Goal: Task Accomplishment & Management: Use online tool/utility

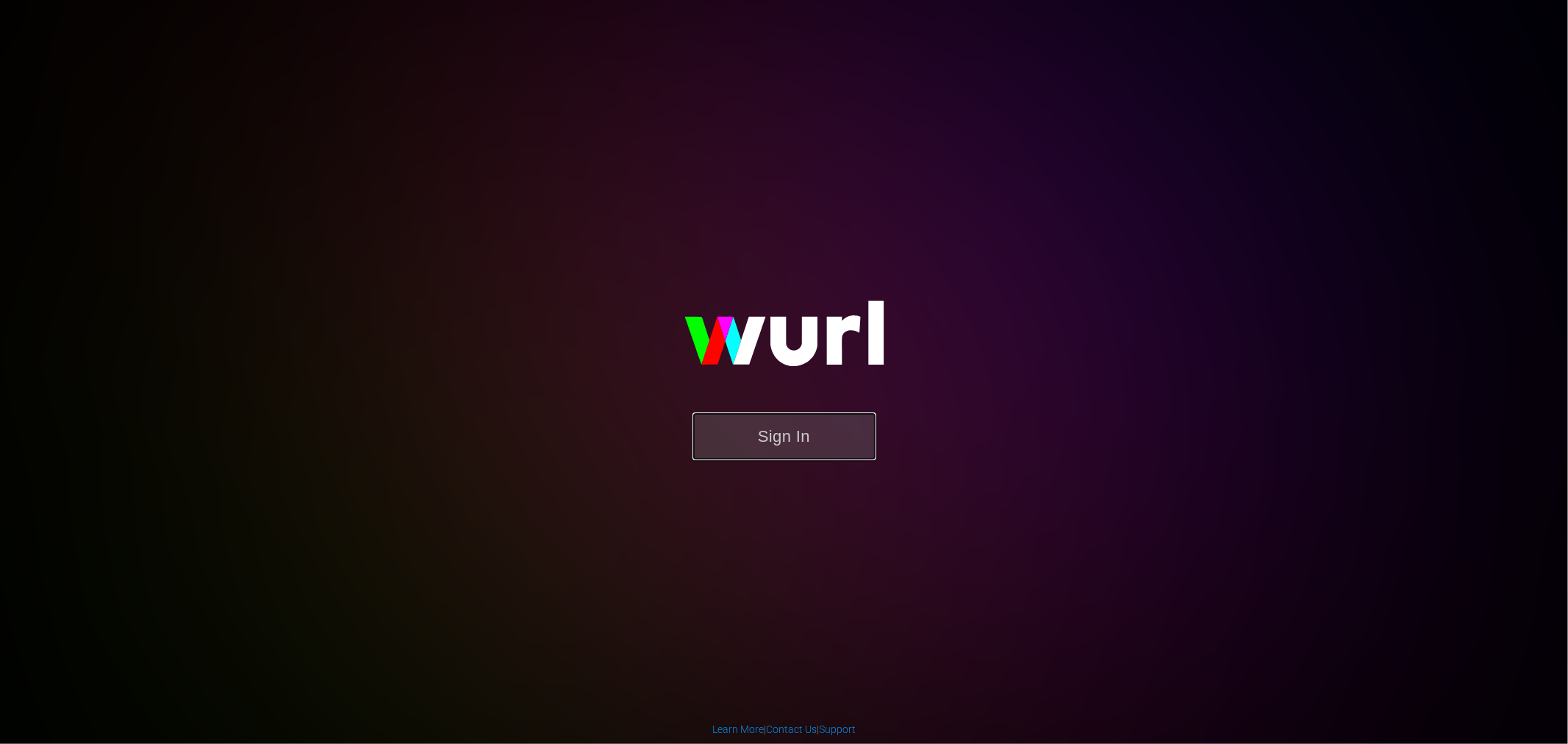
click at [848, 424] on button "Sign In" at bounding box center [784, 436] width 183 height 48
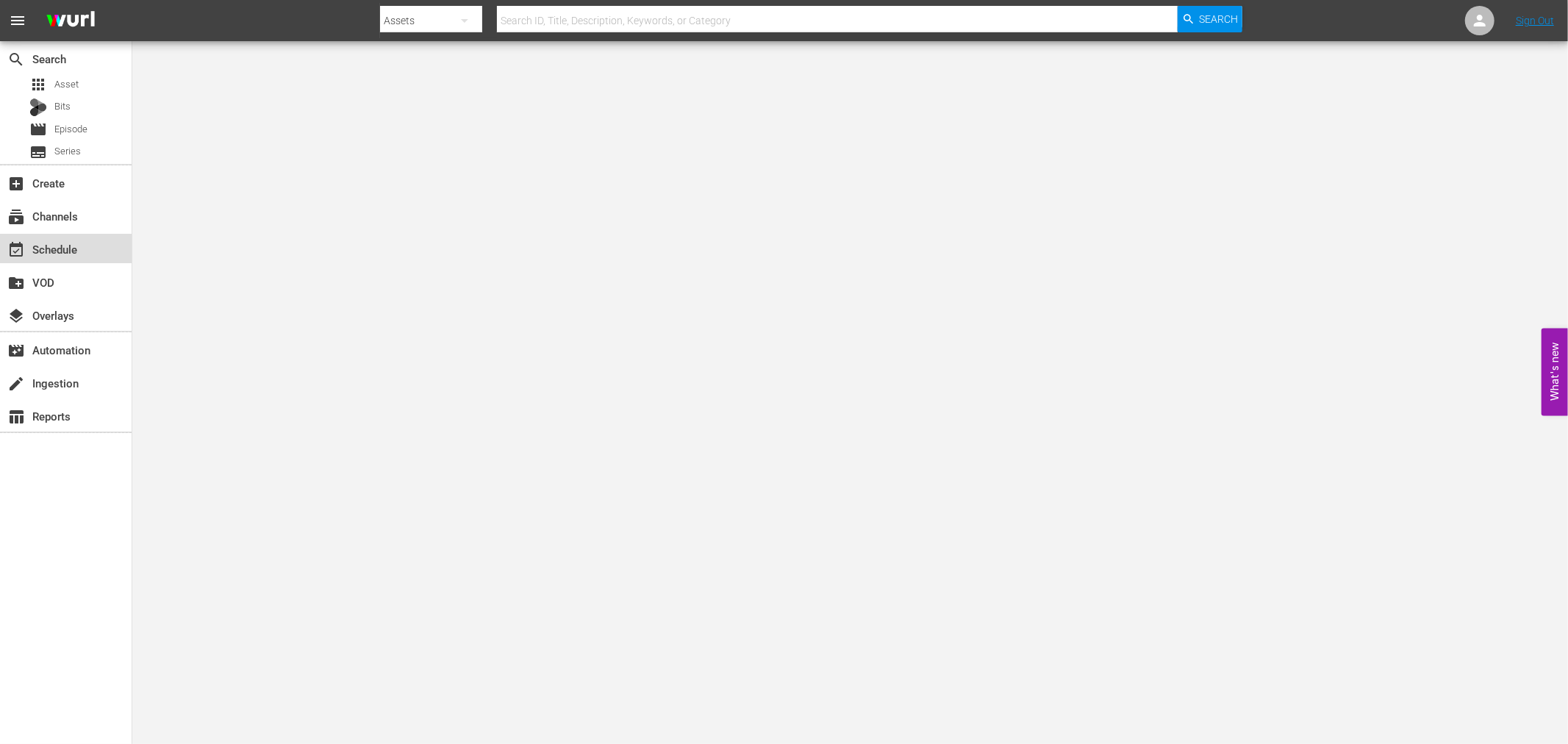
click at [107, 245] on div "event_available Schedule" at bounding box center [65, 249] width 131 height 30
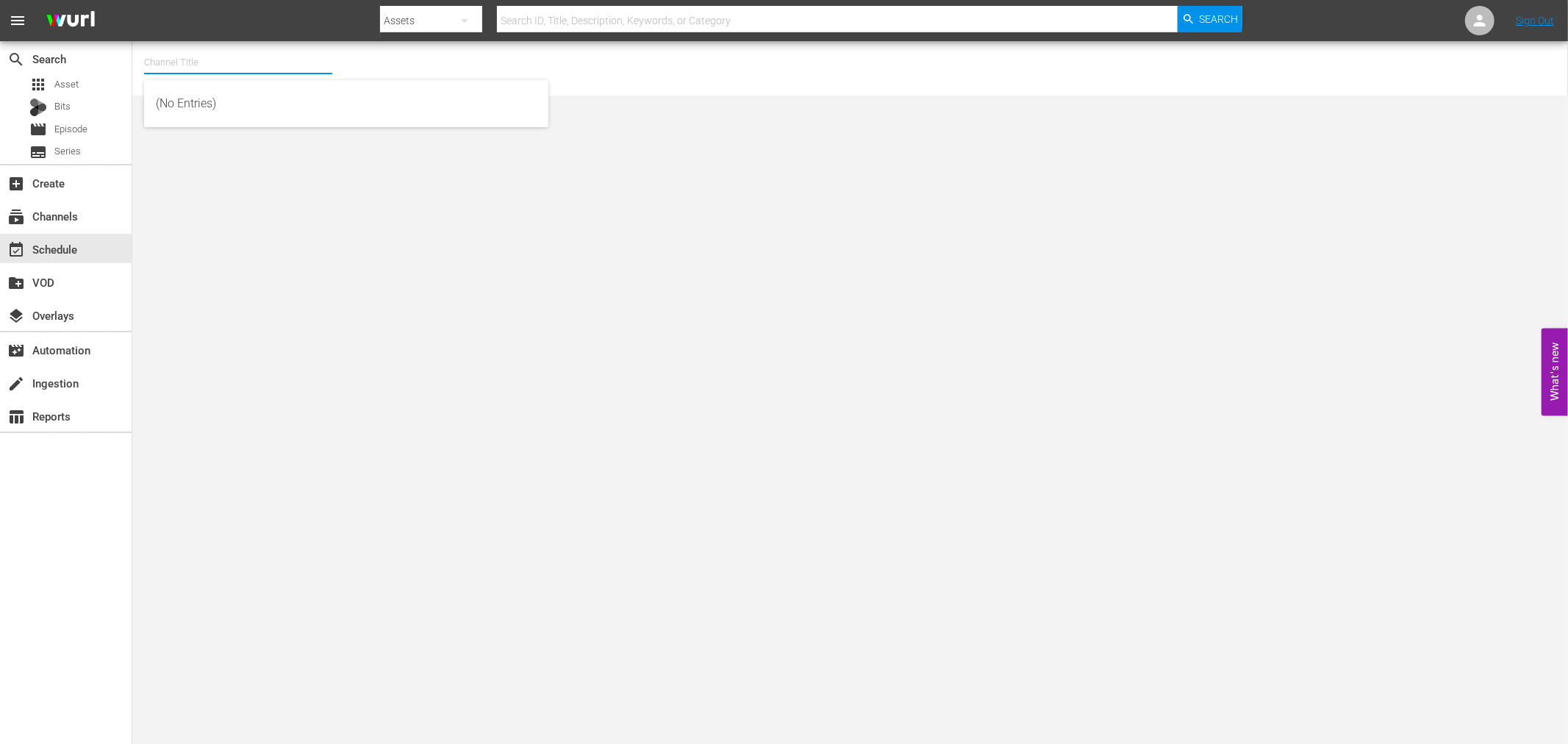
click at [160, 60] on input "text" at bounding box center [238, 62] width 188 height 36
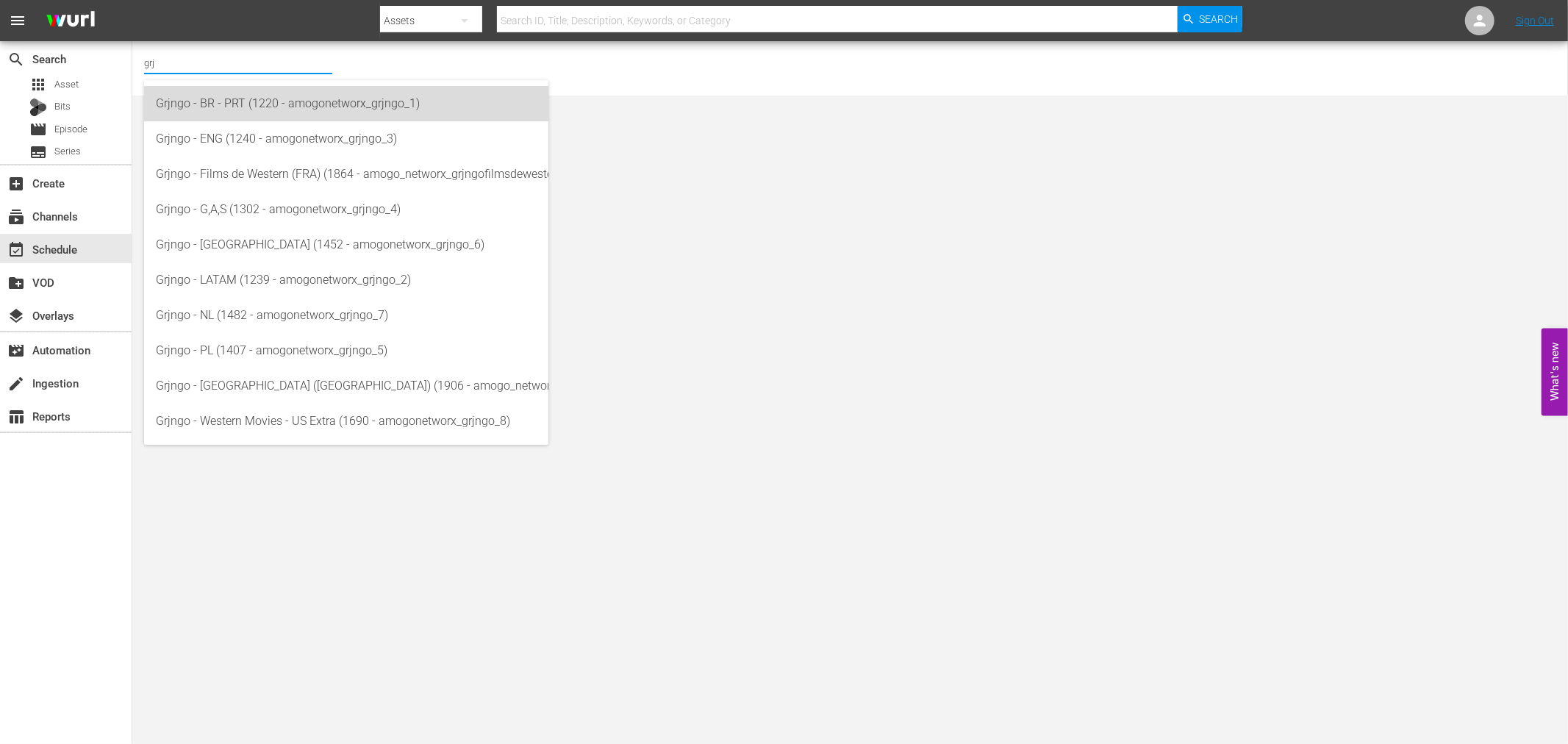
click at [184, 90] on div "Grjngo - BR - PRT (1220 - amogonetworx_grjngo_1)" at bounding box center [346, 103] width 381 height 36
type input "Grjngo - BR - PRT (1220 - amogonetworx_grjngo_1)"
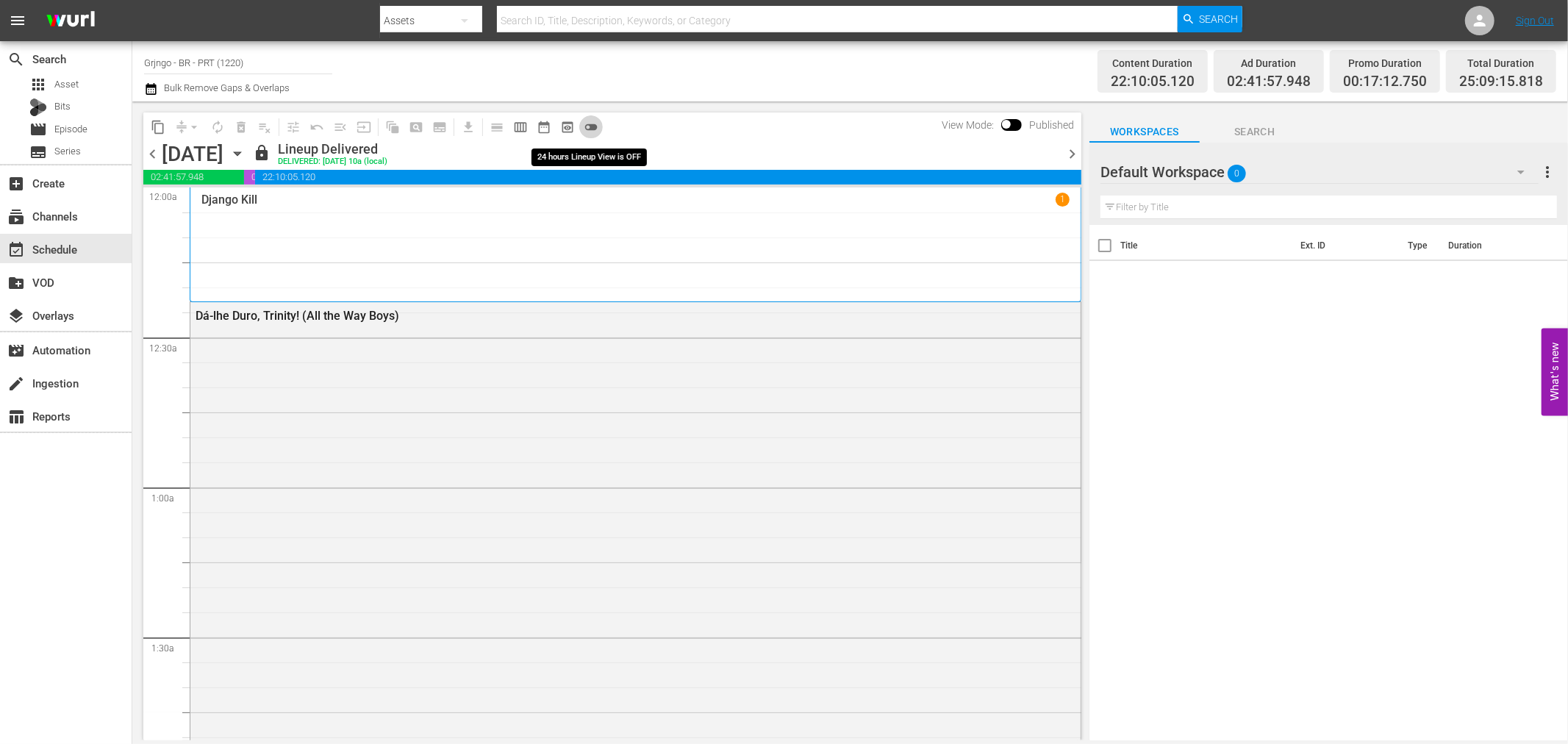
click at [598, 126] on button "toggle_off" at bounding box center [591, 127] width 23 height 23
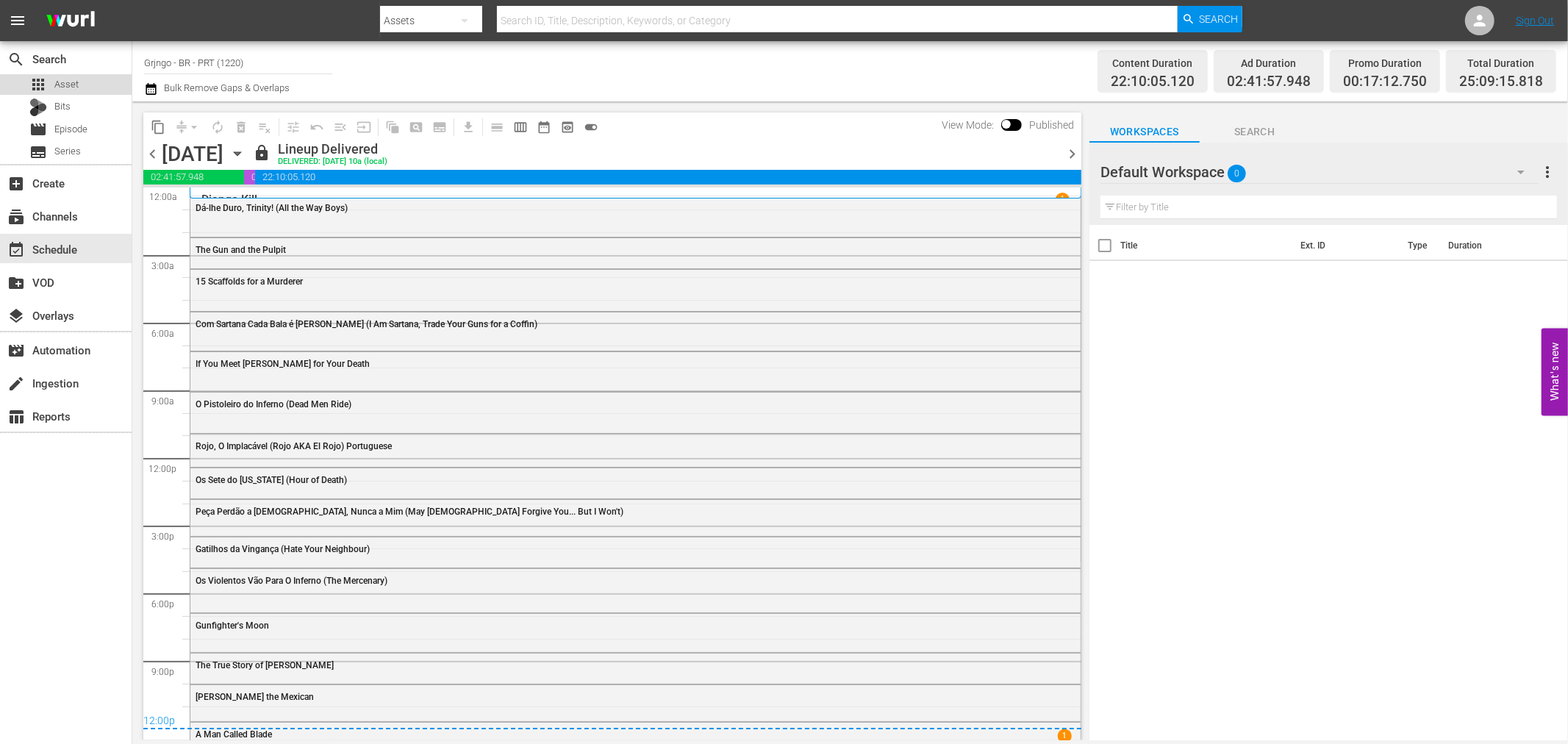
click at [100, 91] on div "apps Asset" at bounding box center [65, 84] width 131 height 21
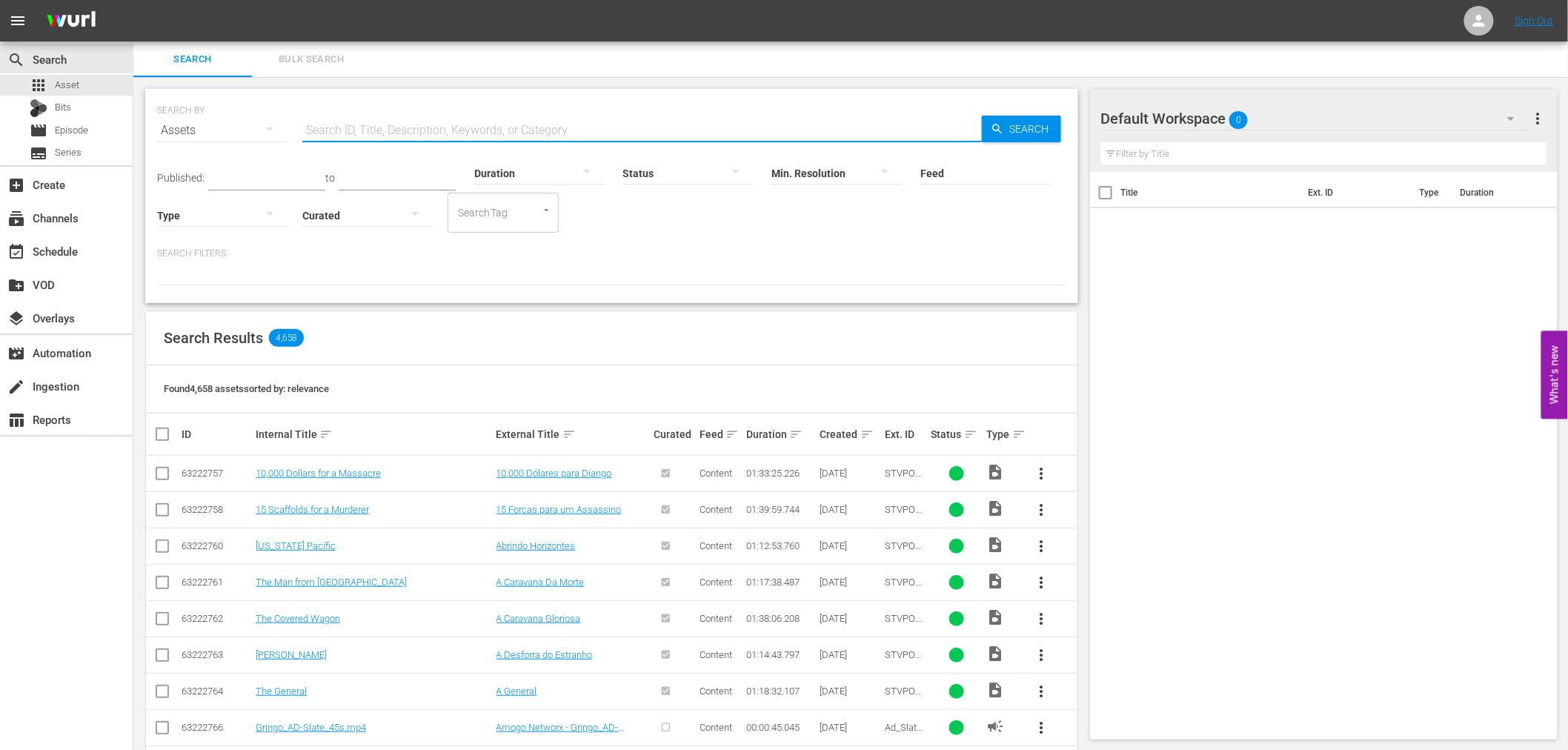
click at [382, 112] on input "text" at bounding box center [642, 130] width 679 height 36
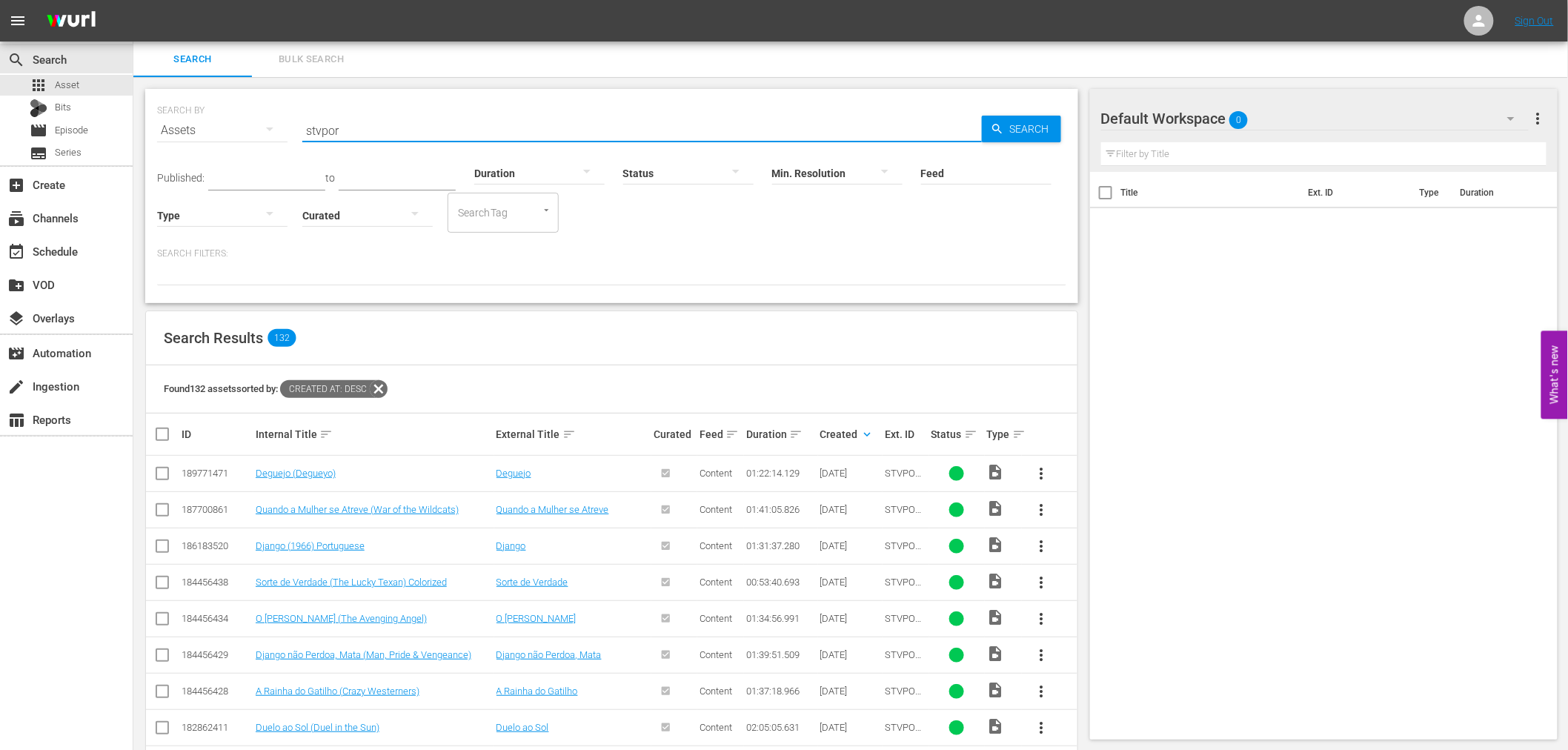
click at [374, 133] on input "stvpor" at bounding box center [642, 130] width 679 height 36
type input "s"
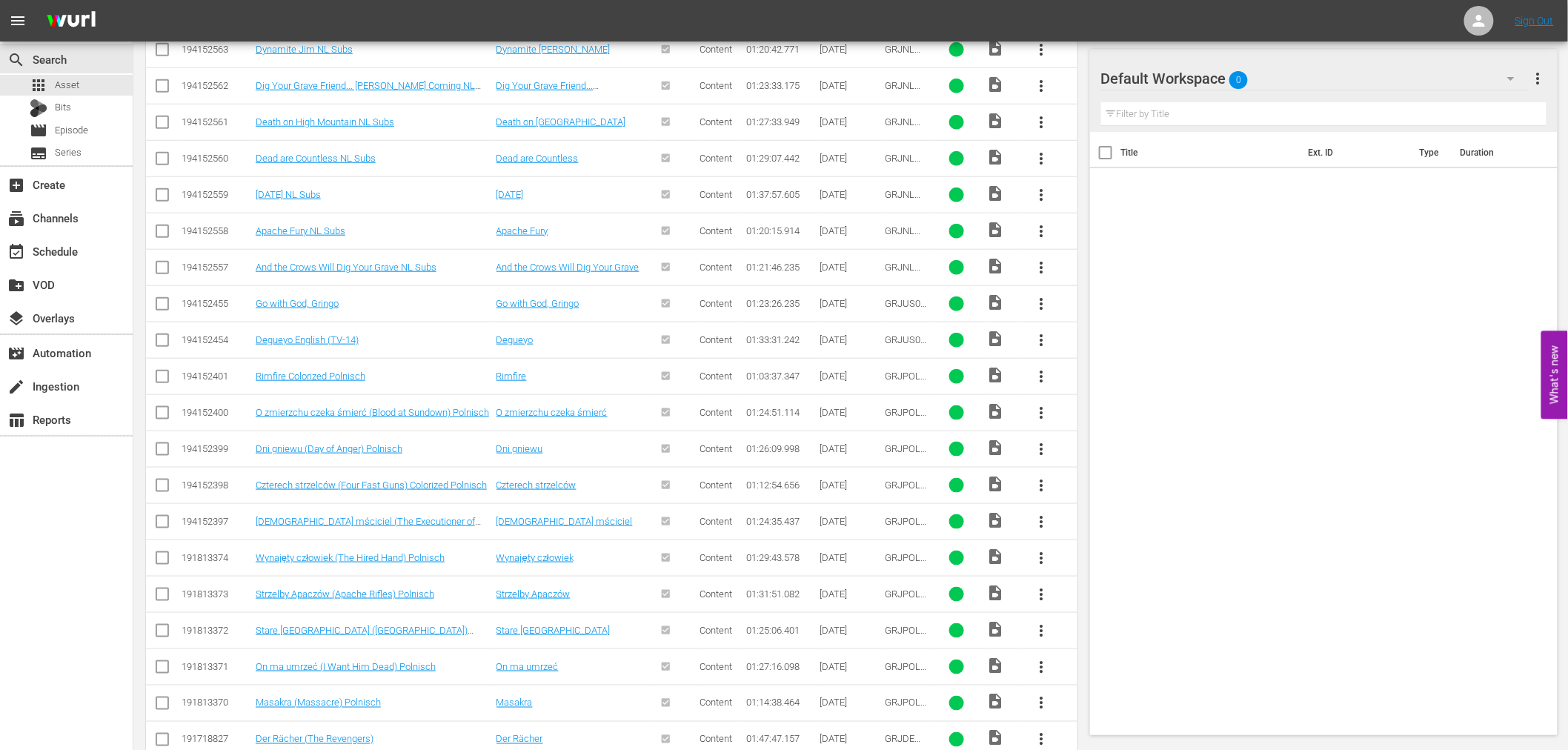
scroll to position [743, 0]
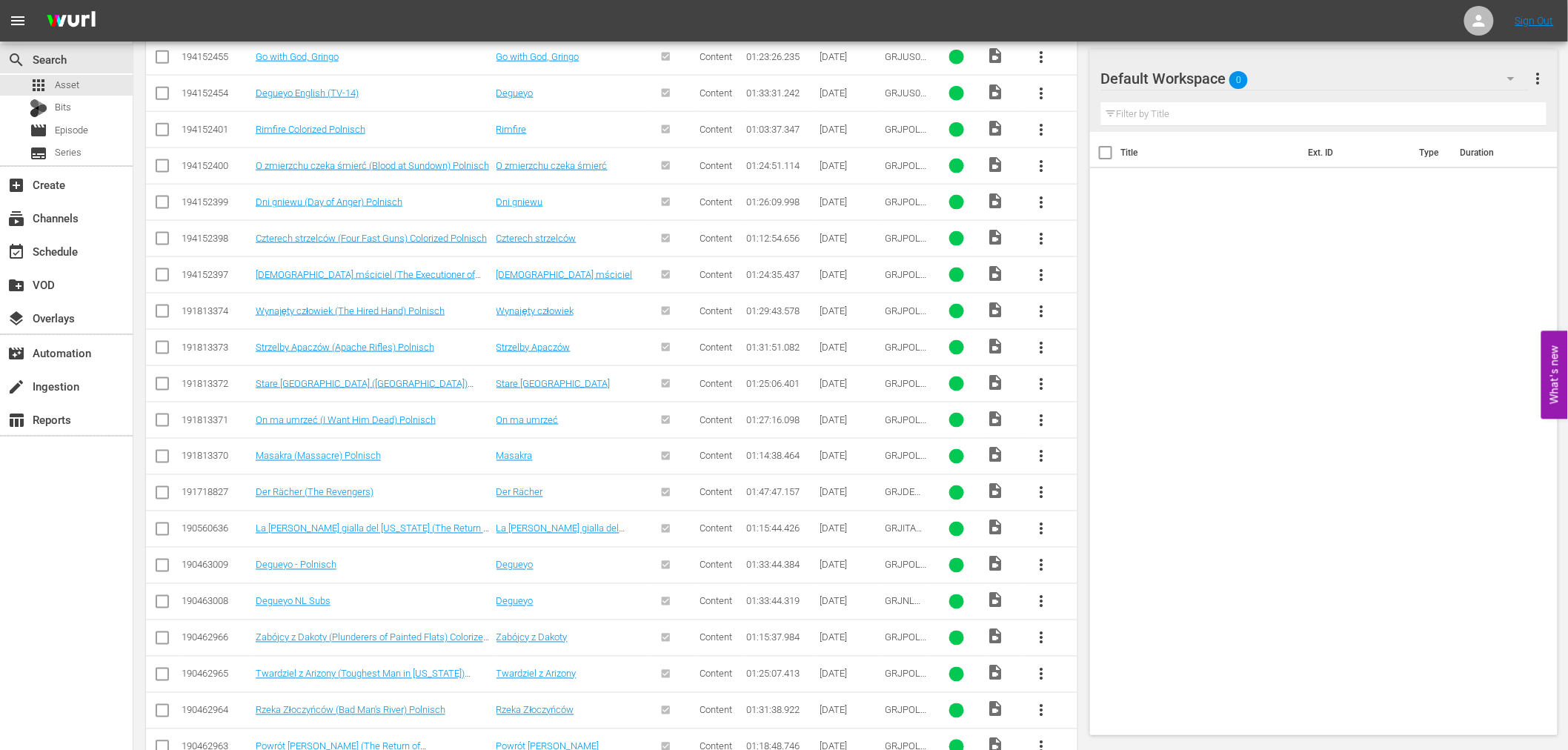
type input "grj"
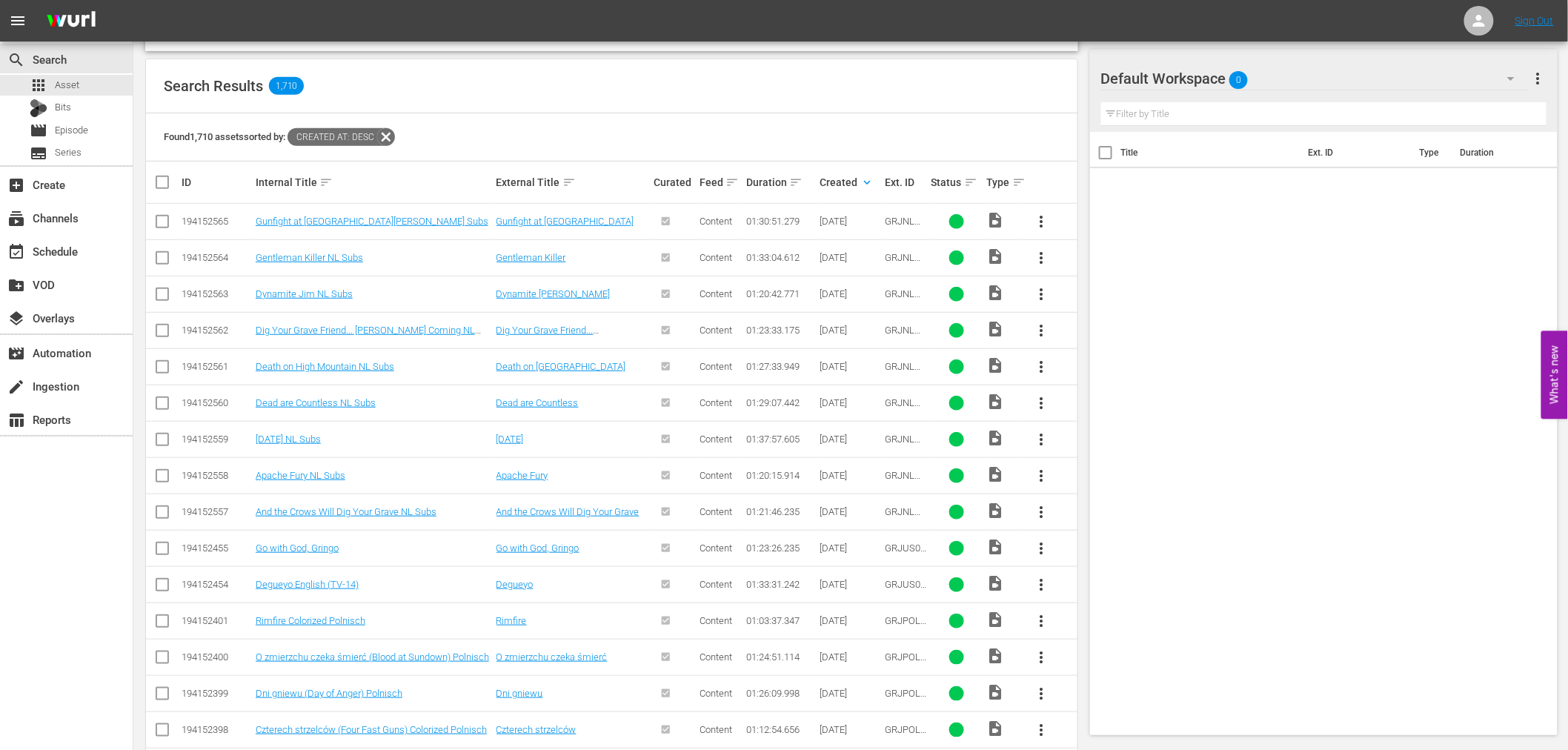
scroll to position [249, 0]
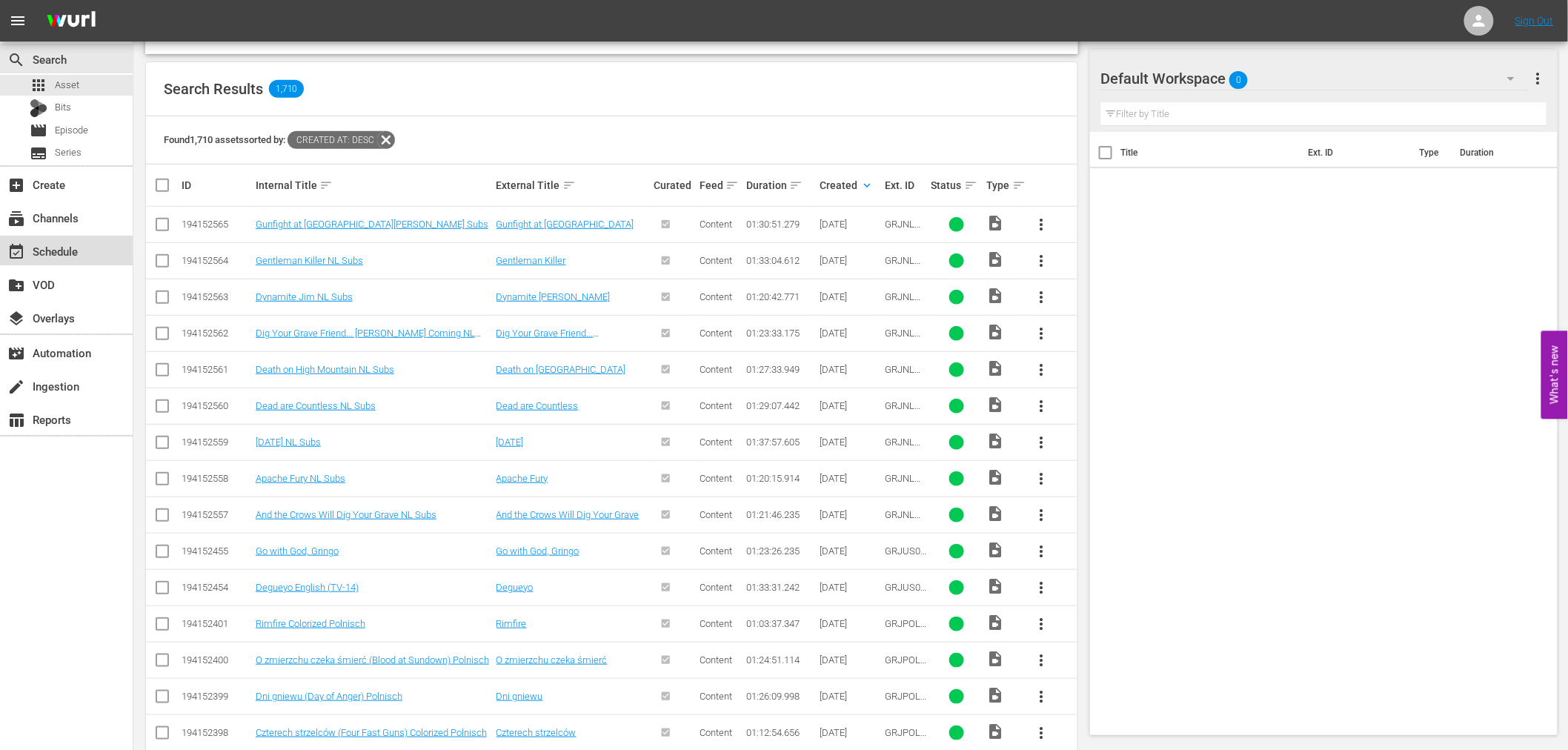
click at [57, 242] on div "event_available Schedule" at bounding box center [42, 249] width 83 height 13
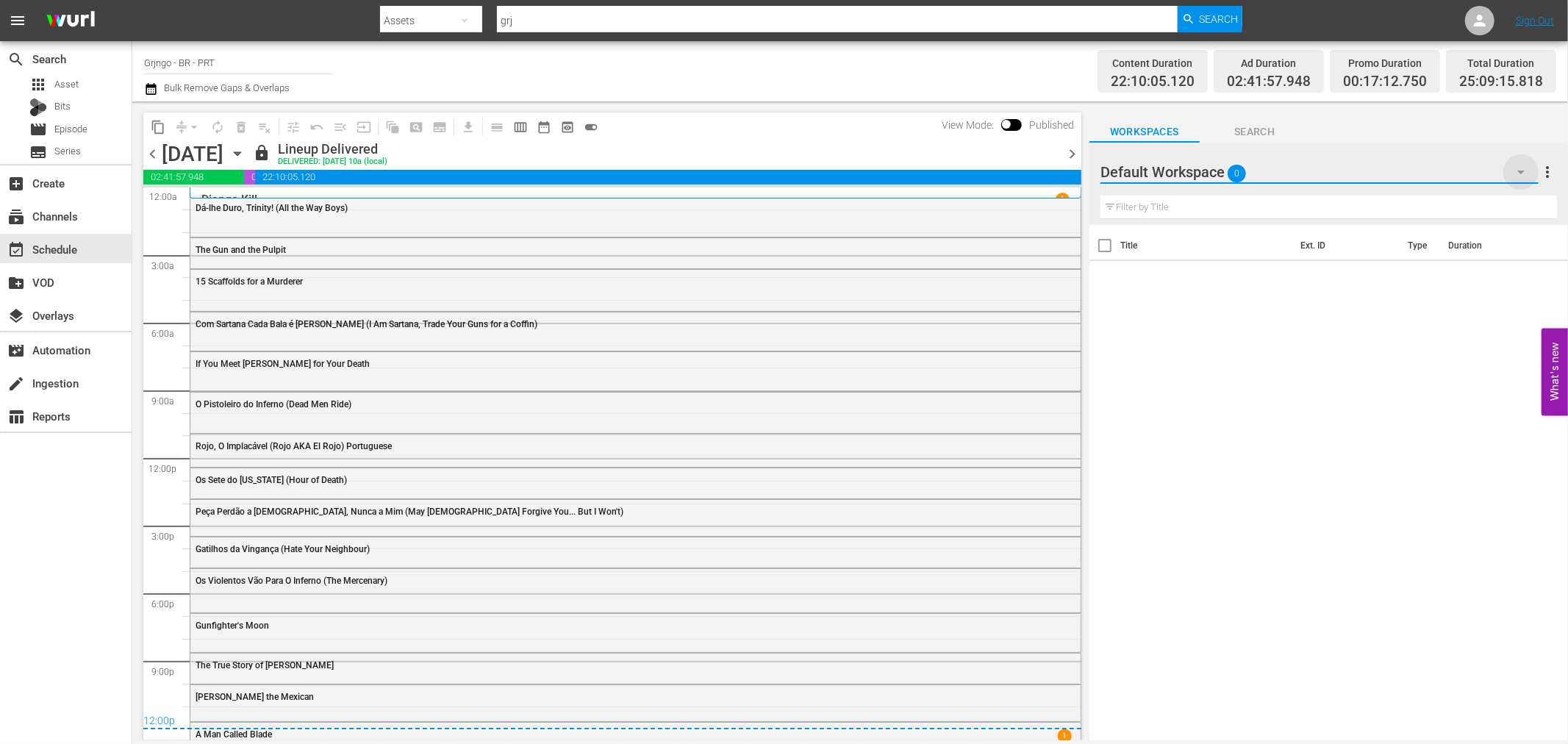
click at [1523, 173] on icon "button" at bounding box center [1521, 172] width 17 height 17
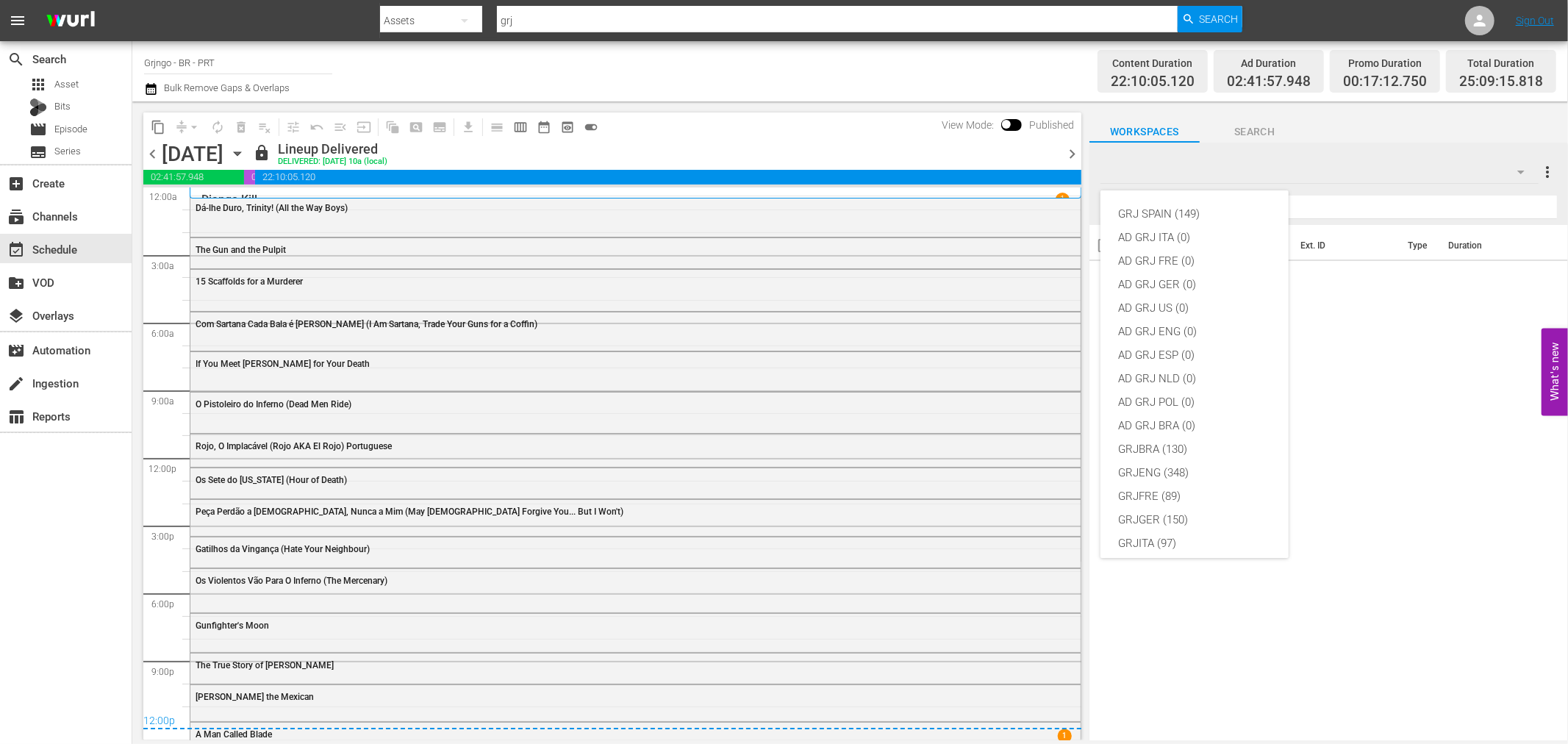
scroll to position [126, 0]
click at [1162, 314] on div "GRJBRA (130)" at bounding box center [1195, 322] width 153 height 23
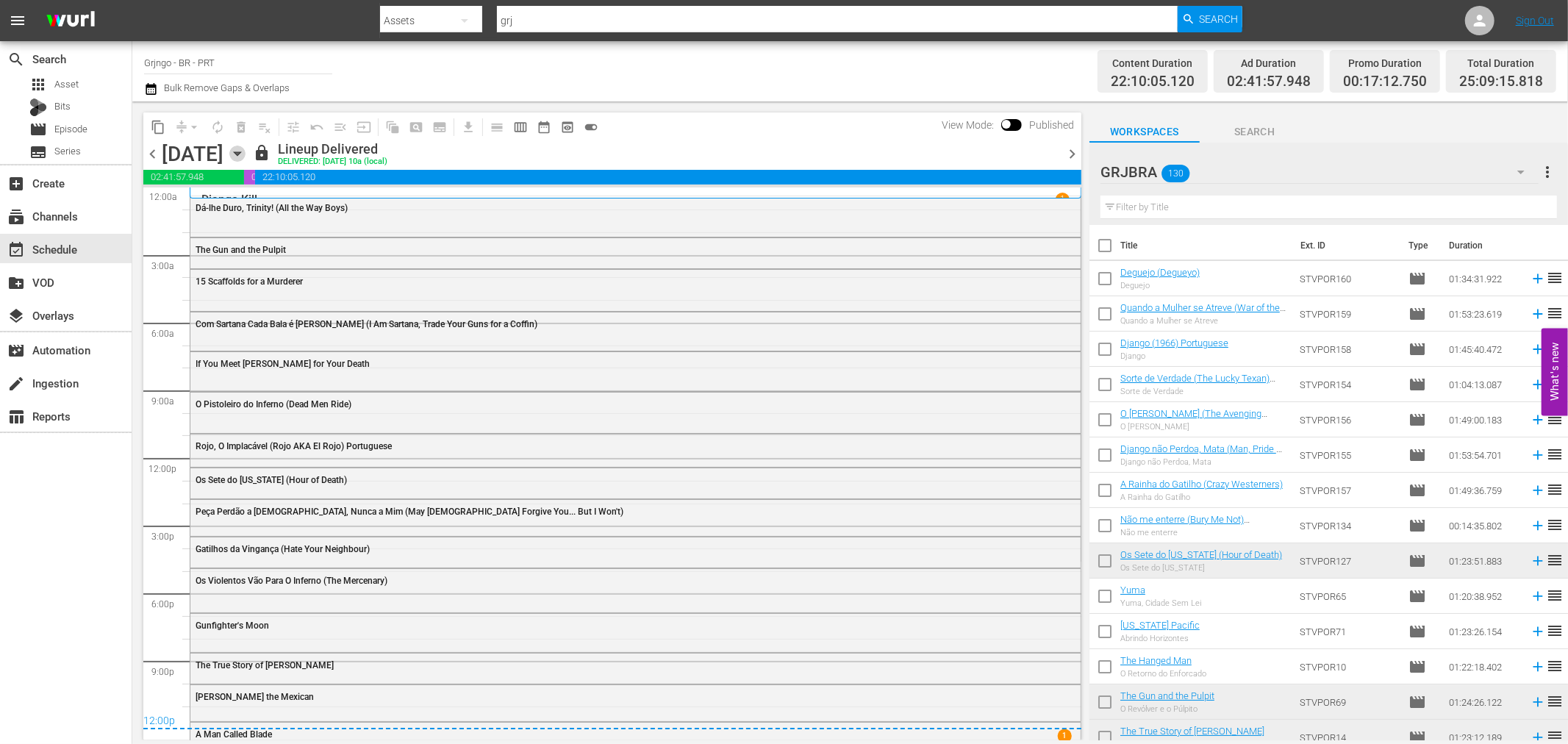
click at [245, 159] on icon "button" at bounding box center [238, 154] width 17 height 17
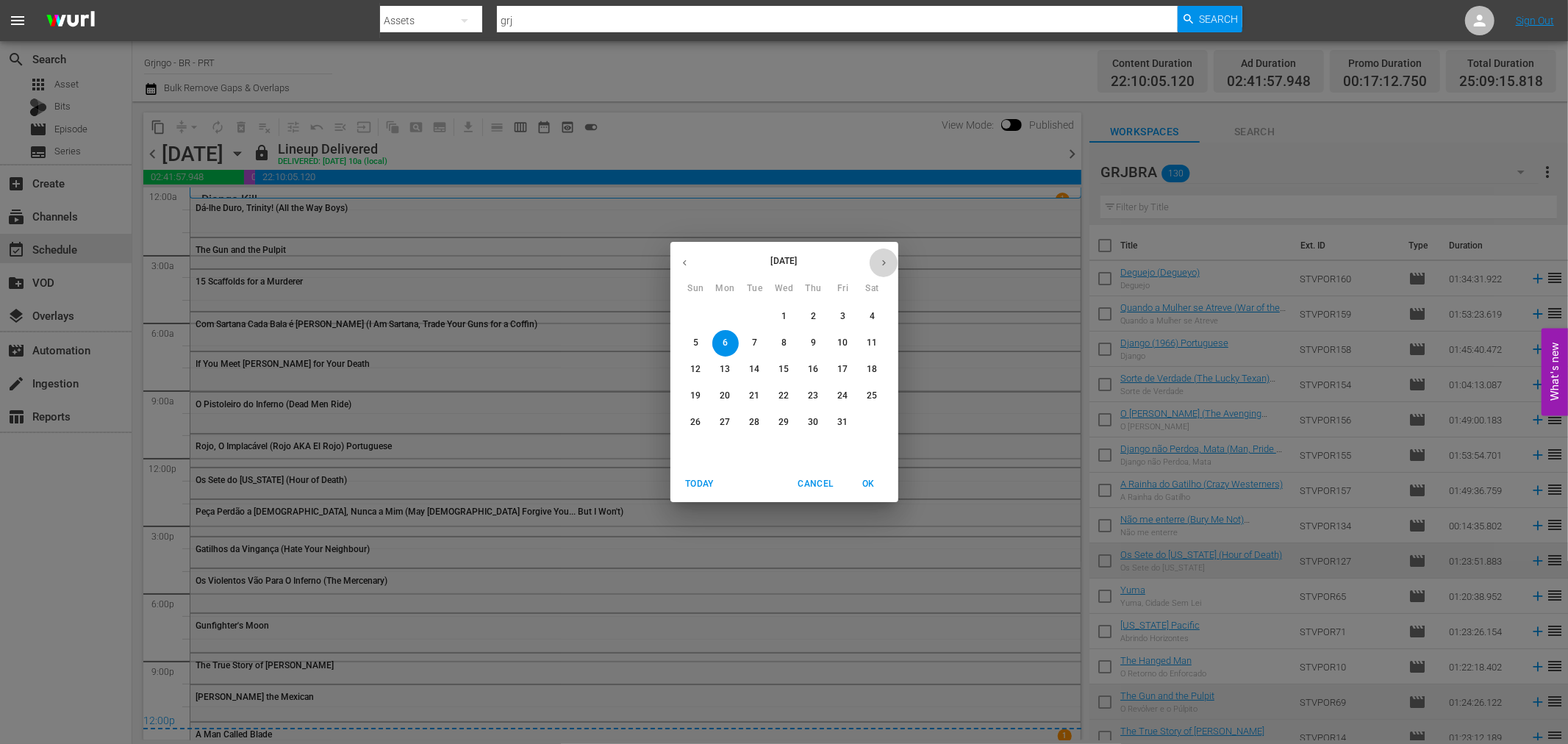
click at [877, 262] on button "button" at bounding box center [884, 263] width 29 height 29
click at [719, 339] on span "3" at bounding box center [725, 343] width 26 height 12
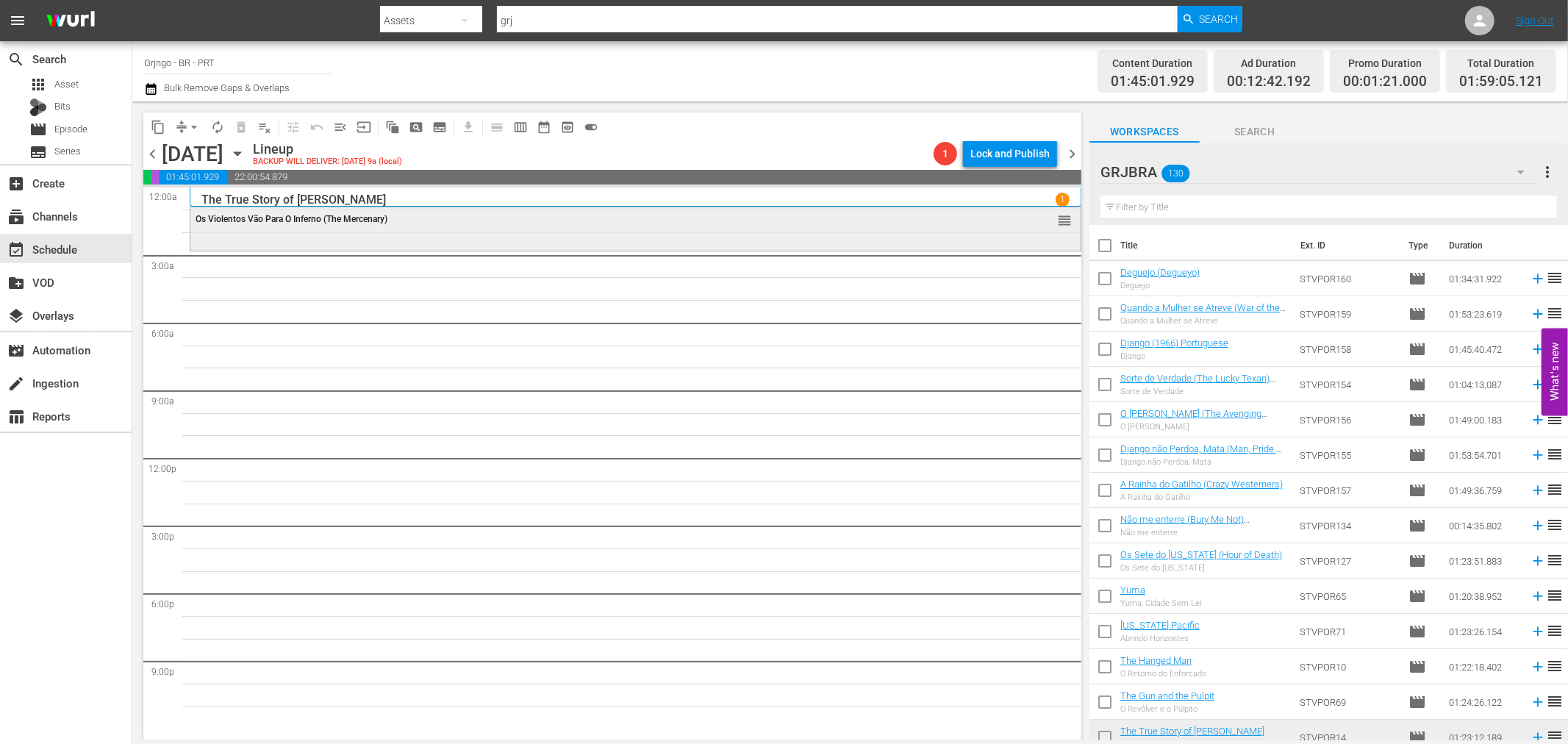
click at [526, 230] on div "Os Violentos Vão Para O Inferno (The Mercenary) reorder" at bounding box center [636, 220] width 891 height 25
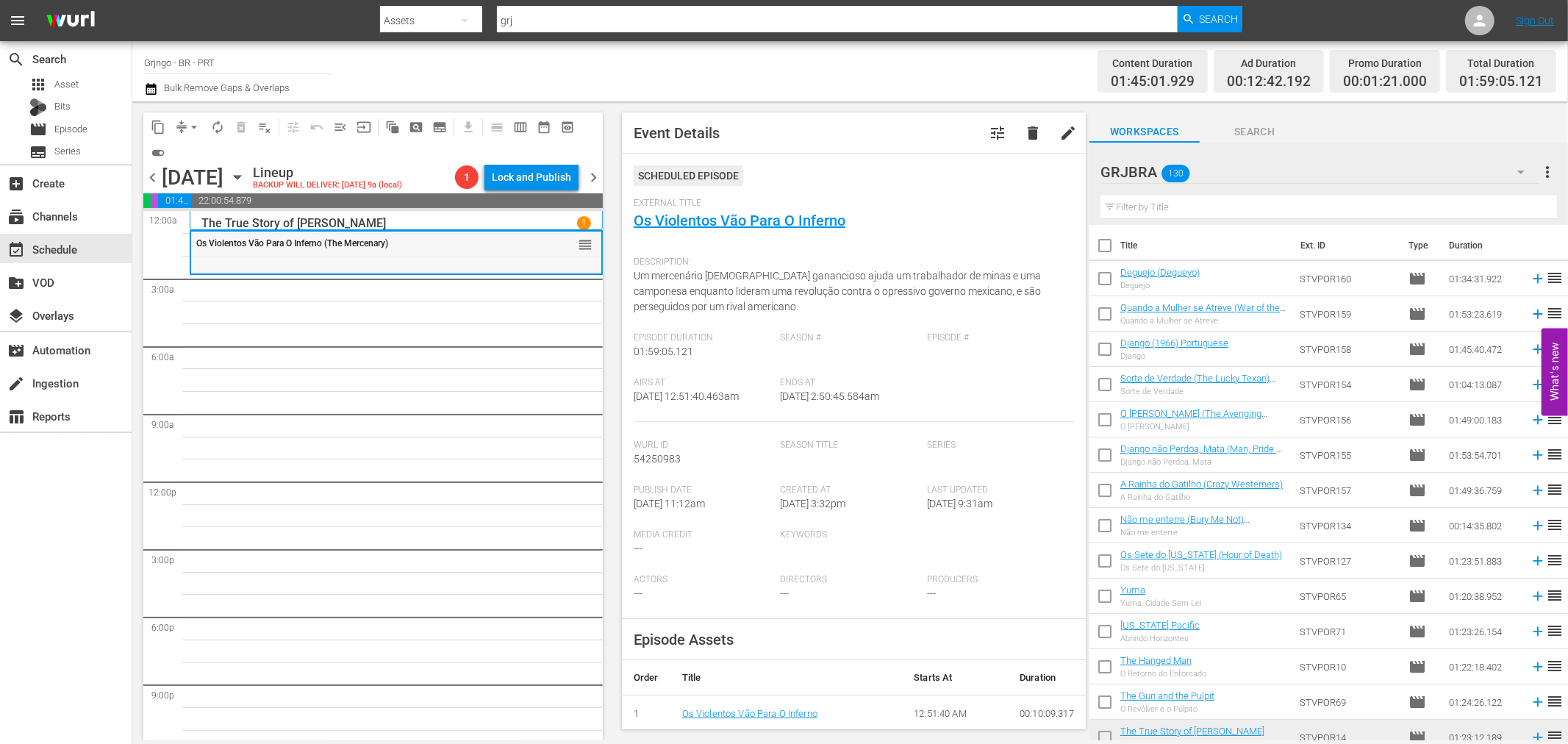
click at [546, 245] on div "reorder" at bounding box center [558, 244] width 67 height 15
click at [596, 290] on div "Delete Event" at bounding box center [605, 287] width 116 height 20
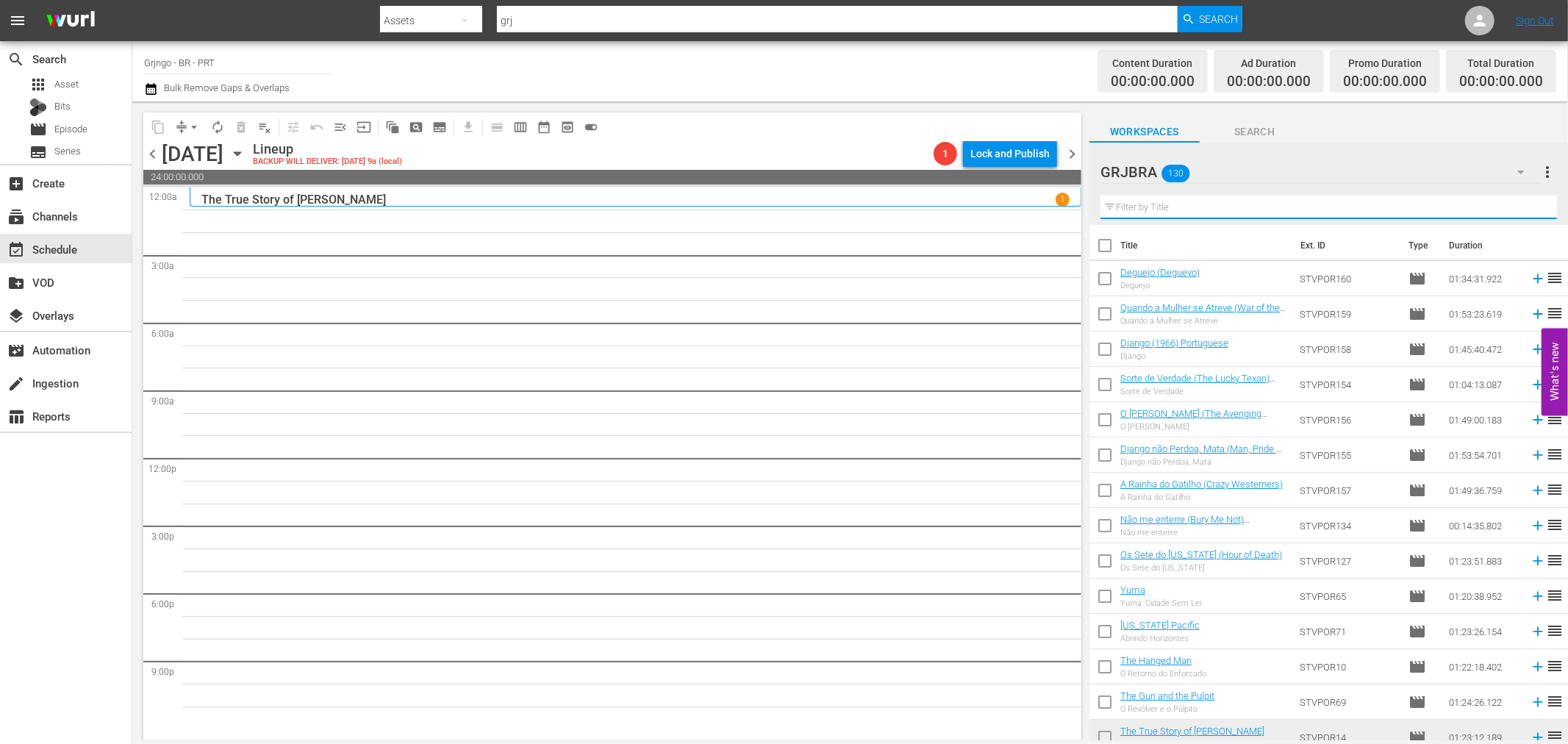
click at [1240, 201] on input "text" at bounding box center [1328, 207] width 457 height 23
paste input "One Dollar Too Many"
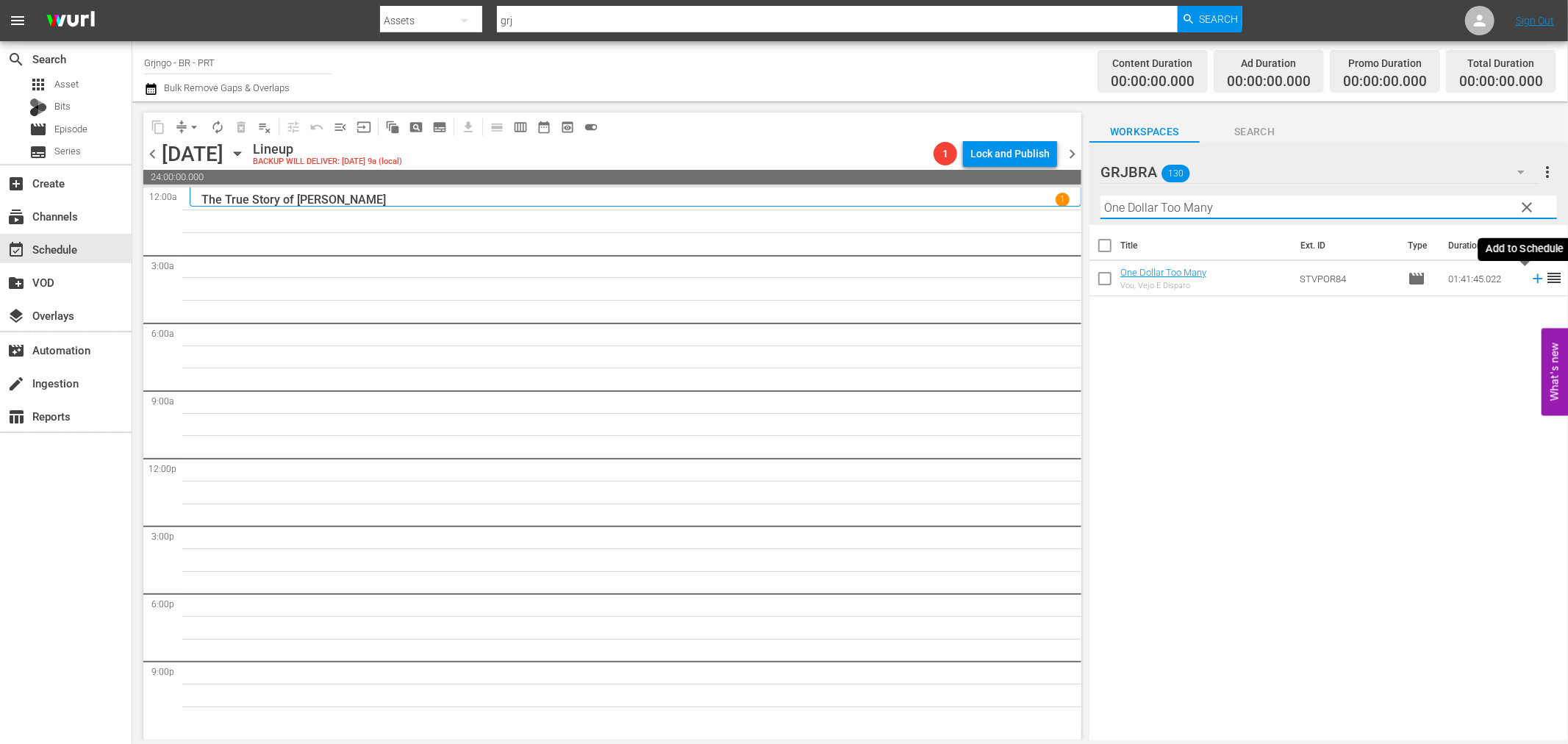
type input "One Dollar Too Many"
click at [1530, 273] on icon at bounding box center [1538, 279] width 17 height 17
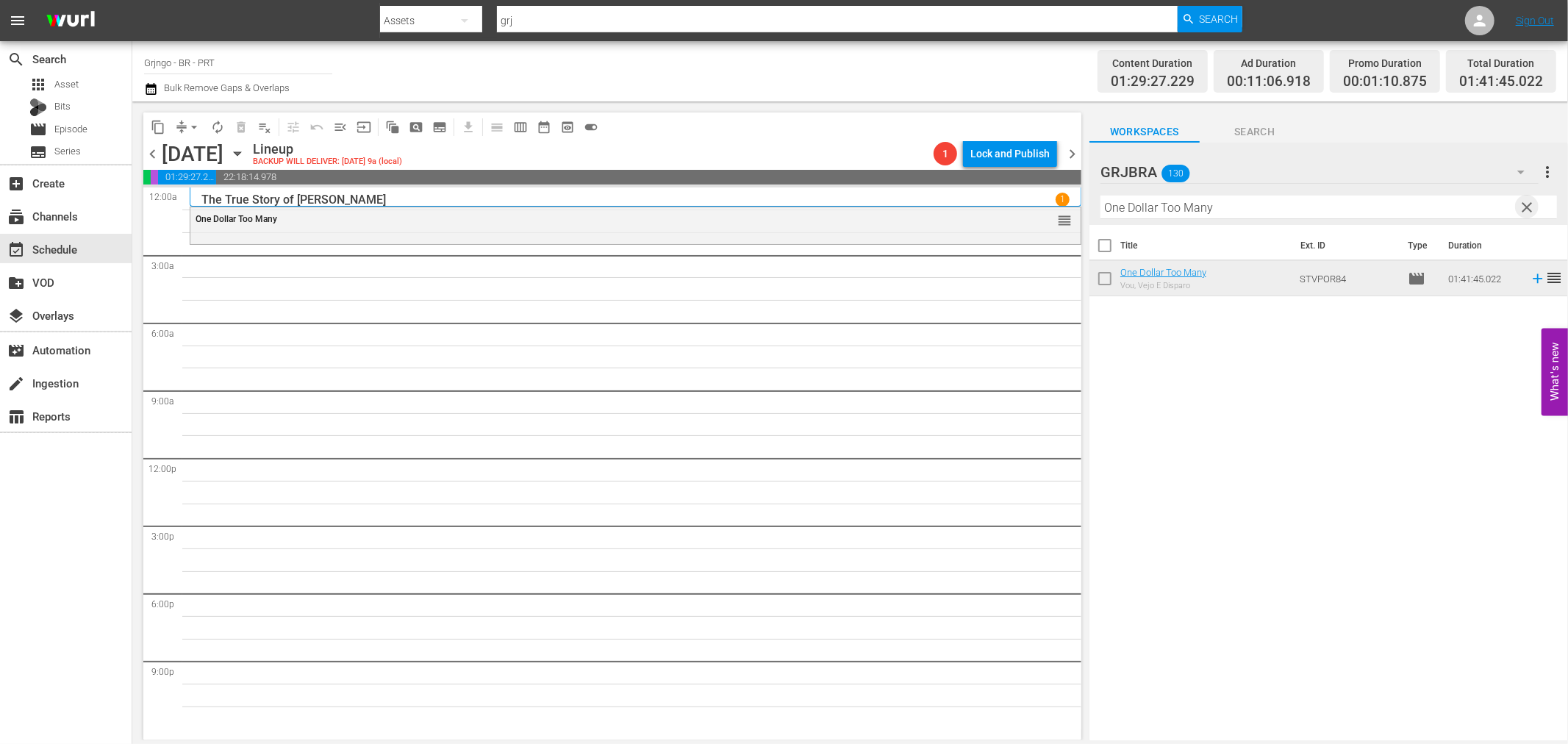
click at [1528, 203] on span "clear" at bounding box center [1528, 206] width 17 height 17
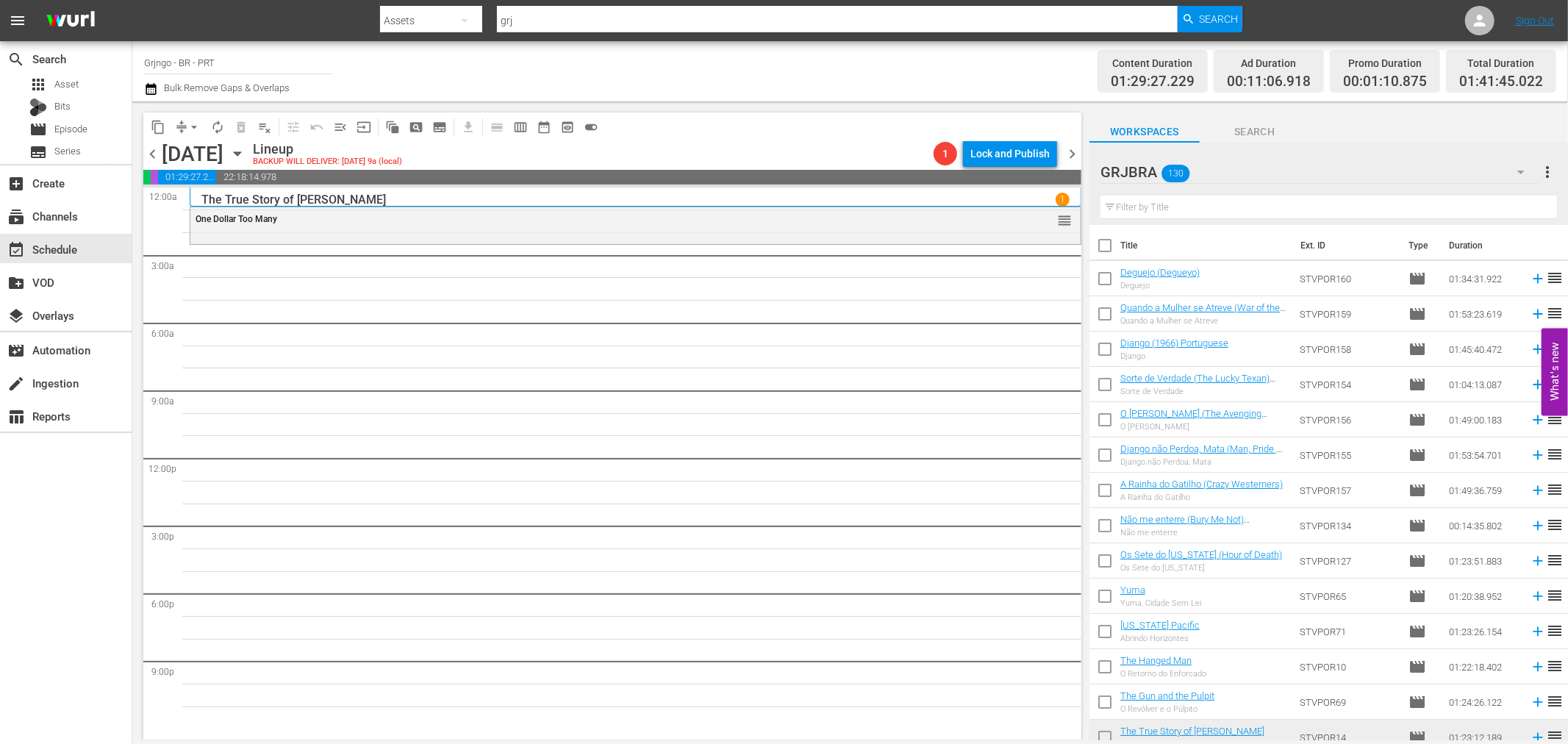
click at [1133, 202] on input "text" at bounding box center [1328, 207] width 457 height 23
paste input "Corre Homem, Corre"
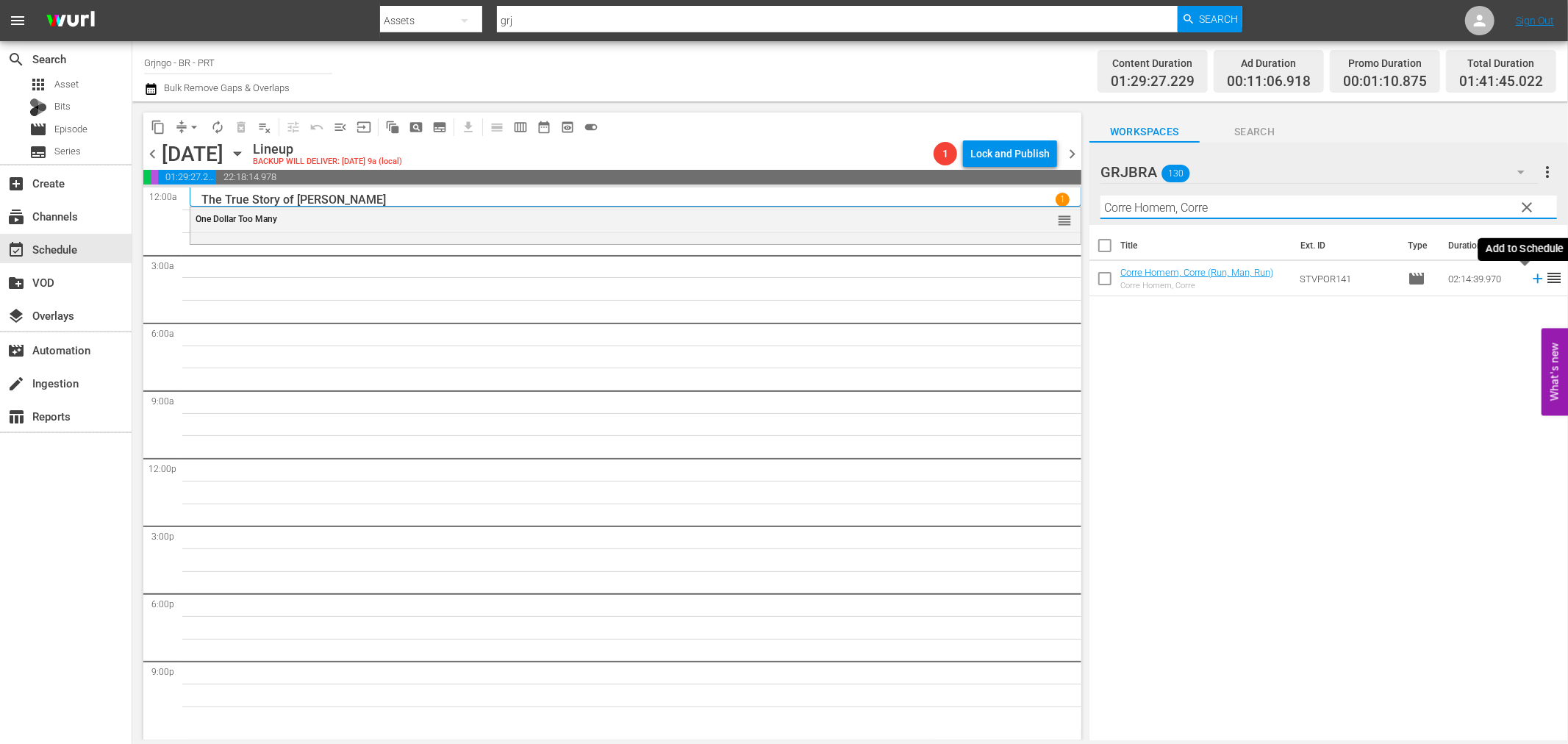
type input "Corre Homem, Corre"
click at [1530, 277] on icon at bounding box center [1538, 279] width 17 height 17
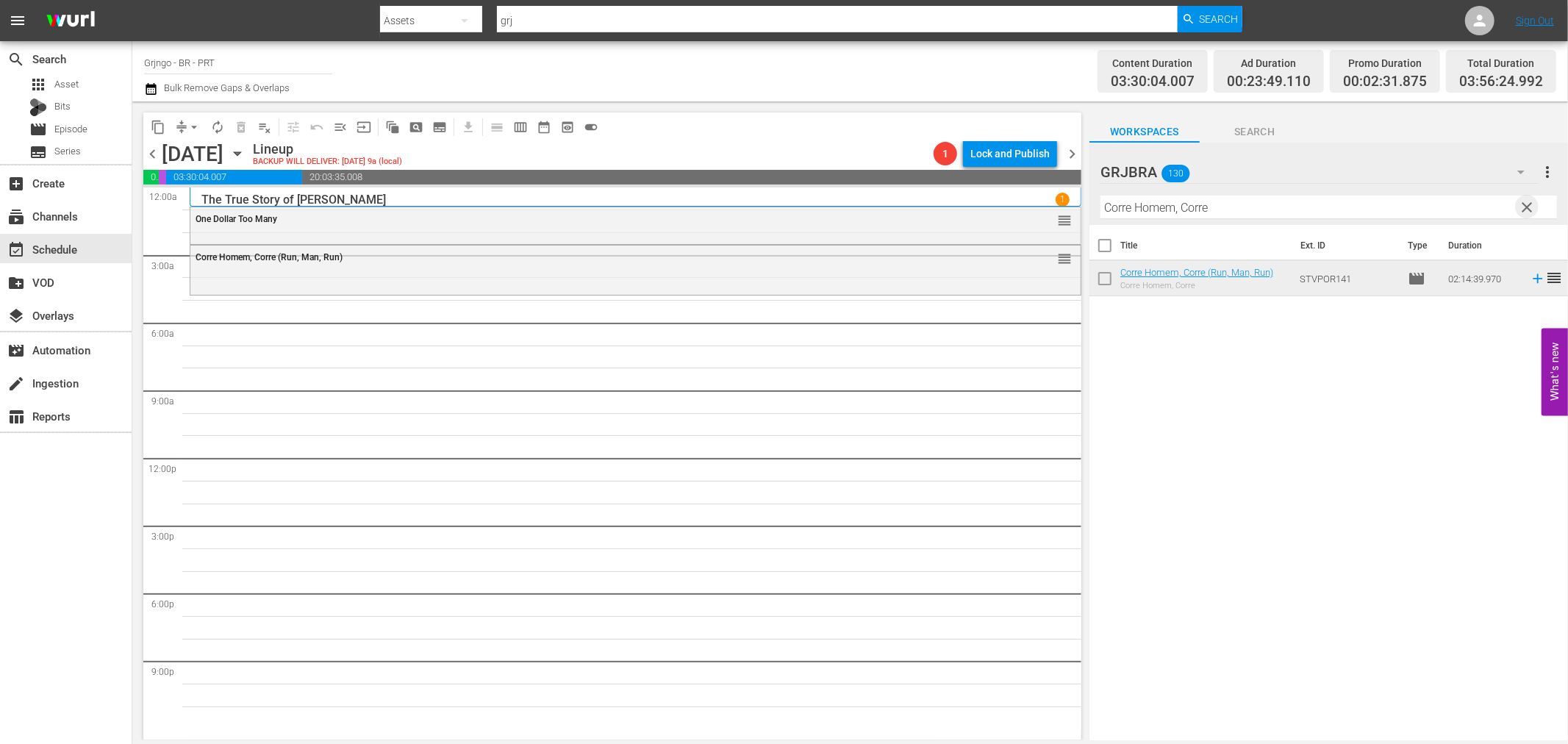
click at [1526, 204] on span "clear" at bounding box center [1528, 206] width 17 height 17
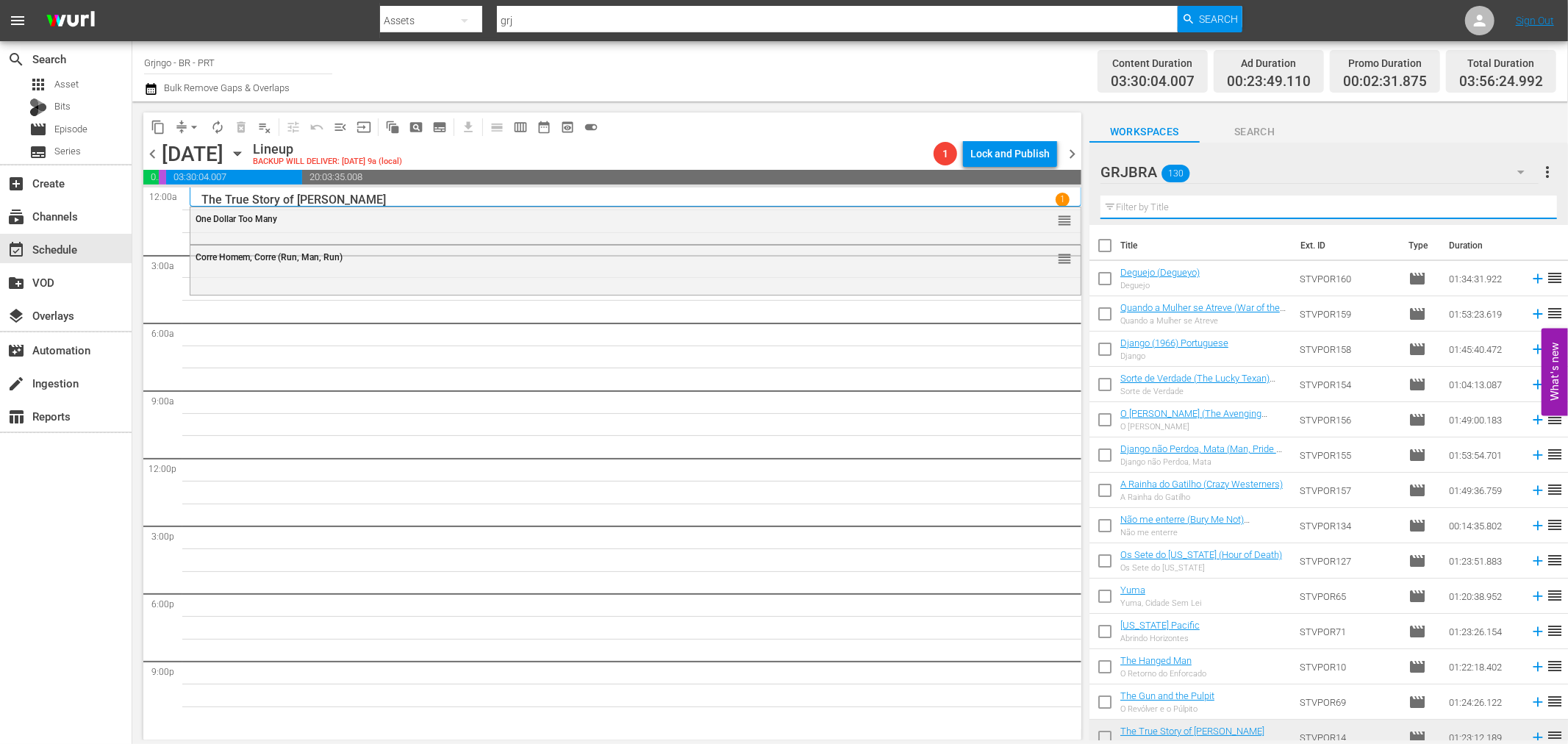
click at [1133, 204] on input "text" at bounding box center [1328, 207] width 457 height 23
paste input "The Jackals"
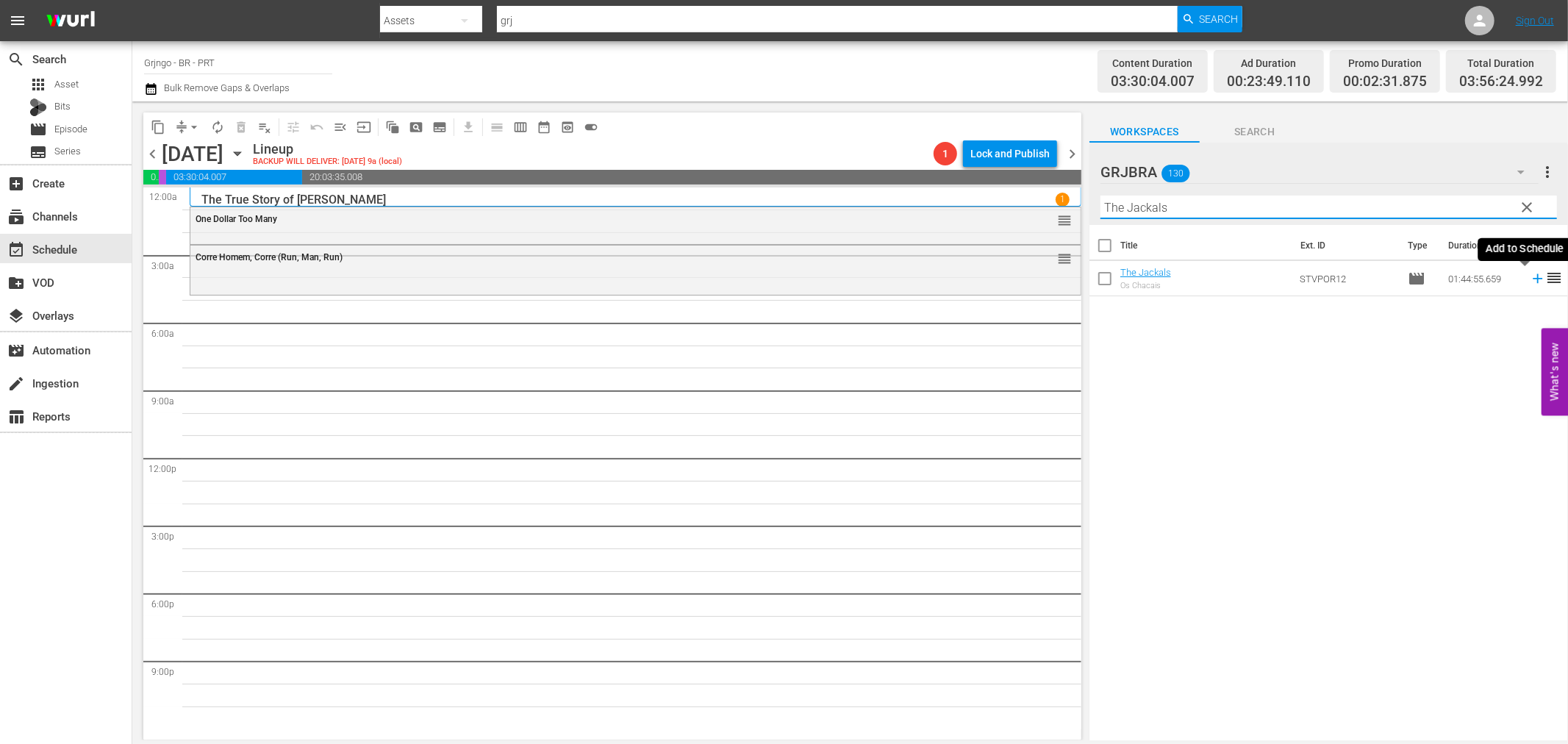
type input "The Jackals"
click at [1530, 277] on icon at bounding box center [1538, 279] width 17 height 17
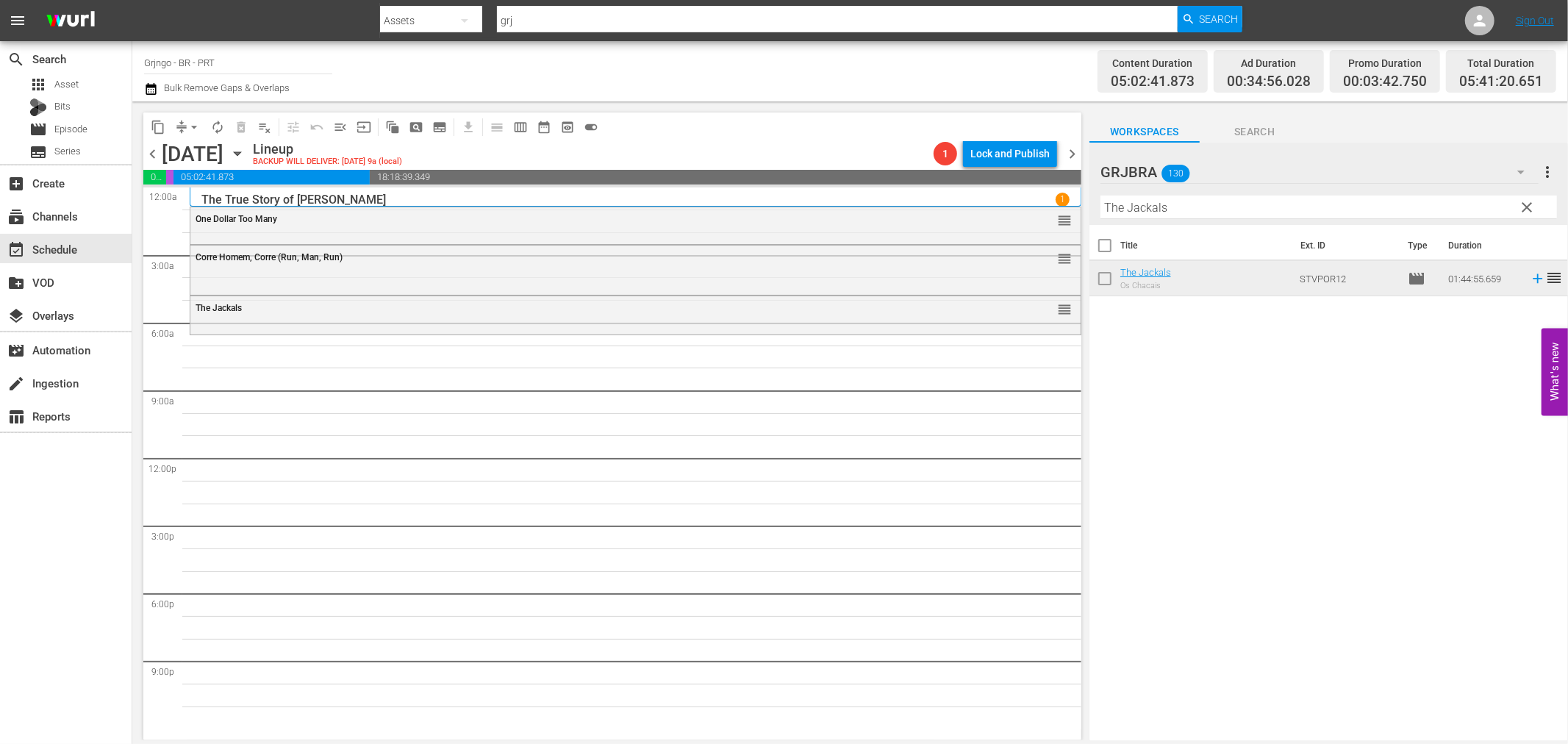
click at [1528, 206] on span "clear" at bounding box center [1528, 206] width 17 height 17
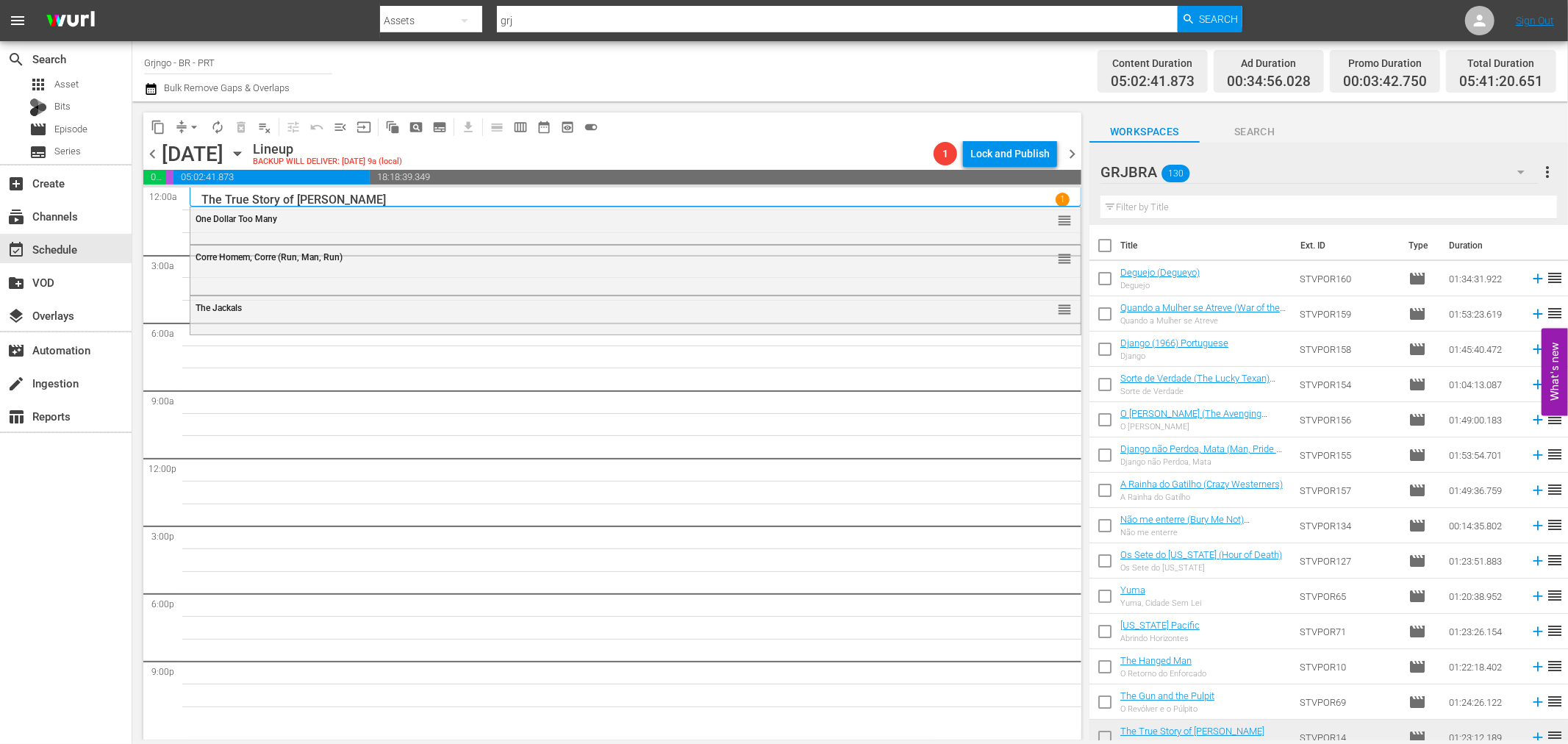
click at [1159, 207] on input "text" at bounding box center [1328, 207] width 457 height 23
paste input "Day of Anger"
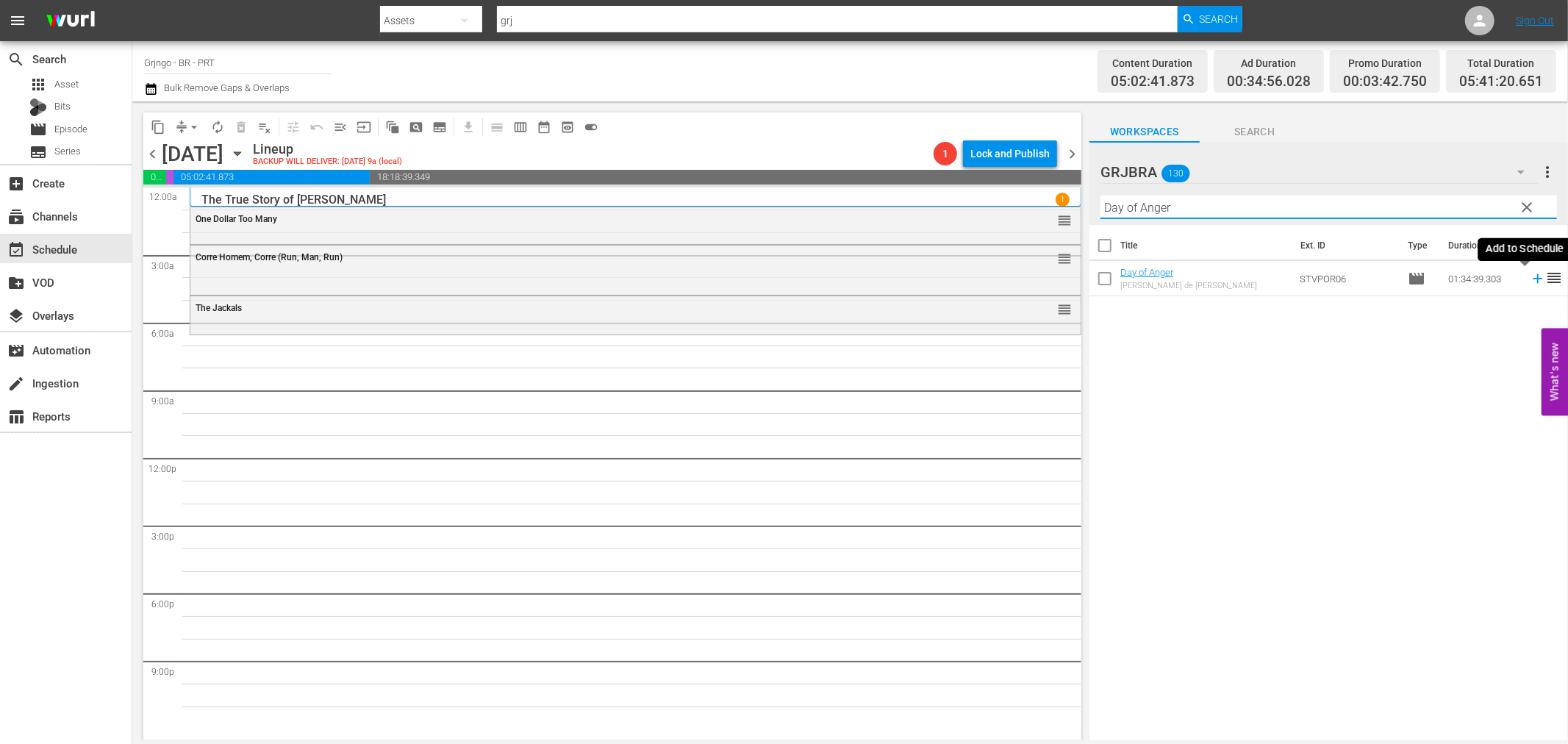
type input "Day of Anger"
click at [1530, 283] on icon at bounding box center [1538, 279] width 17 height 17
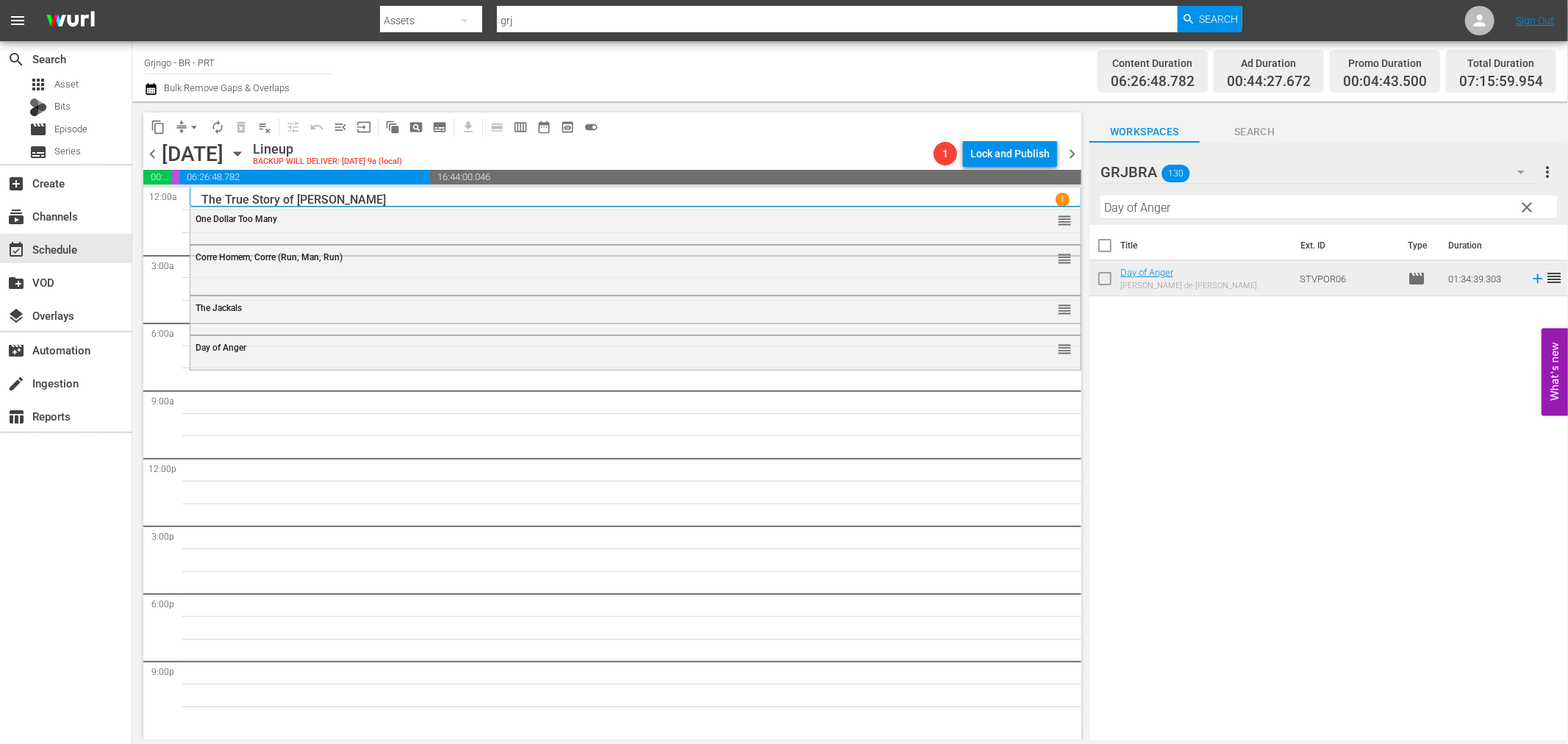
click at [1532, 211] on span "clear" at bounding box center [1528, 206] width 17 height 17
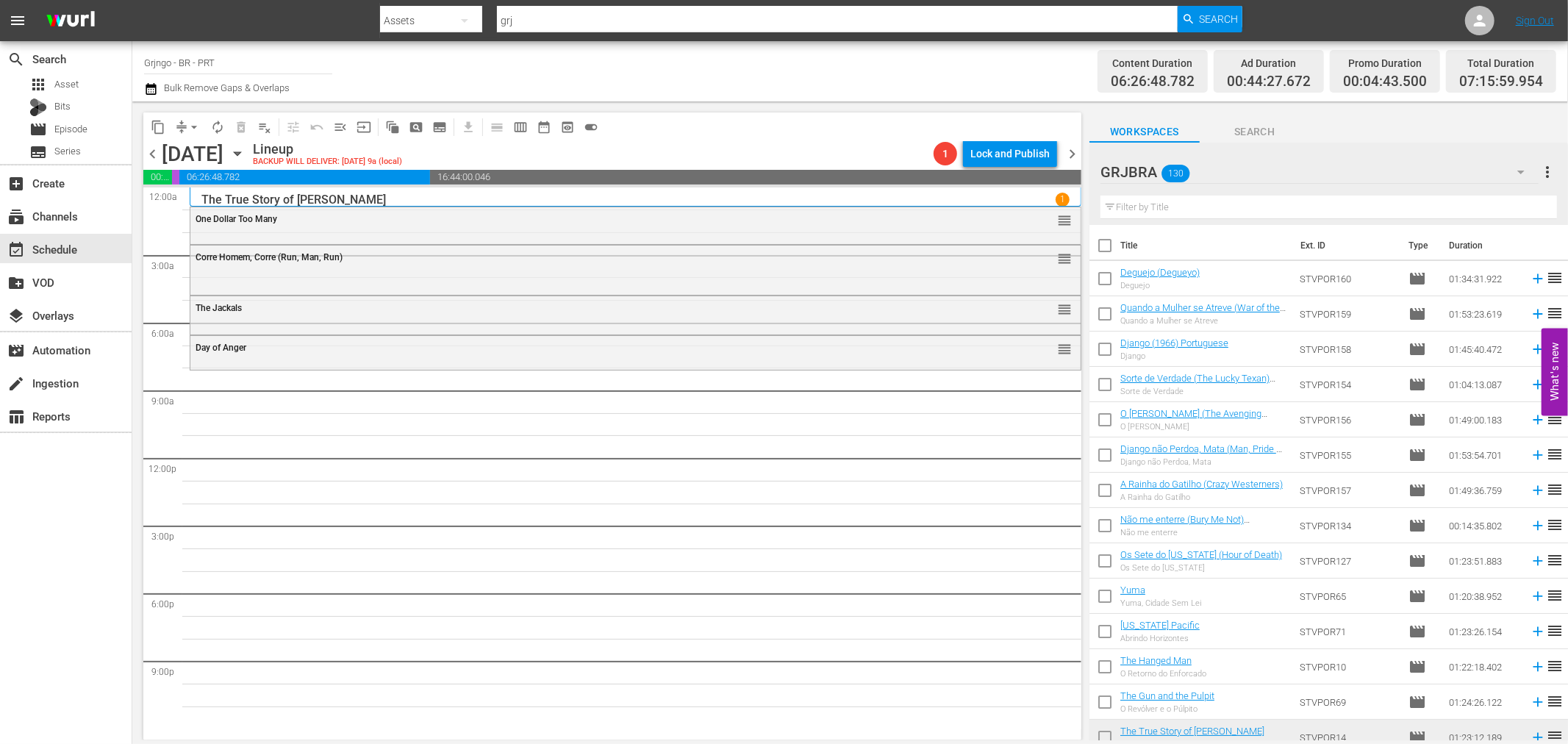
click at [1138, 201] on input "text" at bounding box center [1328, 207] width 457 height 23
paste input "O Regresso de Aleluia"
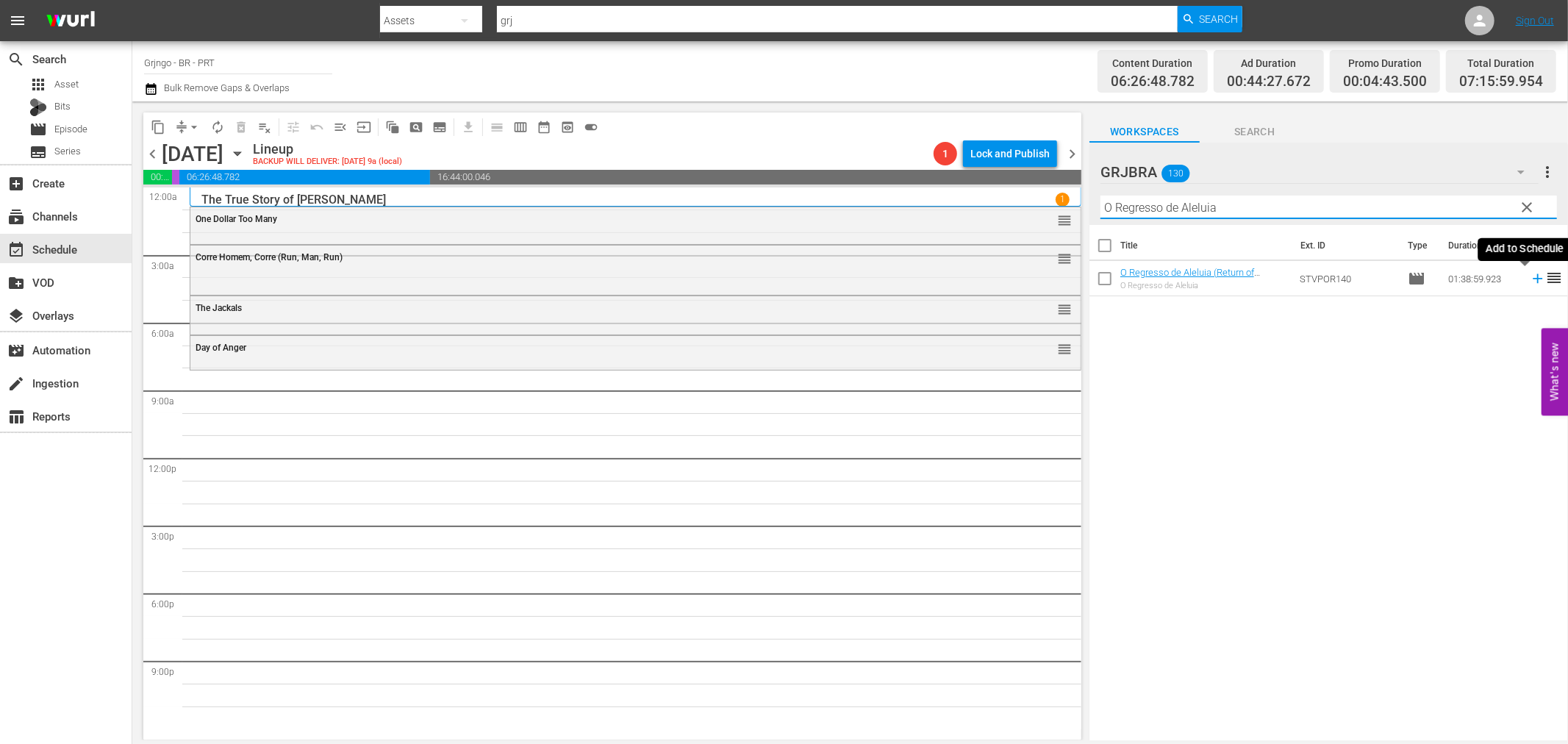
type input "O Regresso de Aleluia"
click at [1530, 280] on icon at bounding box center [1538, 279] width 17 height 17
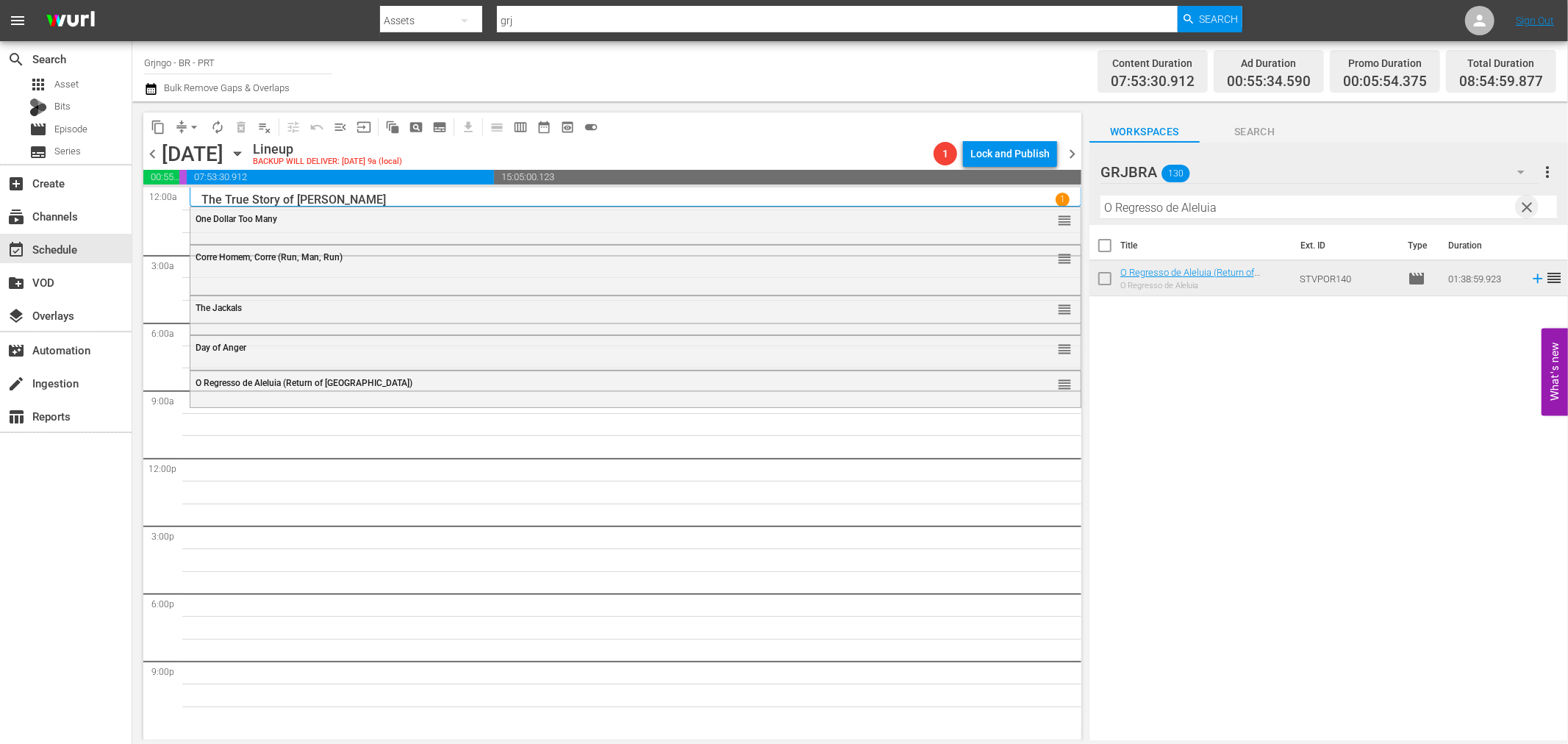
click at [1521, 203] on span "clear" at bounding box center [1528, 206] width 17 height 17
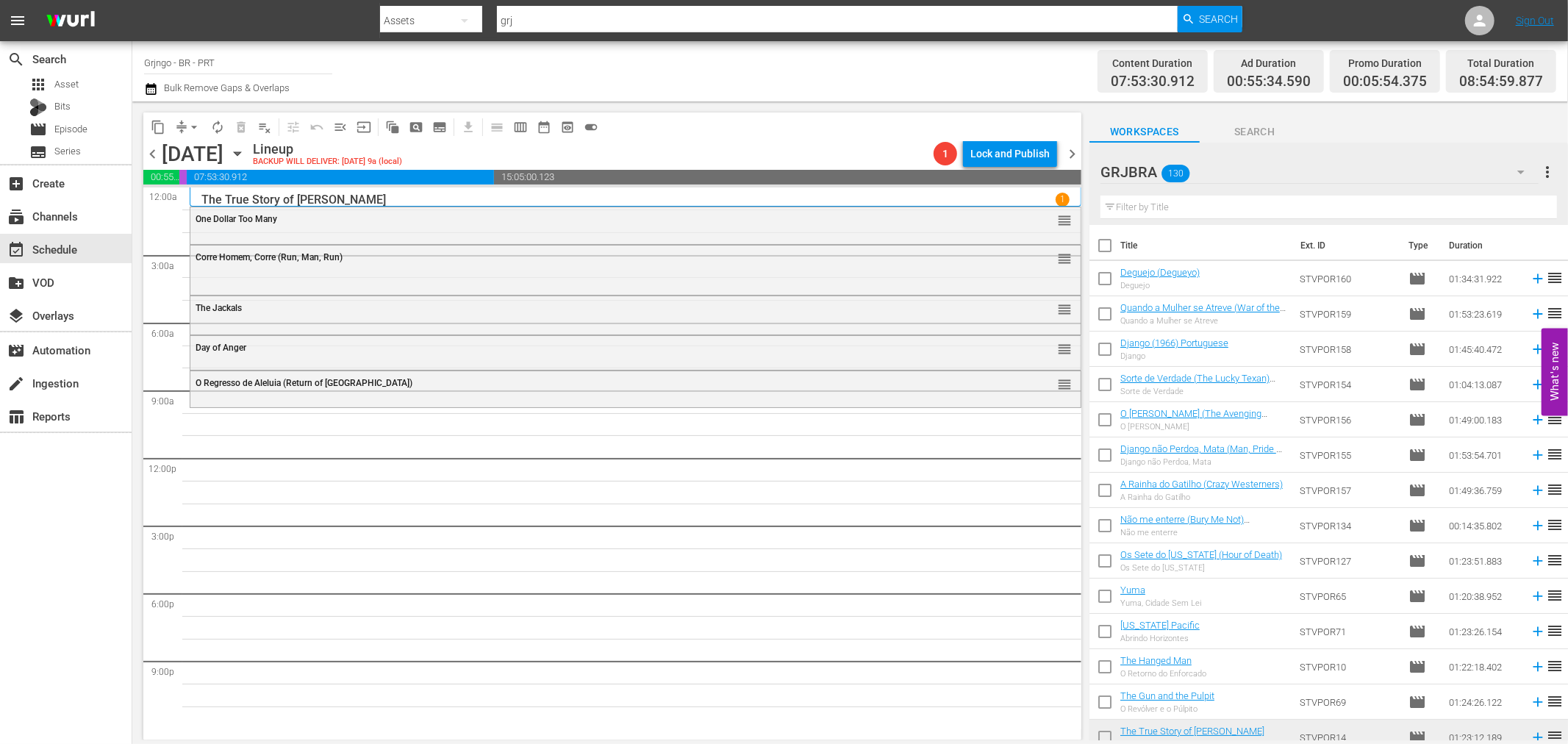
click at [1186, 207] on input "text" at bounding box center [1328, 207] width 457 height 23
paste input "Dead Men Don't Make Shadows"
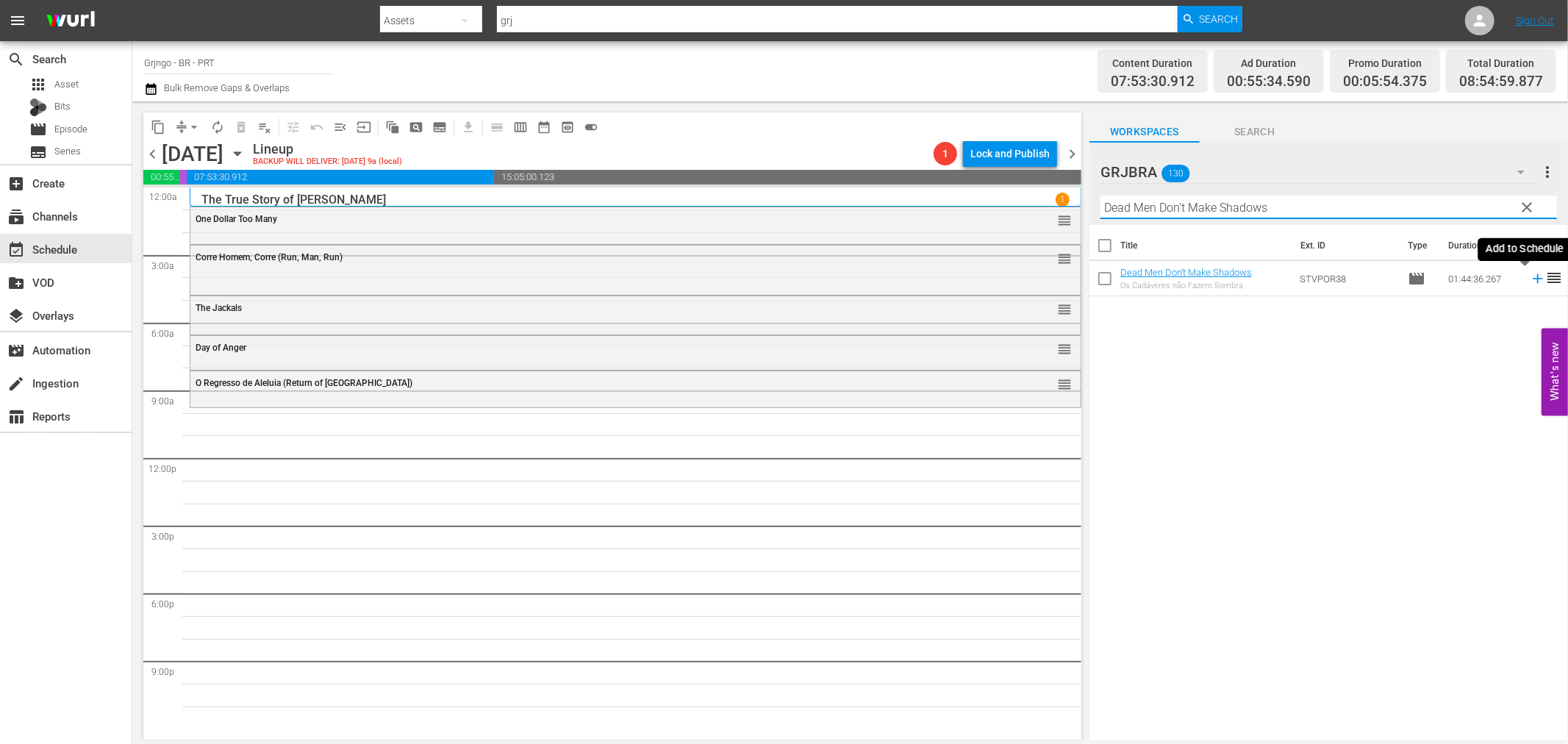
type input "Dead Men Don't Make Shadows"
click at [1533, 279] on icon at bounding box center [1538, 279] width 10 height 10
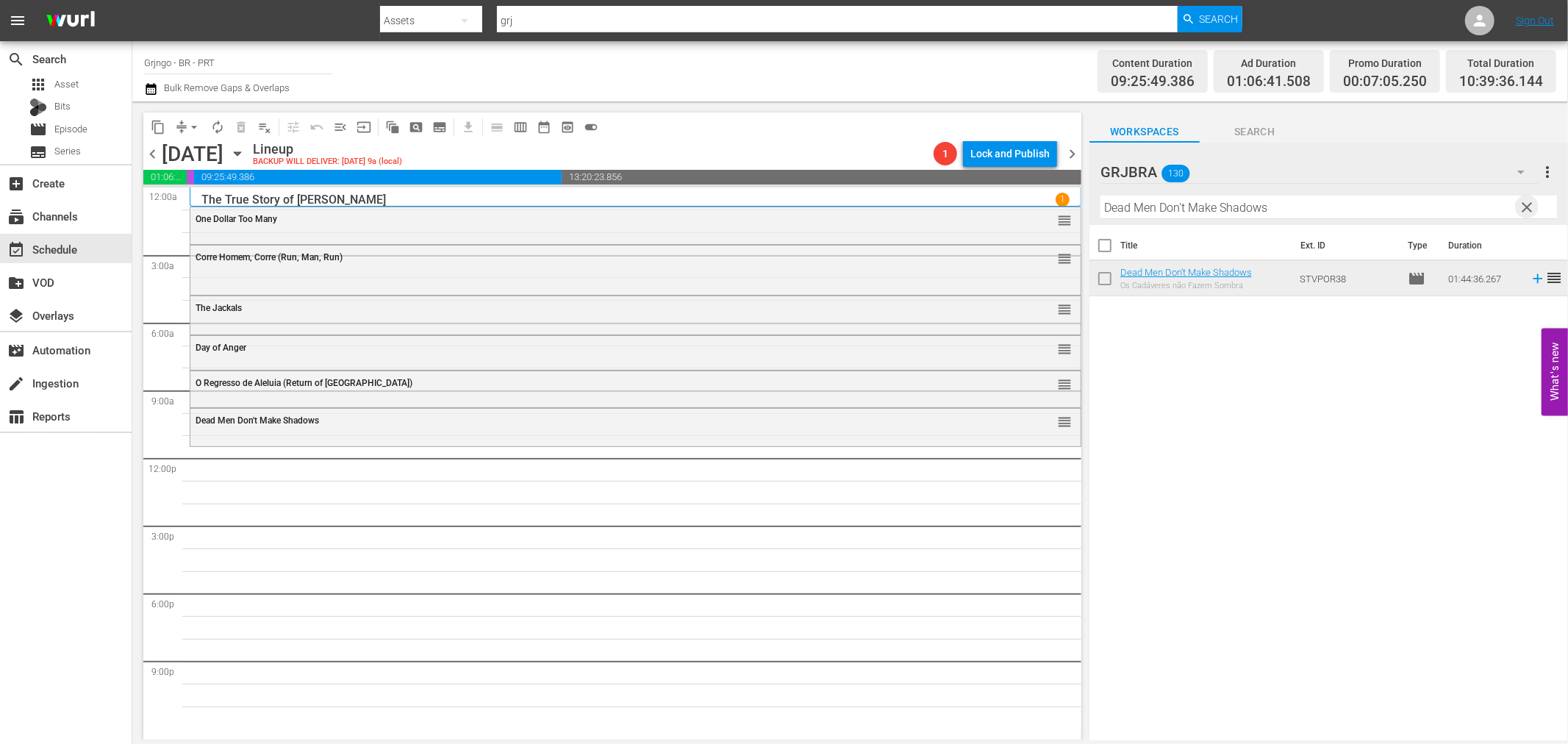
click at [1523, 207] on span "clear" at bounding box center [1528, 206] width 17 height 17
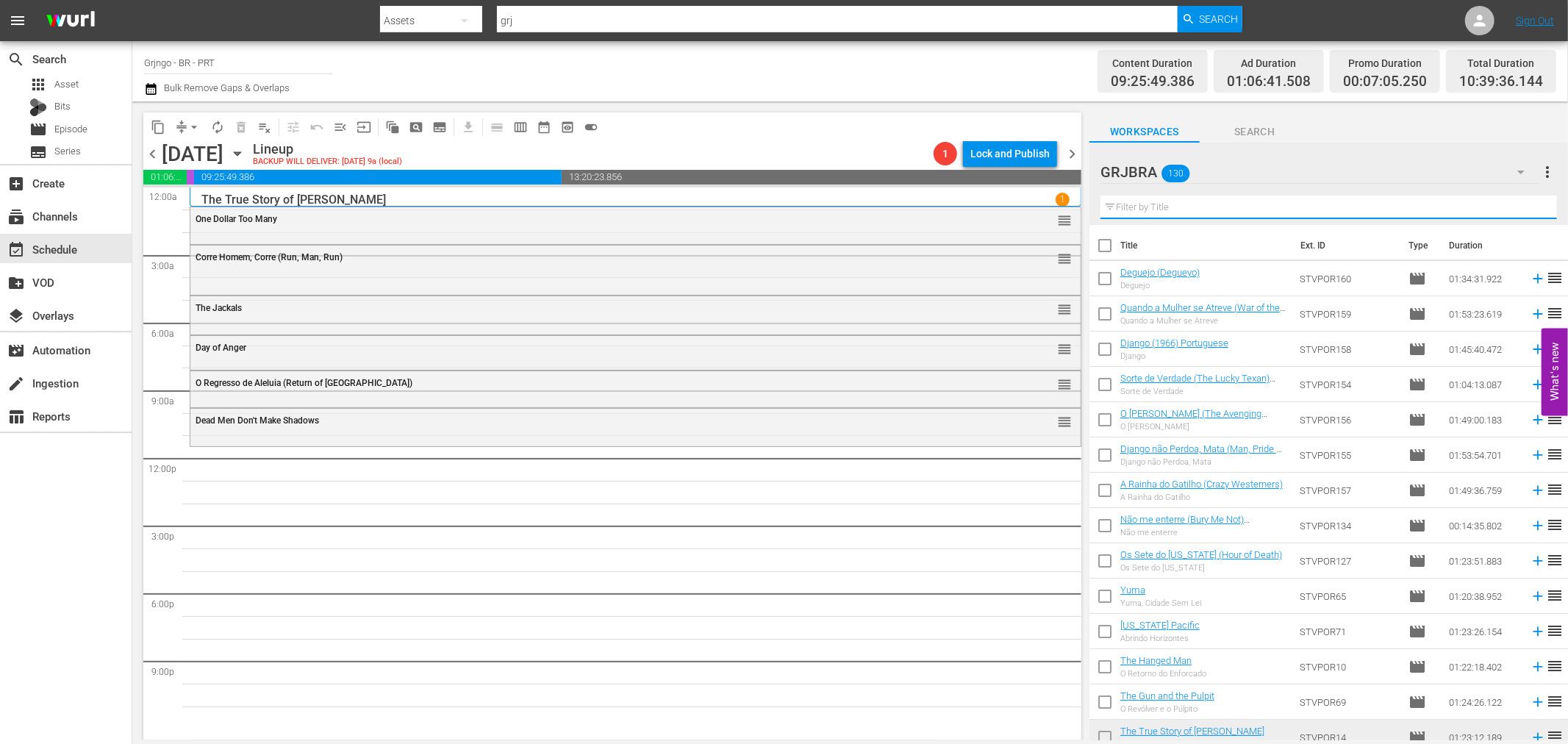
paste input "Os Violentos Vão Para O Inferno"
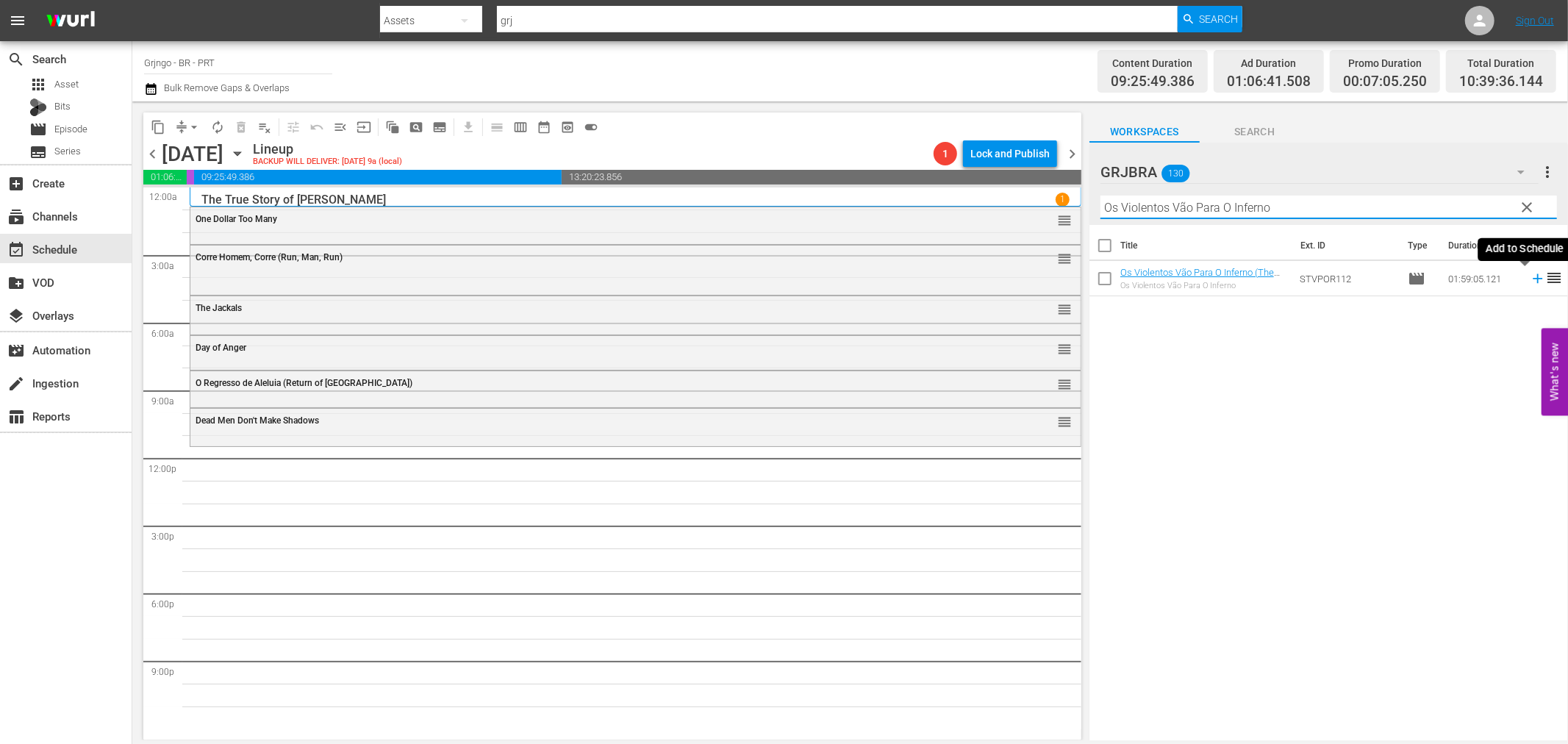
type input "Os Violentos Vão Para O Inferno"
click at [1533, 277] on icon at bounding box center [1538, 279] width 10 height 10
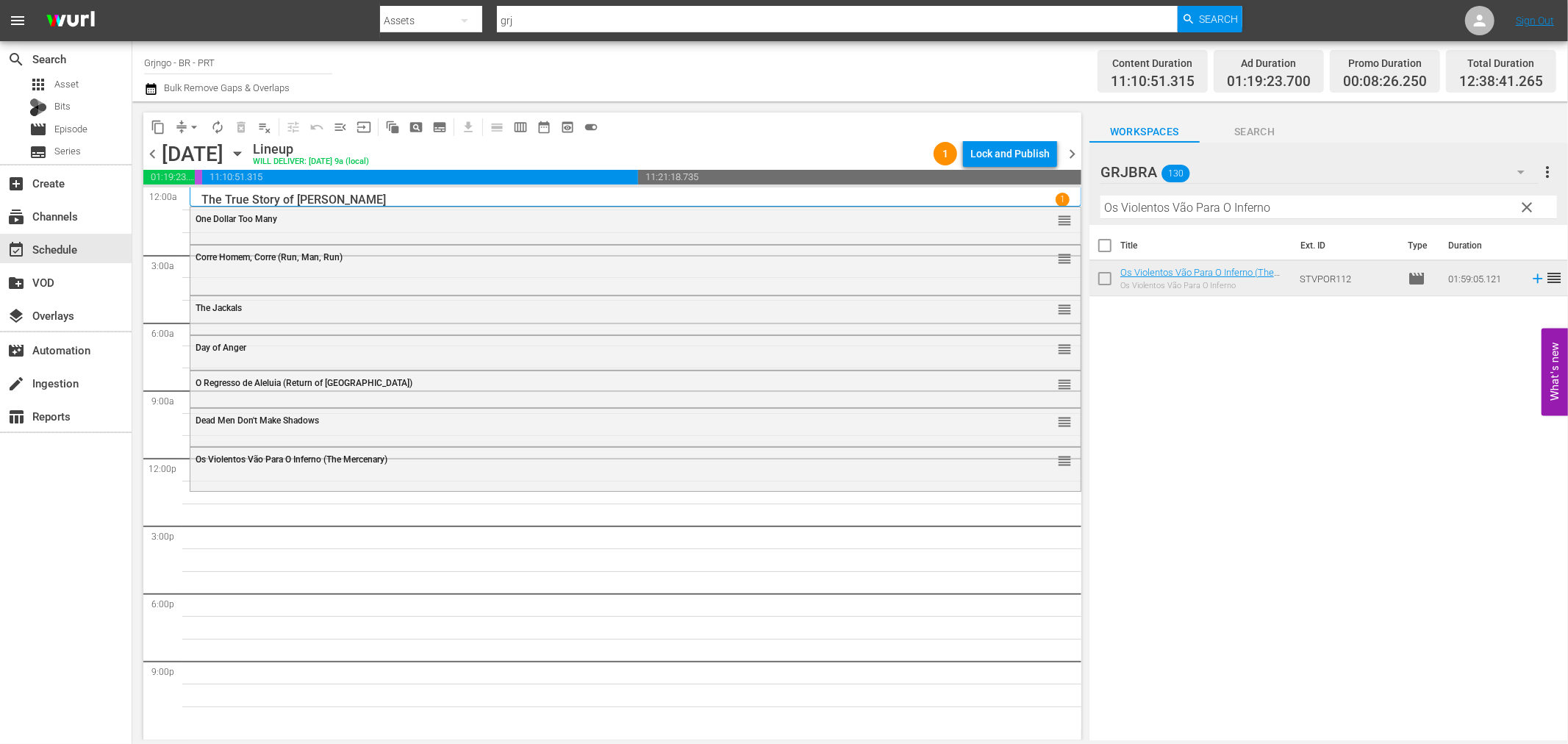
drag, startPoint x: 1528, startPoint y: 204, endPoint x: 1096, endPoint y: 202, distance: 432.0
click at [1528, 203] on span "clear" at bounding box center [1528, 206] width 17 height 17
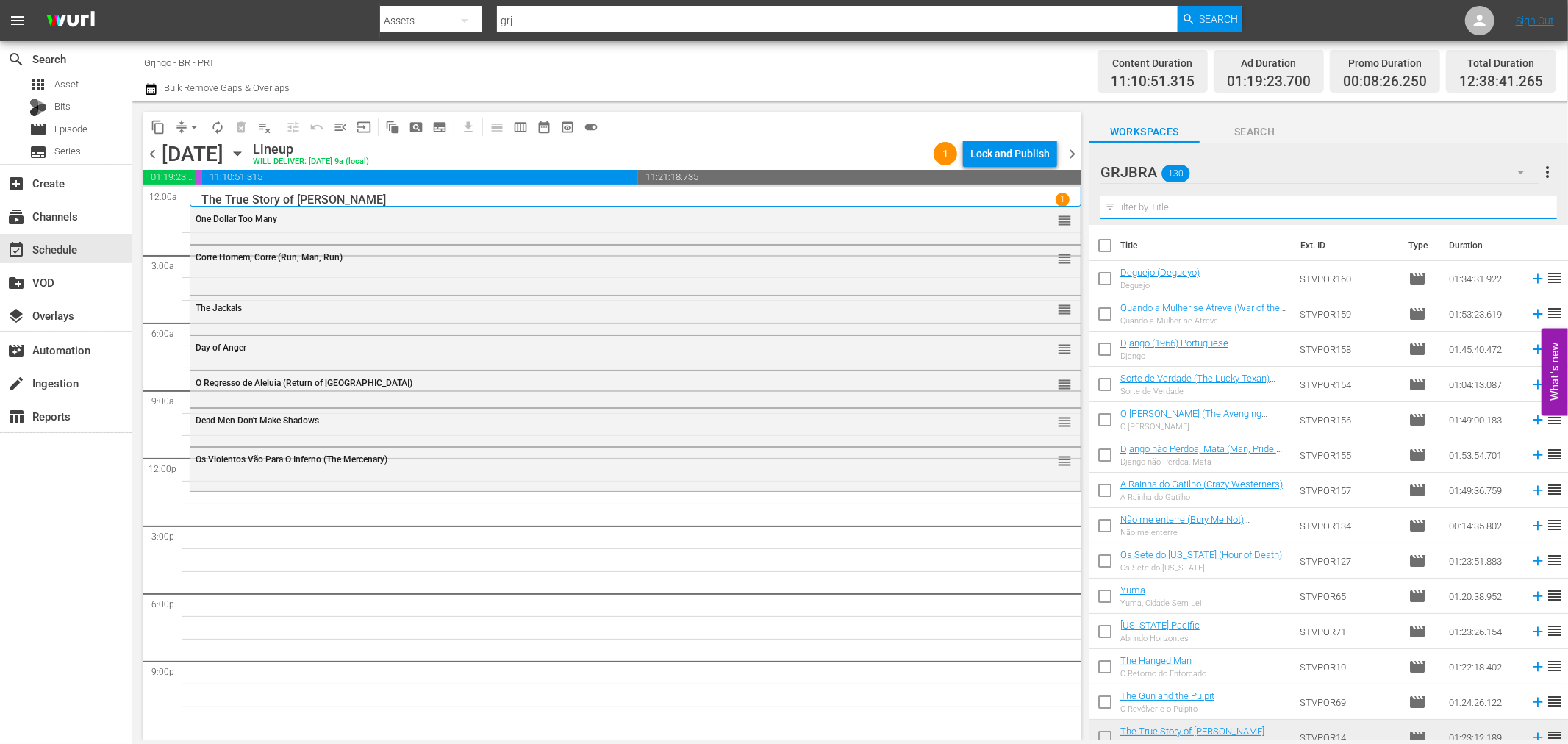
click at [1127, 206] on input "text" at bounding box center [1328, 207] width 457 height 23
paste input "Bad Man's River"
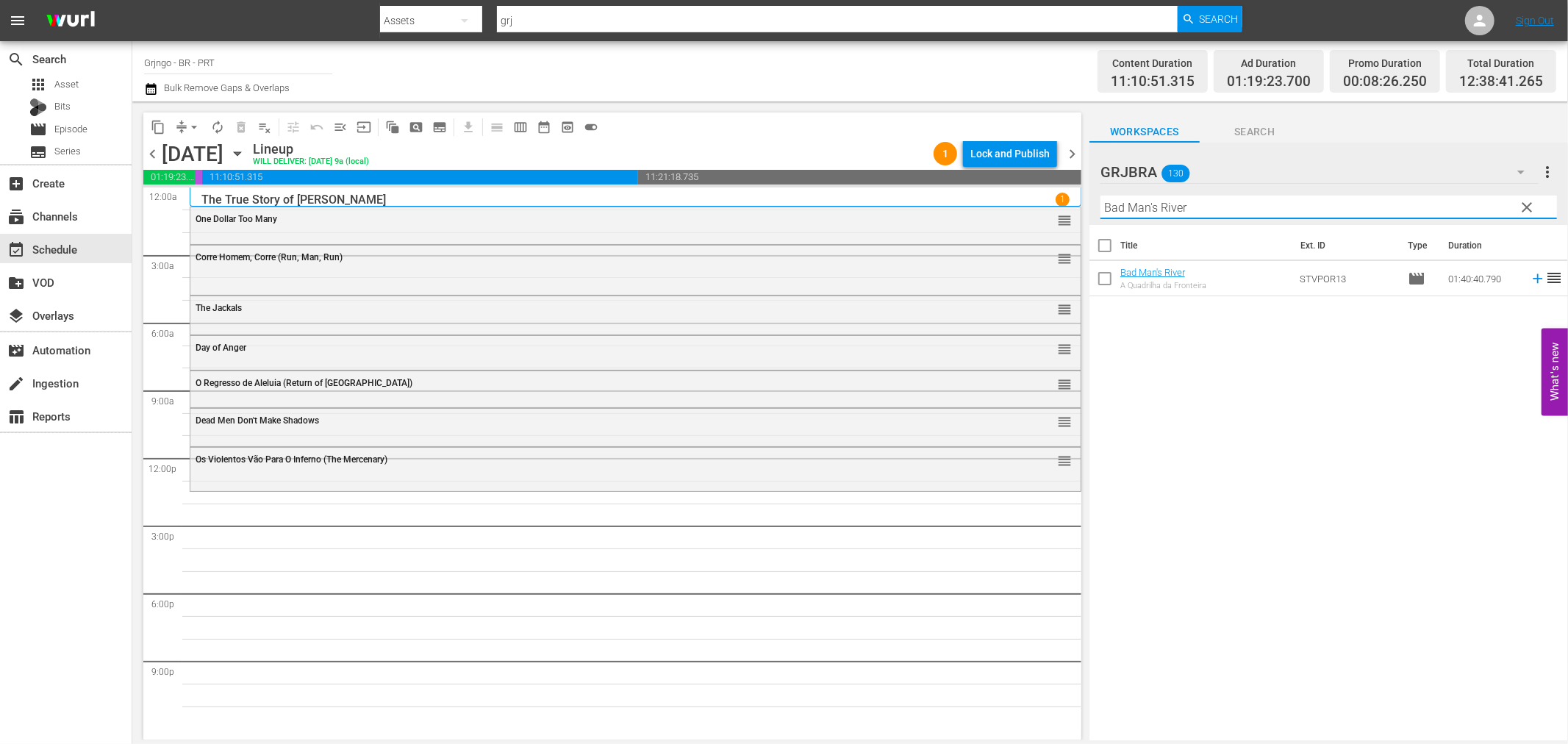
type input "Bad Man's River"
click at [1533, 279] on icon at bounding box center [1538, 279] width 10 height 10
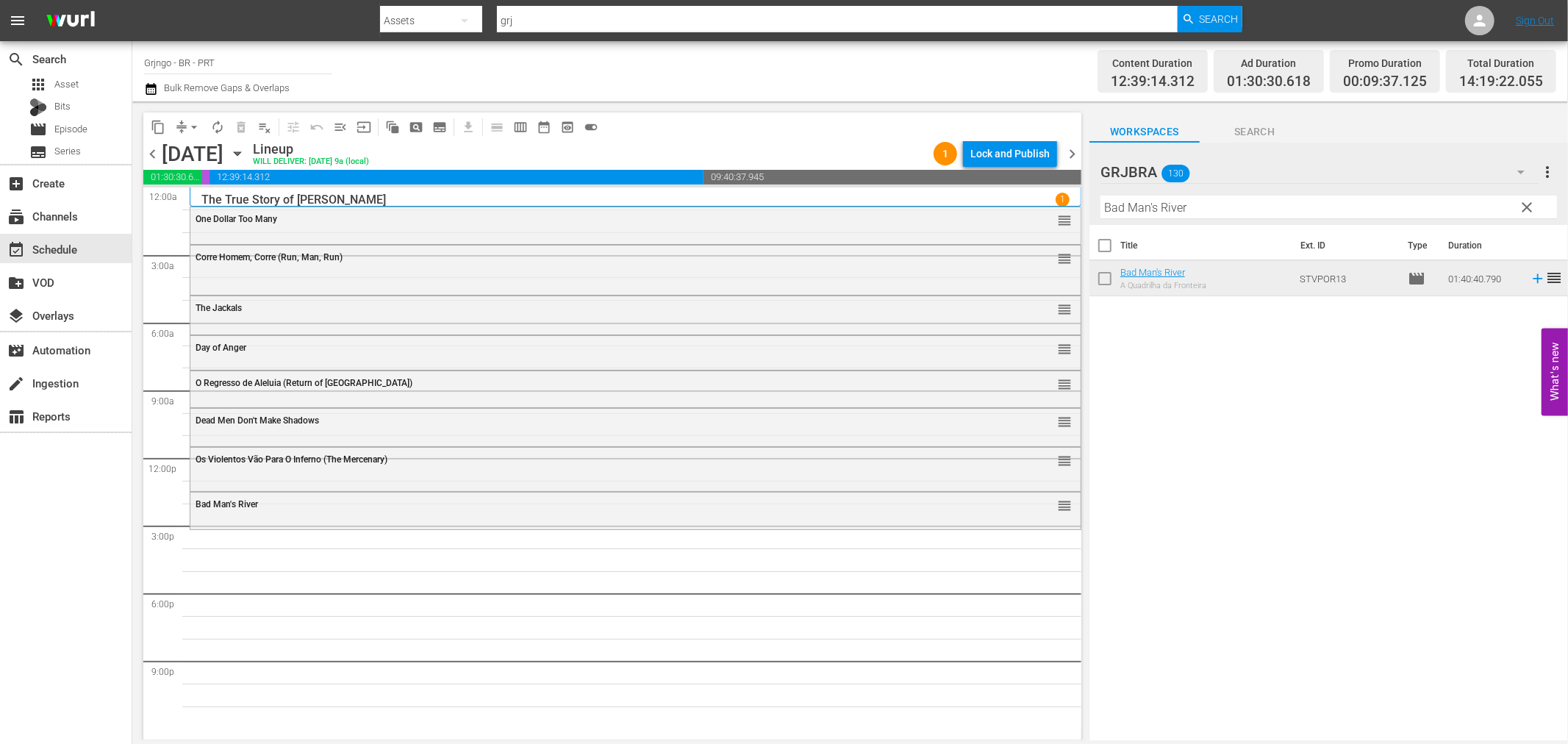
click at [1527, 206] on span "clear" at bounding box center [1528, 206] width 17 height 17
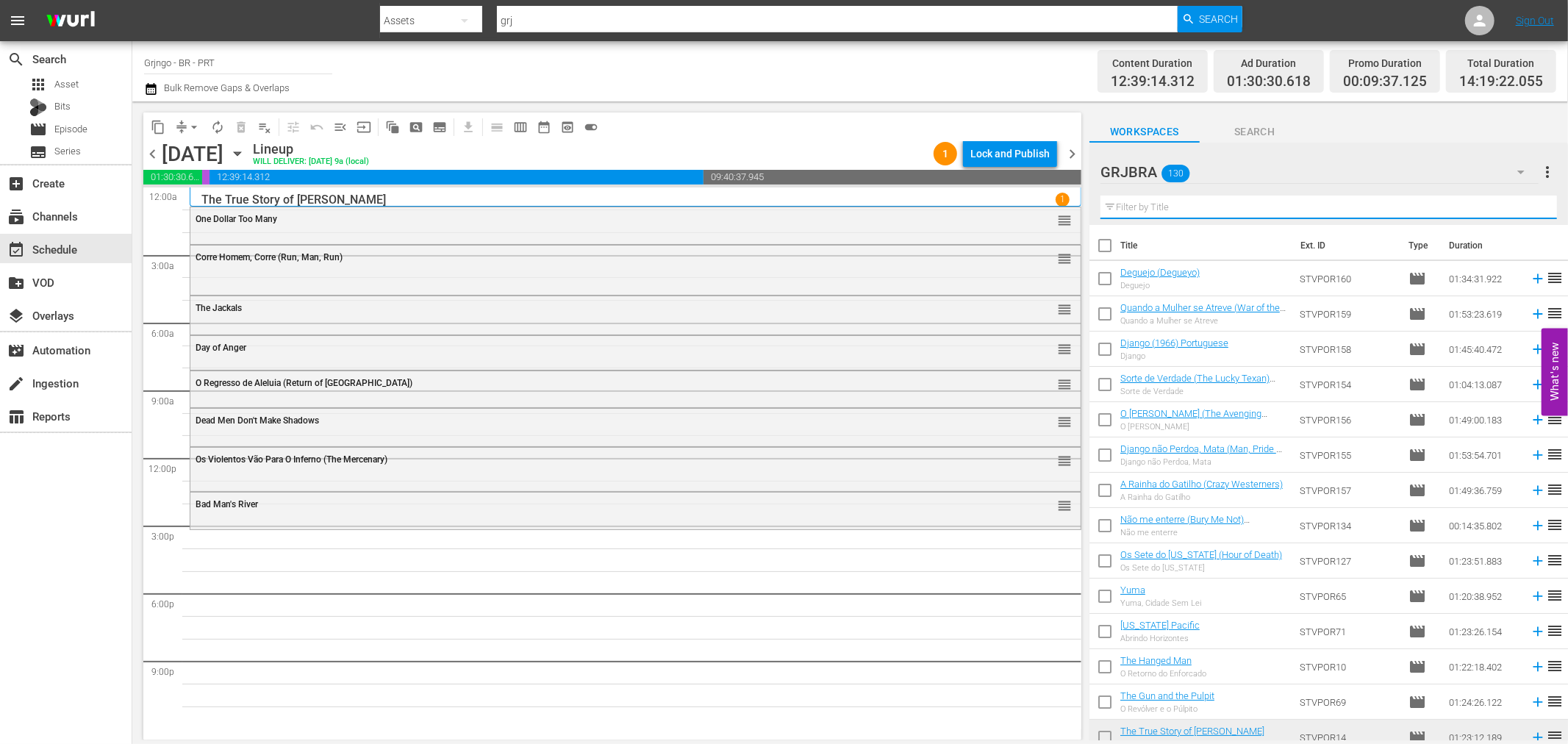
click at [1216, 208] on input "text" at bounding box center [1328, 207] width 457 height 23
paste input "Sartana - A Sombra da Morte"
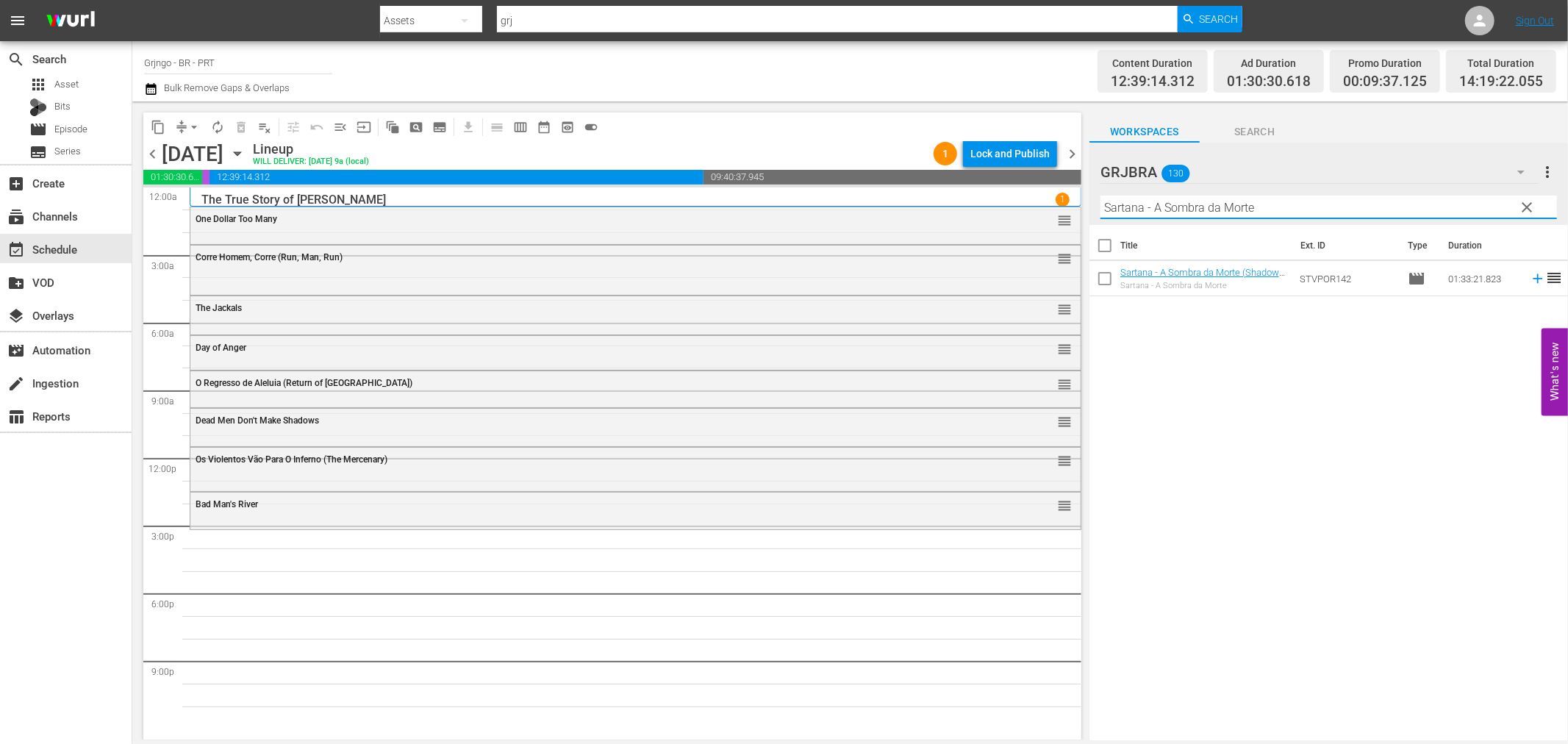
type input "Sartana - A Sombra da Morte"
click at [1533, 277] on icon at bounding box center [1538, 279] width 10 height 10
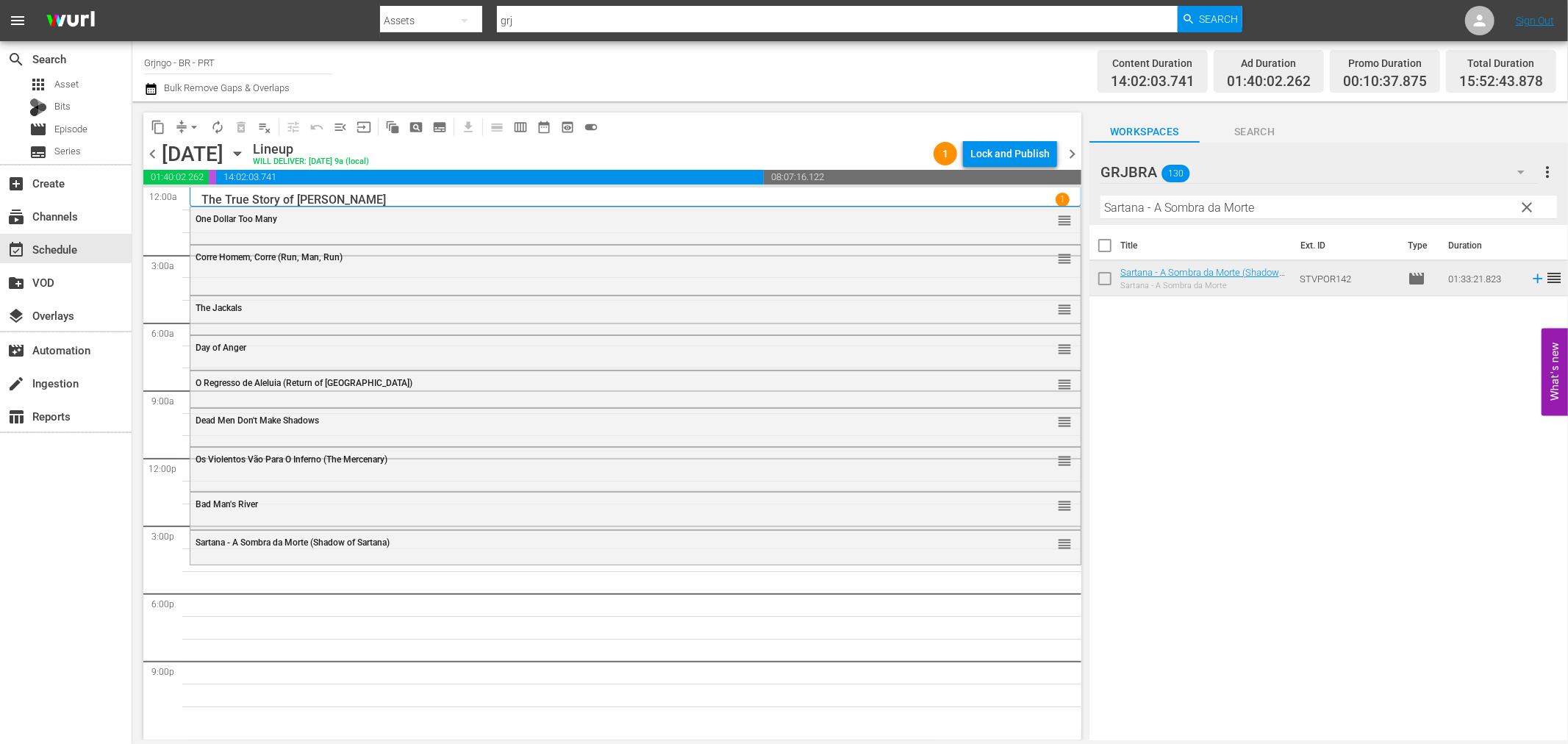
drag, startPoint x: 1525, startPoint y: 201, endPoint x: 1262, endPoint y: 219, distance: 263.6
click at [1525, 201] on span "clear" at bounding box center [1528, 206] width 17 height 17
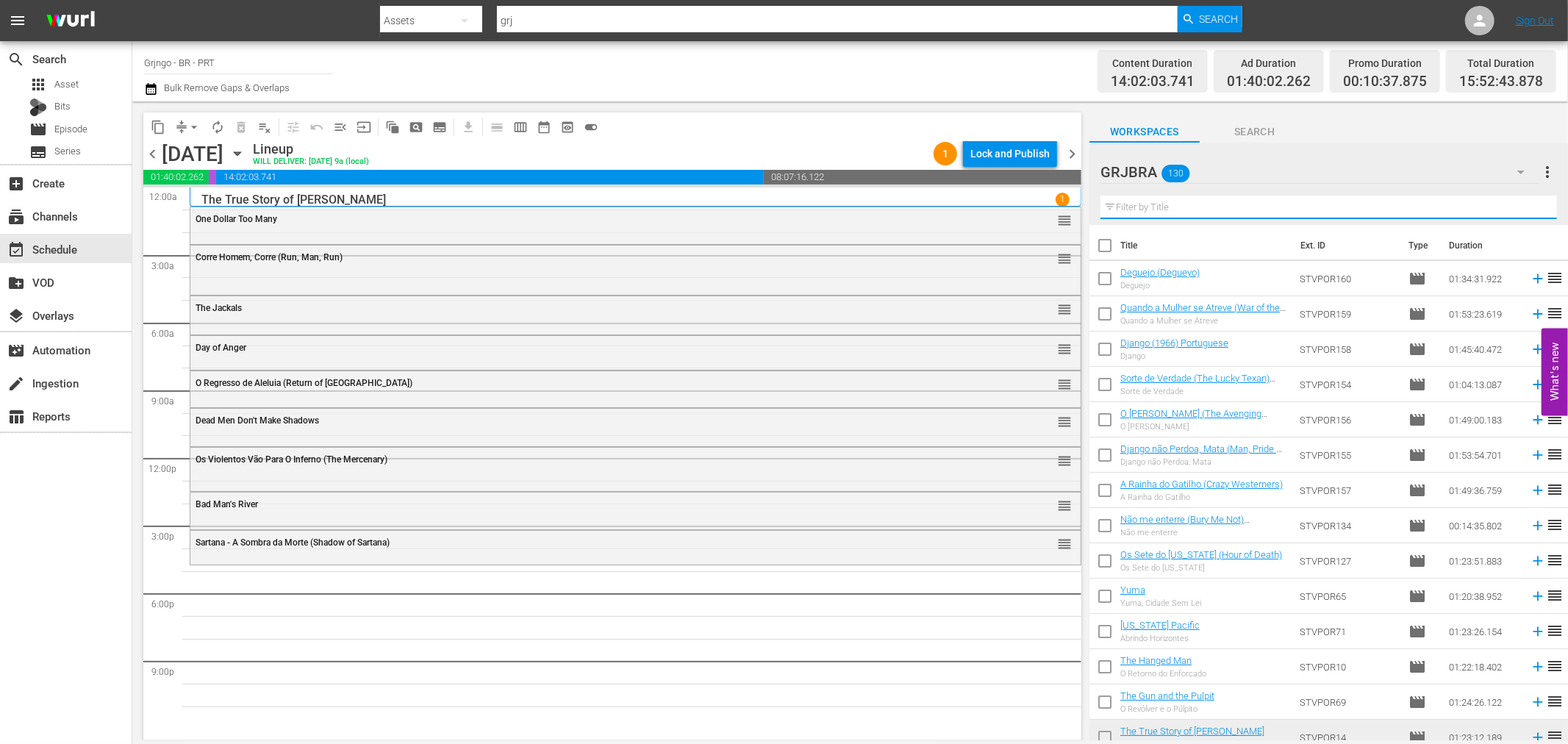
paste input "A Man Called Blade"
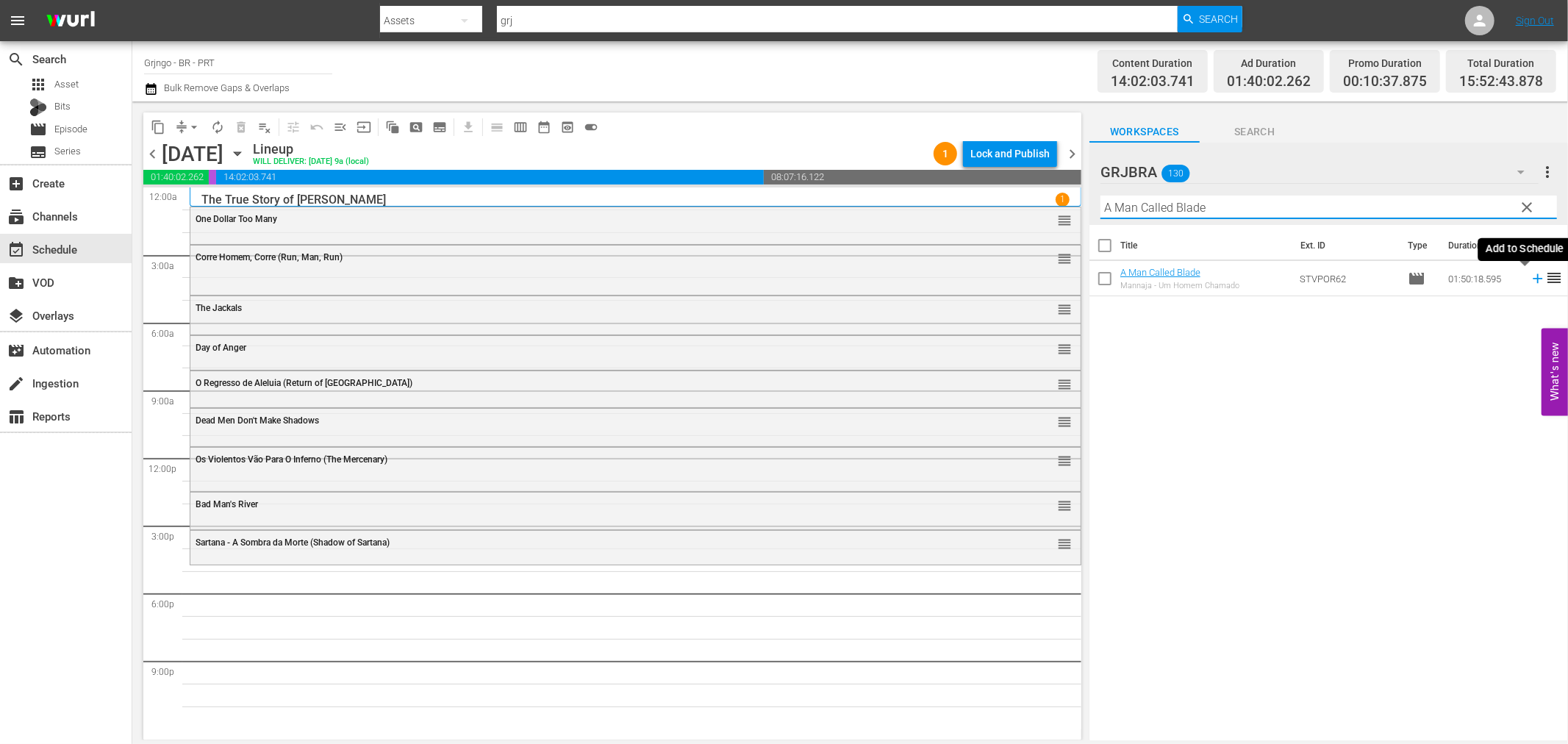
type input "A Man Called Blade"
click at [1530, 277] on icon at bounding box center [1538, 279] width 17 height 17
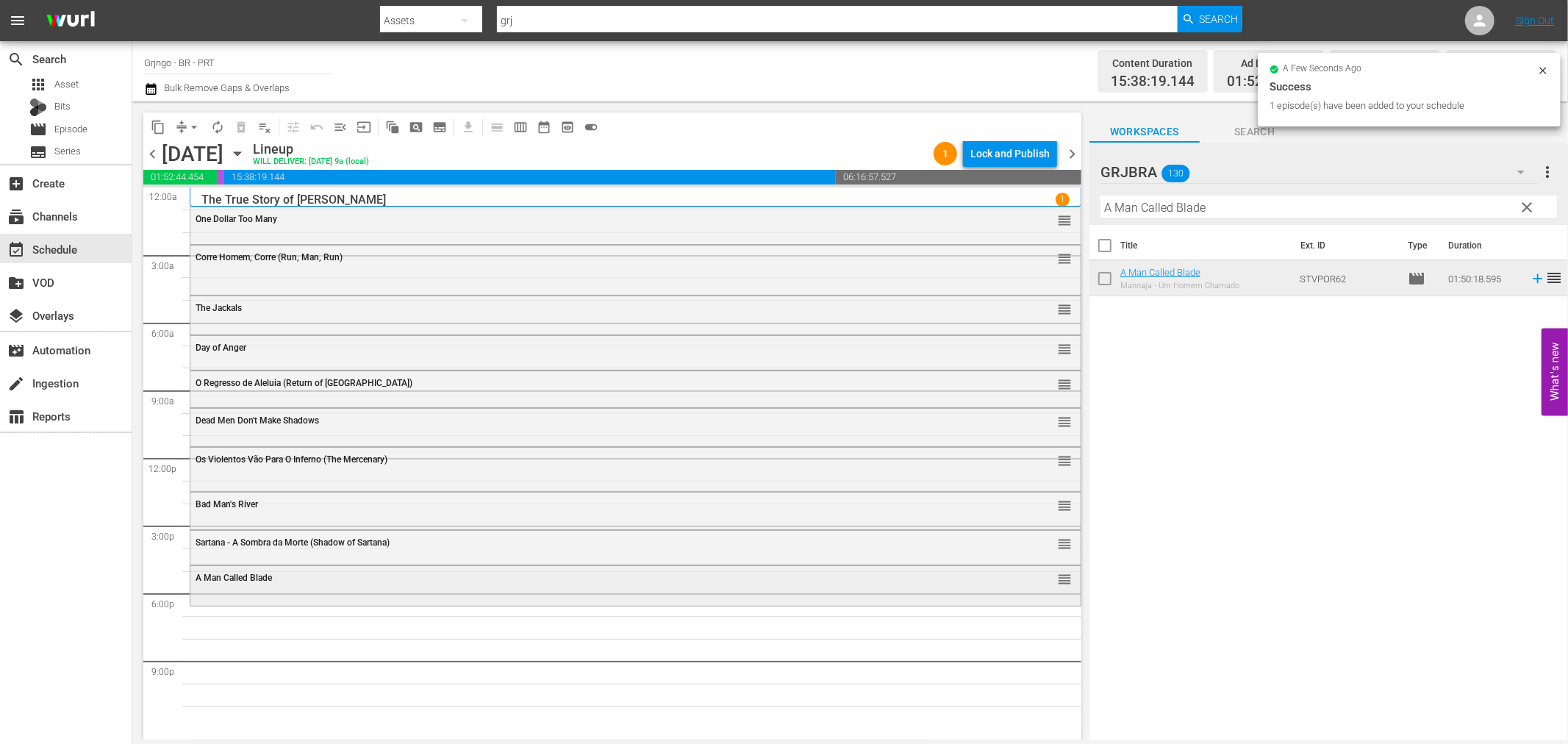
click at [659, 585] on div "A Man Called Blade reorder" at bounding box center [636, 578] width 891 height 25
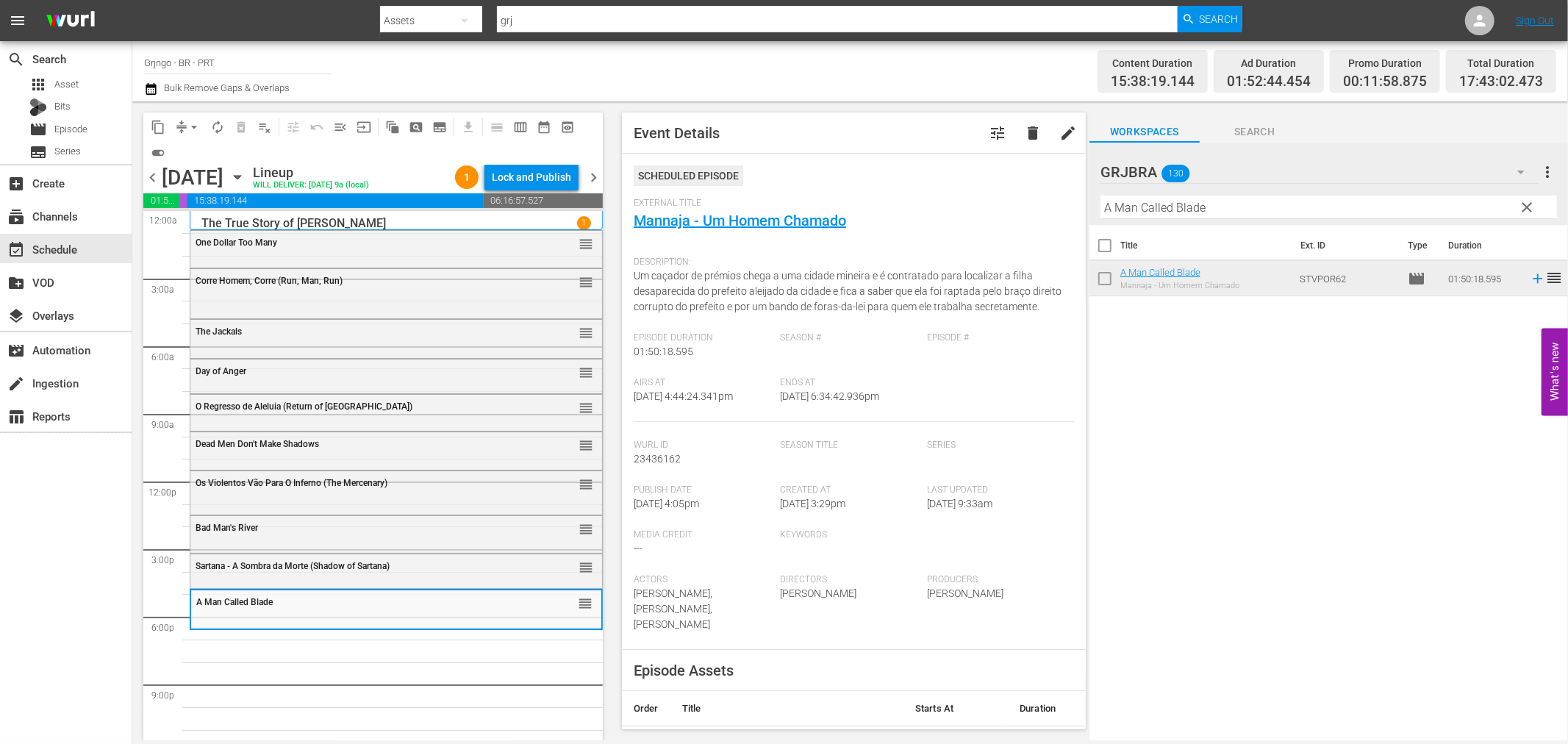
drag, startPoint x: 1523, startPoint y: 199, endPoint x: 1131, endPoint y: 187, distance: 392.2
click at [1523, 199] on span "clear" at bounding box center [1528, 206] width 17 height 17
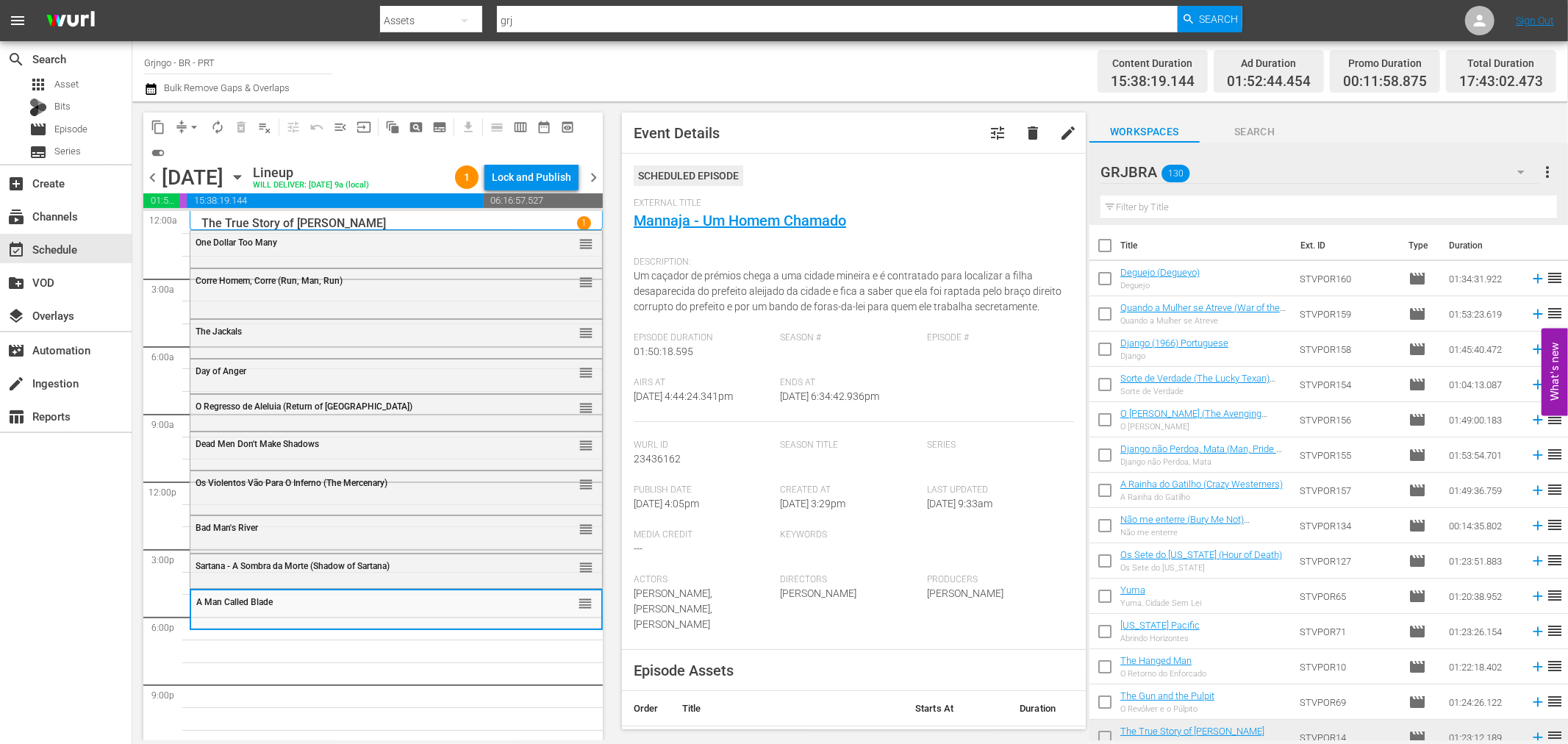
click at [1119, 206] on input "text" at bounding box center [1328, 207] width 457 height 23
click at [1228, 208] on input "text" at bounding box center [1328, 207] width 457 height 23
paste input "Cannon for Cordoba"
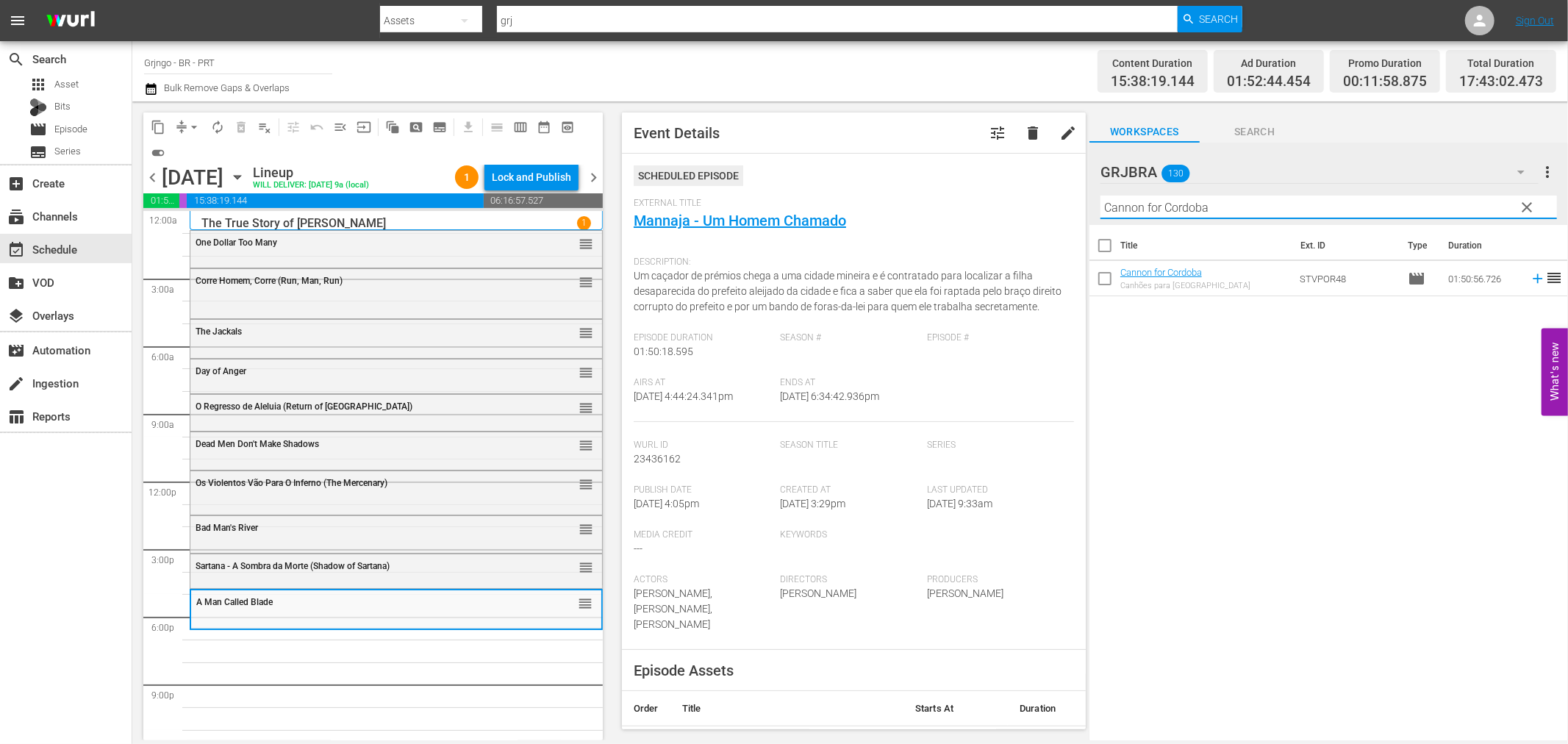
type input "Cannon for Cordoba"
click at [1533, 277] on icon at bounding box center [1538, 279] width 10 height 10
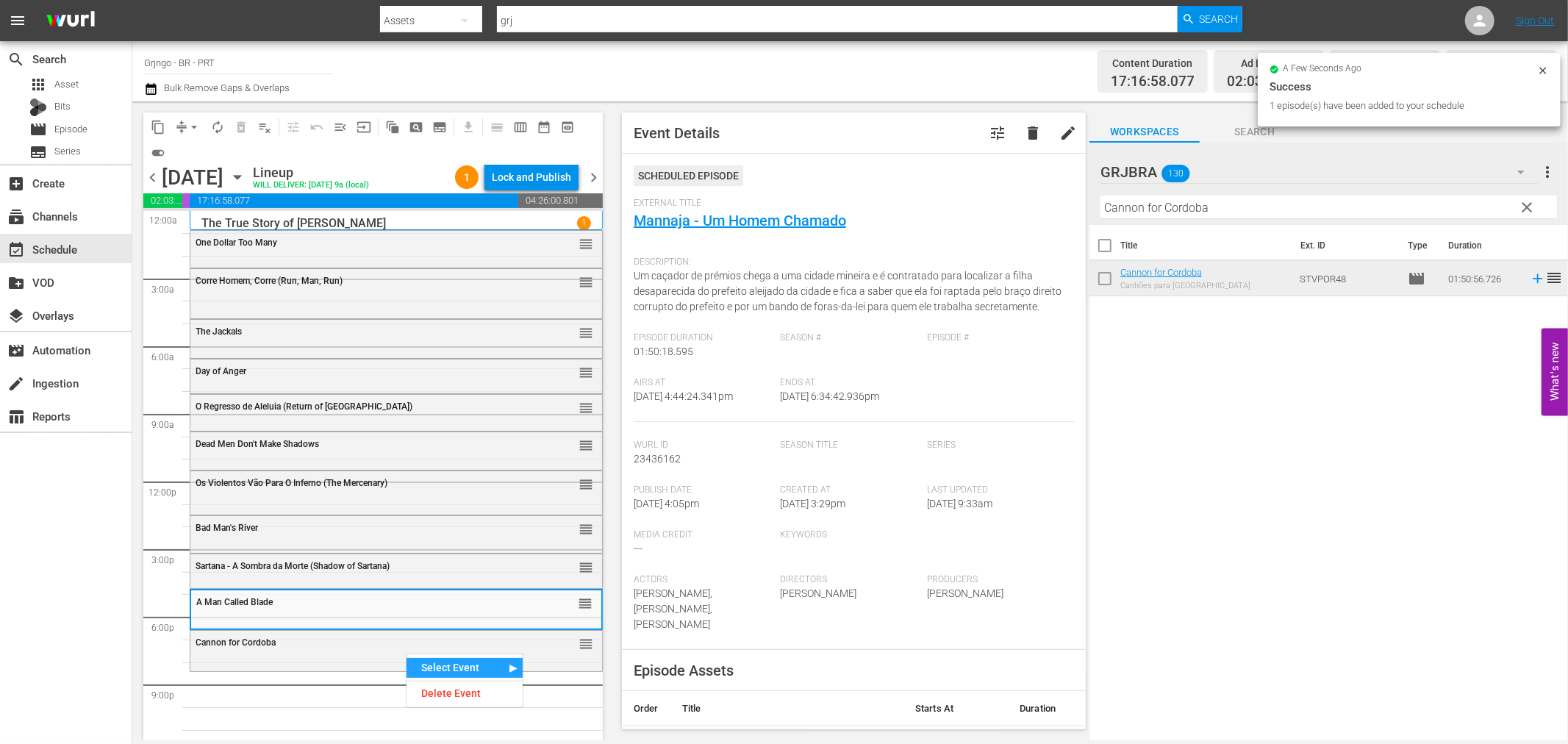
click at [429, 662] on div "Select Event" at bounding box center [464, 668] width 116 height 20
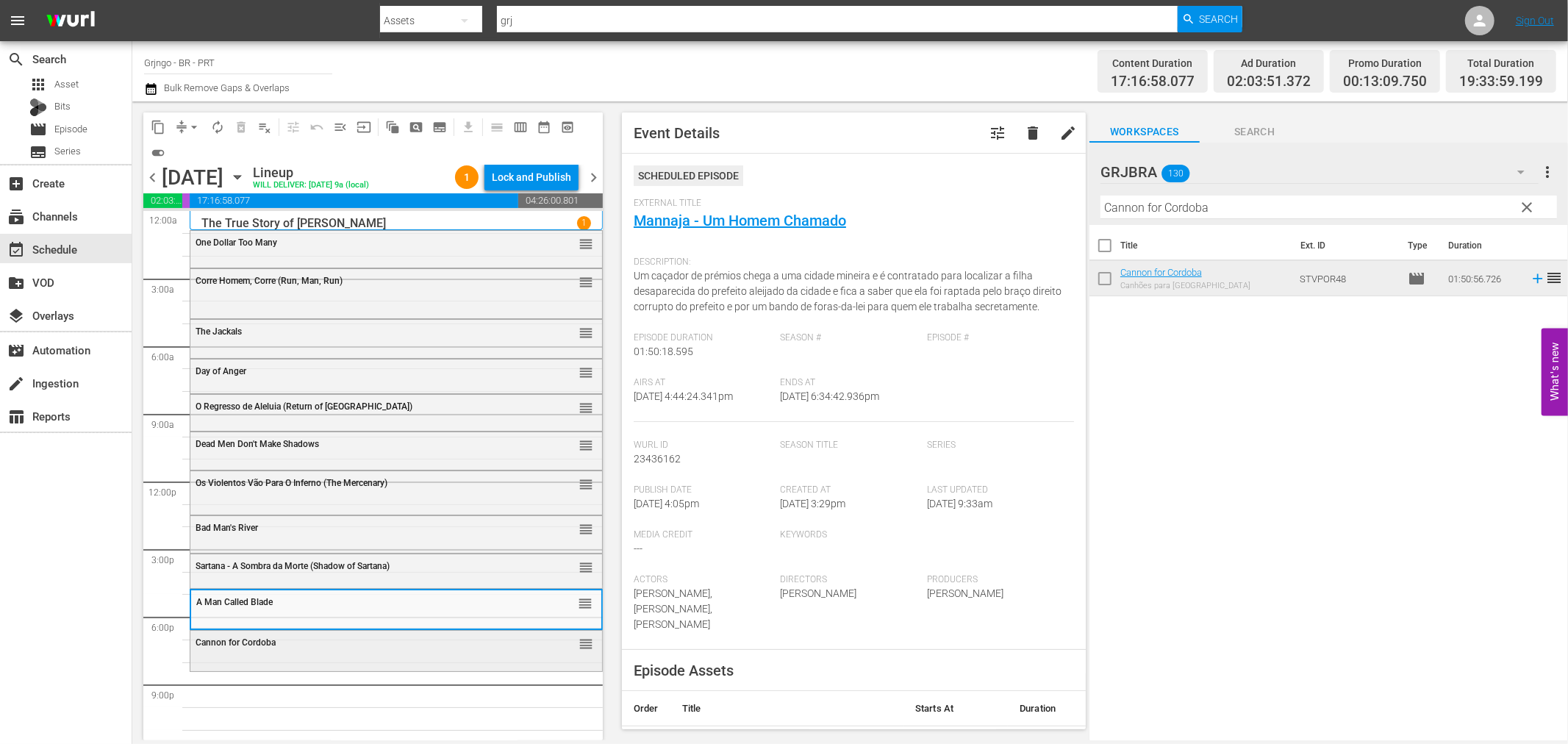
click at [321, 658] on div "Cannon for Cordoba reorder" at bounding box center [397, 649] width 411 height 37
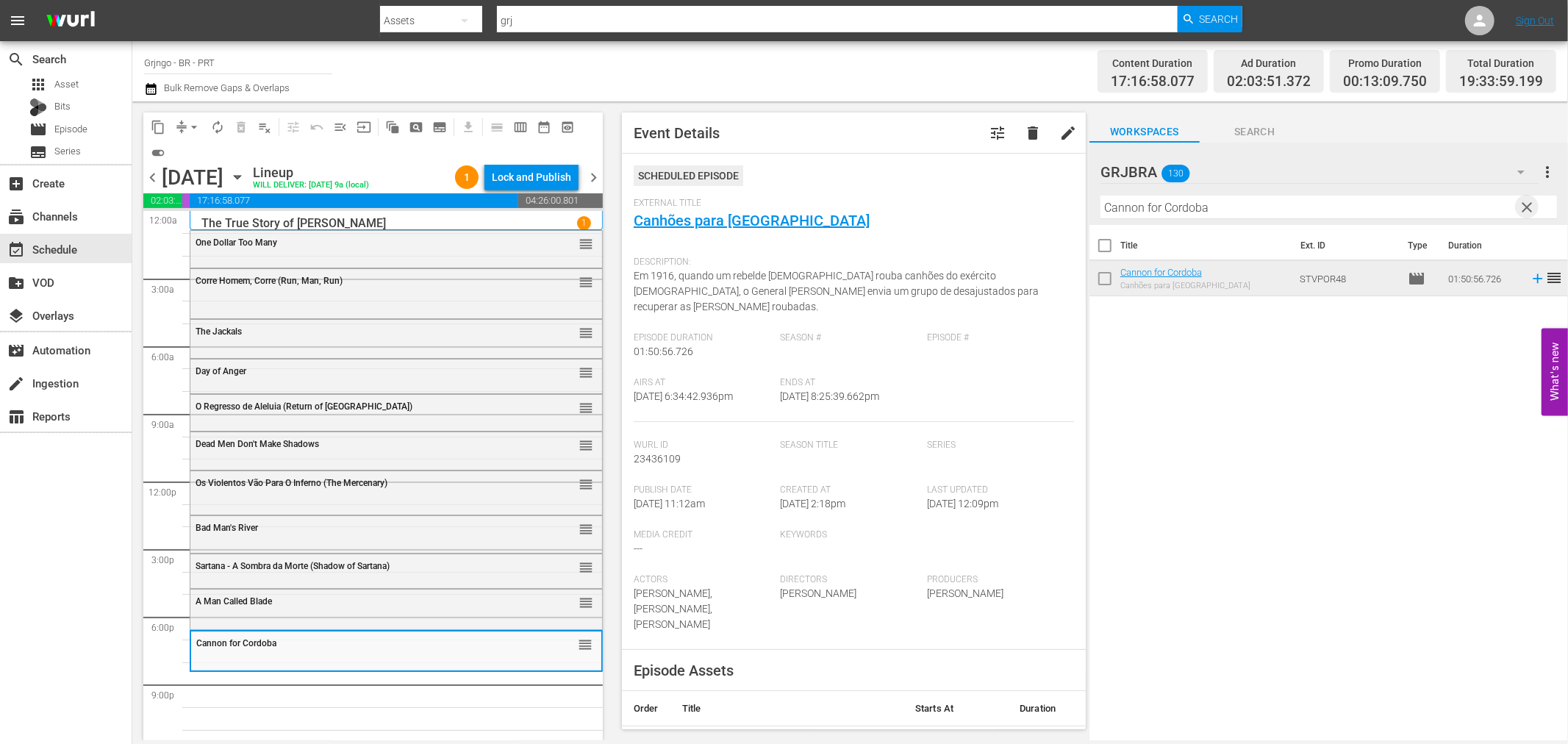
click at [1527, 206] on span "clear" at bounding box center [1528, 206] width 17 height 17
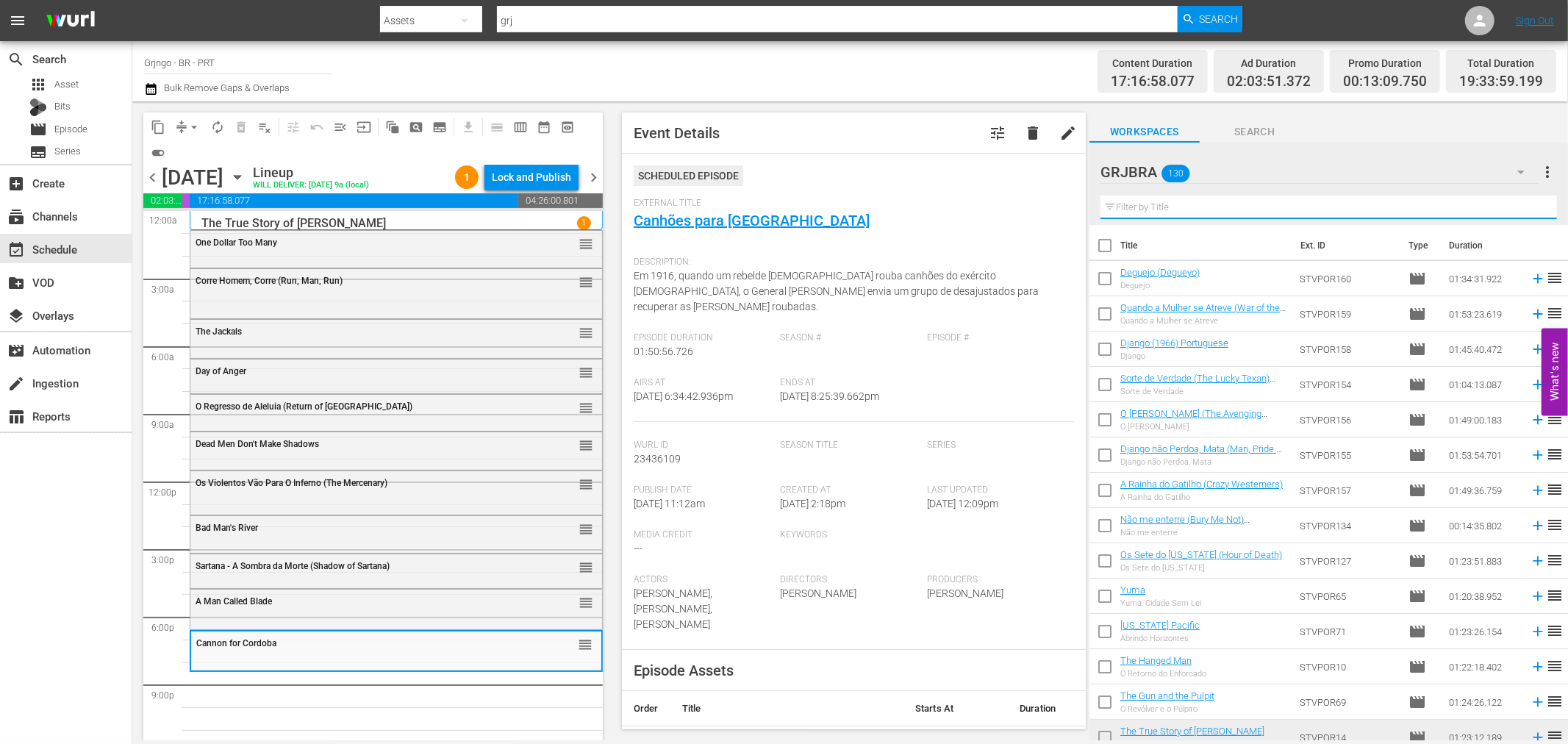
paste input "If You Meet [PERSON_NAME] for Your Death"
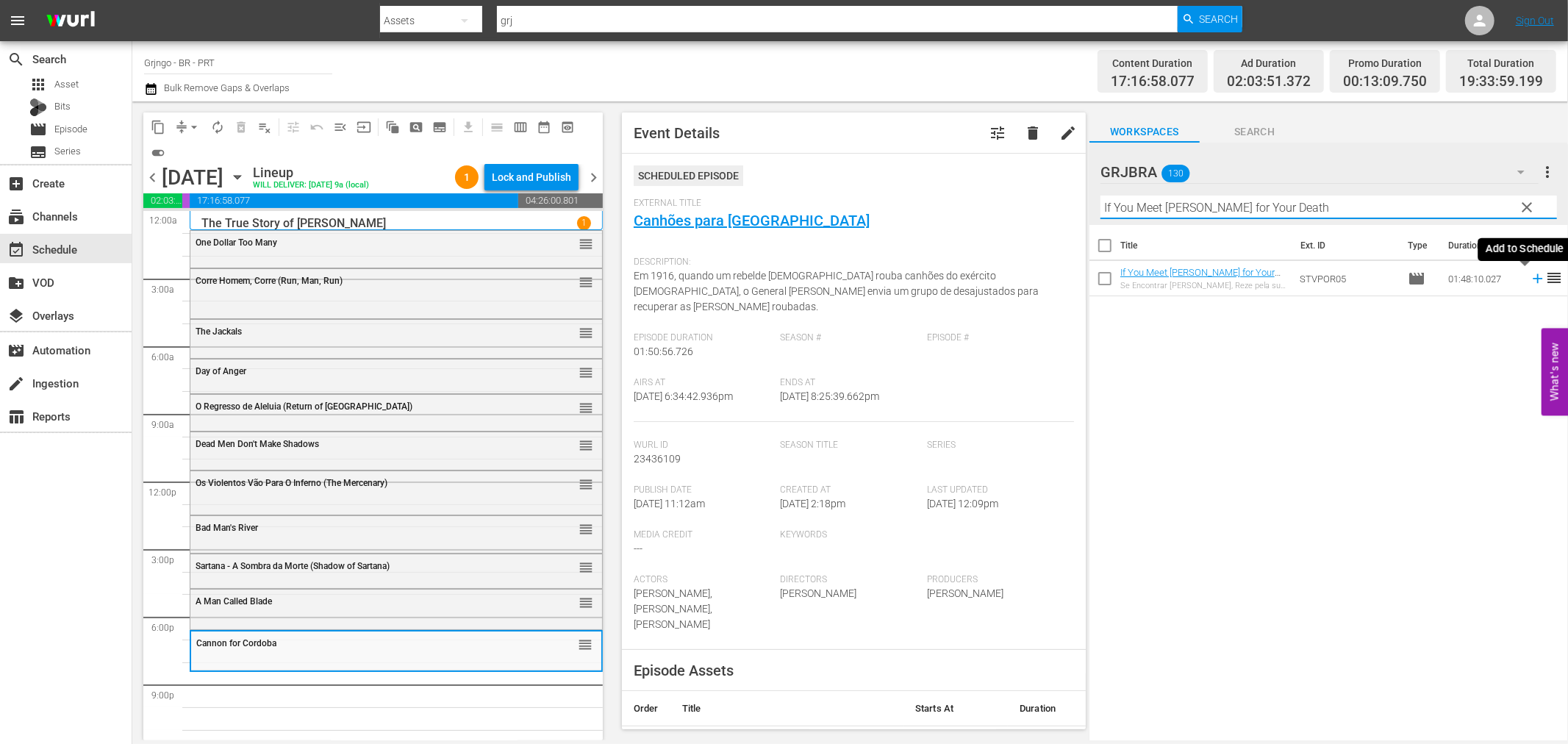
type input "If You Meet [PERSON_NAME] for Your Death"
click at [1533, 277] on icon at bounding box center [1538, 279] width 10 height 10
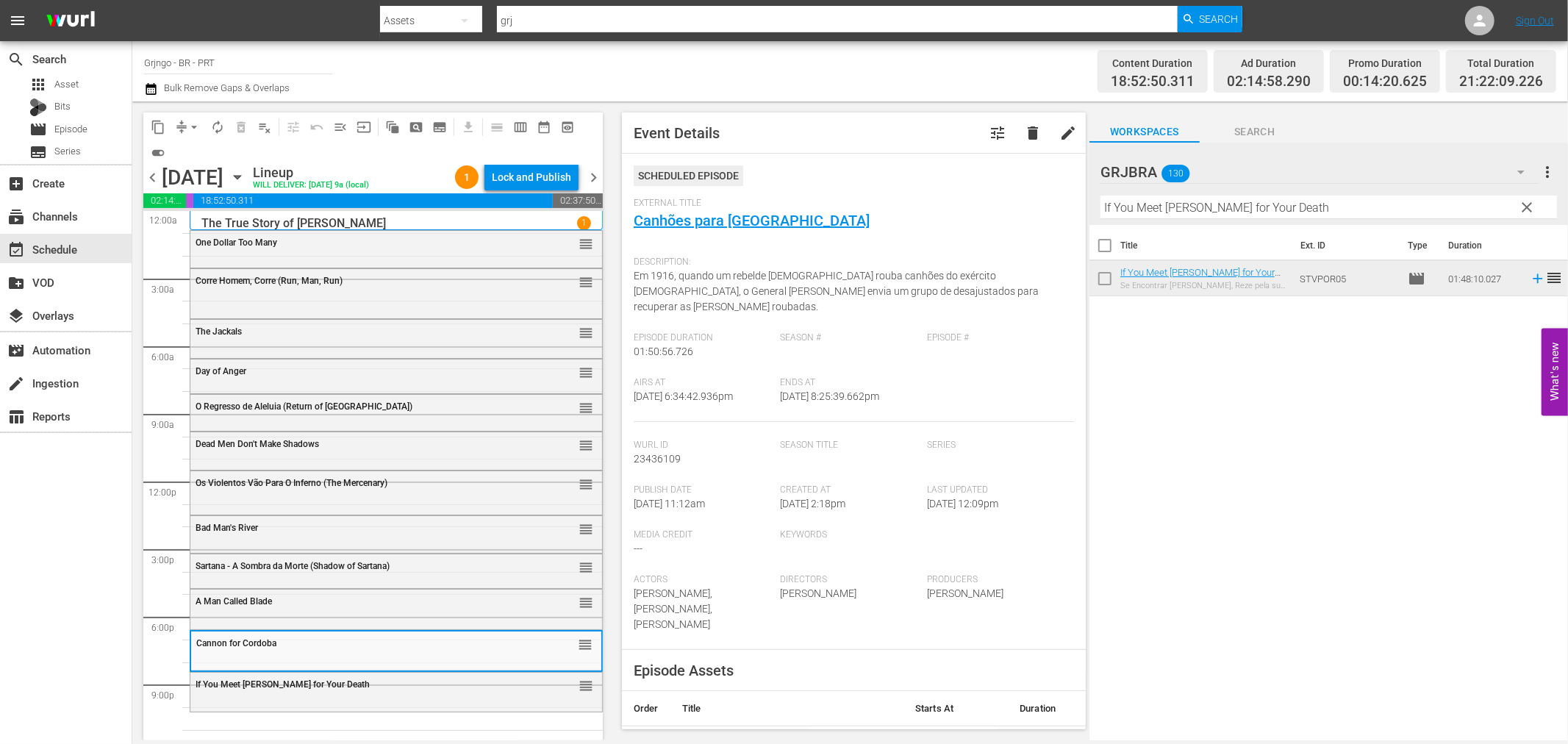
click at [1233, 724] on div "Title Ext. ID Type Duration If You Meet [PERSON_NAME] for Your Death Se Encontr…" at bounding box center [1328, 483] width 478 height 518
click at [1522, 204] on span "clear" at bounding box center [1528, 206] width 17 height 17
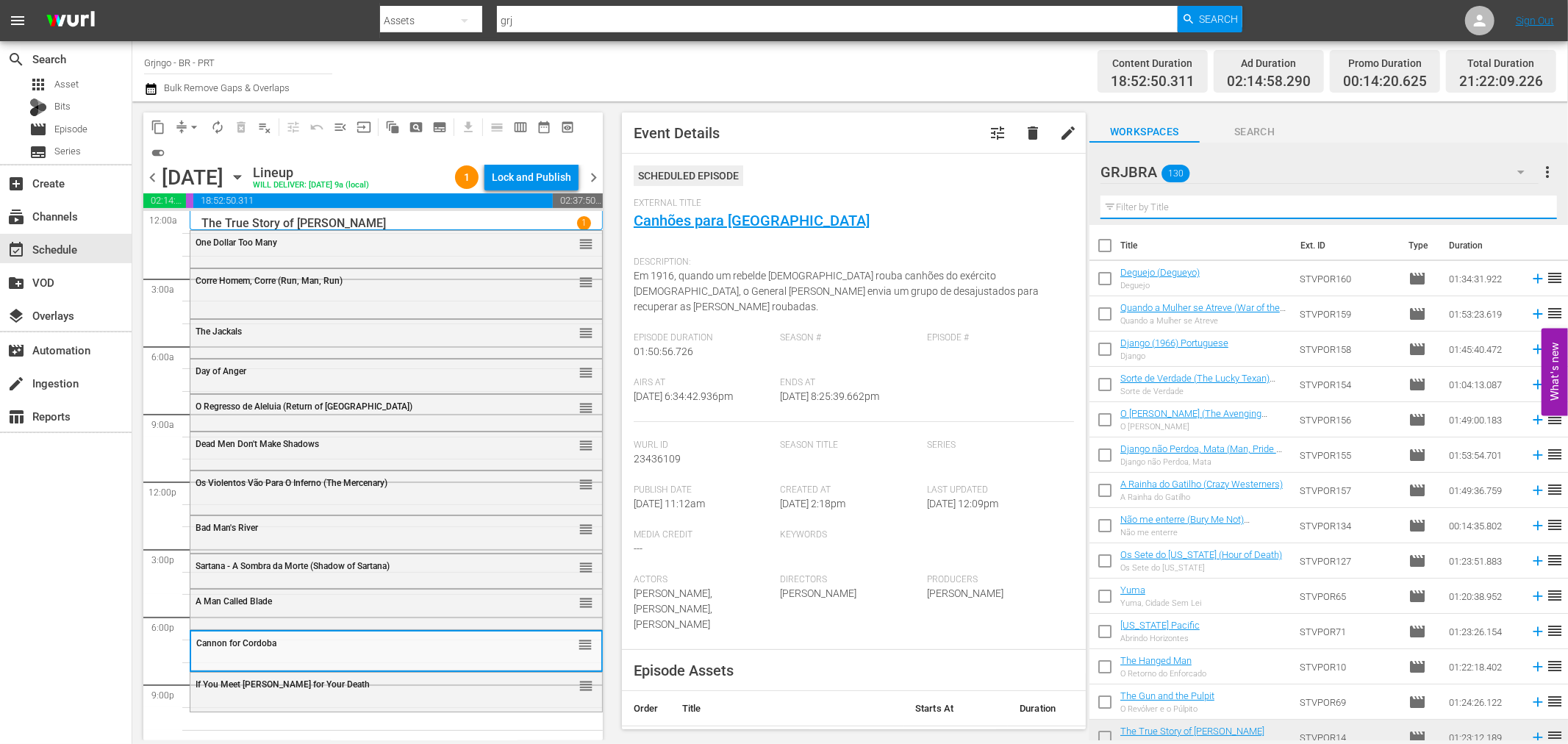
paste input "Django Kill"
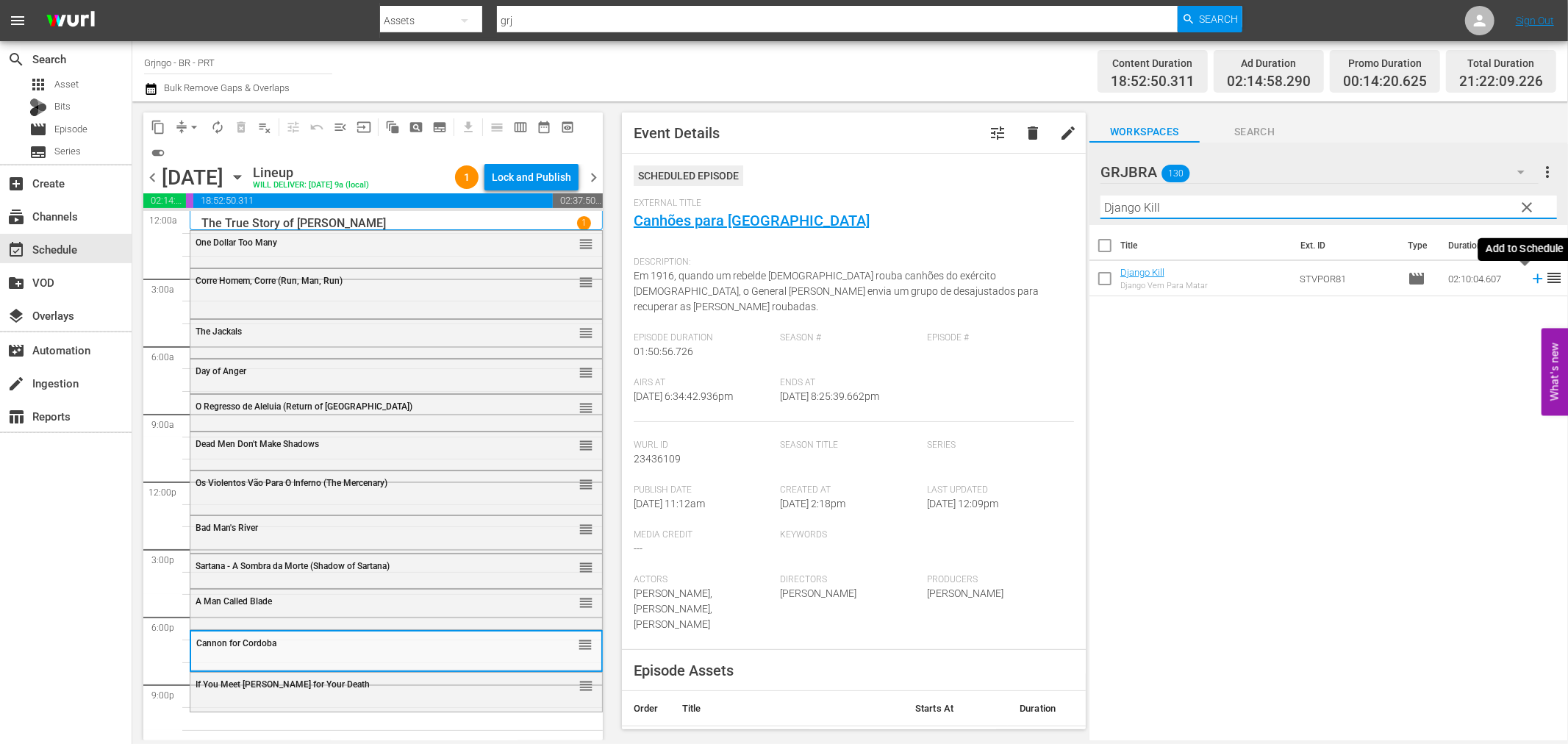
type input "Django Kill"
click at [1533, 279] on icon at bounding box center [1538, 279] width 10 height 10
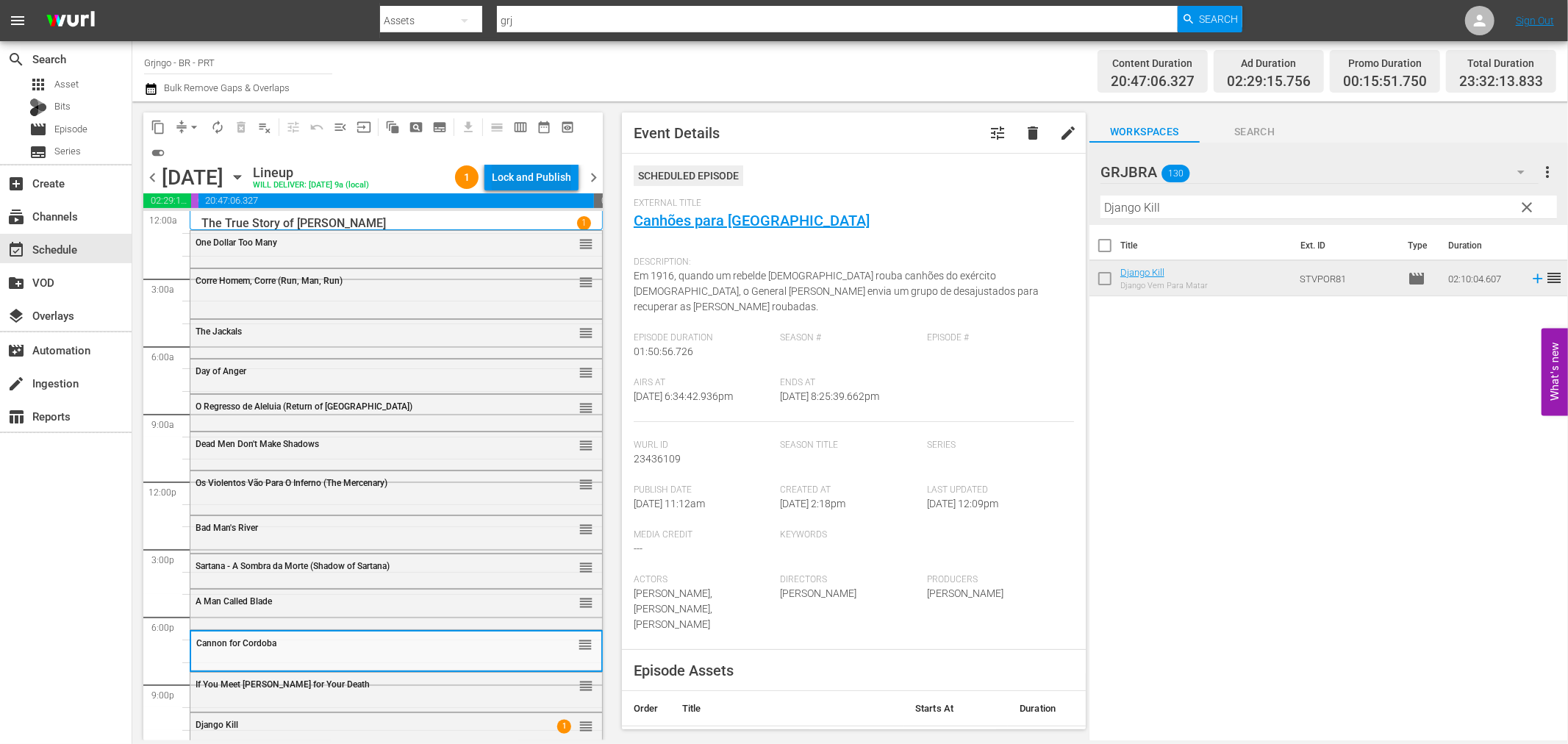
click at [546, 172] on div "Lock and Publish" at bounding box center [531, 177] width 79 height 26
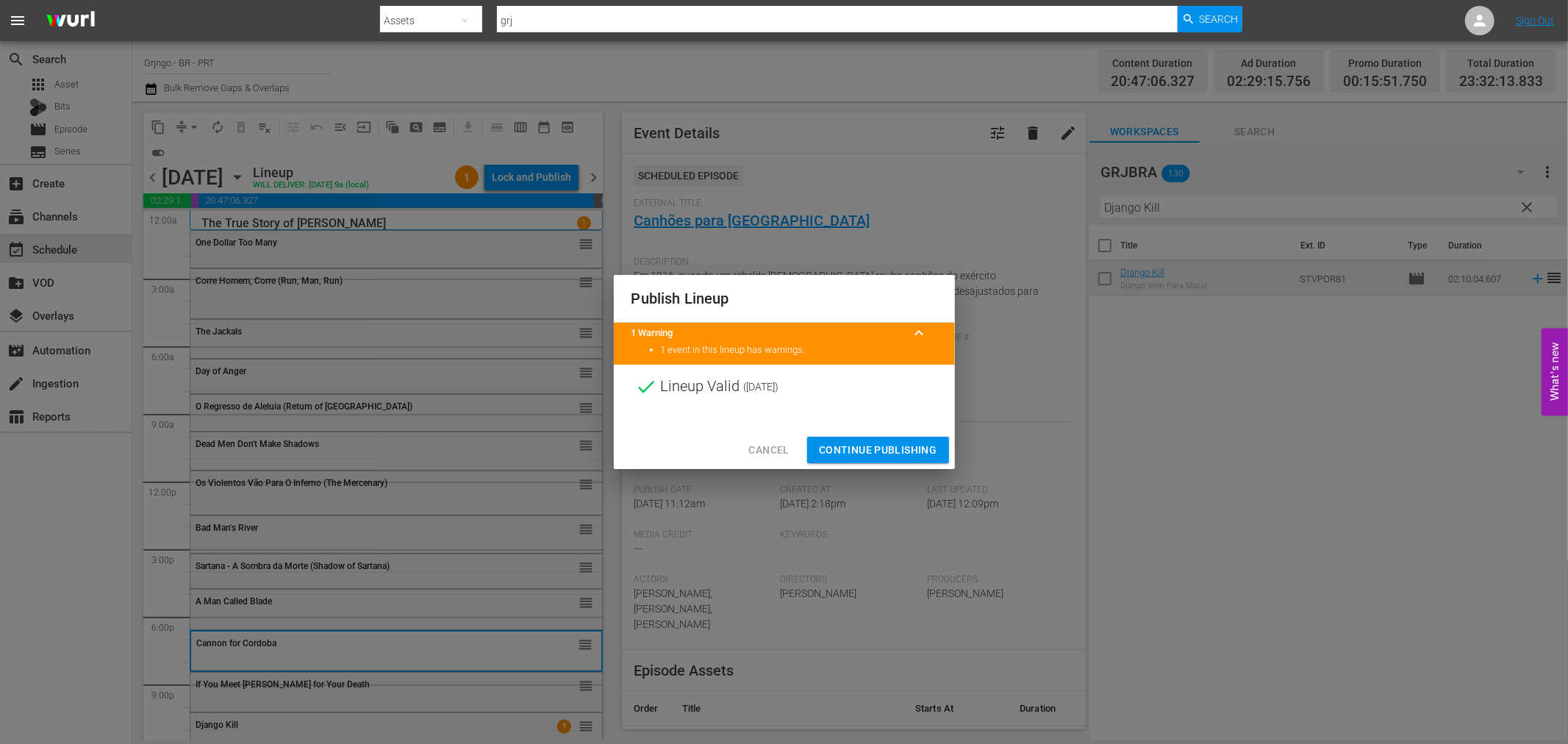
click at [932, 451] on span "Continue Publishing" at bounding box center [877, 450] width 118 height 18
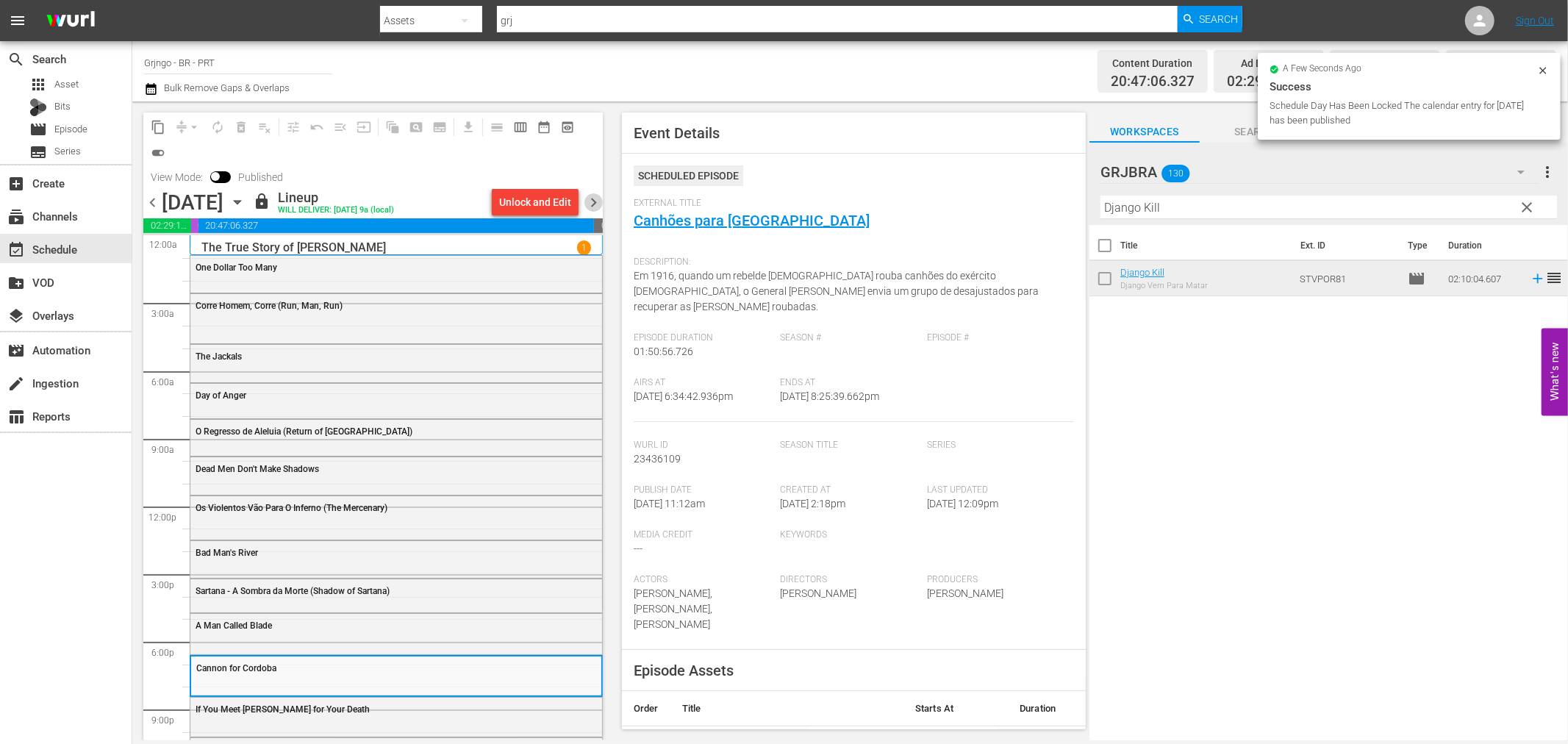
click at [596, 201] on span "chevron_right" at bounding box center [594, 202] width 18 height 18
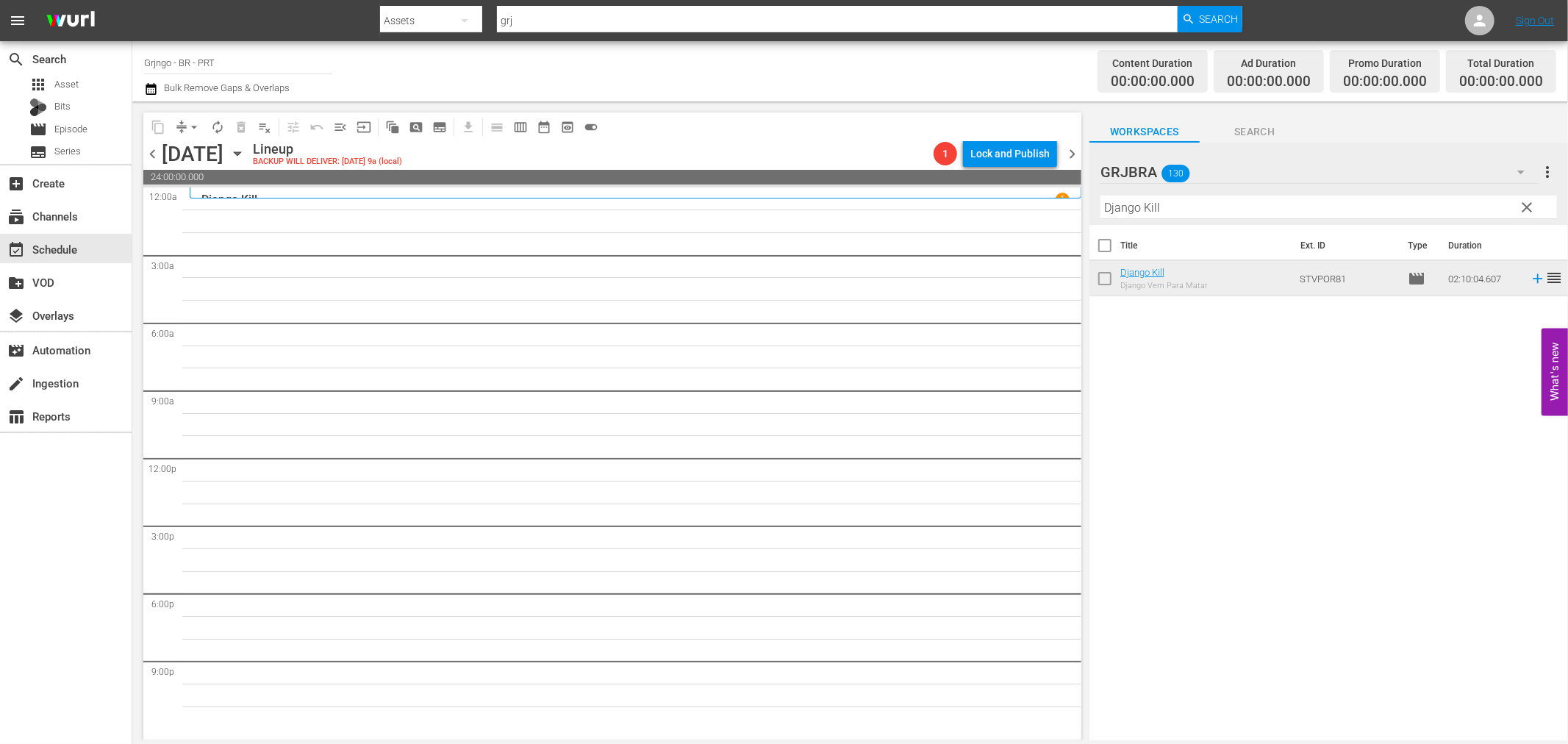
click at [1527, 208] on span "clear" at bounding box center [1528, 206] width 17 height 17
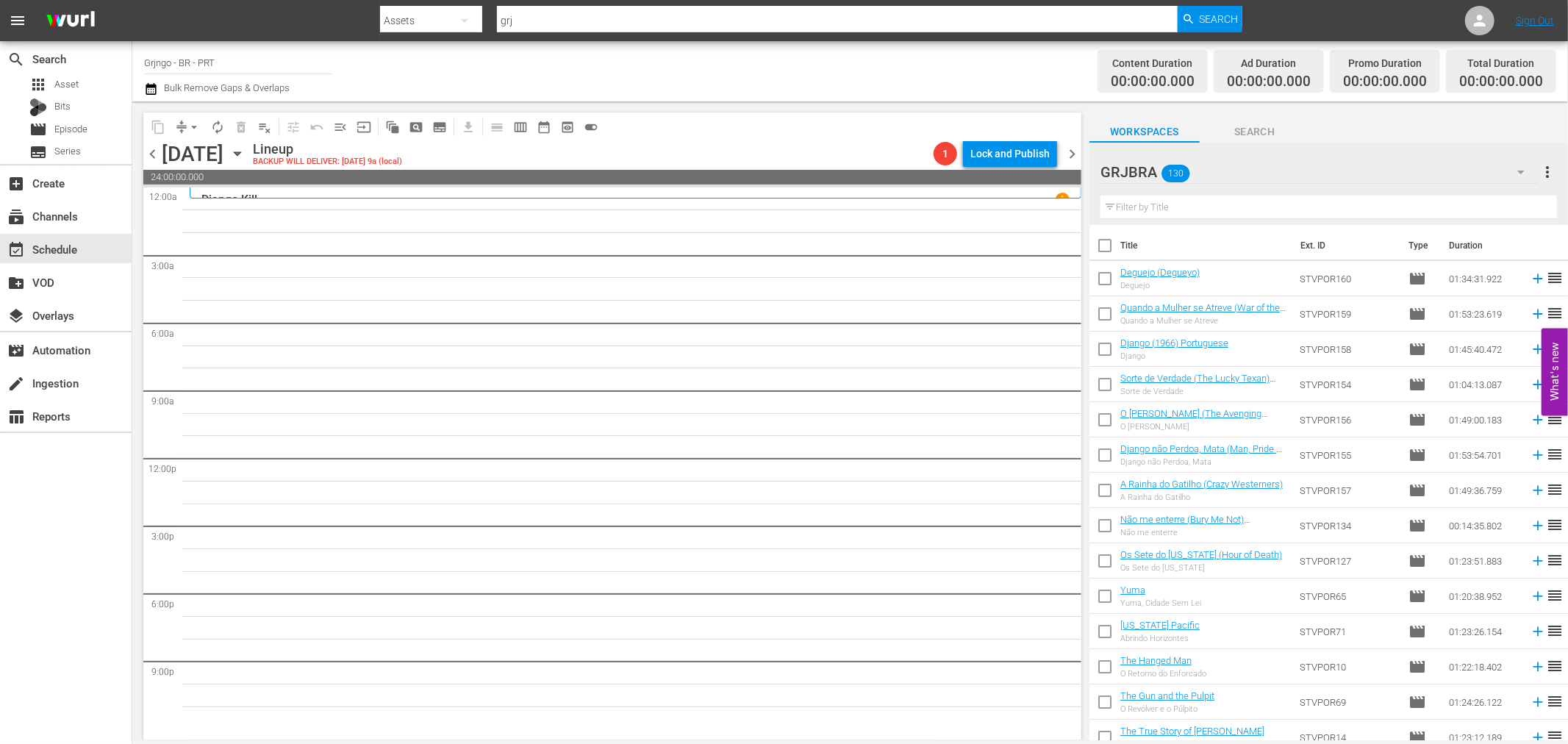
click at [1174, 209] on input "text" at bounding box center [1328, 207] width 457 height 23
paste input "Com Sartana Cada Bala é [PERSON_NAME]"
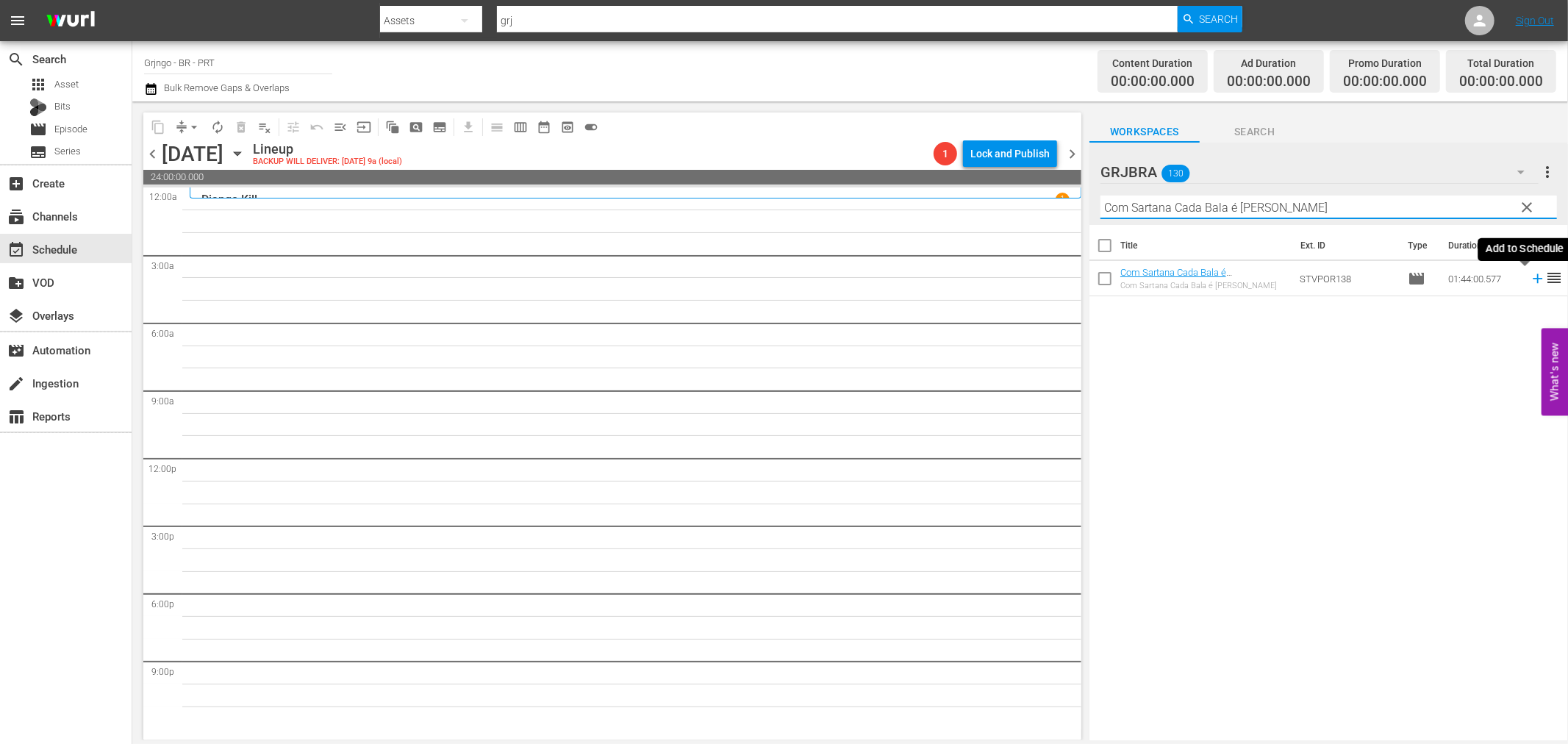
type input "Com Sartana Cada Bala é [PERSON_NAME]"
click at [1530, 276] on icon at bounding box center [1538, 279] width 17 height 17
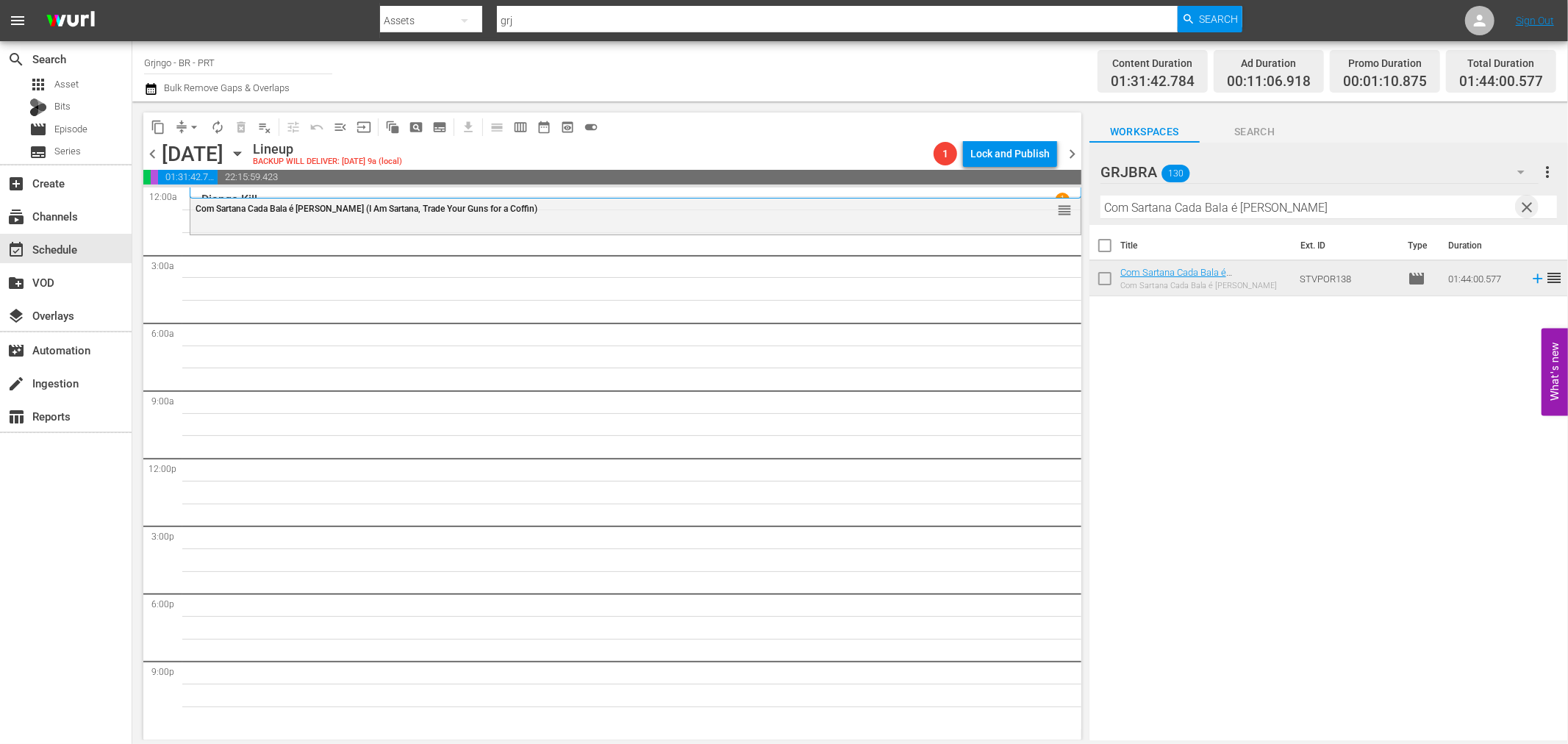
click at [1531, 203] on span "clear" at bounding box center [1528, 206] width 17 height 17
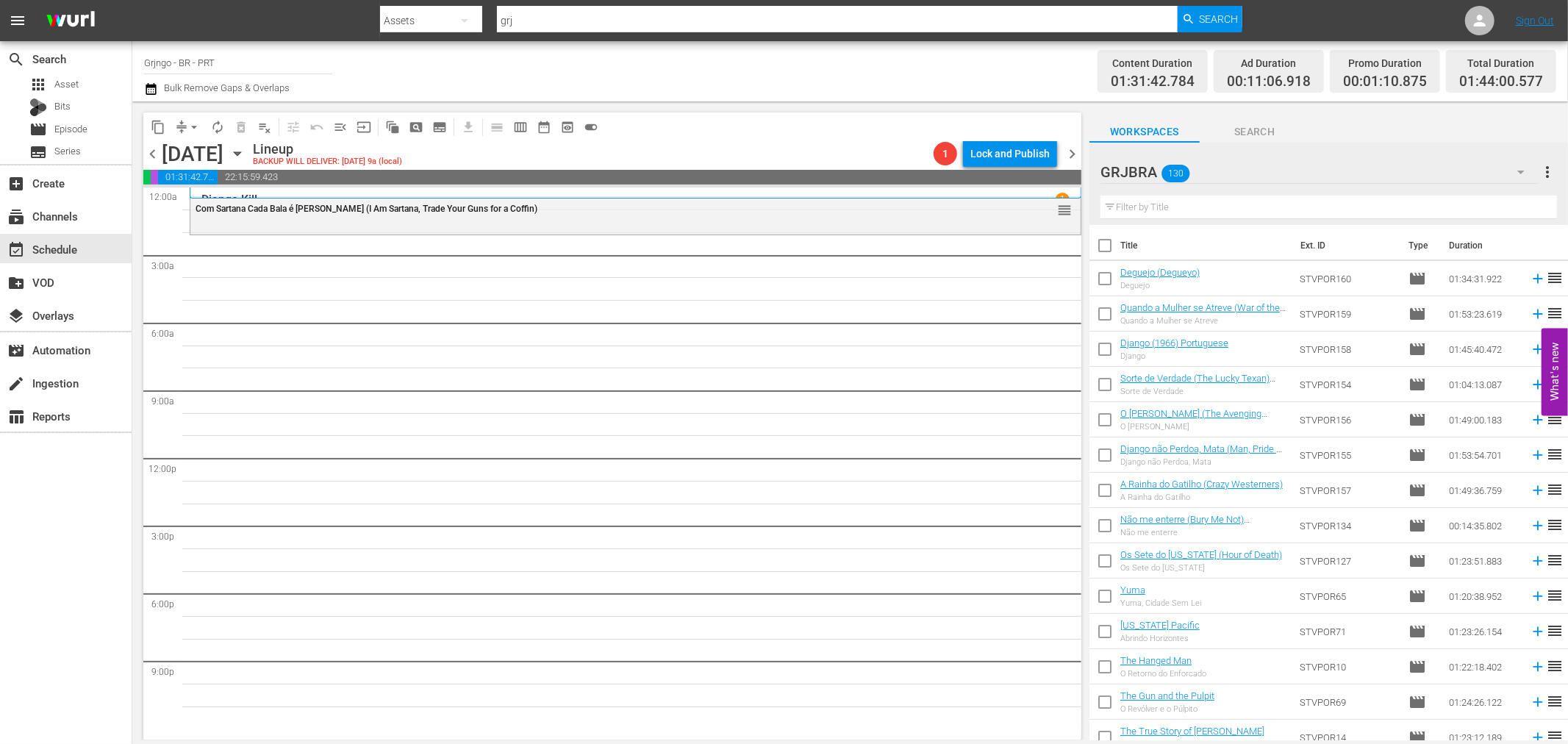
click at [1186, 203] on input "text" at bounding box center [1328, 207] width 457 height 23
paste input "Death Rides a Horse"
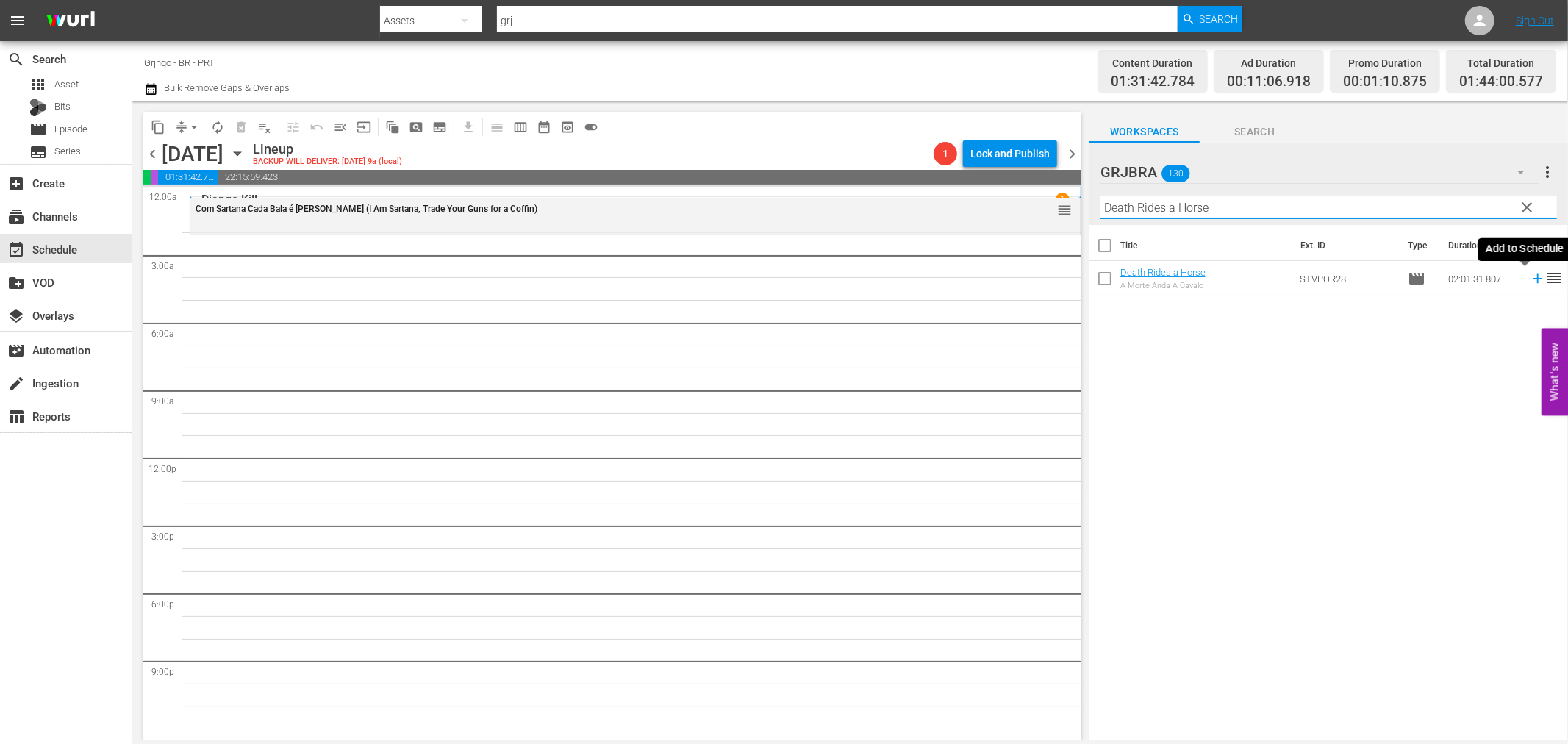
type input "Death Rides a Horse"
click at [1530, 281] on icon at bounding box center [1538, 279] width 17 height 17
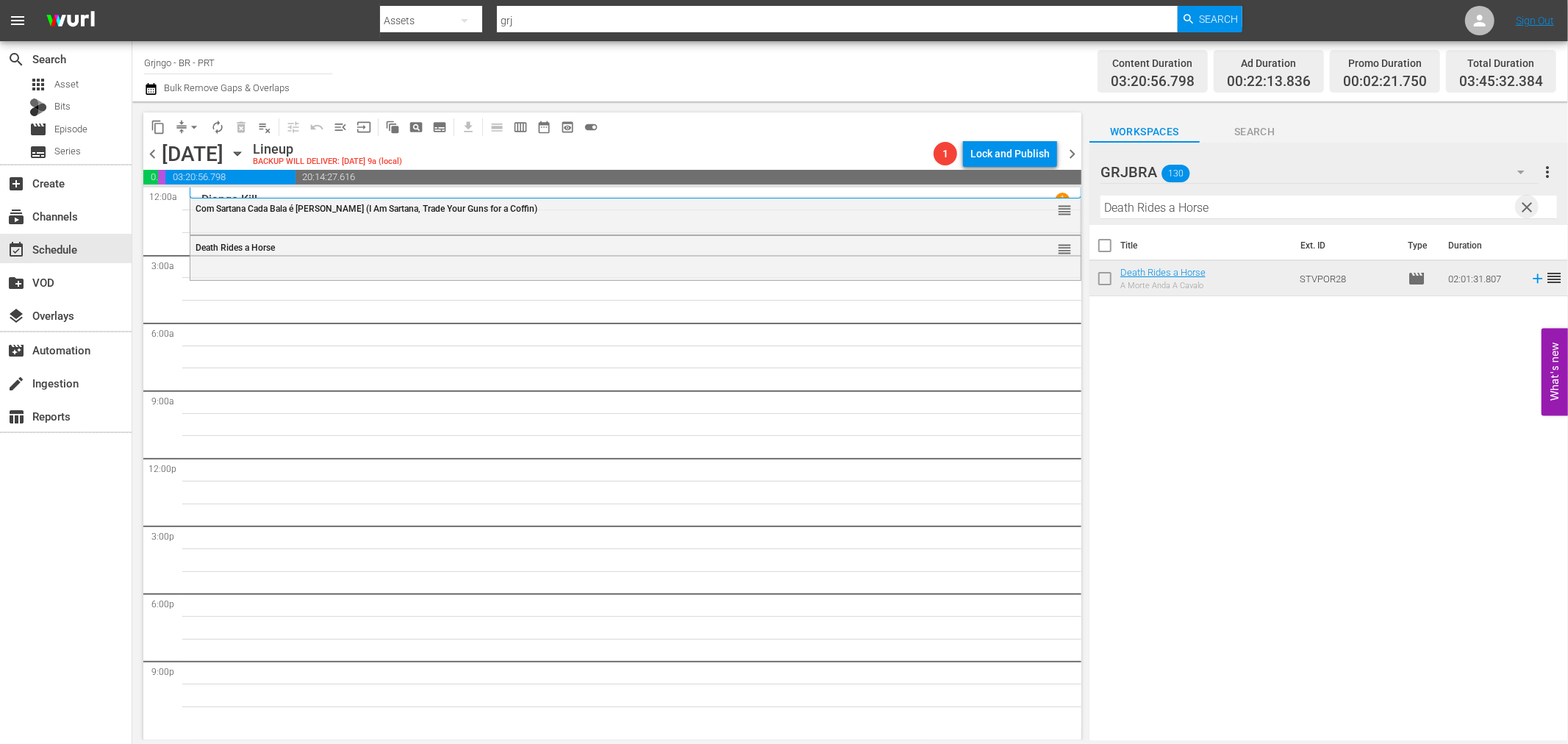
click at [1532, 204] on span "clear" at bounding box center [1528, 206] width 17 height 17
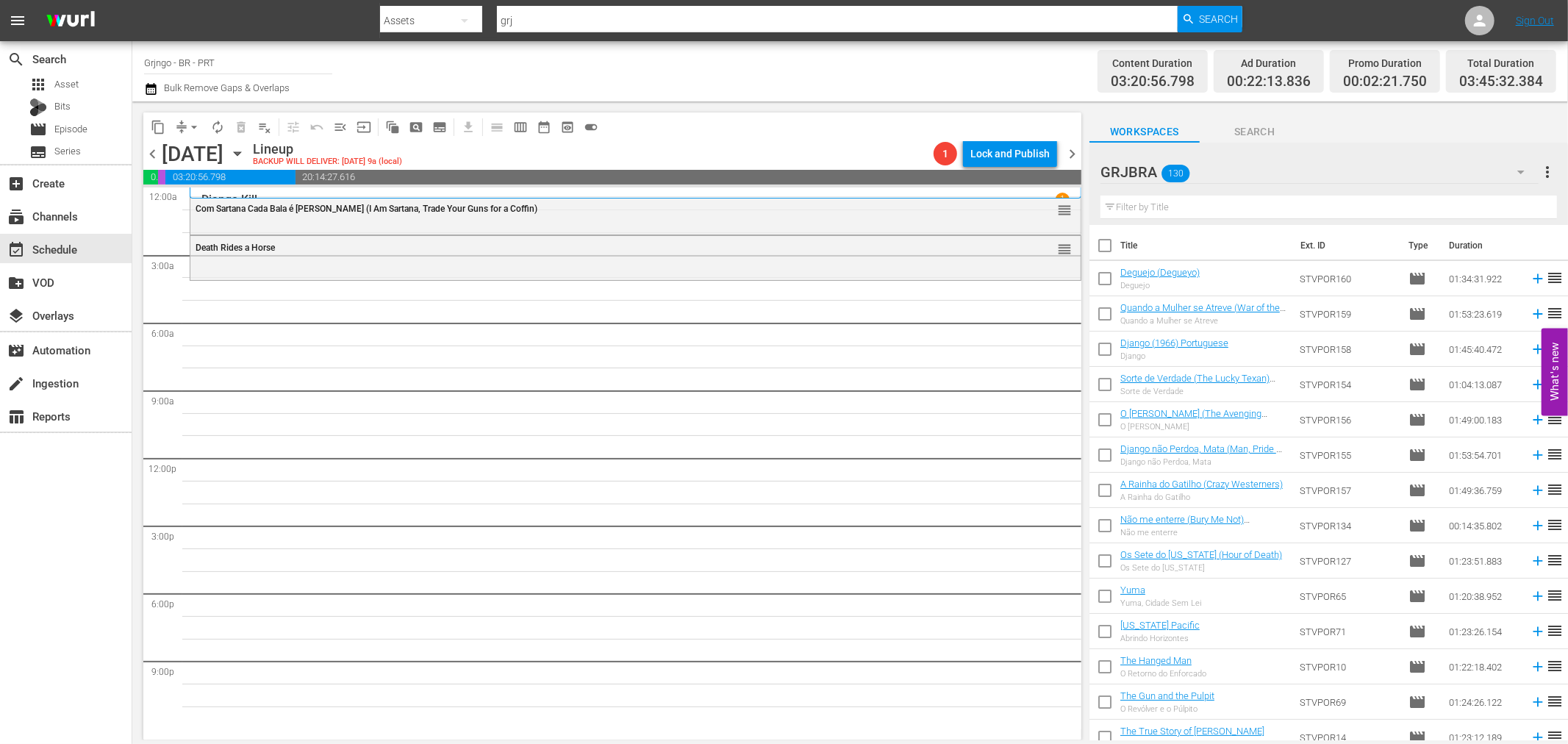
click at [1133, 206] on input "text" at bounding box center [1328, 207] width 457 height 23
paste input "Showdown at [GEOGRAPHIC_DATA]"
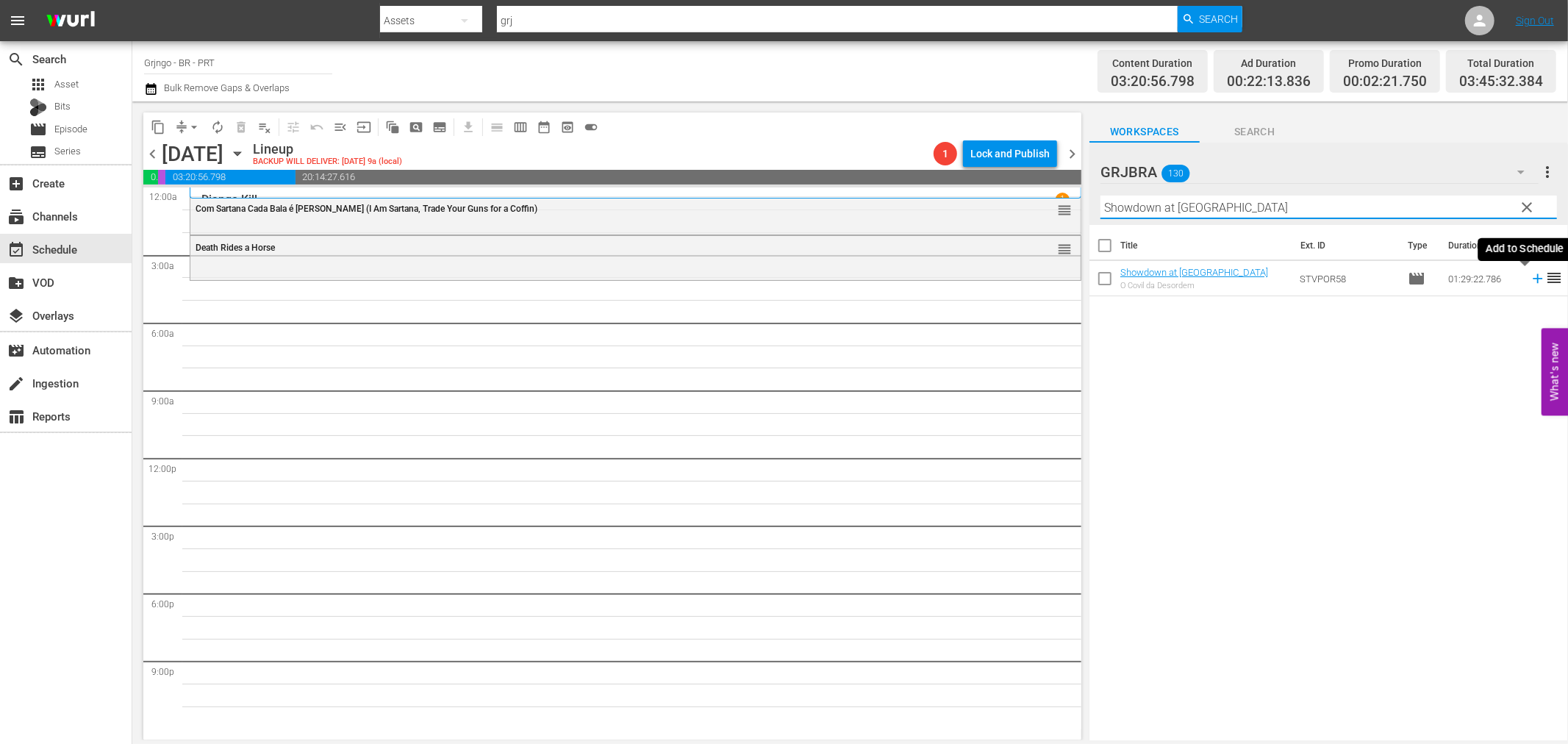
type input "Showdown at [GEOGRAPHIC_DATA]"
click at [1533, 277] on icon at bounding box center [1538, 279] width 10 height 10
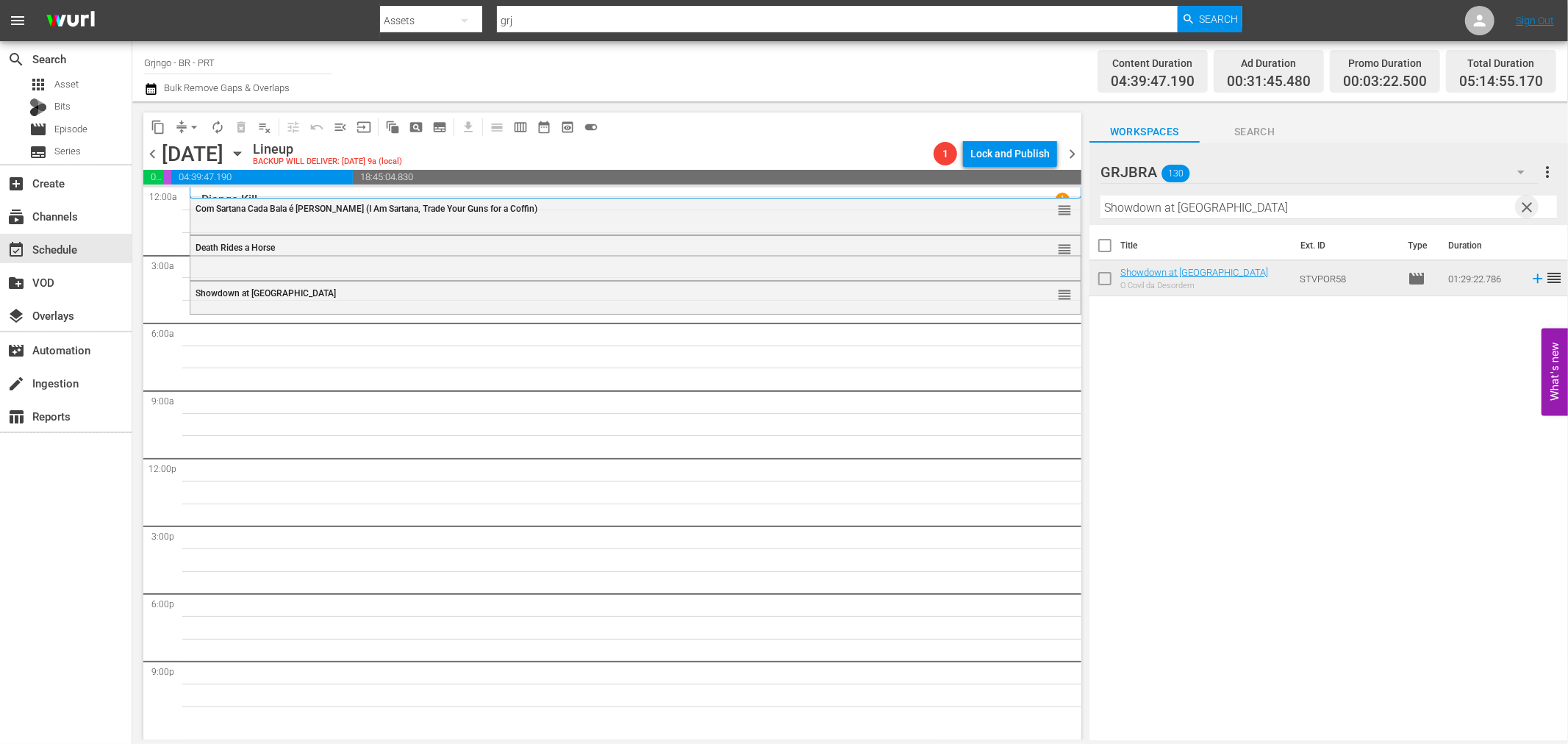
click at [1523, 208] on span "clear" at bounding box center [1528, 206] width 17 height 17
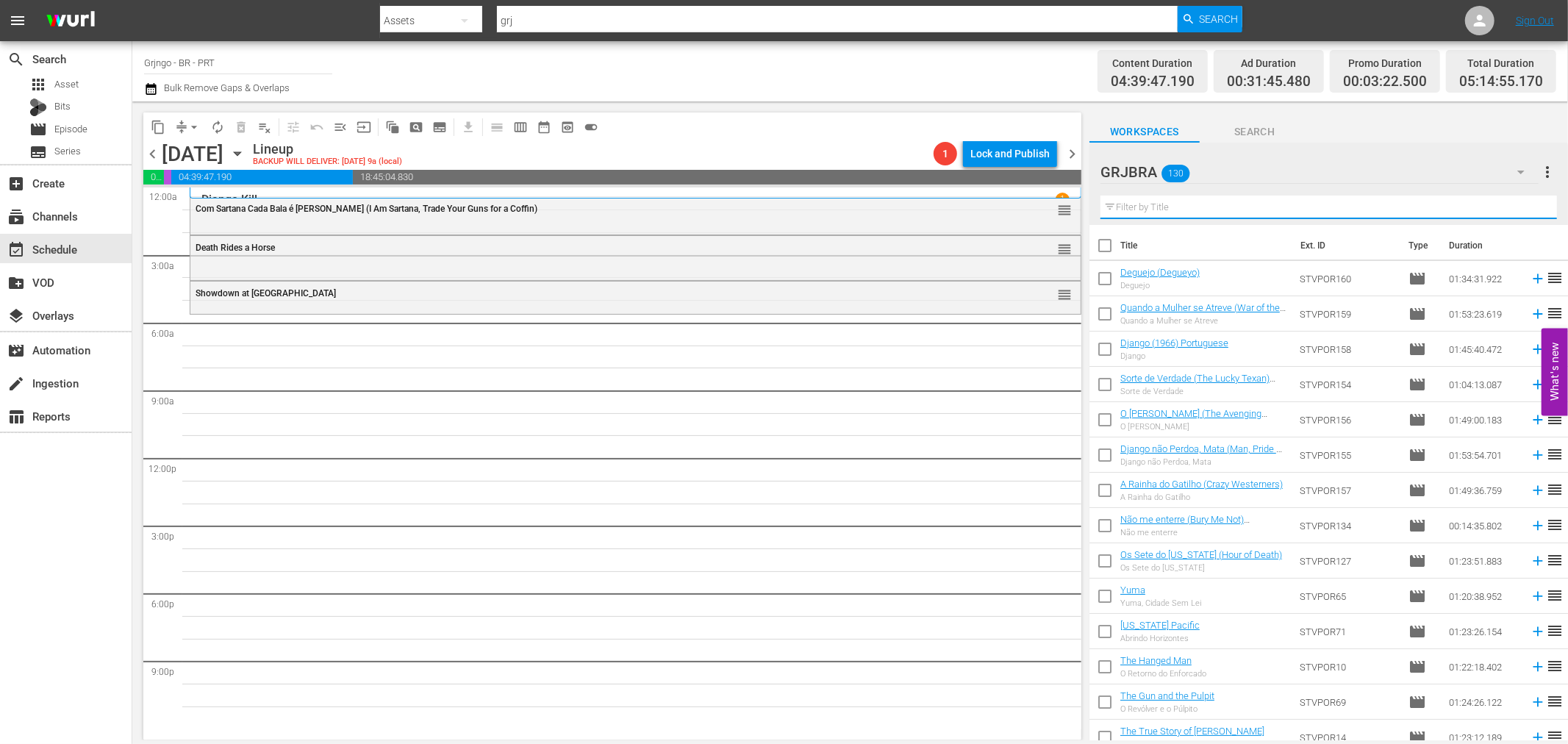
click at [1160, 201] on input "text" at bounding box center [1328, 207] width 457 height 23
paste input "Adeus Gringo ([PERSON_NAME])"
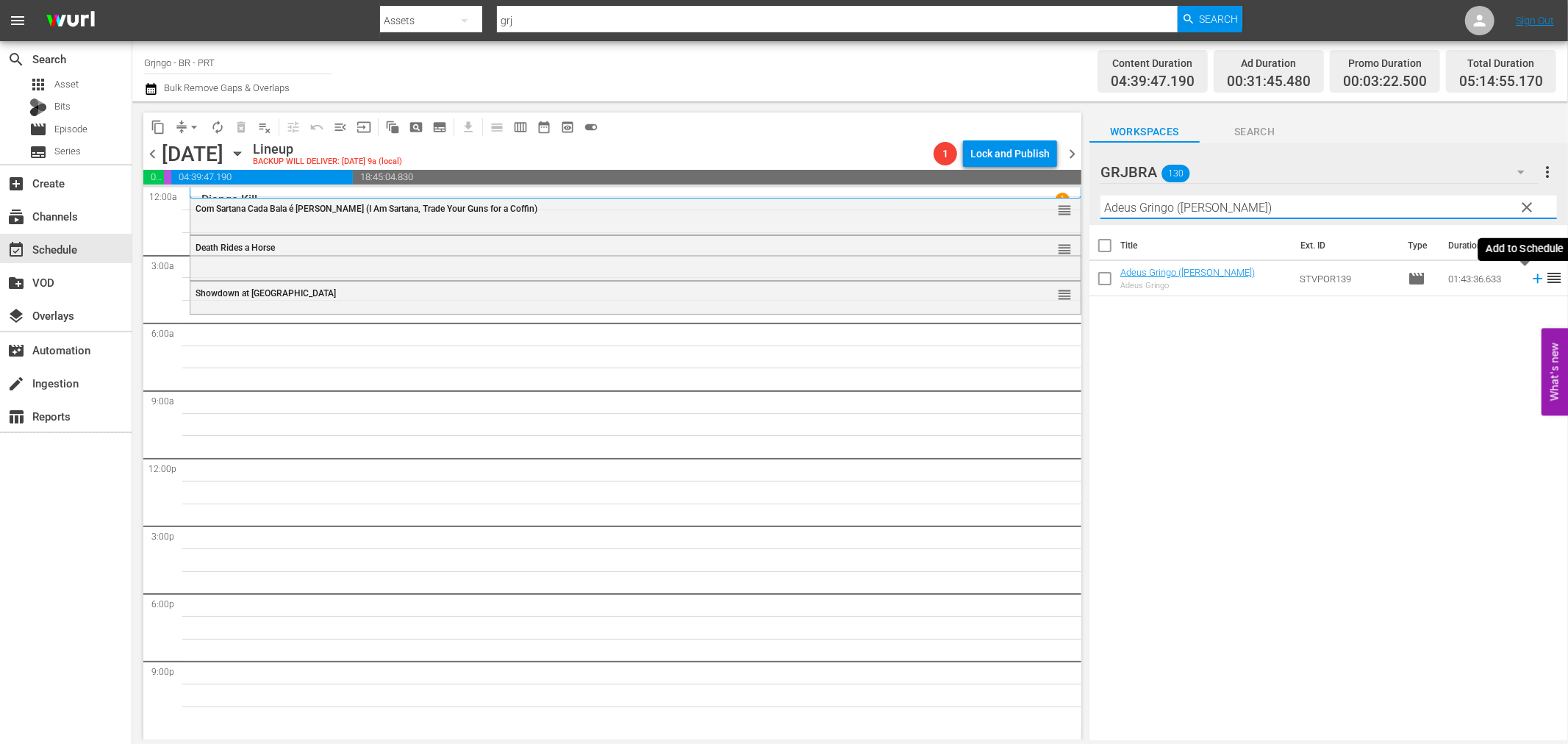
type input "Adeus Gringo ([PERSON_NAME])"
click at [1530, 282] on icon at bounding box center [1538, 279] width 17 height 17
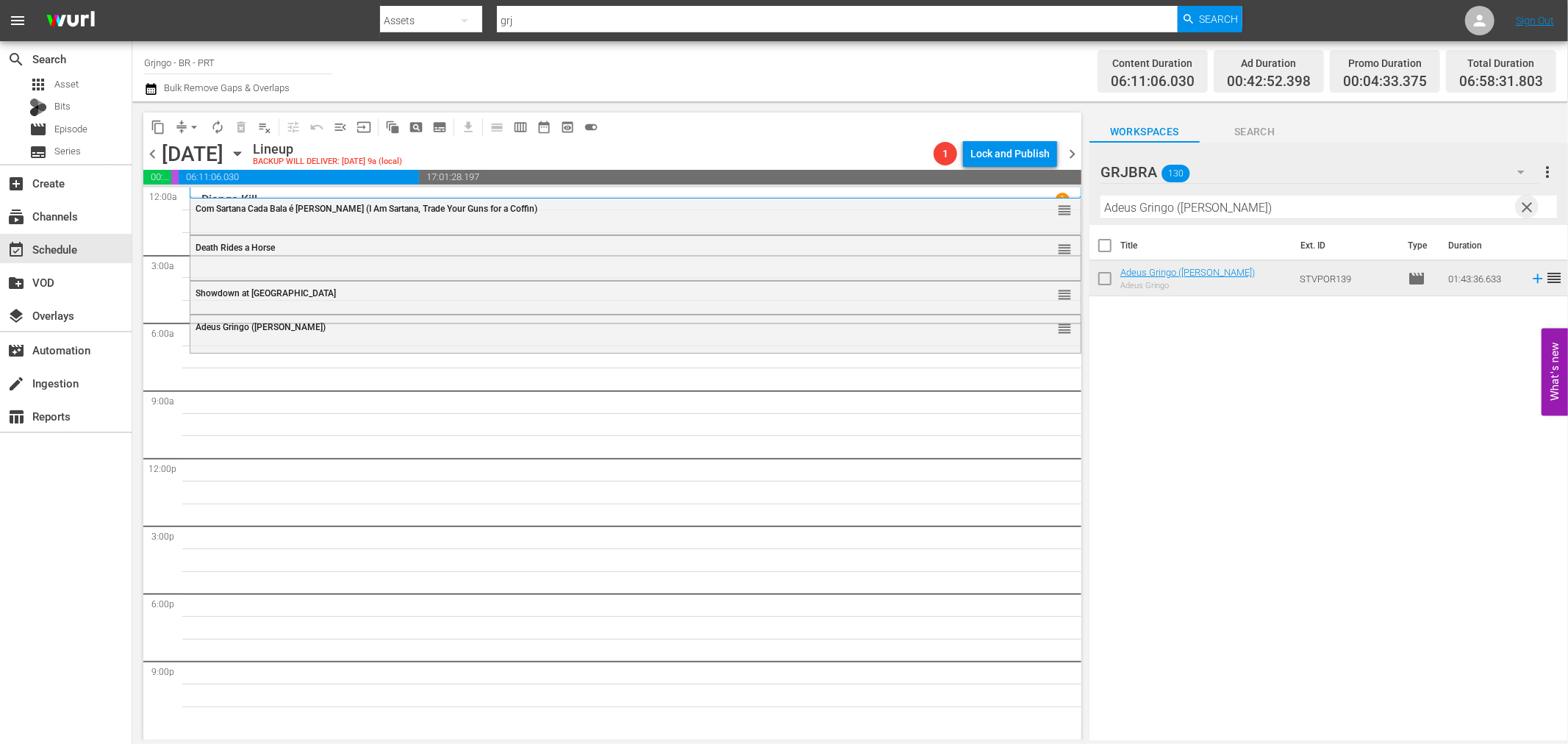
click at [1528, 207] on span "clear" at bounding box center [1528, 206] width 17 height 17
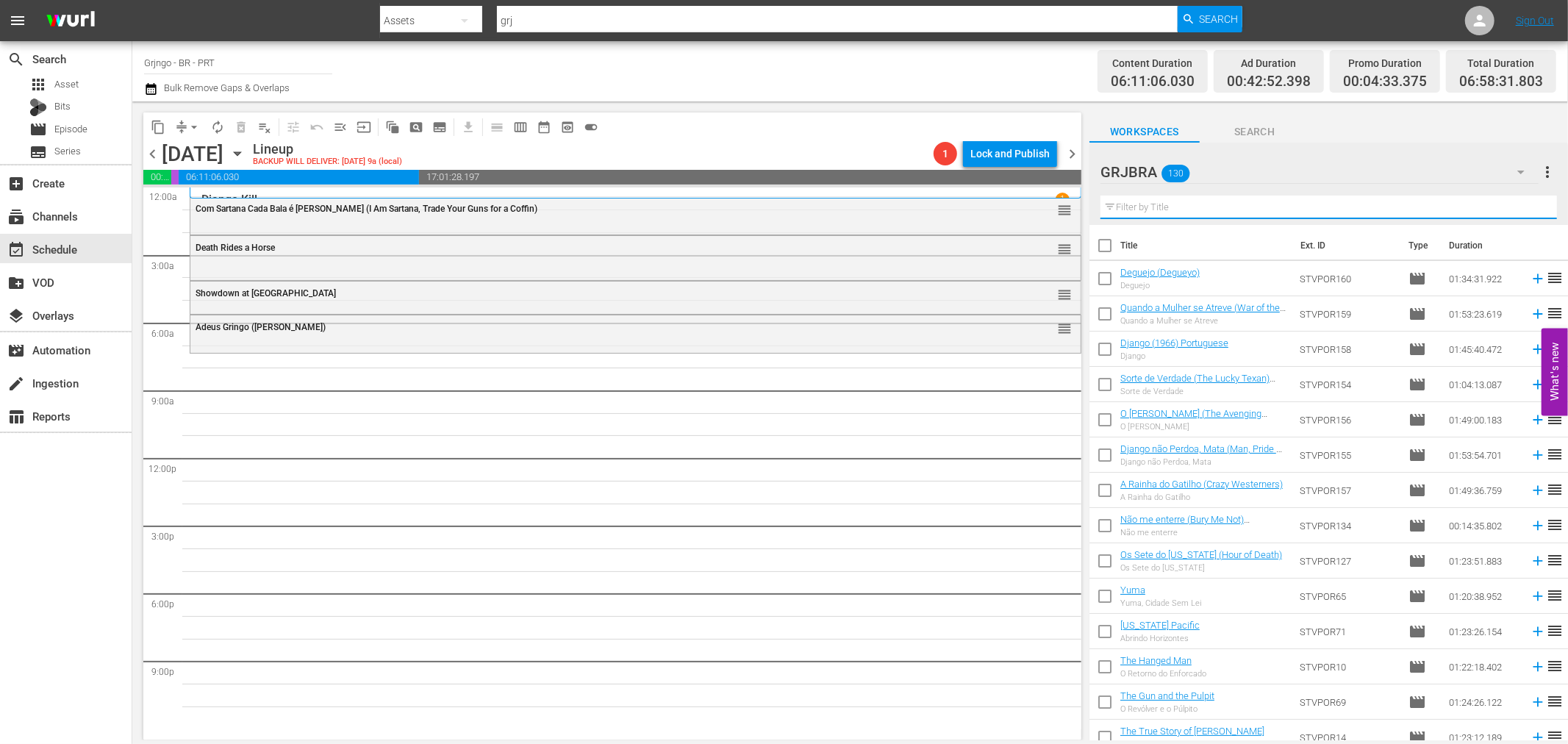
click at [1162, 213] on input "text" at bounding box center [1328, 207] width 457 height 23
paste input "Damned Day at Dawn"
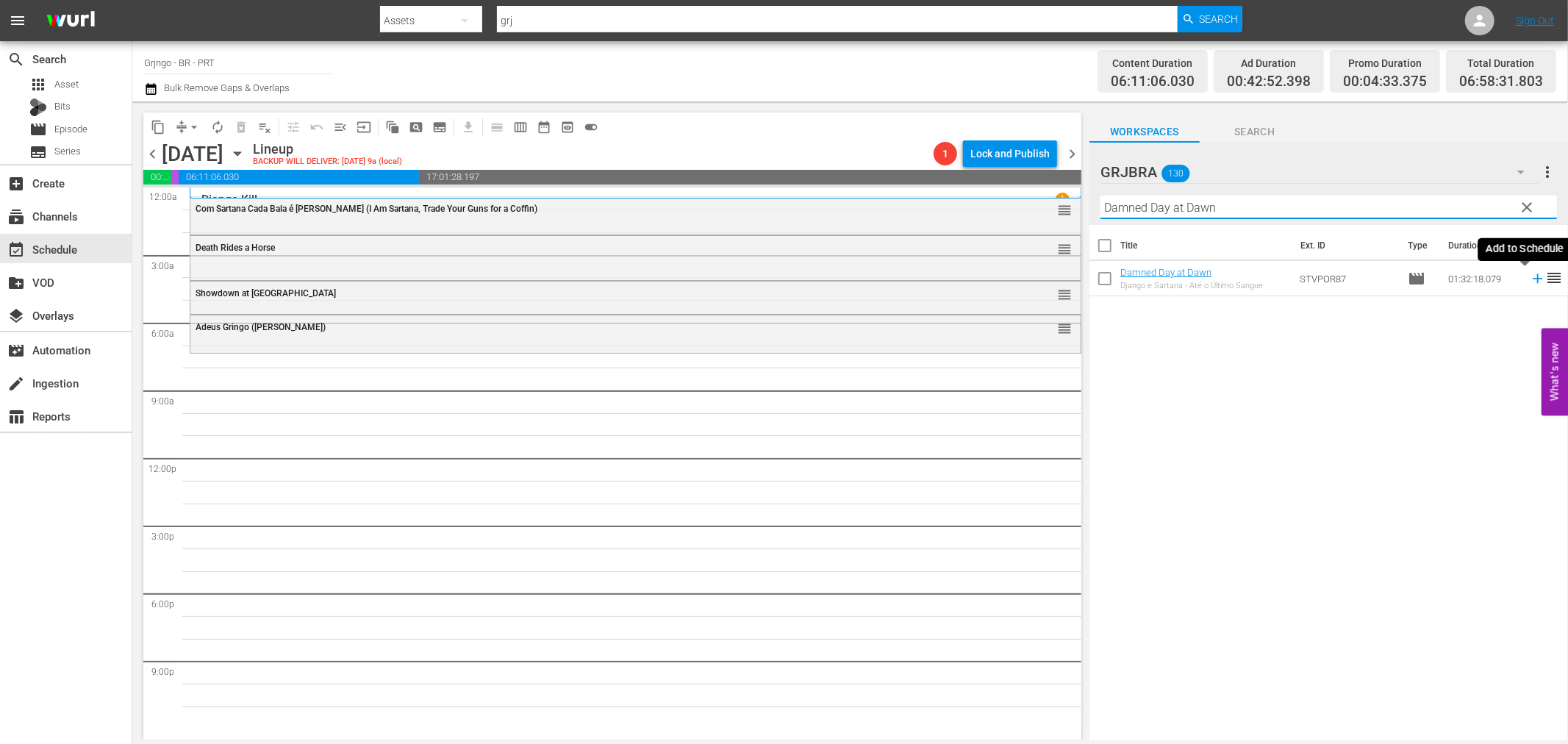
type input "Damned Day at Dawn"
click at [1530, 281] on icon at bounding box center [1538, 279] width 17 height 17
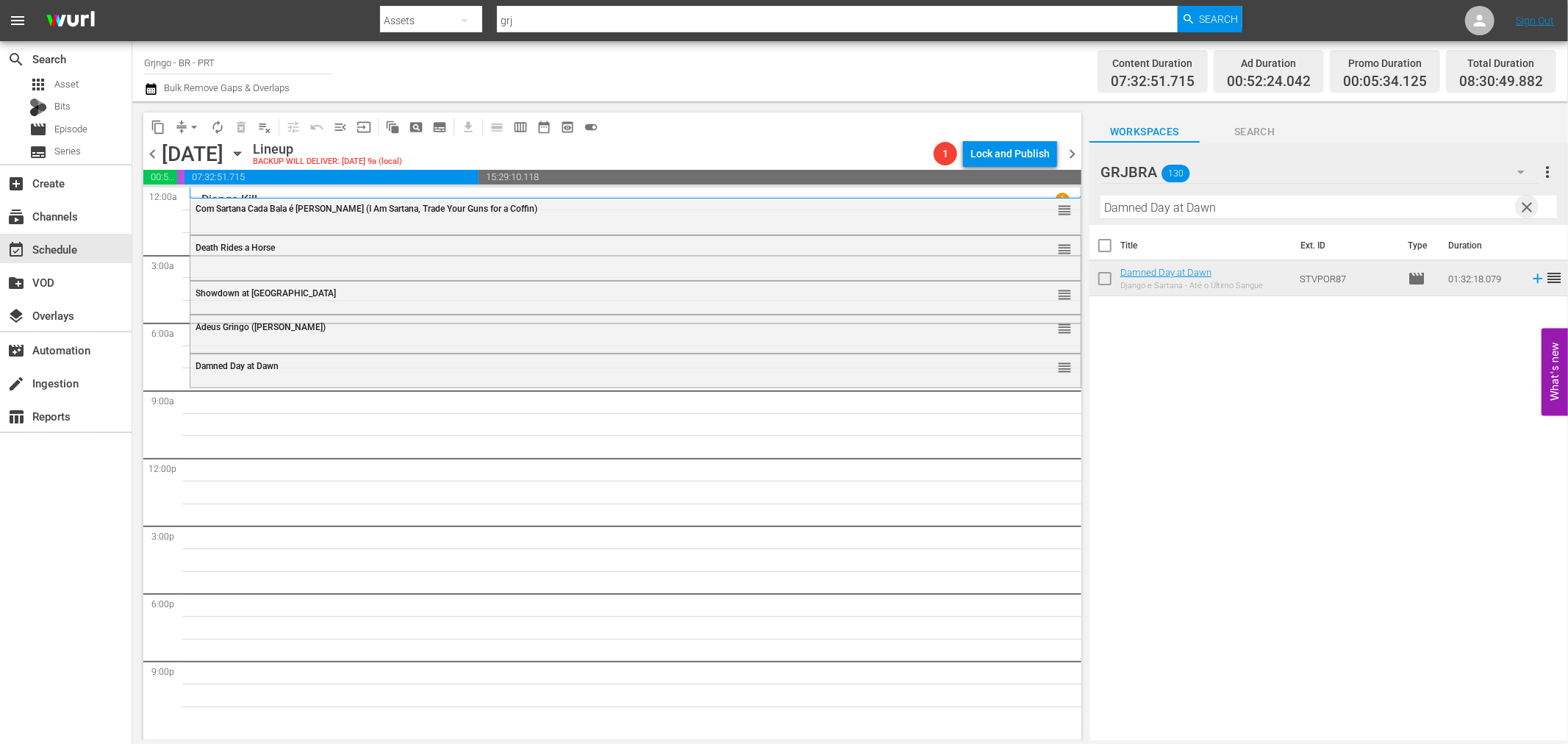
click at [1522, 203] on span "clear" at bounding box center [1528, 206] width 17 height 17
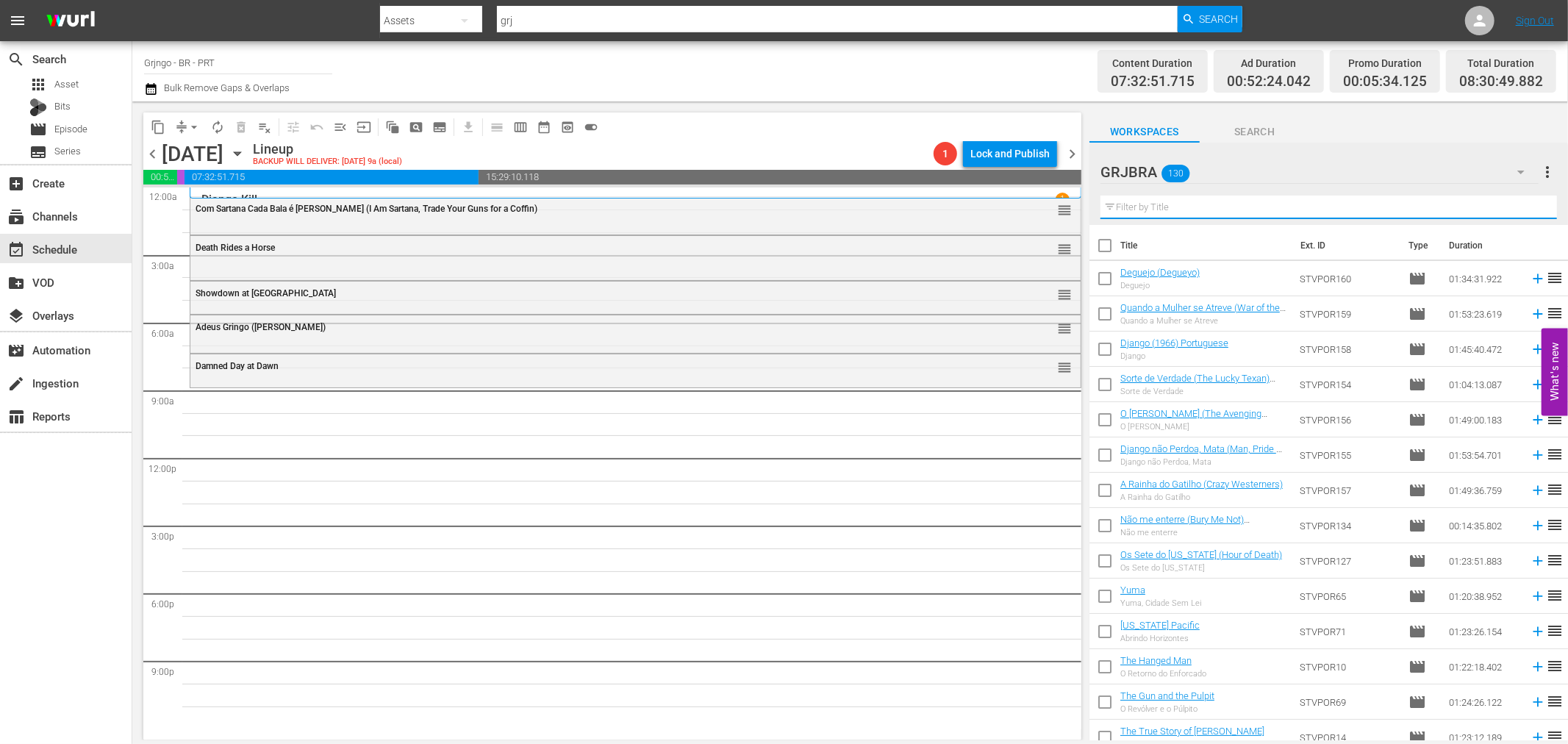
click at [1114, 208] on input "text" at bounding box center [1328, 207] width 457 height 23
paste input "Peça Perdão a [DEMOGRAPHIC_DATA], Nunca a Mim"
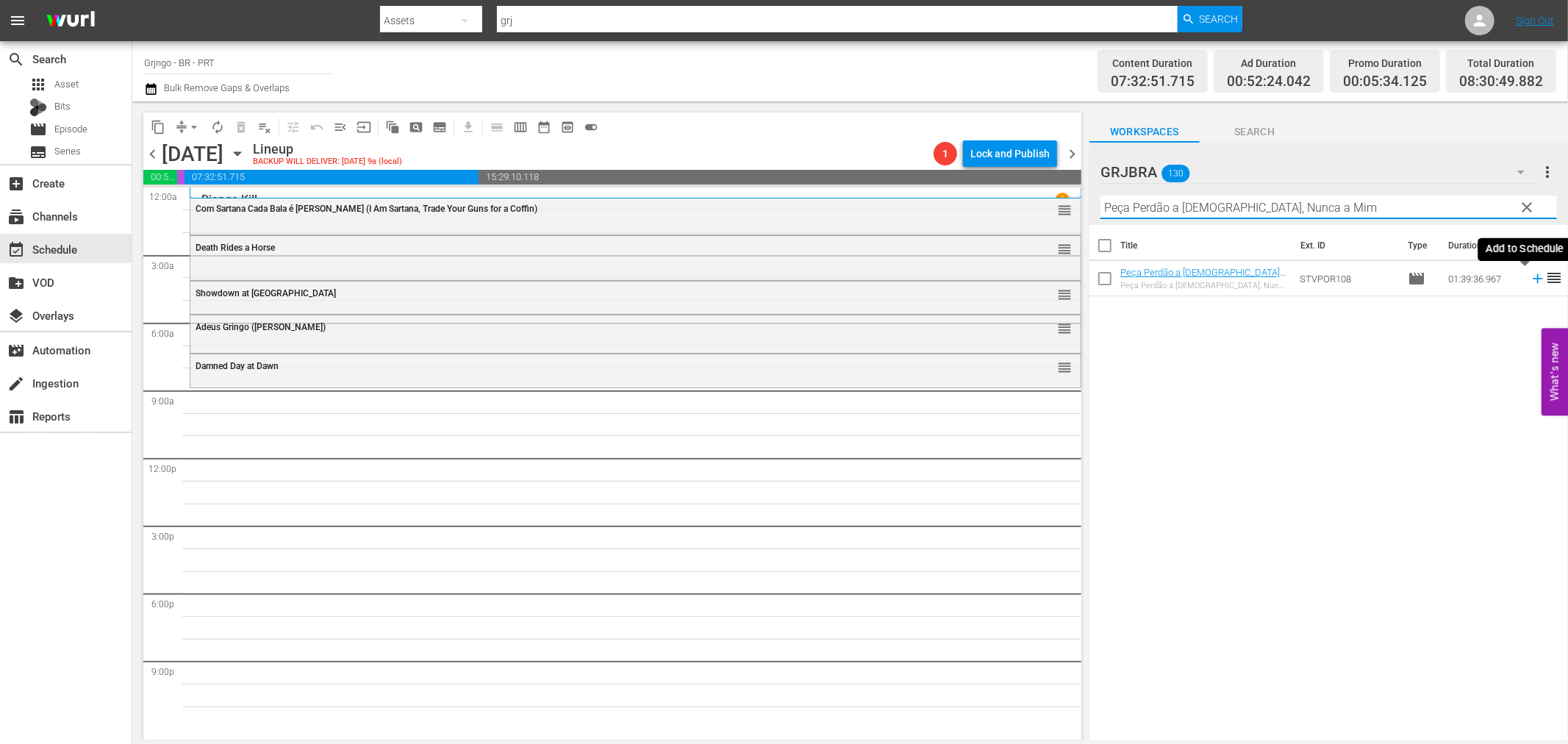
type input "Peça Perdão a [DEMOGRAPHIC_DATA], Nunca a Mim"
click at [1530, 277] on icon at bounding box center [1538, 279] width 17 height 17
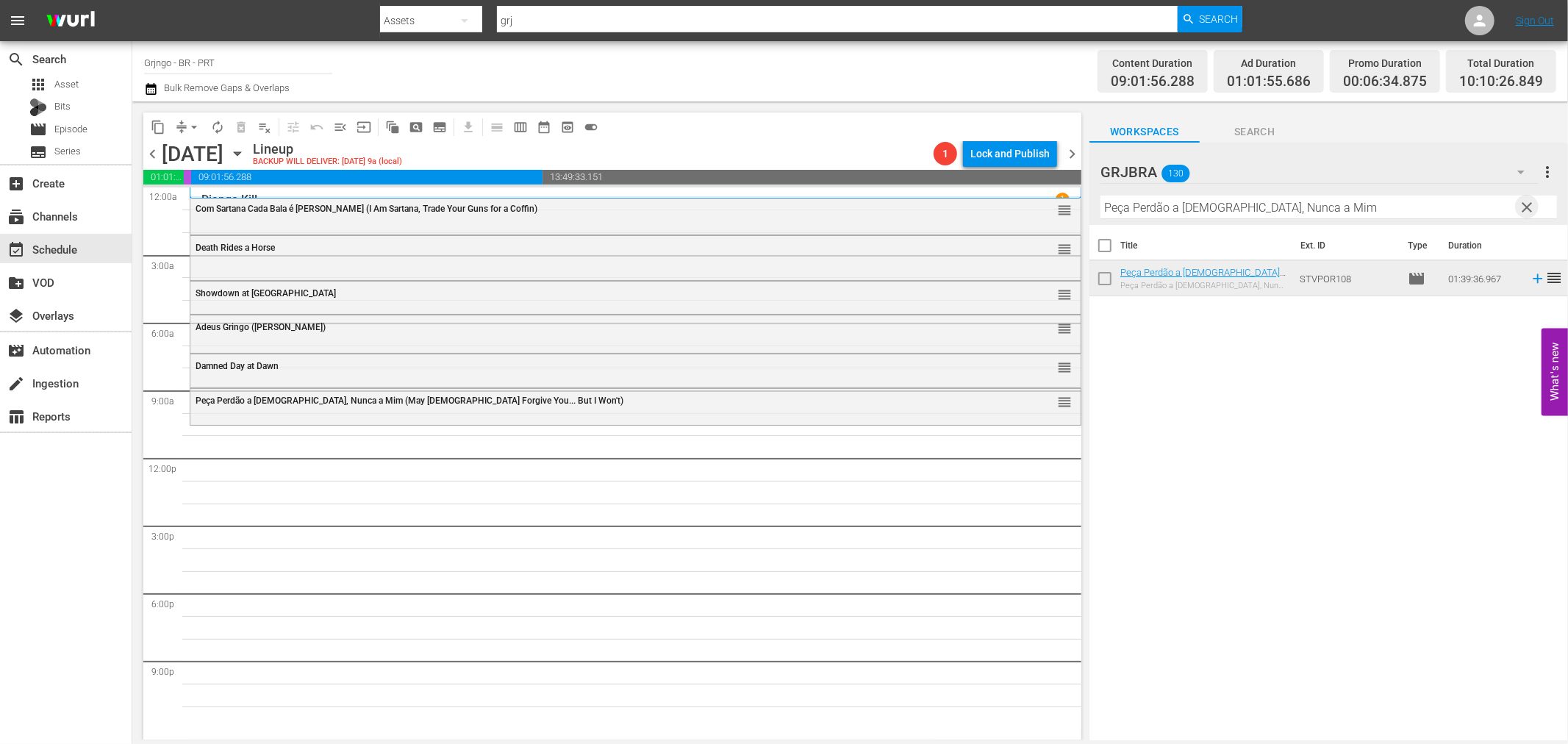
click at [1530, 198] on span "clear" at bounding box center [1528, 206] width 17 height 17
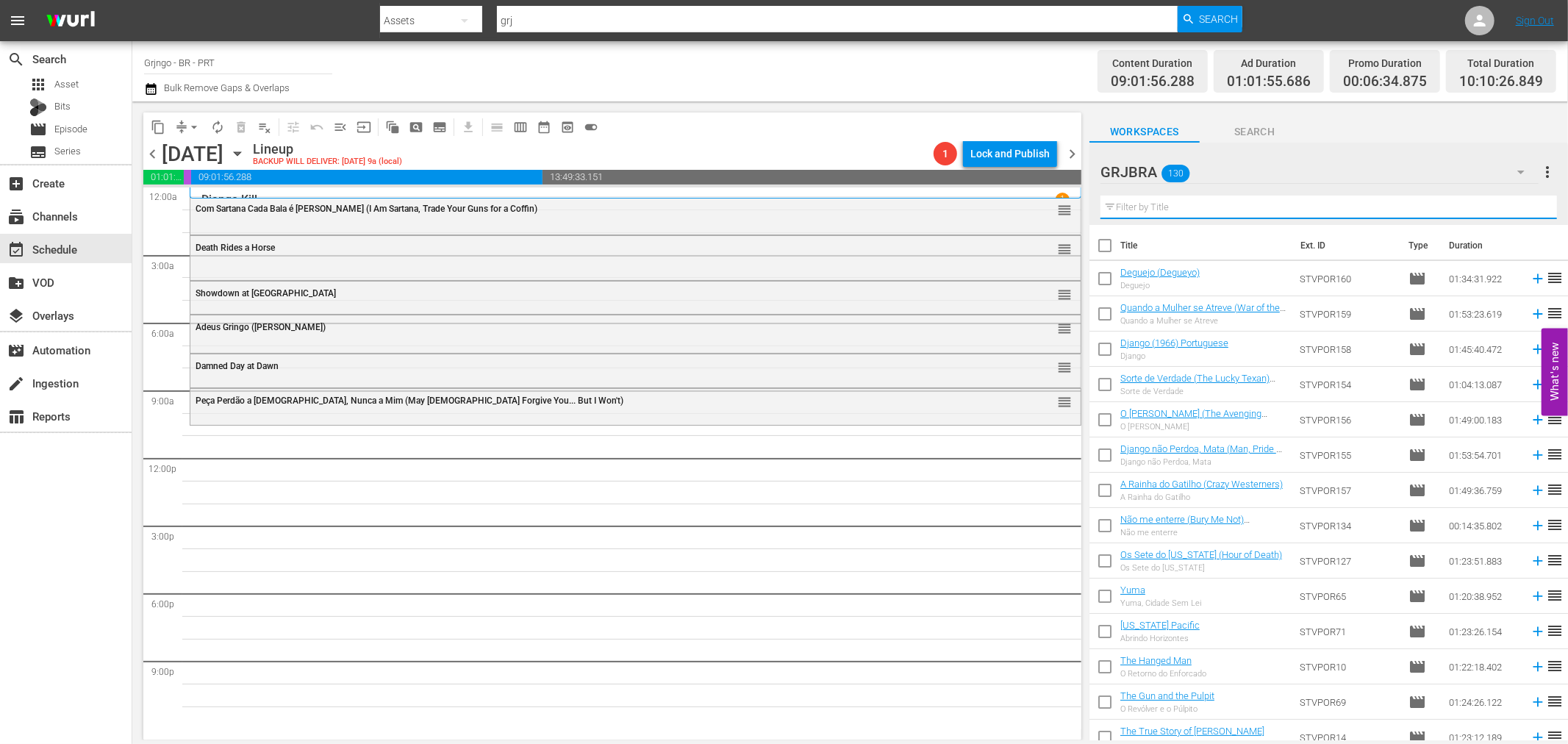
click at [1137, 211] on input "text" at bounding box center [1328, 207] width 457 height 23
paste input "Ride in the Whirlwind"
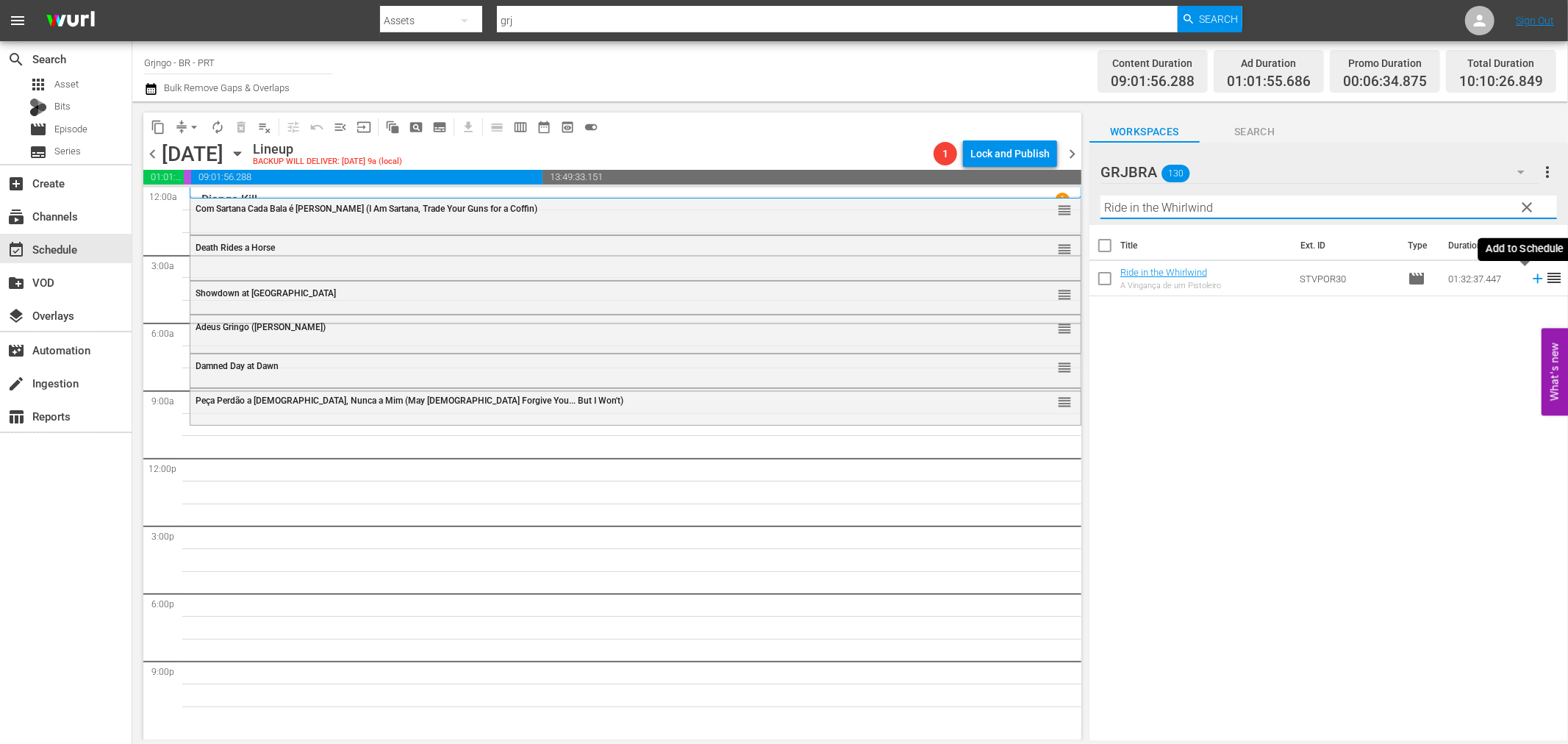
type input "Ride in the Whirlwind"
click at [1533, 280] on icon at bounding box center [1538, 279] width 10 height 10
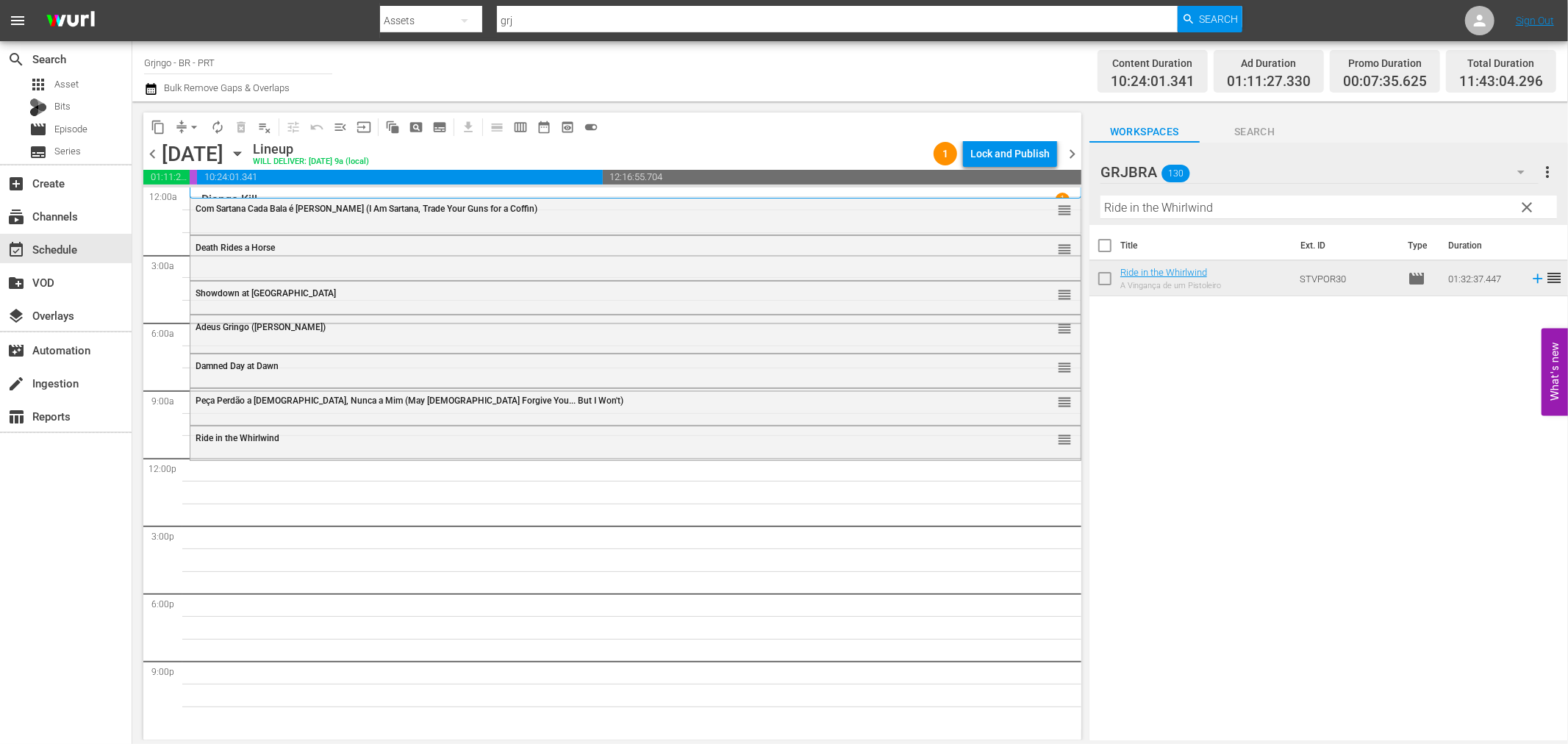
click at [1527, 200] on span "clear" at bounding box center [1528, 206] width 17 height 17
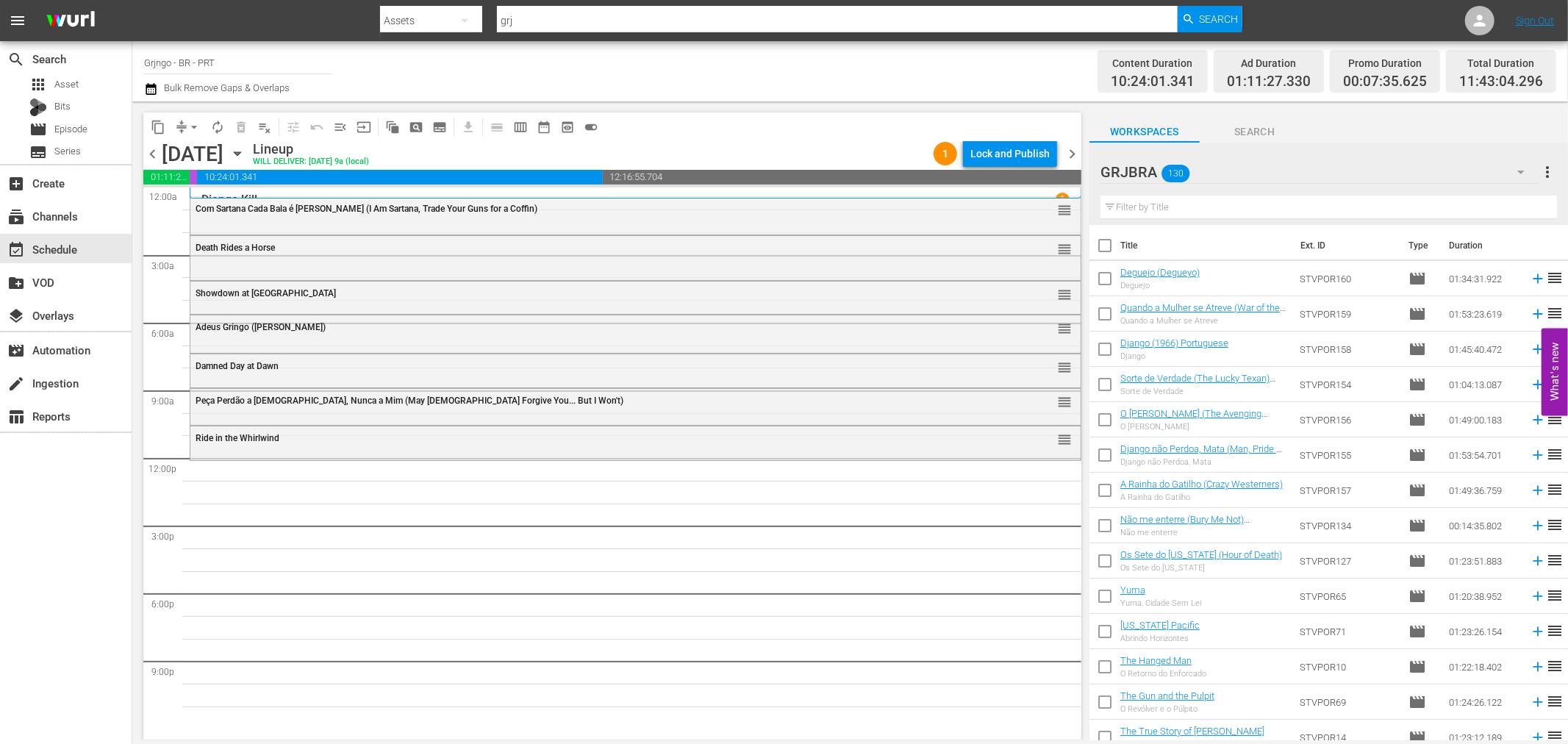
click at [1126, 206] on input "text" at bounding box center [1328, 207] width 457 height 23
paste input "[PERSON_NAME] e [PERSON_NAME]"
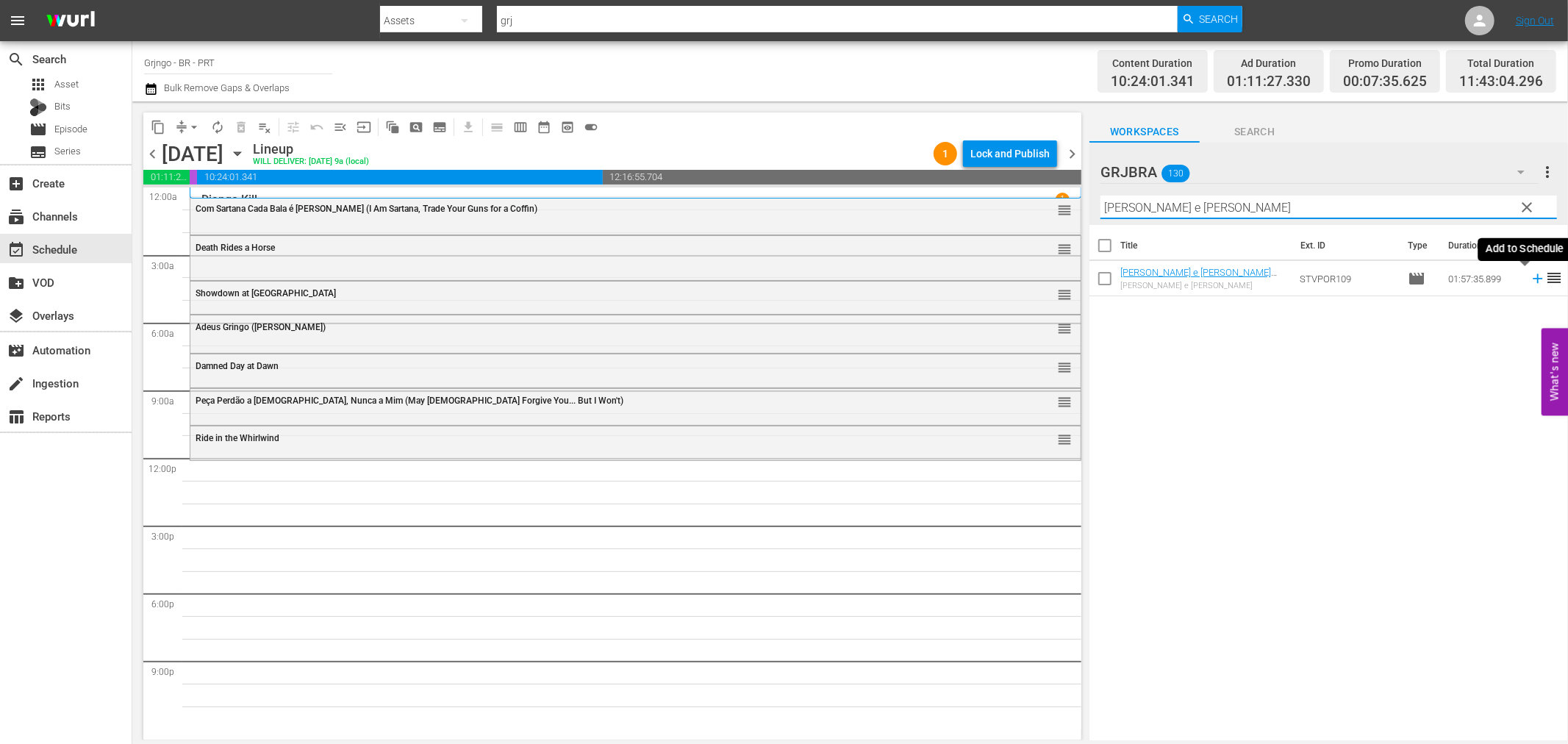
type input "[PERSON_NAME] e [PERSON_NAME]"
click at [1530, 277] on icon at bounding box center [1538, 279] width 17 height 17
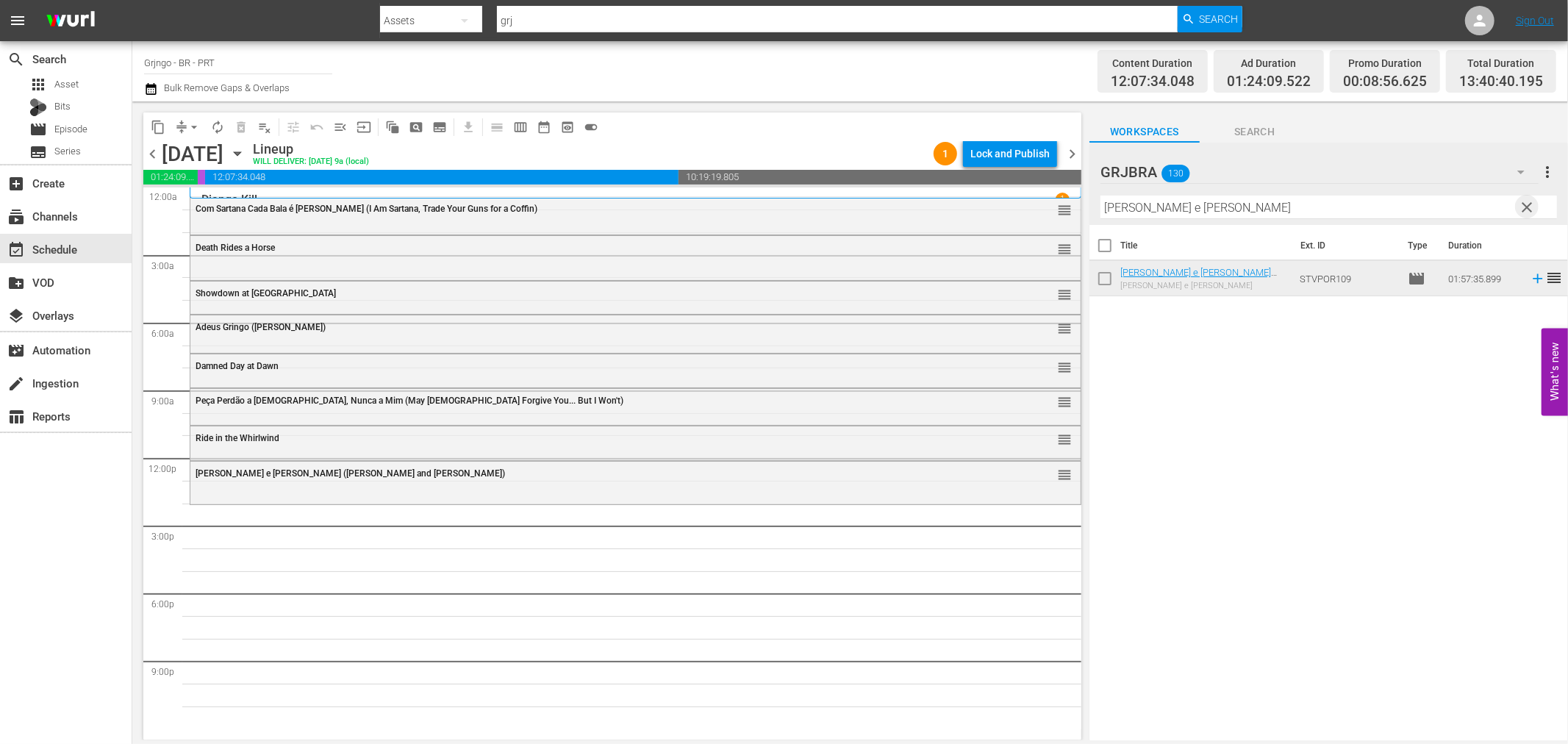
click at [1523, 206] on span "clear" at bounding box center [1528, 206] width 17 height 17
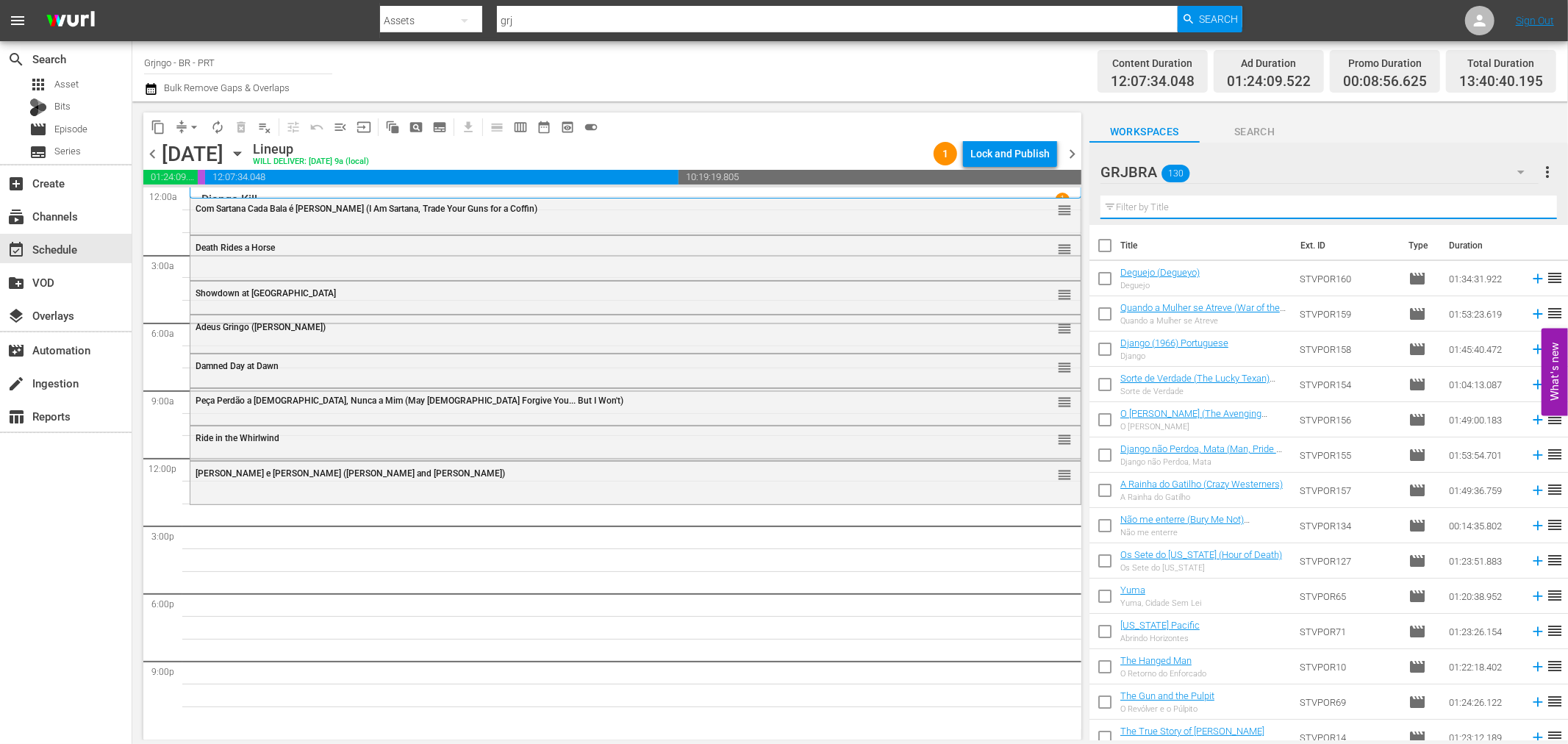
click at [1166, 204] on input "text" at bounding box center [1328, 207] width 457 height 23
paste input "Gatilhos da Vingança (Hate Your Neighbour)"
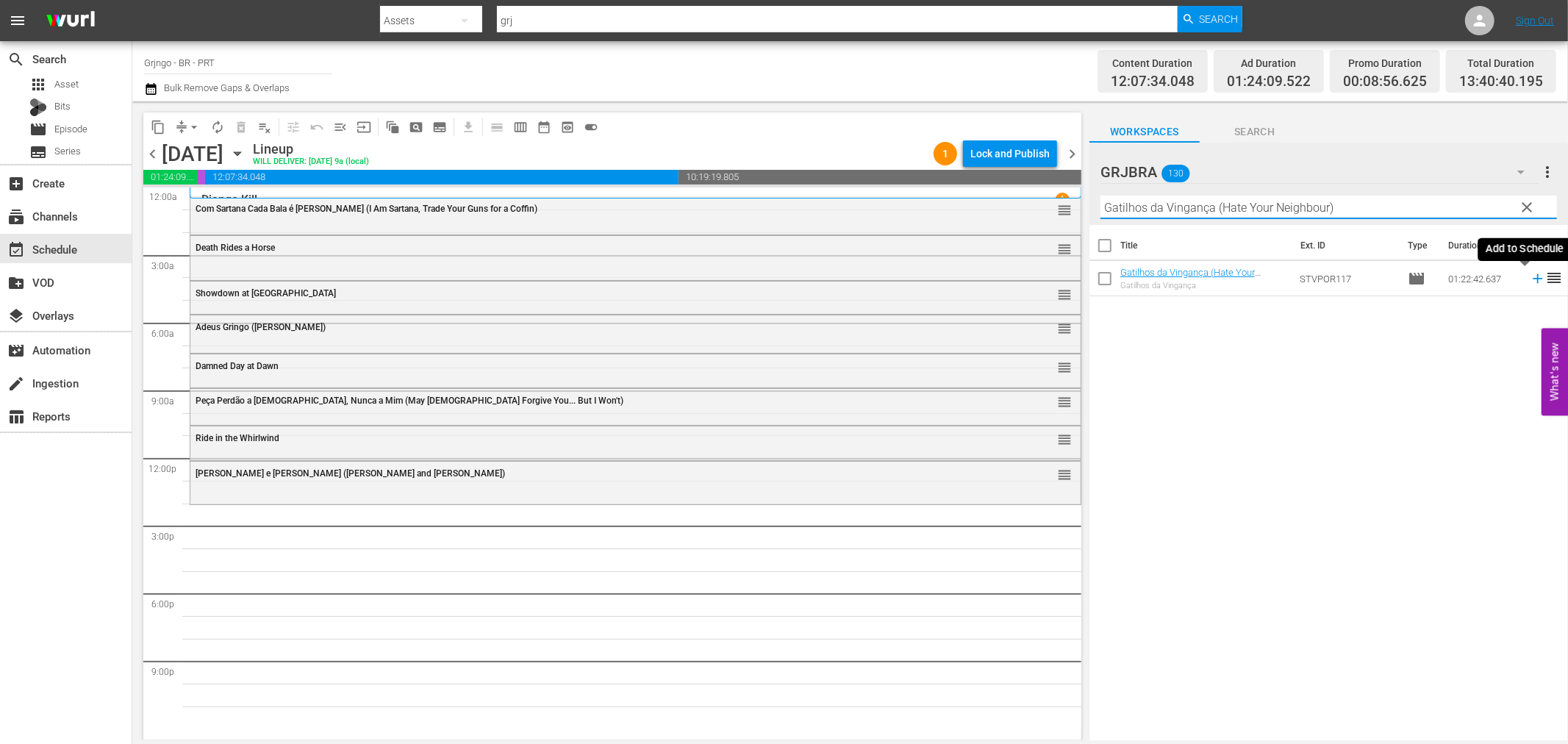
type input "Gatilhos da Vingança (Hate Your Neighbour)"
click at [1530, 277] on icon at bounding box center [1538, 279] width 17 height 17
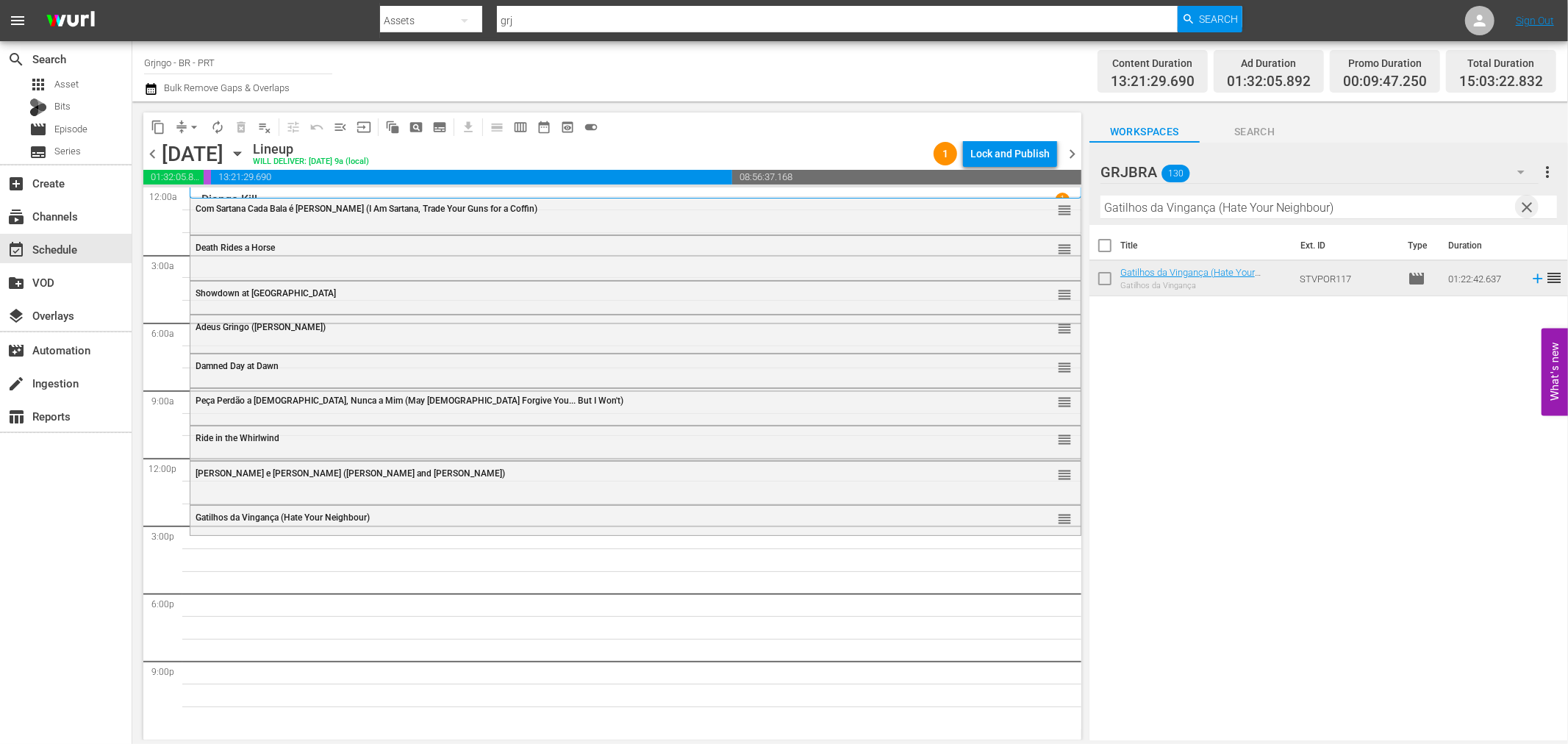
click at [1523, 206] on span "clear" at bounding box center [1528, 206] width 17 height 17
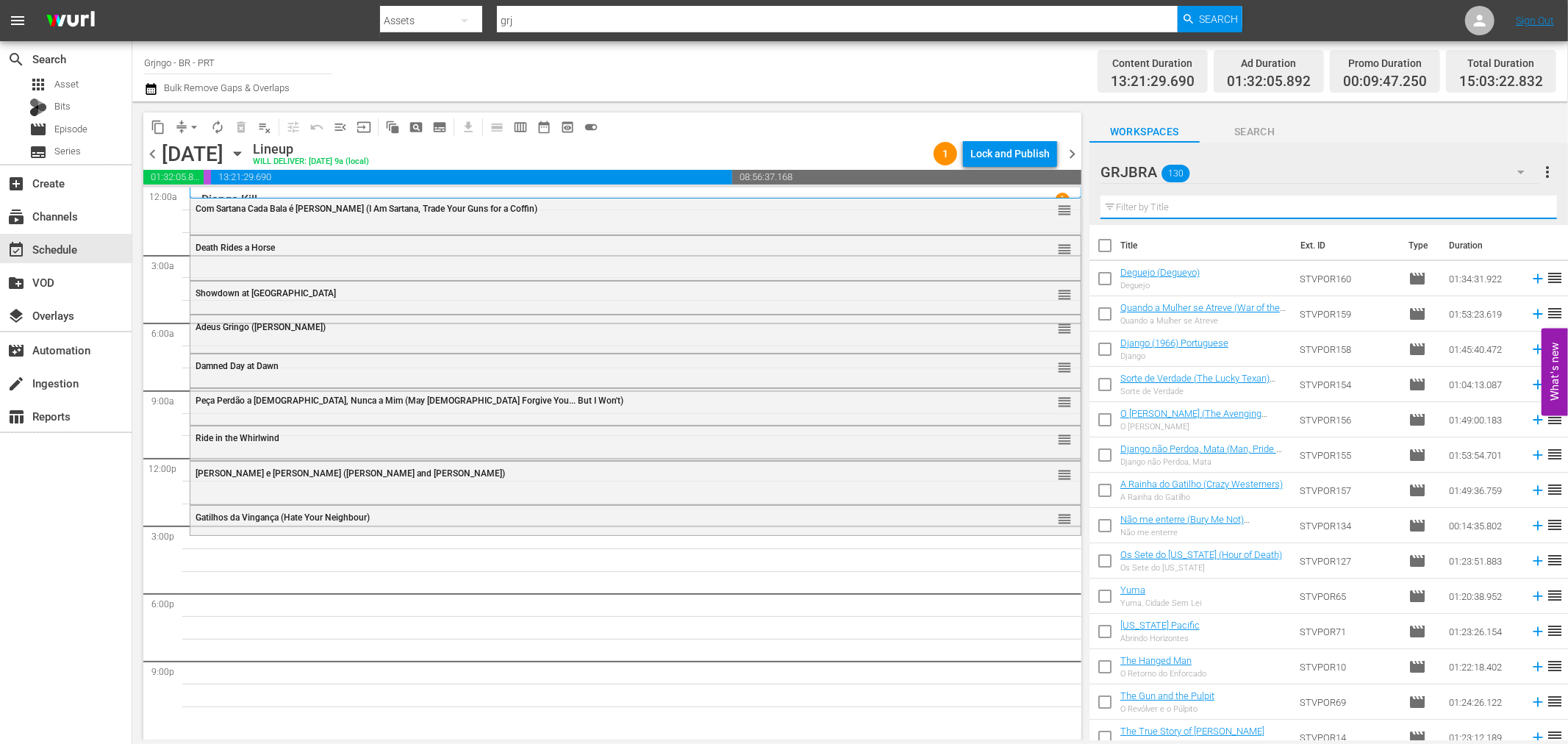
click at [1119, 204] on input "text" at bounding box center [1328, 207] width 457 height 23
paste input "[PERSON_NAME] [PERSON_NAME]"
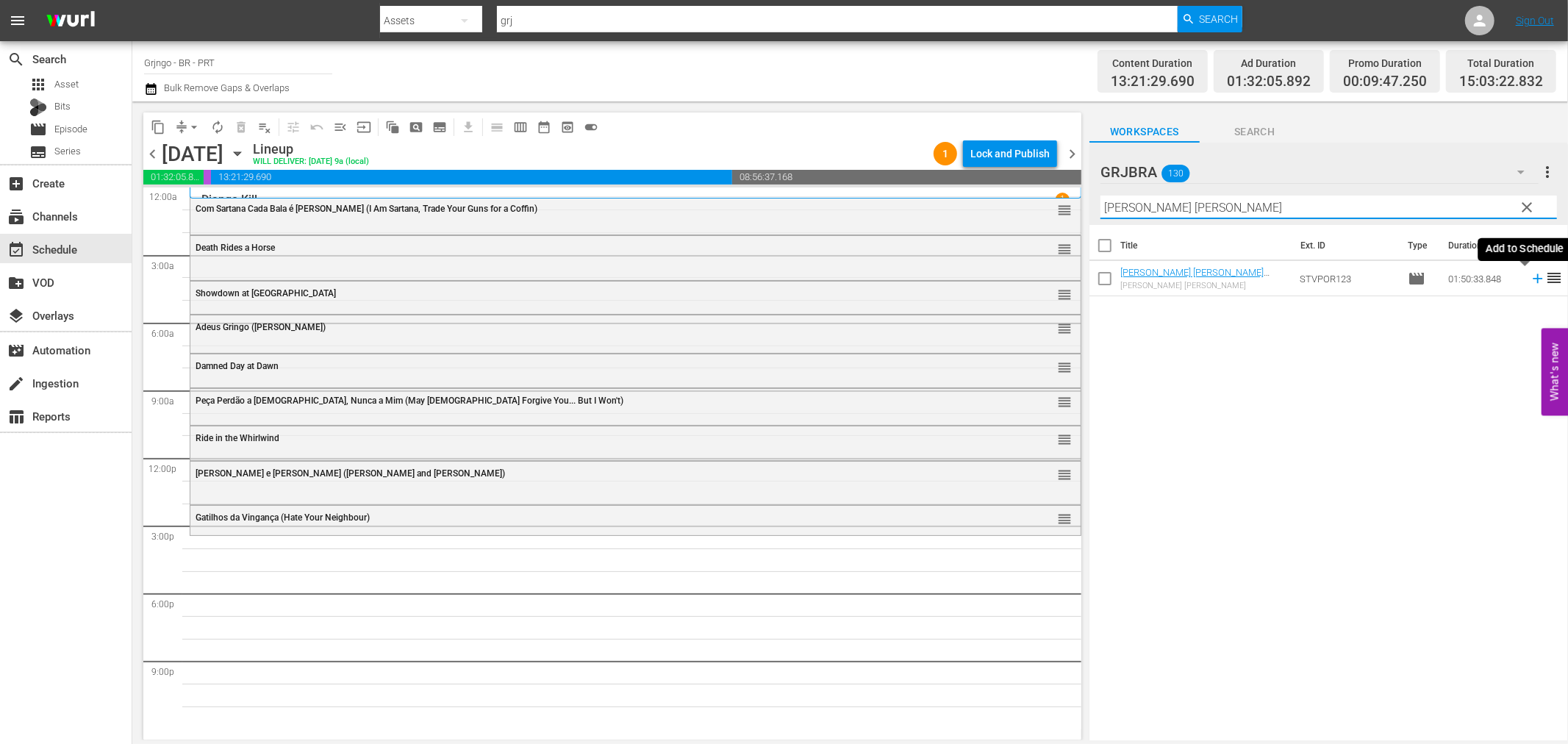
type input "[PERSON_NAME] [PERSON_NAME]"
click at [1533, 277] on icon at bounding box center [1538, 279] width 10 height 10
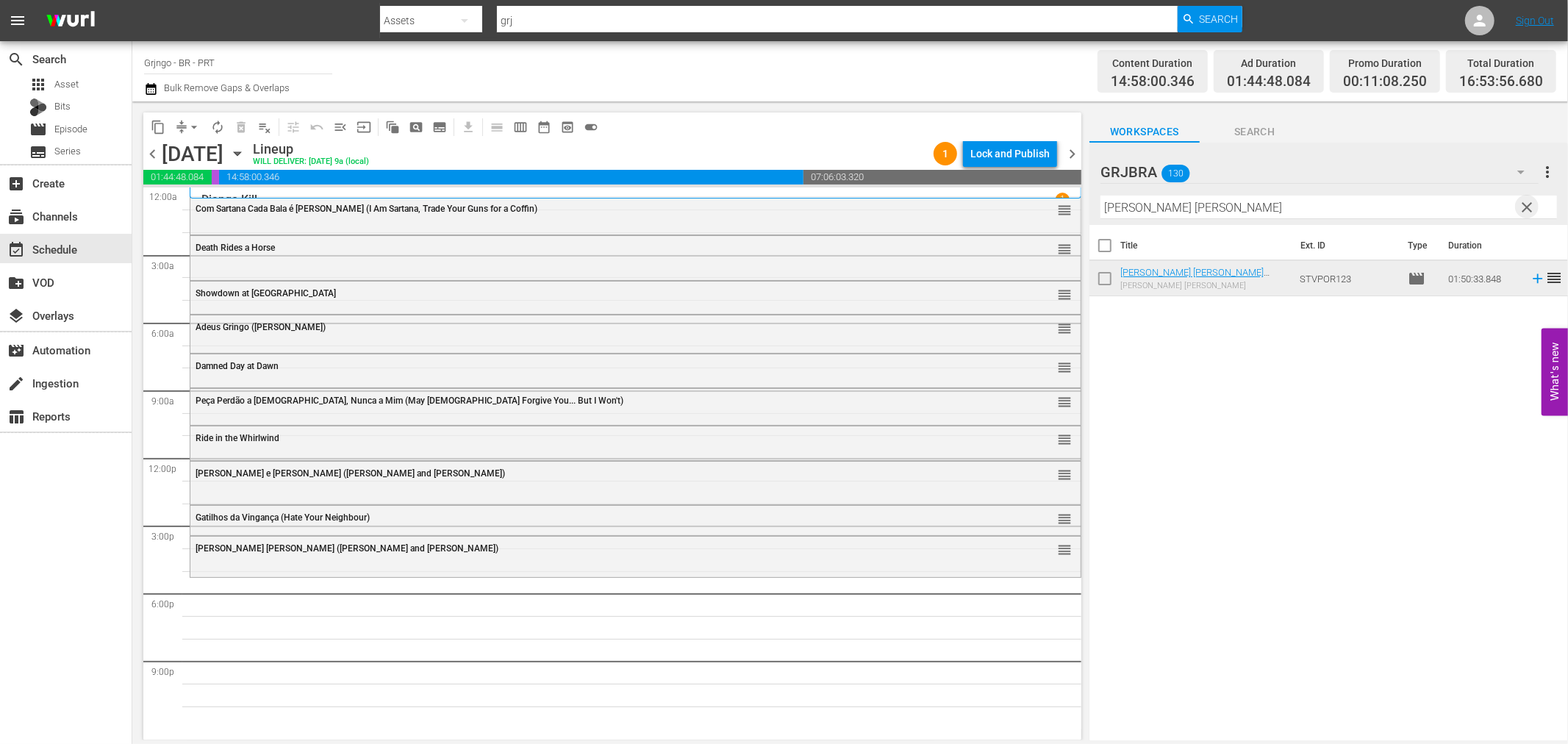
click at [1532, 202] on span "clear" at bounding box center [1528, 206] width 17 height 17
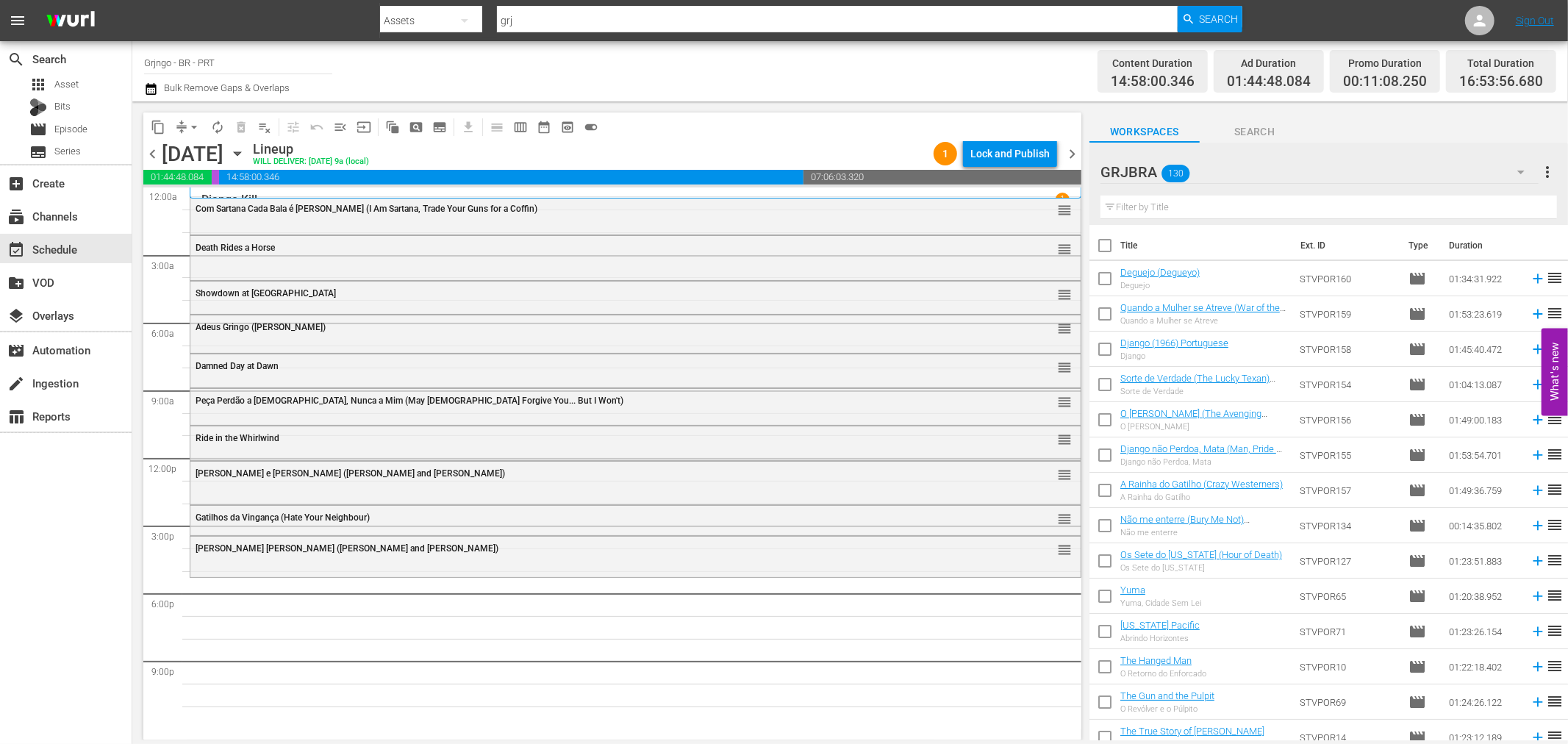
click at [1096, 198] on div "GRJBRA 130 GRJBRA more_vert Filter by Title" at bounding box center [1328, 184] width 478 height 83
click at [1133, 206] on input "text" at bounding box center [1328, 207] width 457 height 23
paste input "Sartana is Coming"
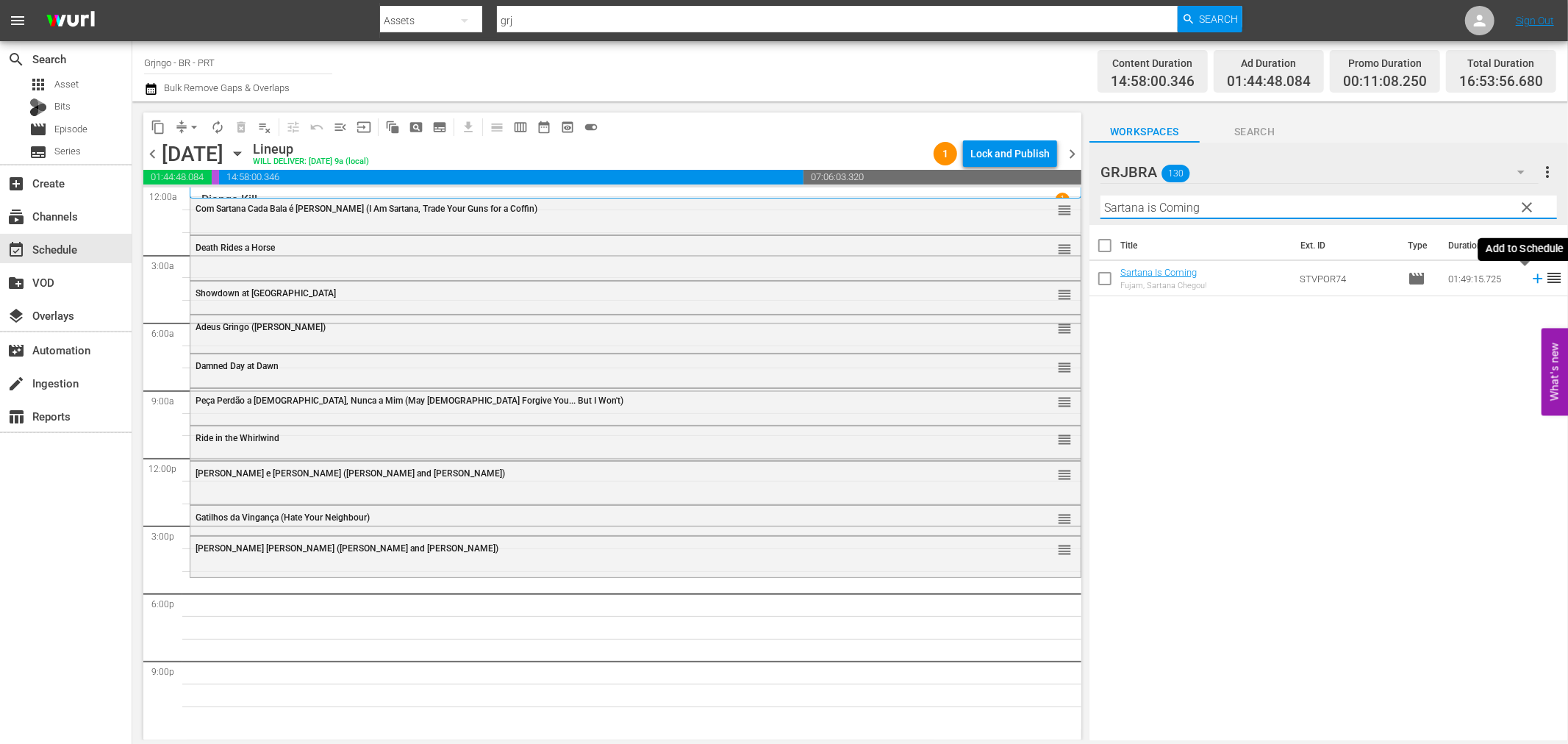
type input "Sartana is Coming"
click at [1530, 282] on icon at bounding box center [1538, 279] width 17 height 17
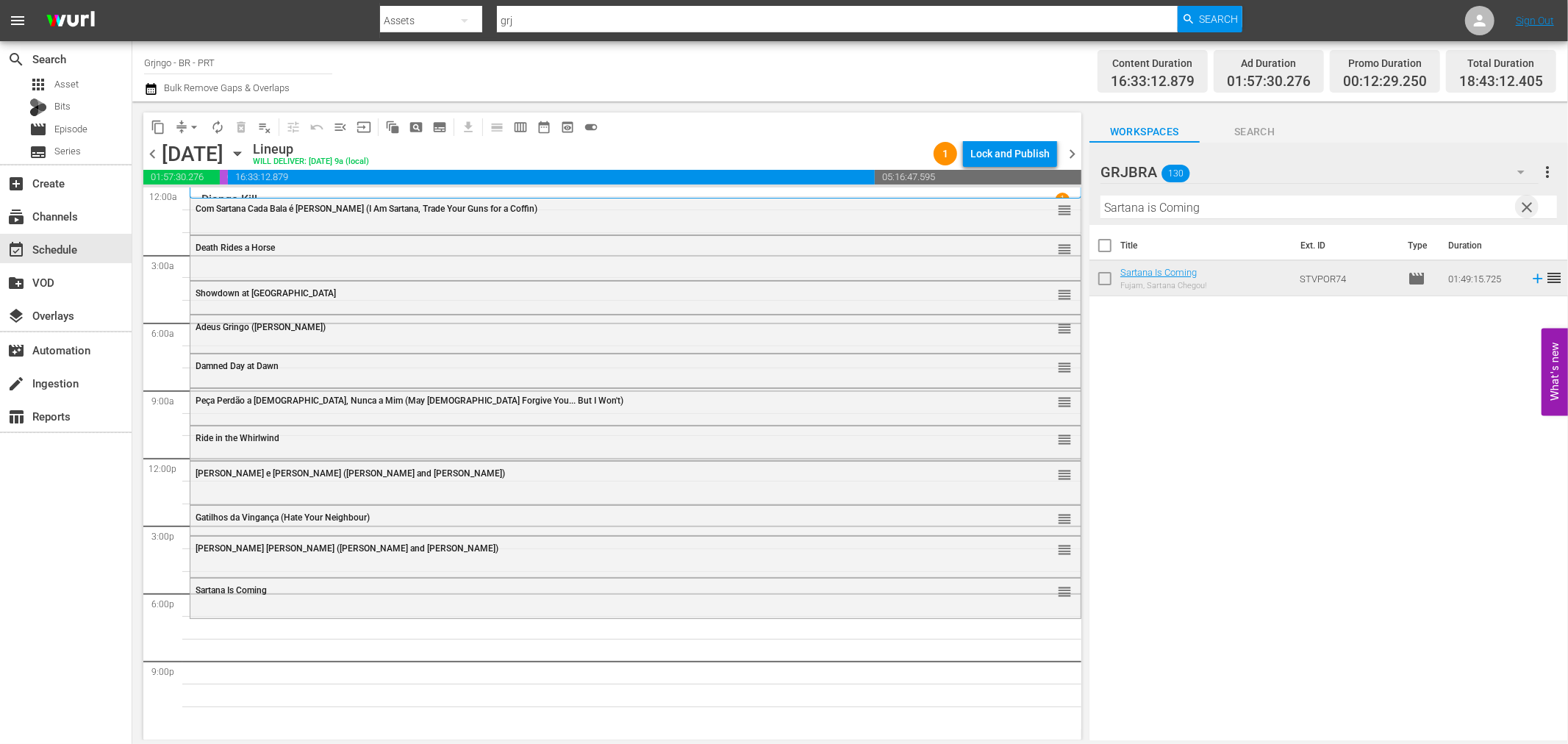
click at [1527, 208] on span "clear" at bounding box center [1528, 206] width 17 height 17
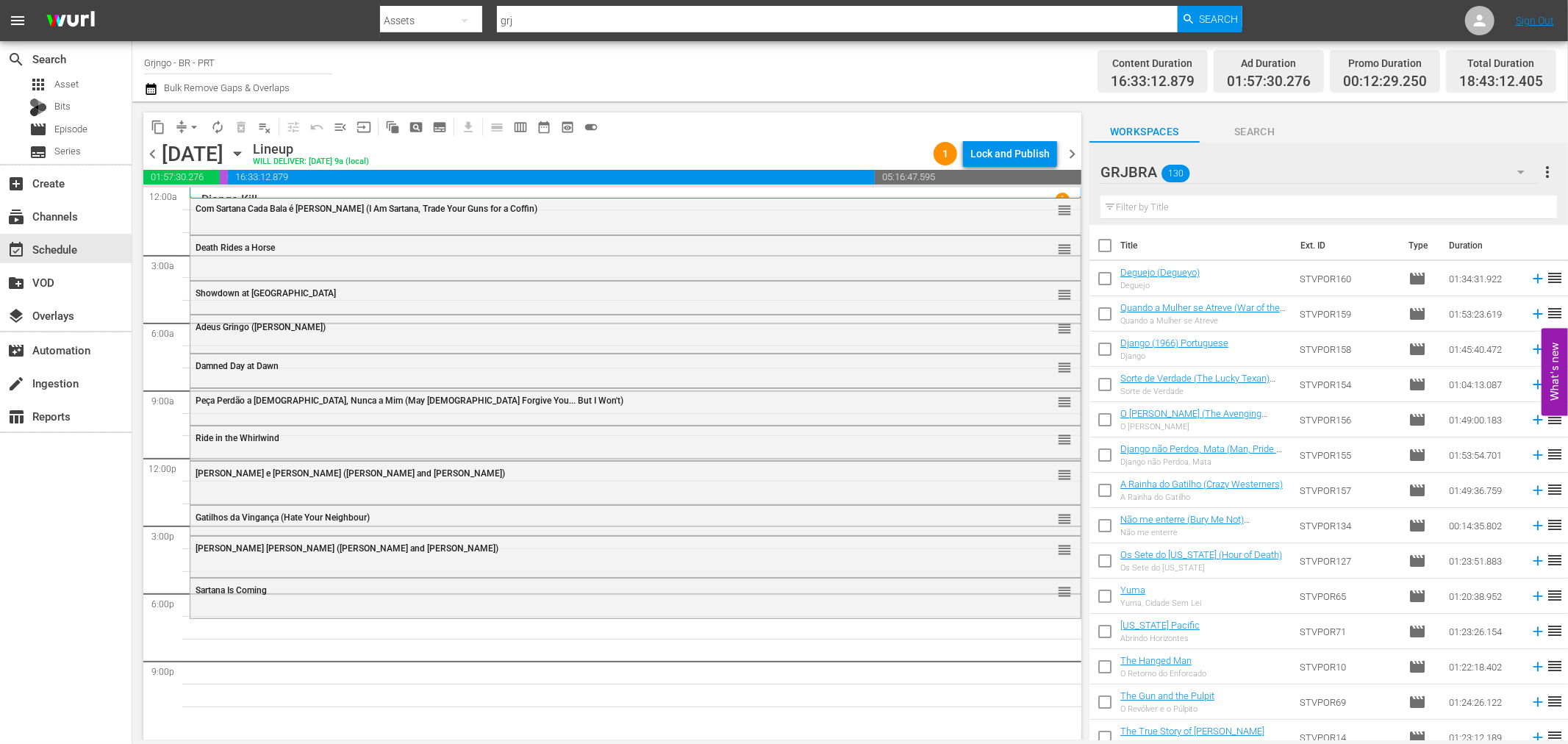
click at [1135, 209] on input "text" at bounding box center [1328, 207] width 457 height 23
paste input "Time and Place for killing"
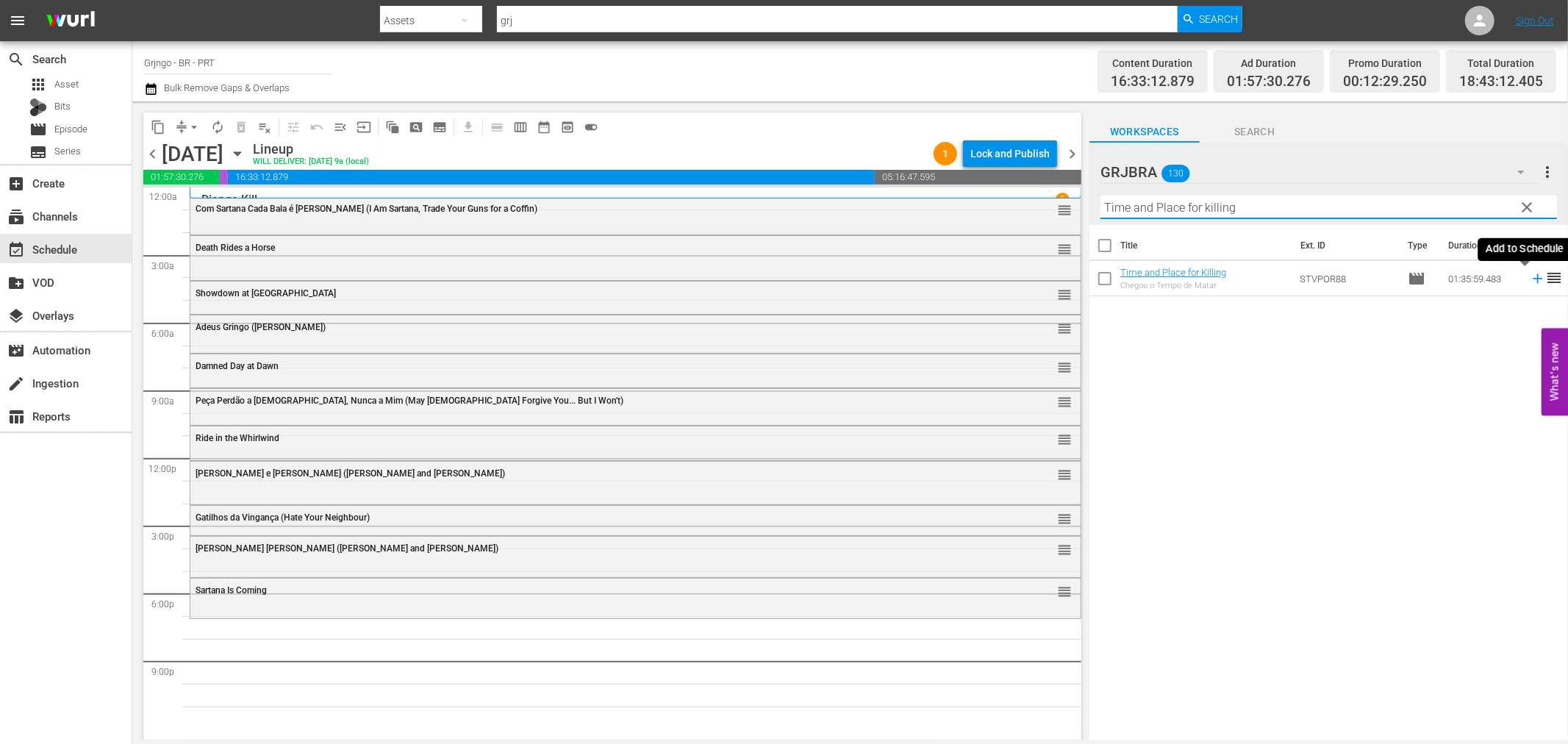
type input "Time and Place for killing"
click at [1533, 279] on icon at bounding box center [1538, 279] width 10 height 10
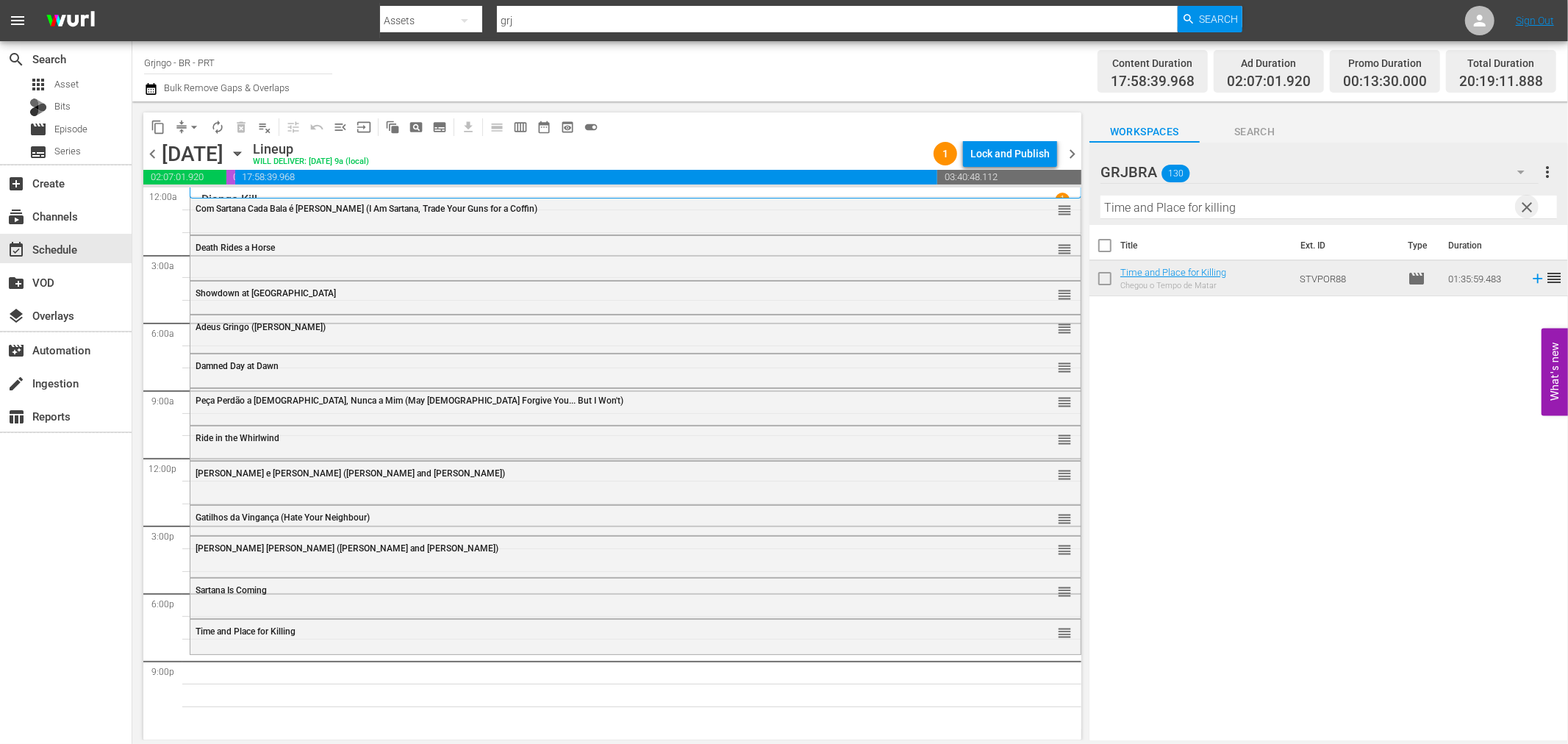
click at [1531, 206] on span "clear" at bounding box center [1528, 206] width 17 height 17
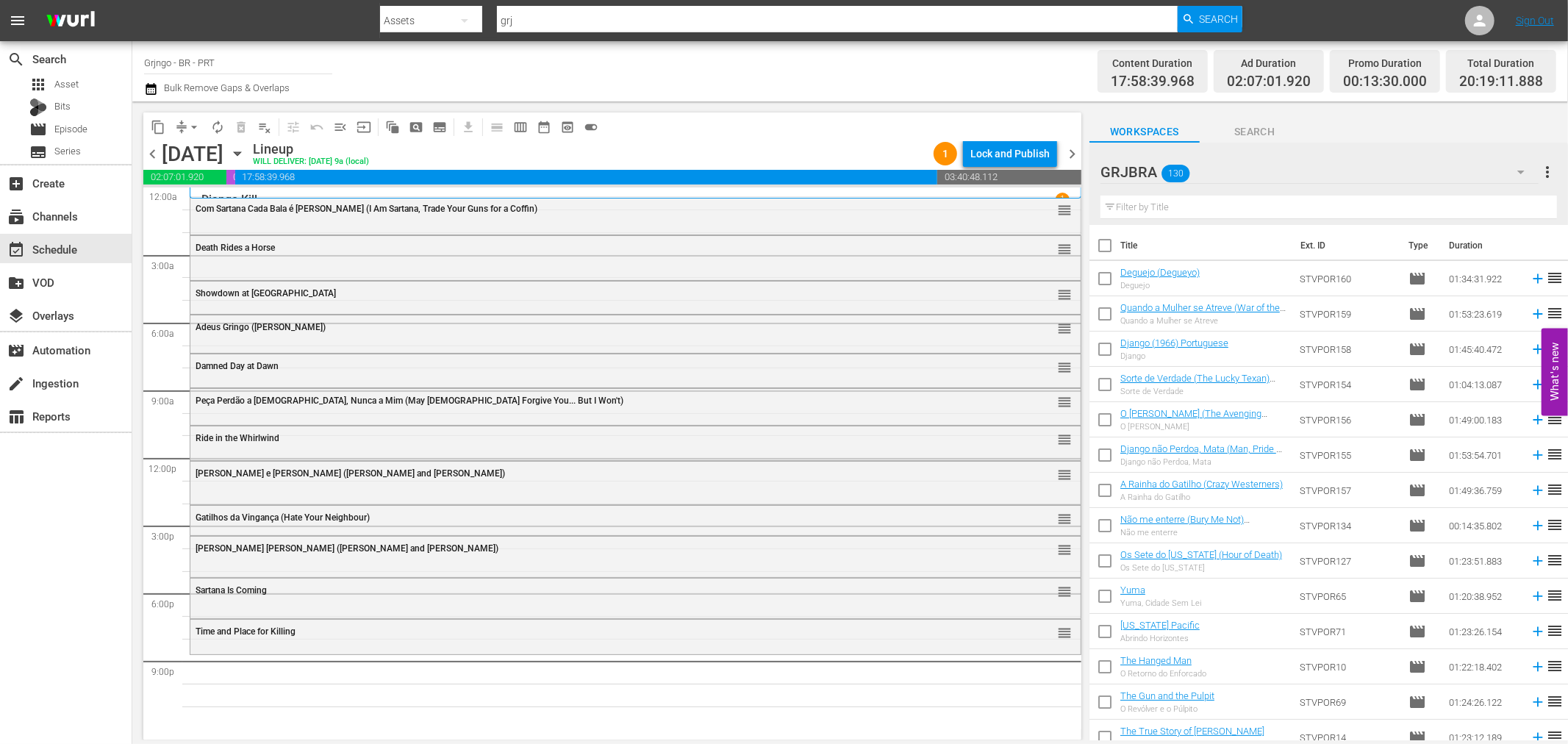
click at [1159, 208] on input "text" at bounding box center [1328, 207] width 457 height 23
paste input "Um Bandoleiro Chamado Black Jack"
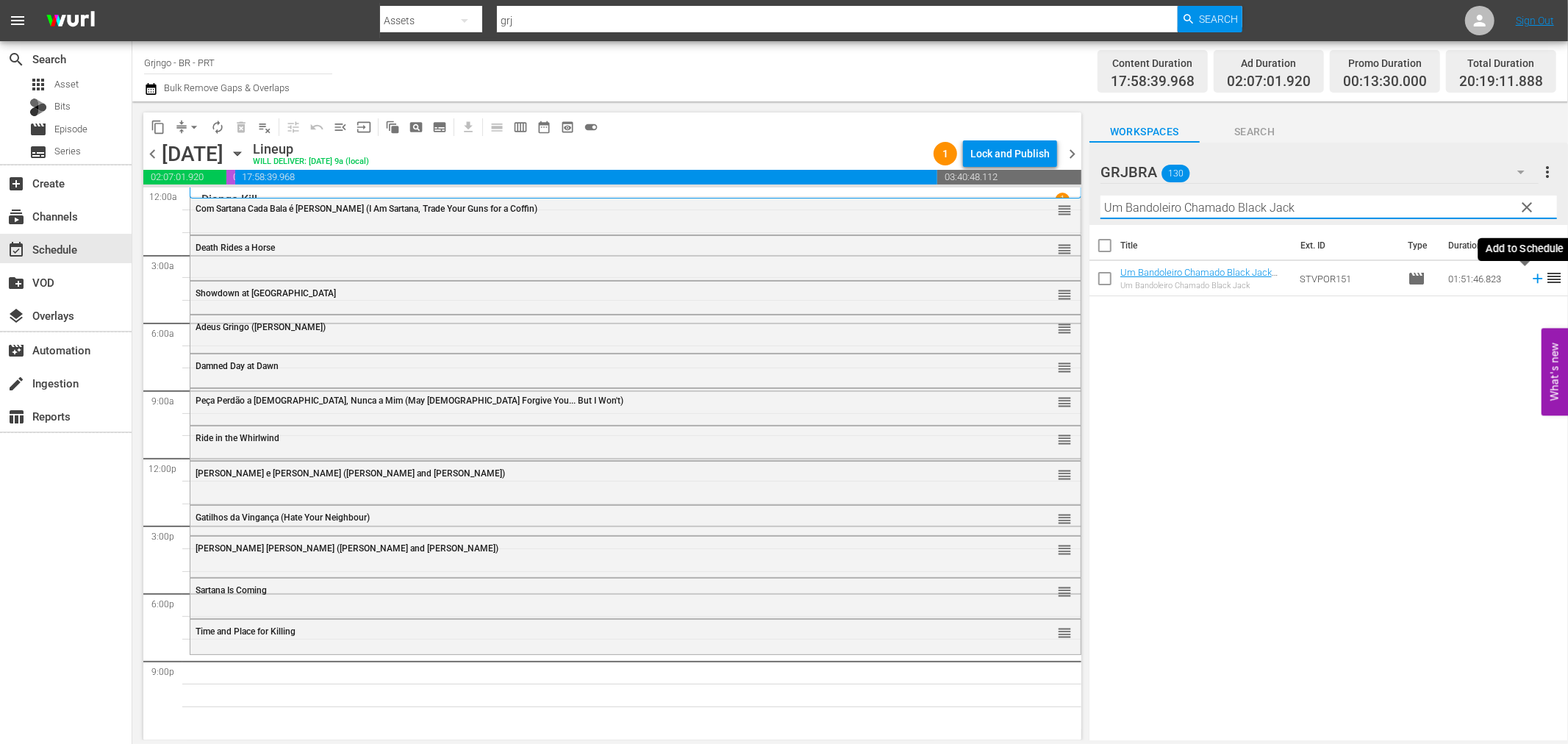
type input "Um Bandoleiro Chamado Black Jack"
click at [1533, 279] on icon at bounding box center [1538, 279] width 10 height 10
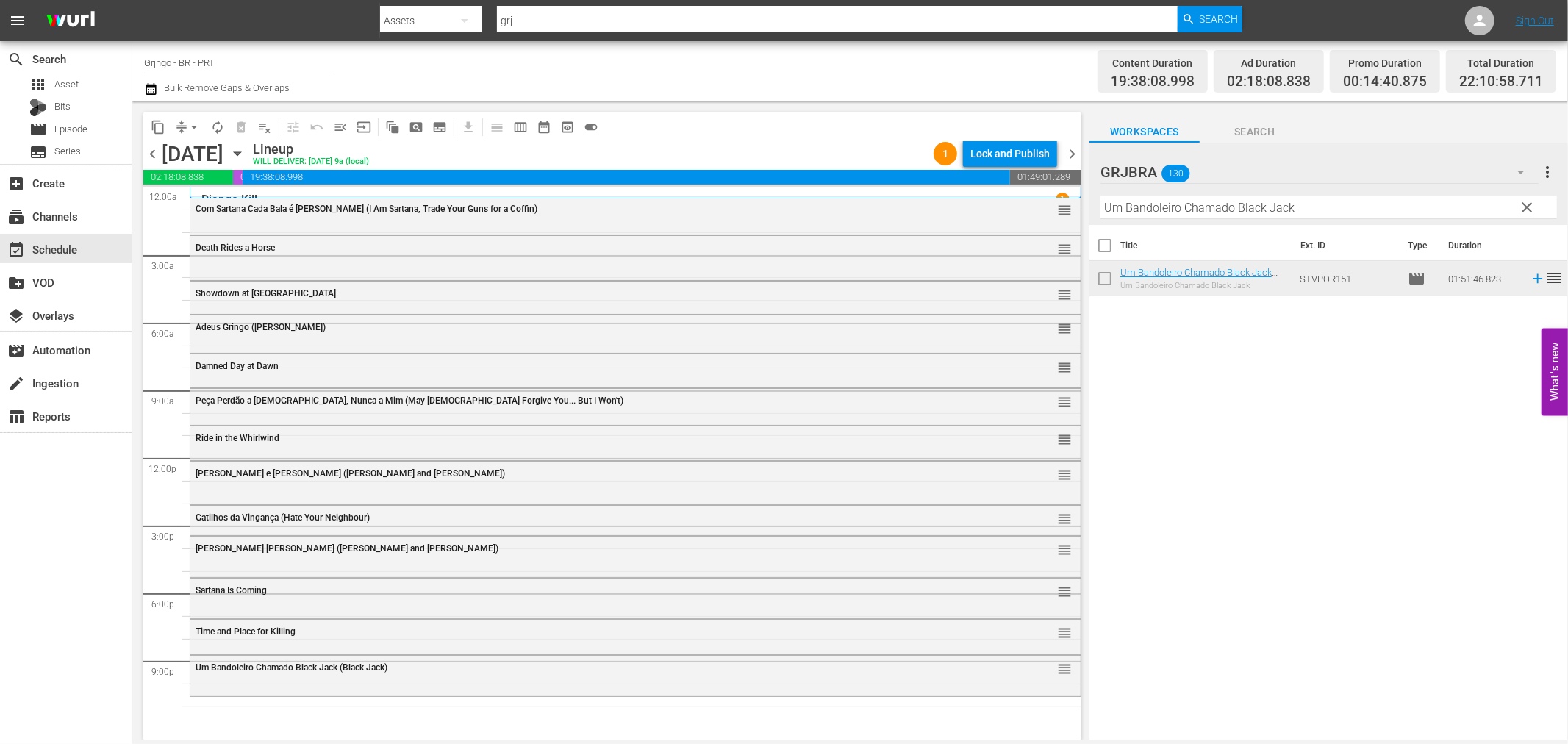
click at [1523, 204] on span "clear" at bounding box center [1528, 206] width 17 height 17
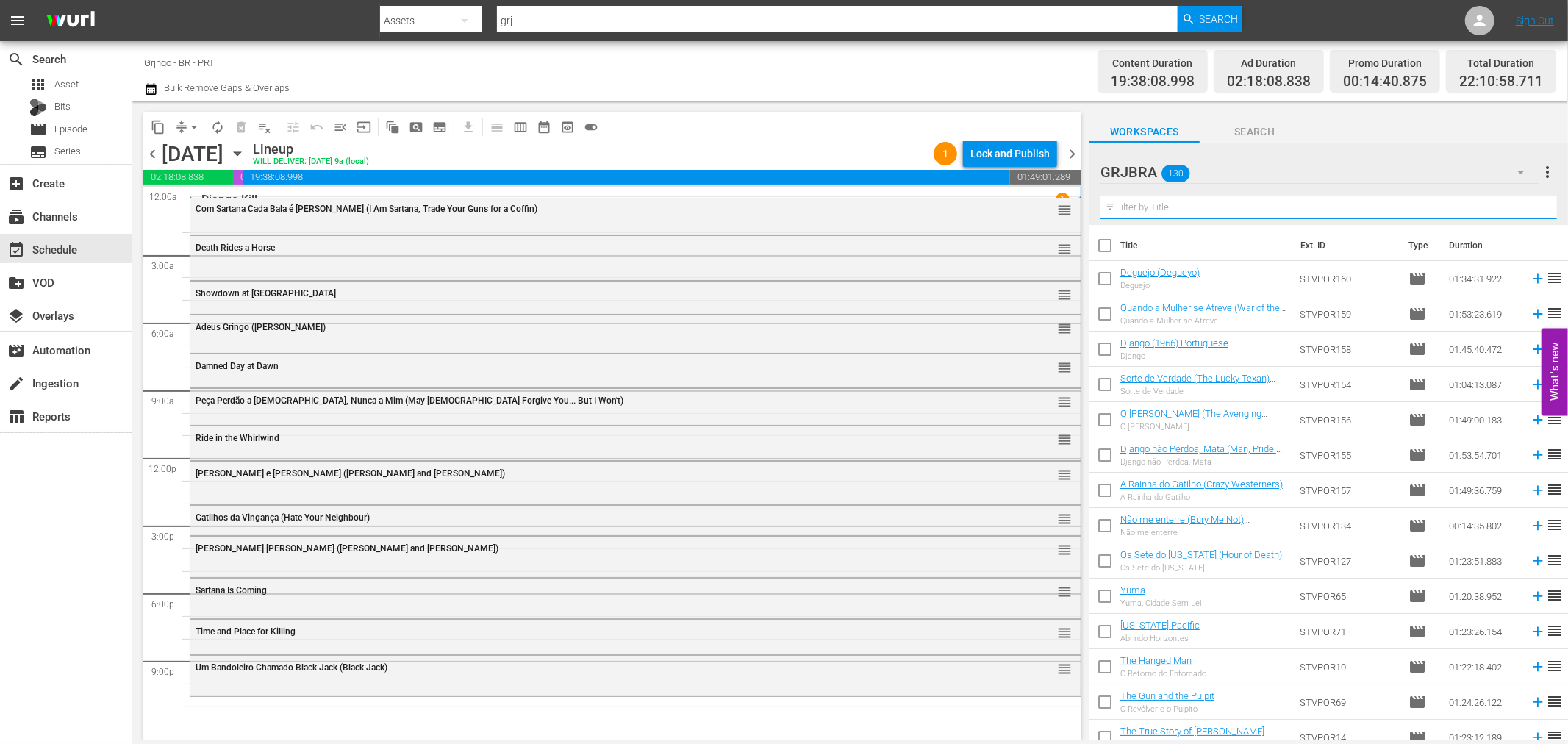
click at [1128, 206] on input "text" at bounding box center [1328, 207] width 457 height 23
paste input "Gunfighter's Moon"
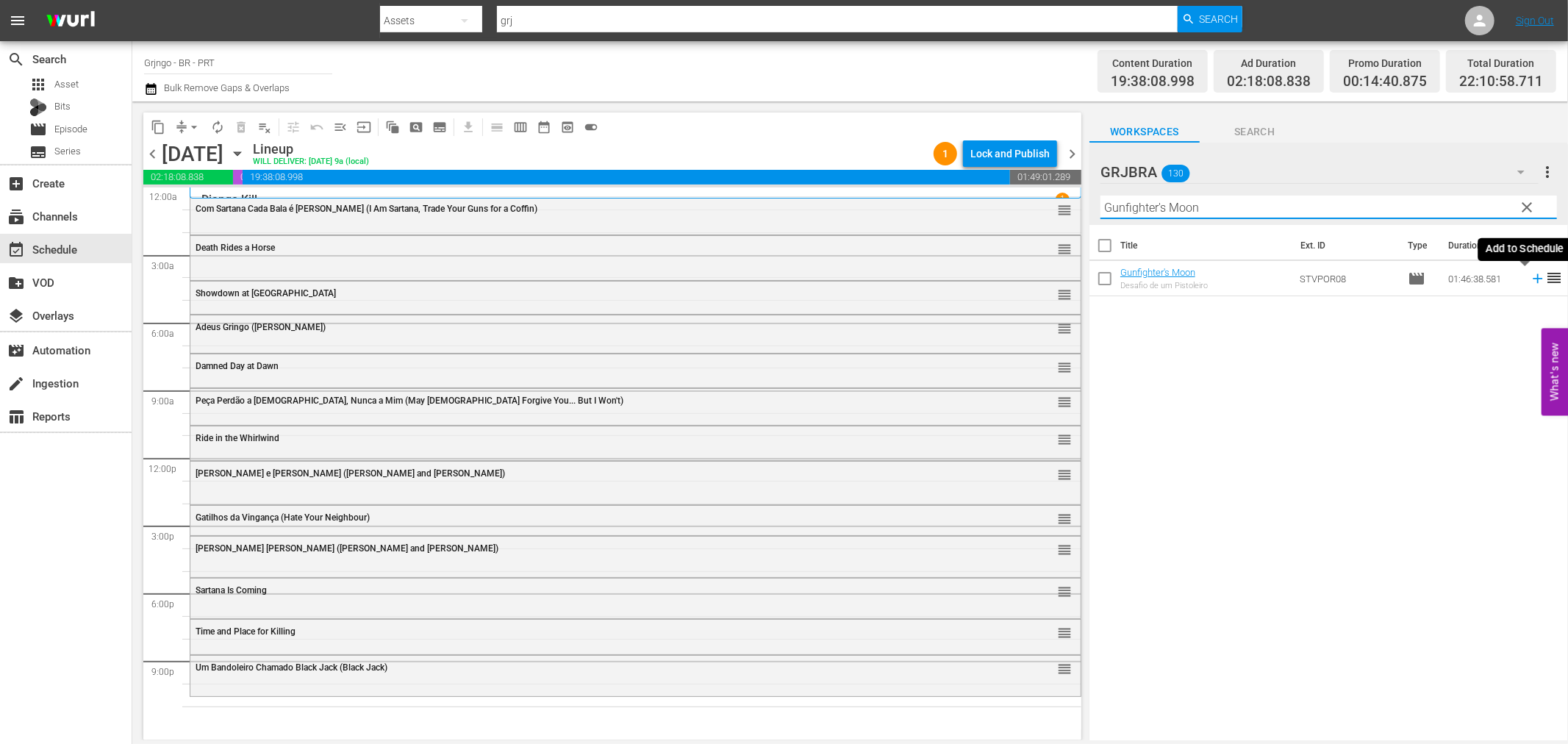
type input "Gunfighter's Moon"
click at [1530, 282] on icon at bounding box center [1538, 279] width 17 height 17
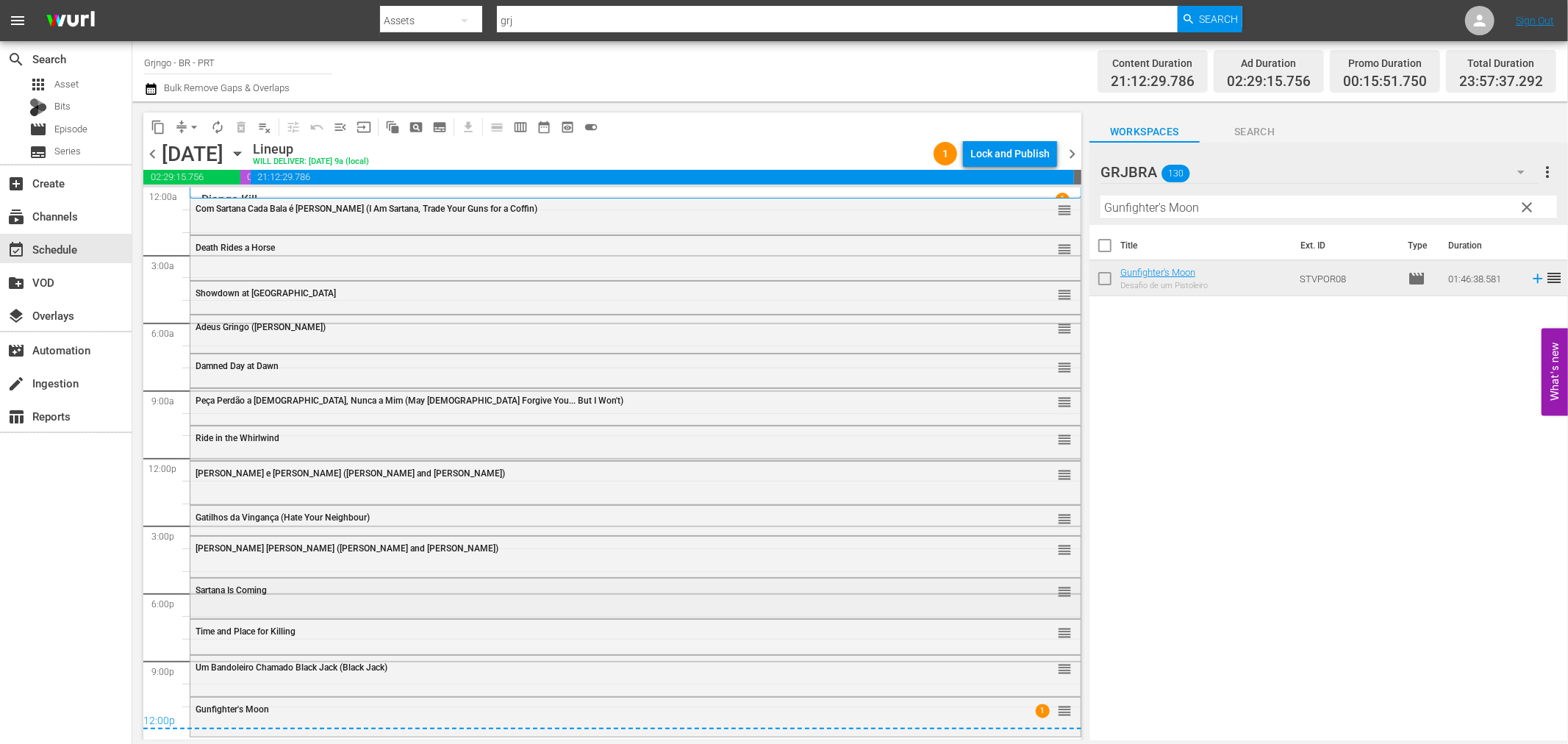
click at [258, 589] on span "Sartana Is Coming" at bounding box center [231, 590] width 71 height 10
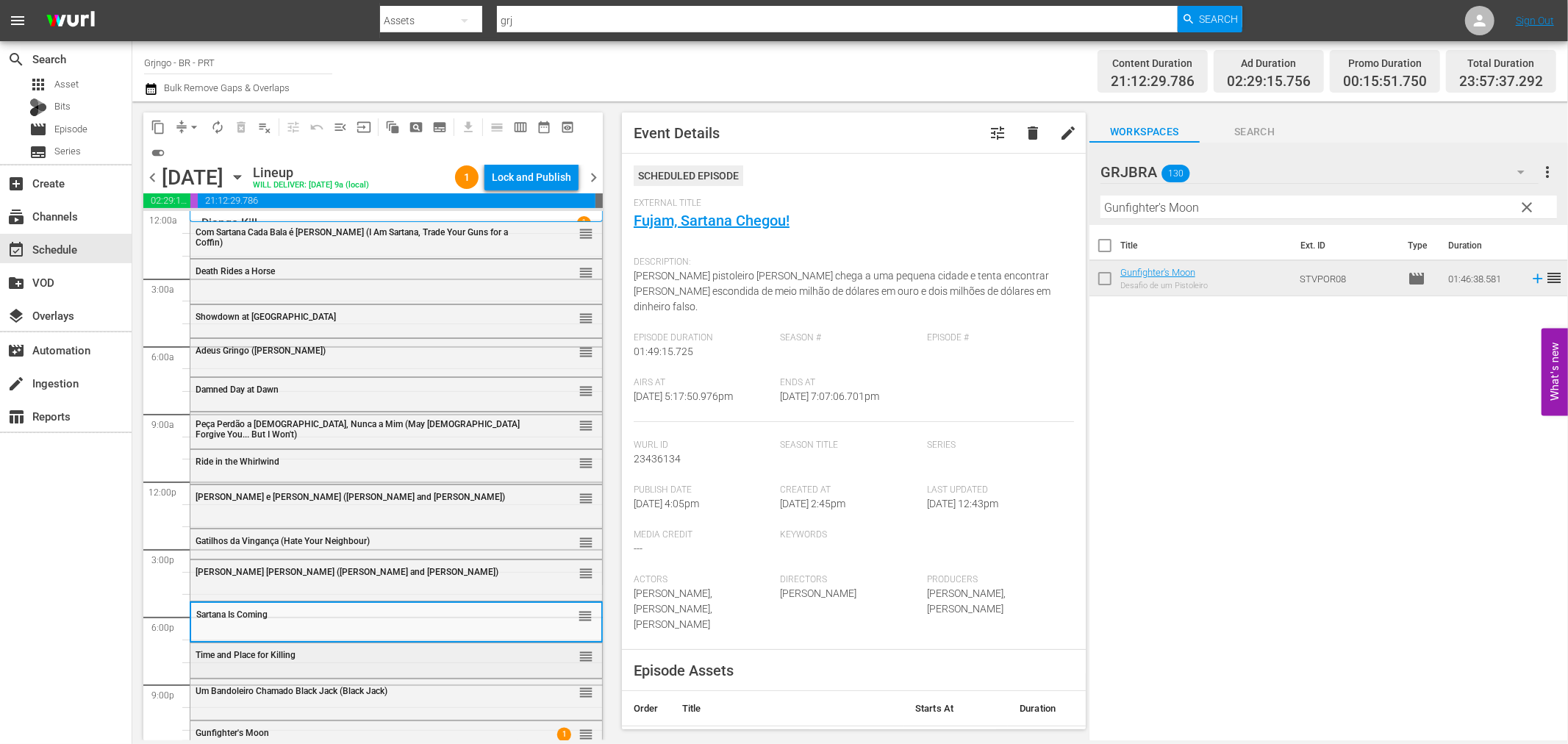
click at [253, 660] on div "Time and Place for Killing reorder" at bounding box center [397, 656] width 411 height 25
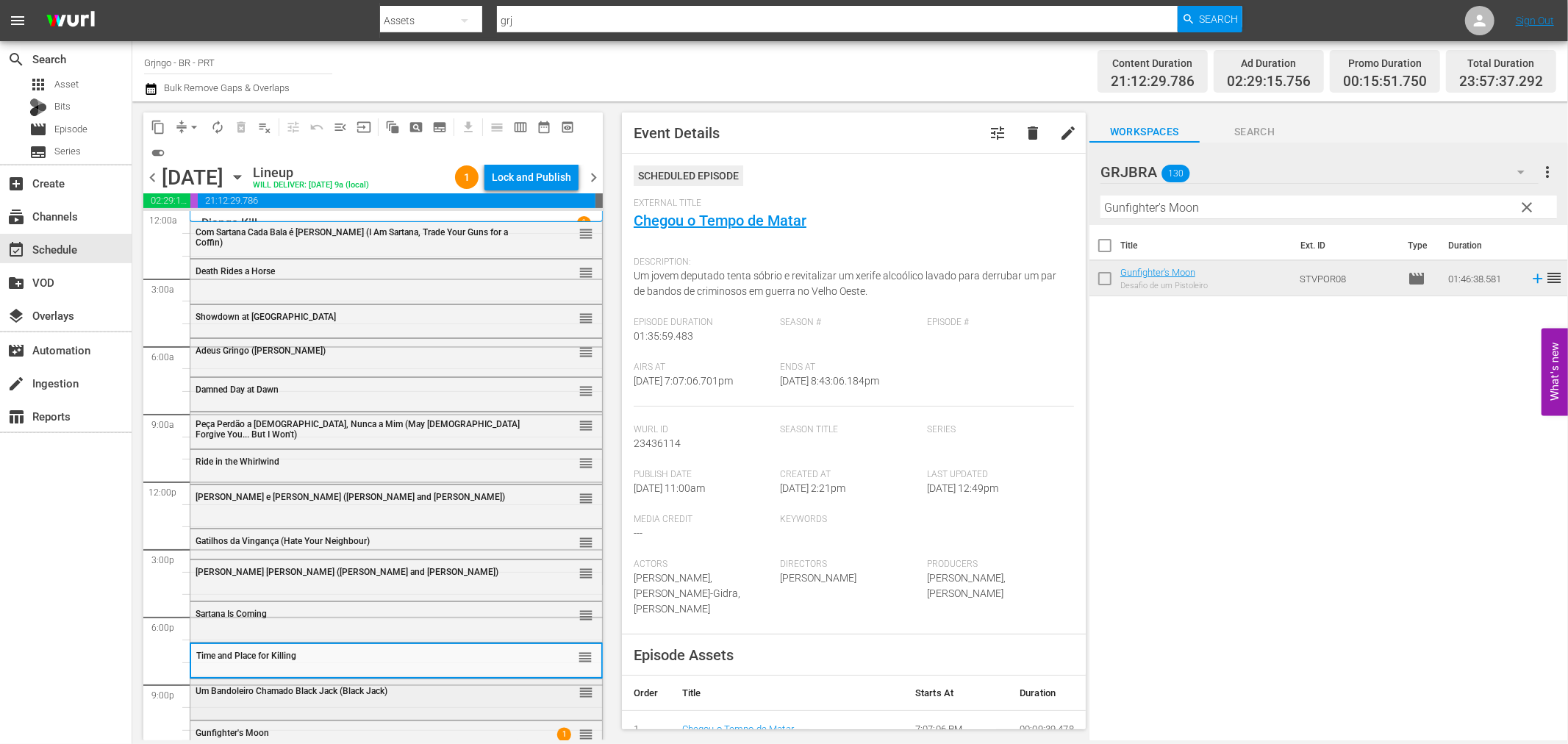
click at [258, 695] on span "Um Bandoleiro Chamado Black Jack (Black Jack)" at bounding box center [292, 690] width 192 height 10
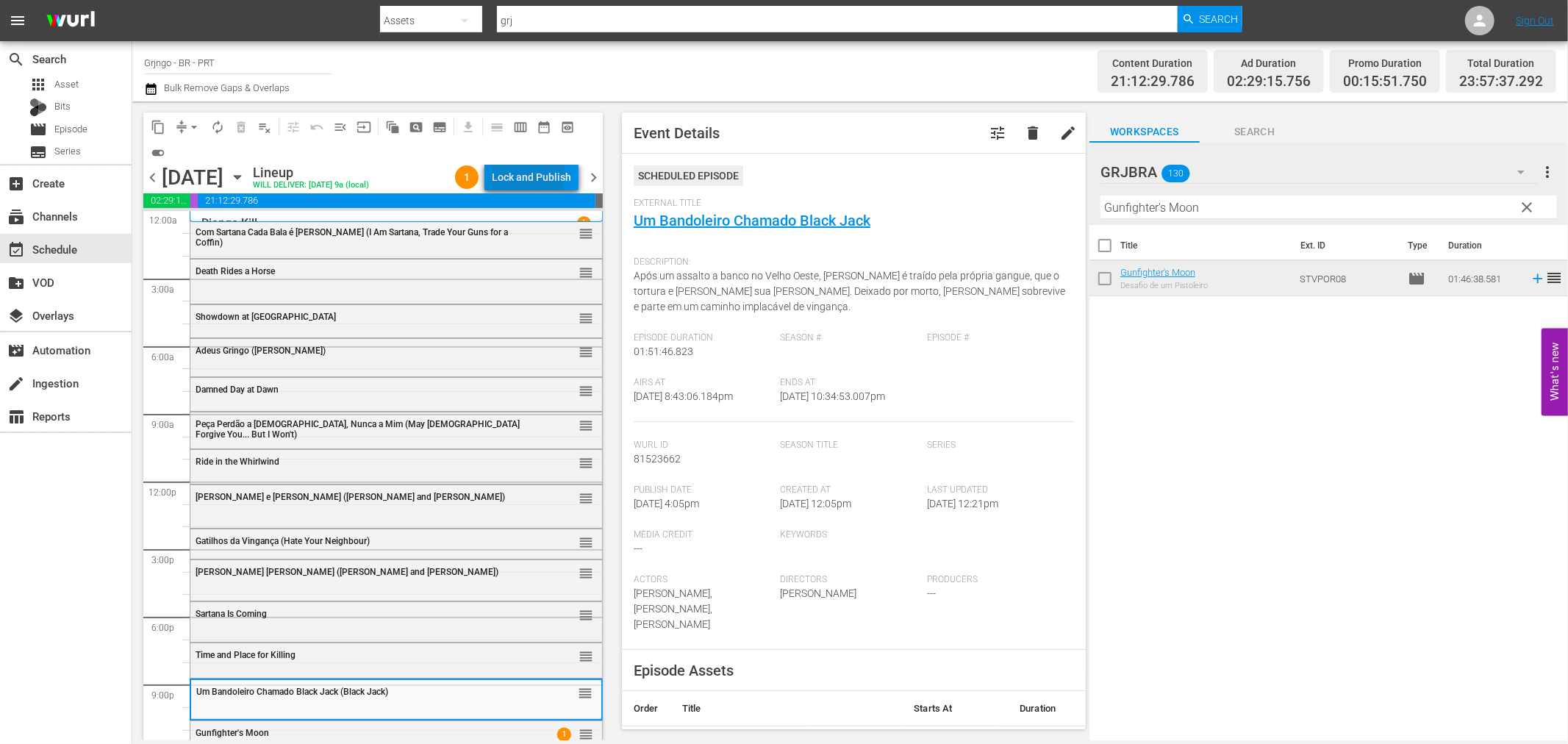
click at [505, 175] on div "Lock and Publish" at bounding box center [531, 177] width 79 height 26
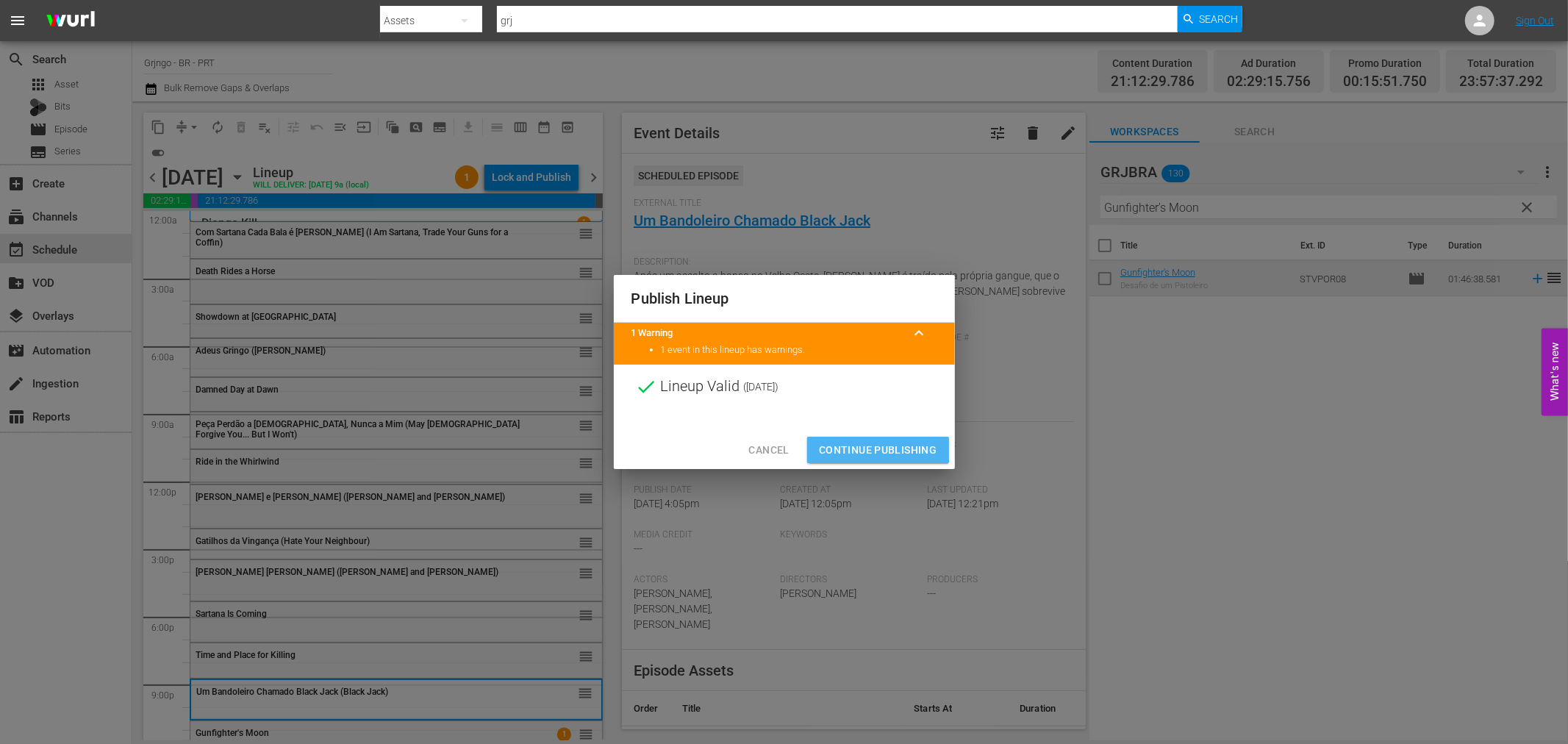
click at [872, 444] on span "Continue Publishing" at bounding box center [877, 450] width 118 height 18
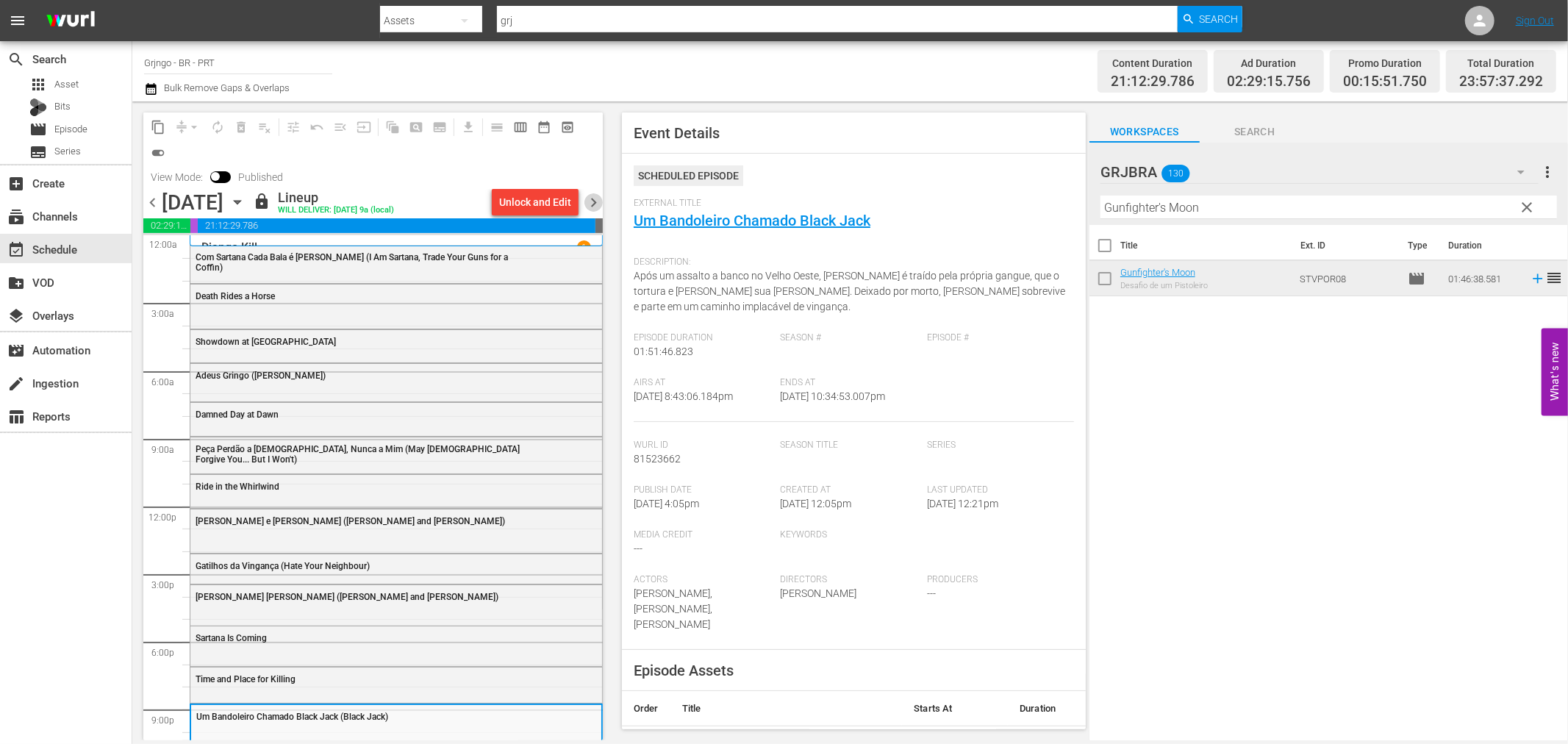
click at [592, 200] on span "chevron_right" at bounding box center [594, 202] width 18 height 18
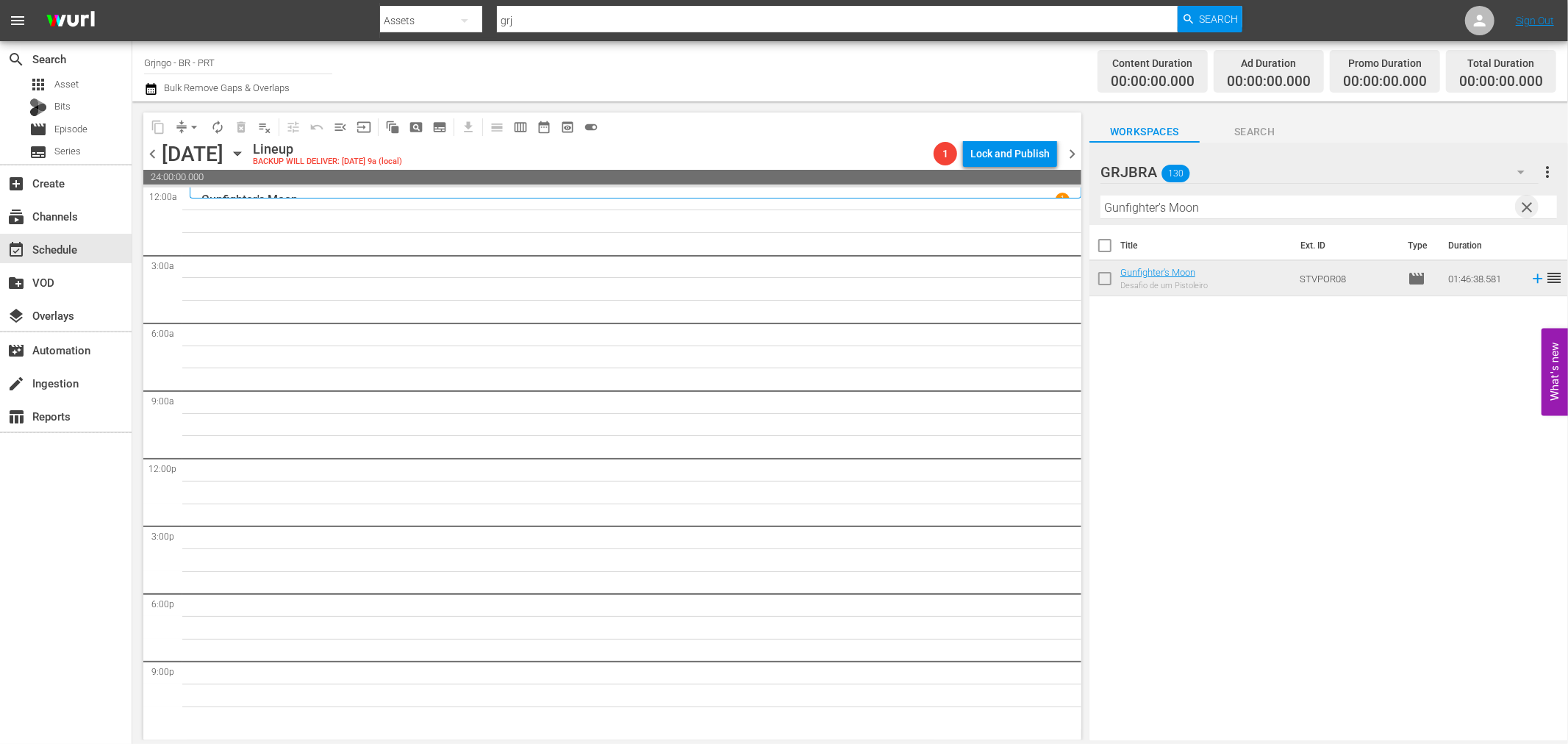
click at [1529, 201] on span "clear" at bounding box center [1528, 206] width 17 height 17
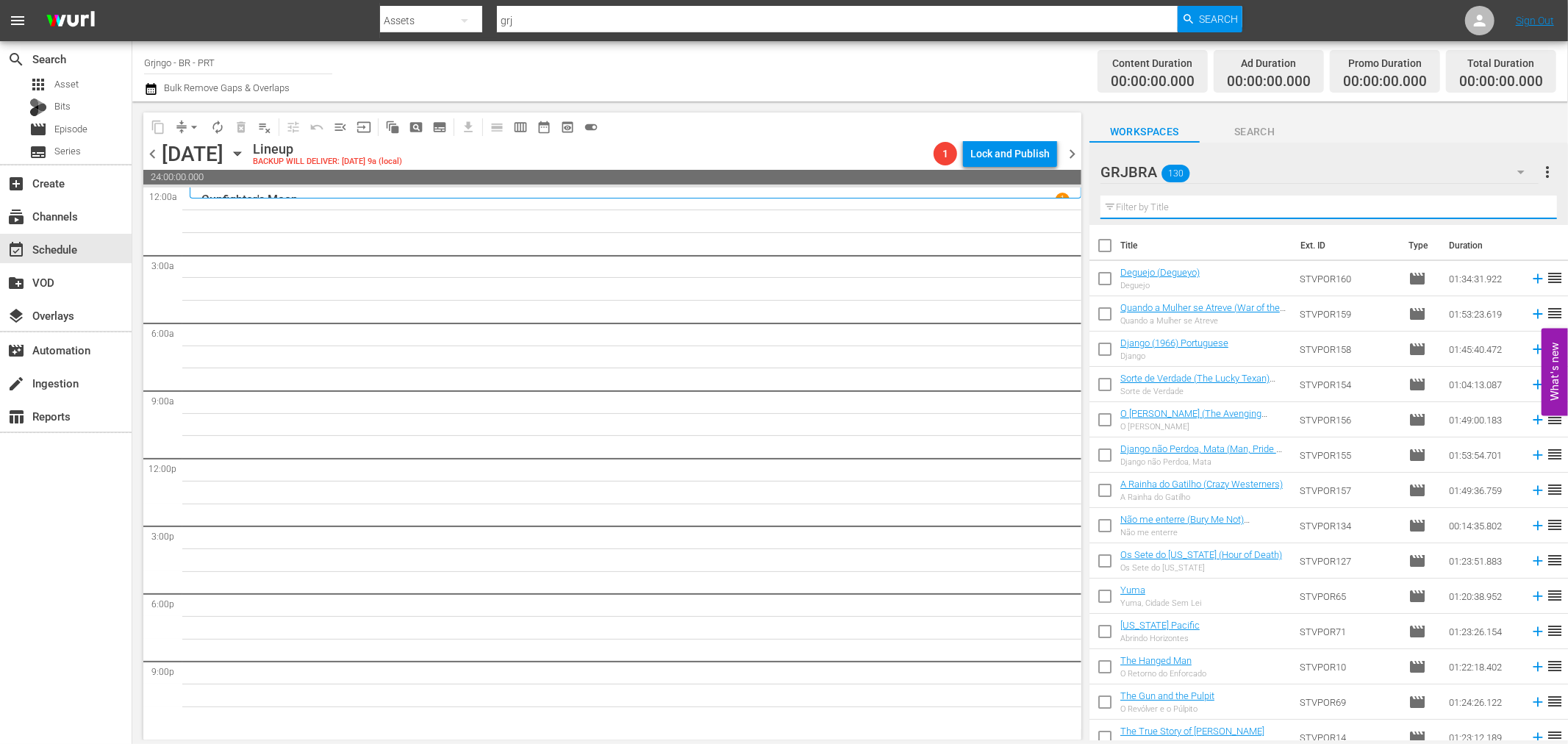
drag, startPoint x: 1178, startPoint y: 192, endPoint x: 1140, endPoint y: 209, distance: 41.6
click at [1140, 209] on input "text" at bounding box center [1328, 207] width 457 height 23
paste input "The Gun and the Pulpit"
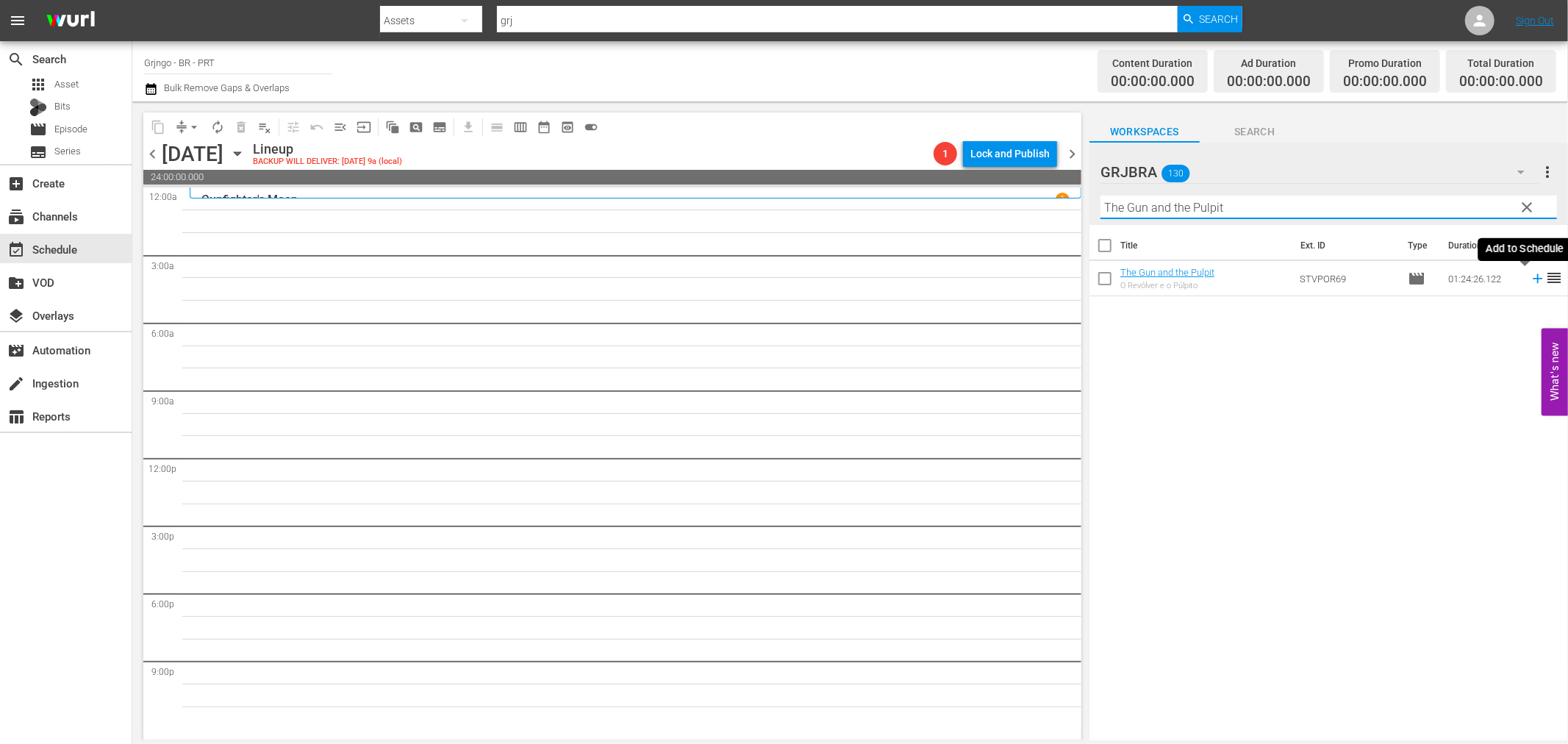
type input "The Gun and the Pulpit"
click at [1530, 282] on icon at bounding box center [1538, 279] width 17 height 17
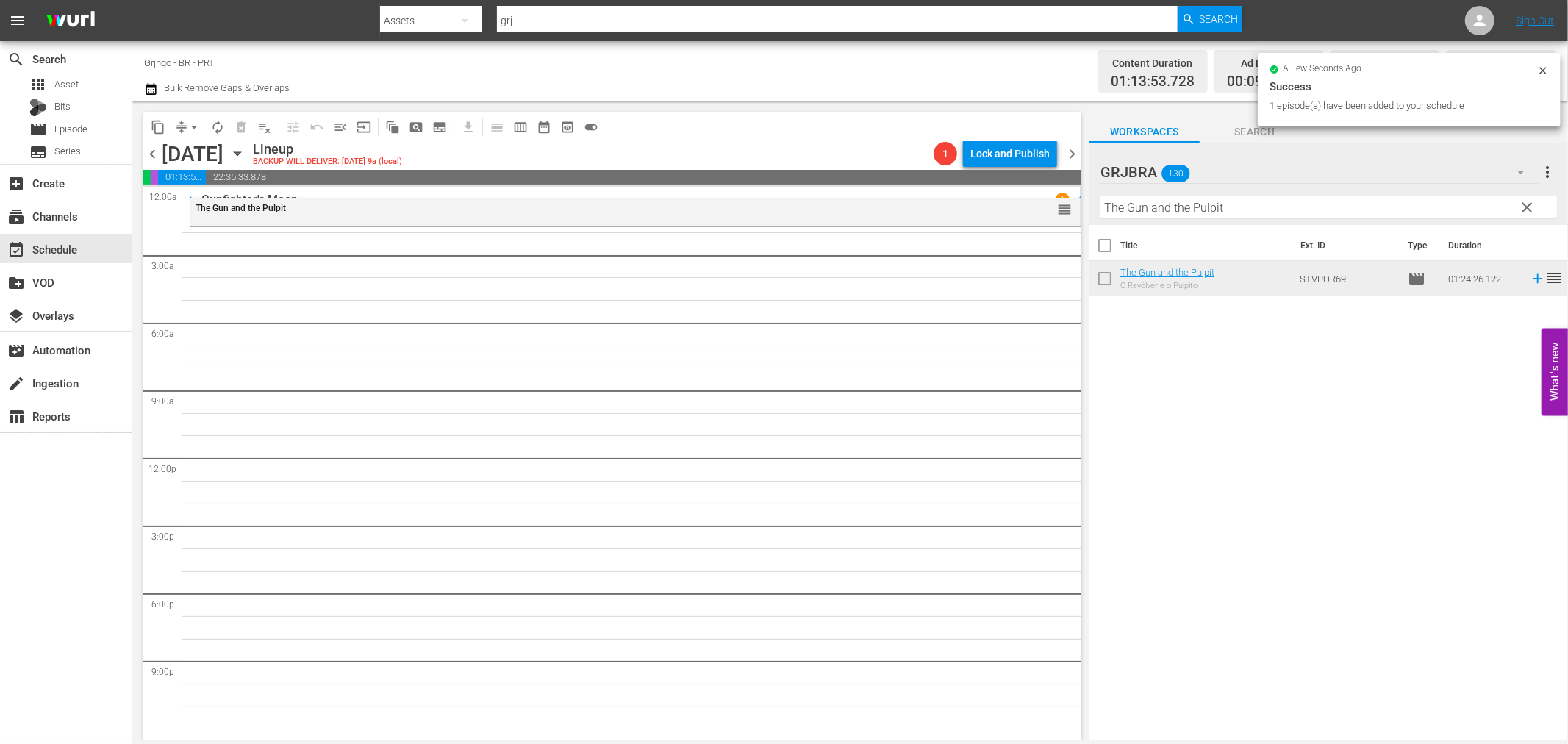
drag, startPoint x: 1527, startPoint y: 201, endPoint x: 1166, endPoint y: 194, distance: 361.1
click at [1527, 201] on span "clear" at bounding box center [1528, 206] width 17 height 17
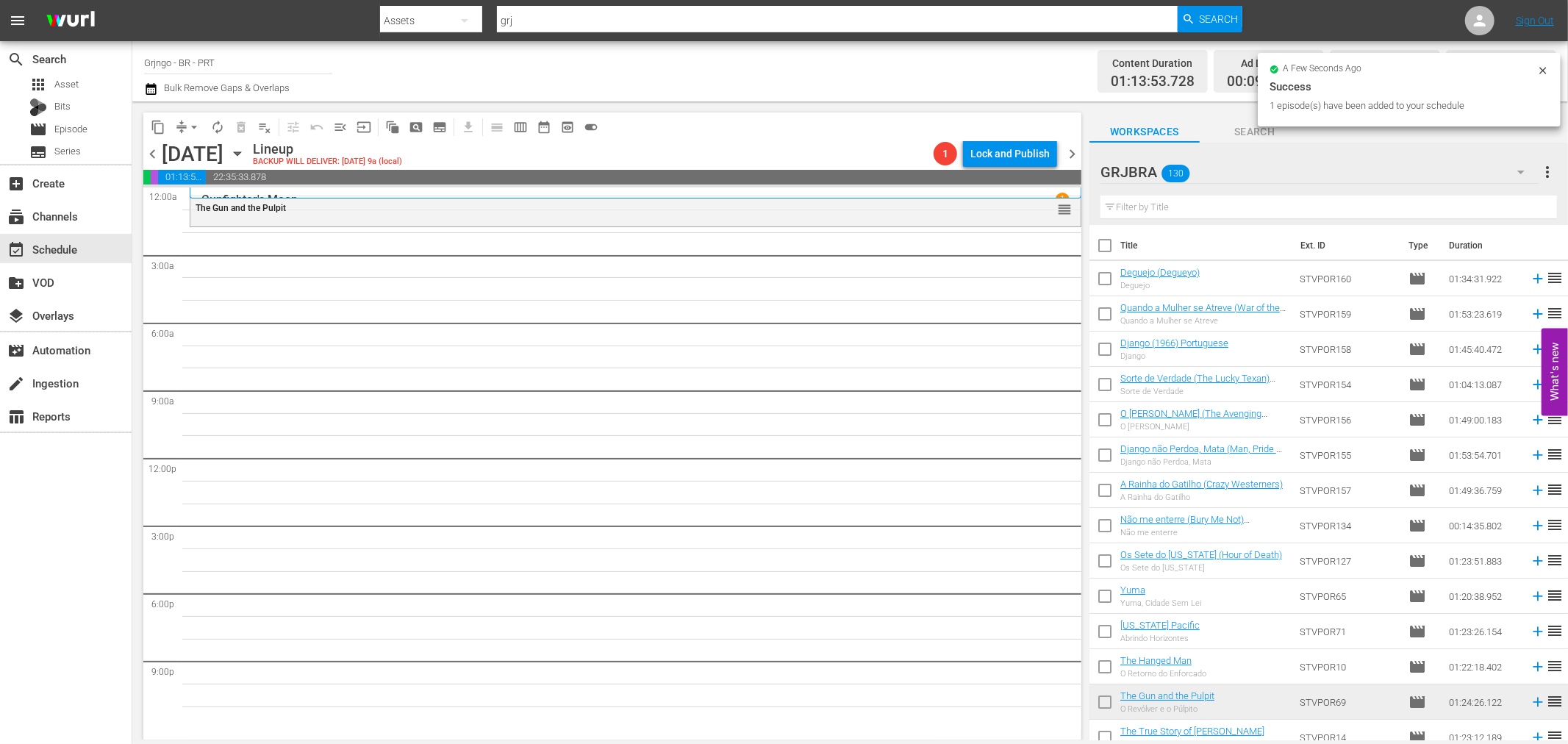
click at [1133, 203] on input "text" at bounding box center [1328, 207] width 457 height 23
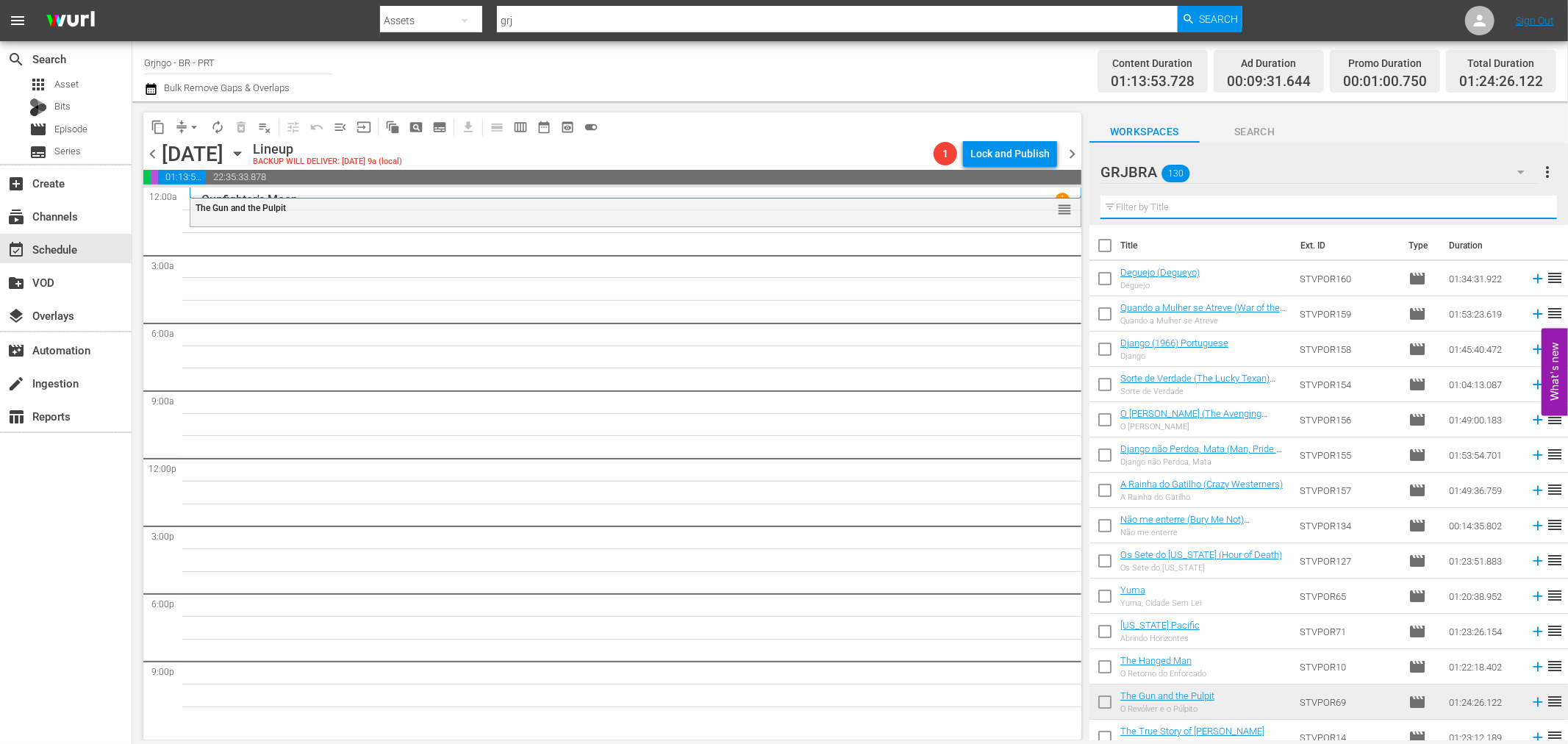
drag, startPoint x: 1133, startPoint y: 203, endPoint x: 1130, endPoint y: 213, distance: 10.4
paste input "O Último Samurai do Oeste"
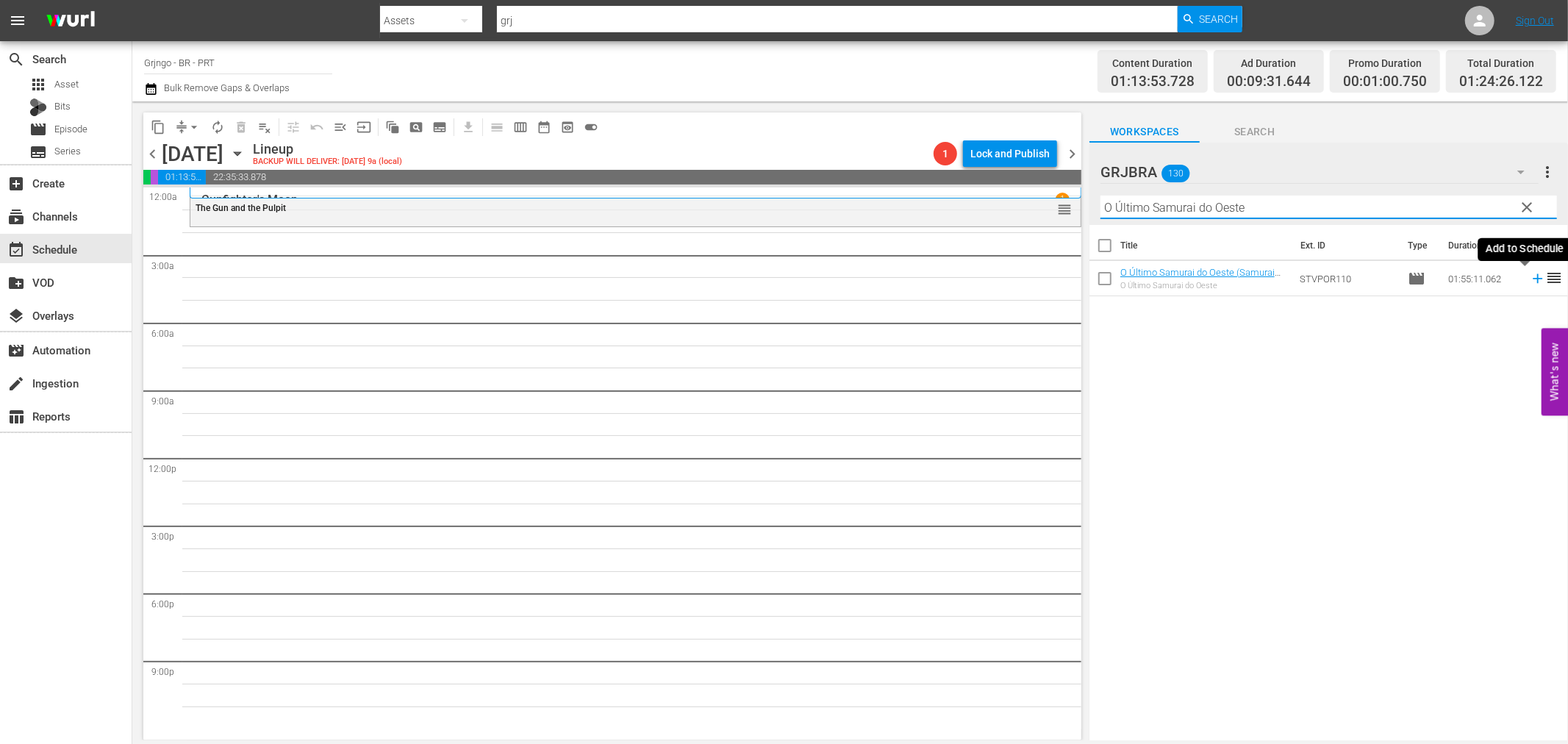
type input "O Último Samurai do Oeste"
click at [1533, 277] on icon at bounding box center [1538, 279] width 10 height 10
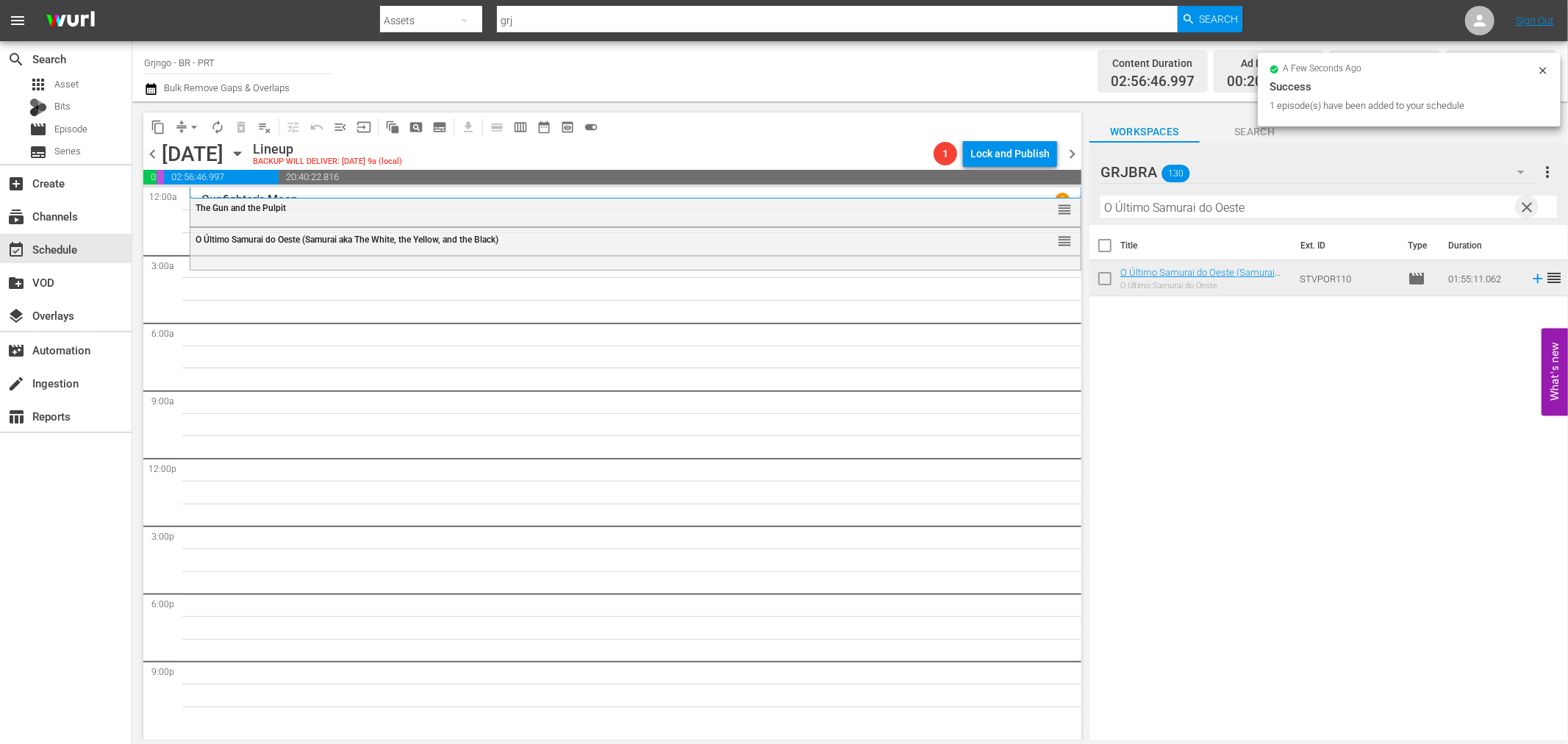
click at [1528, 201] on span "clear" at bounding box center [1528, 206] width 17 height 17
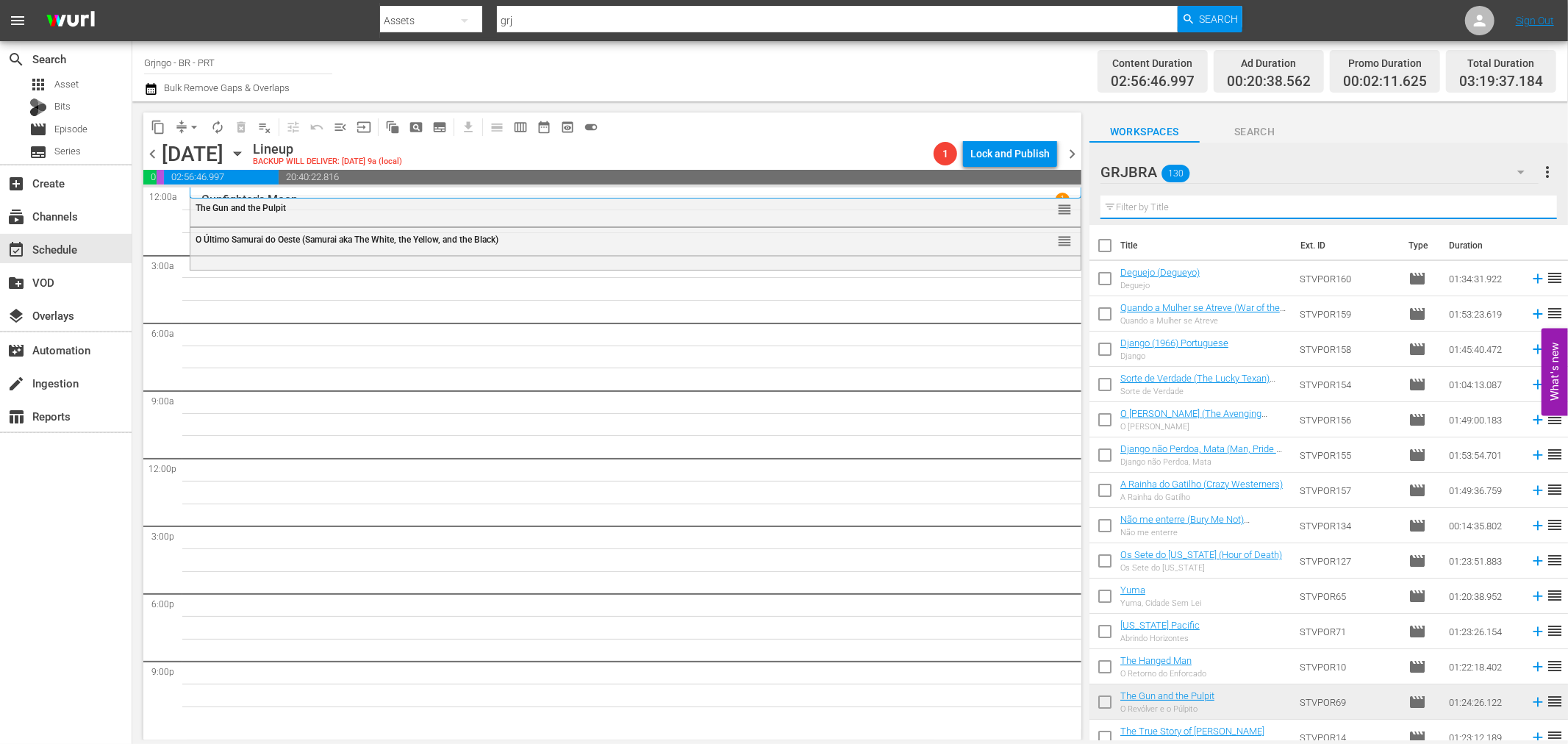
paste input "Black killer"
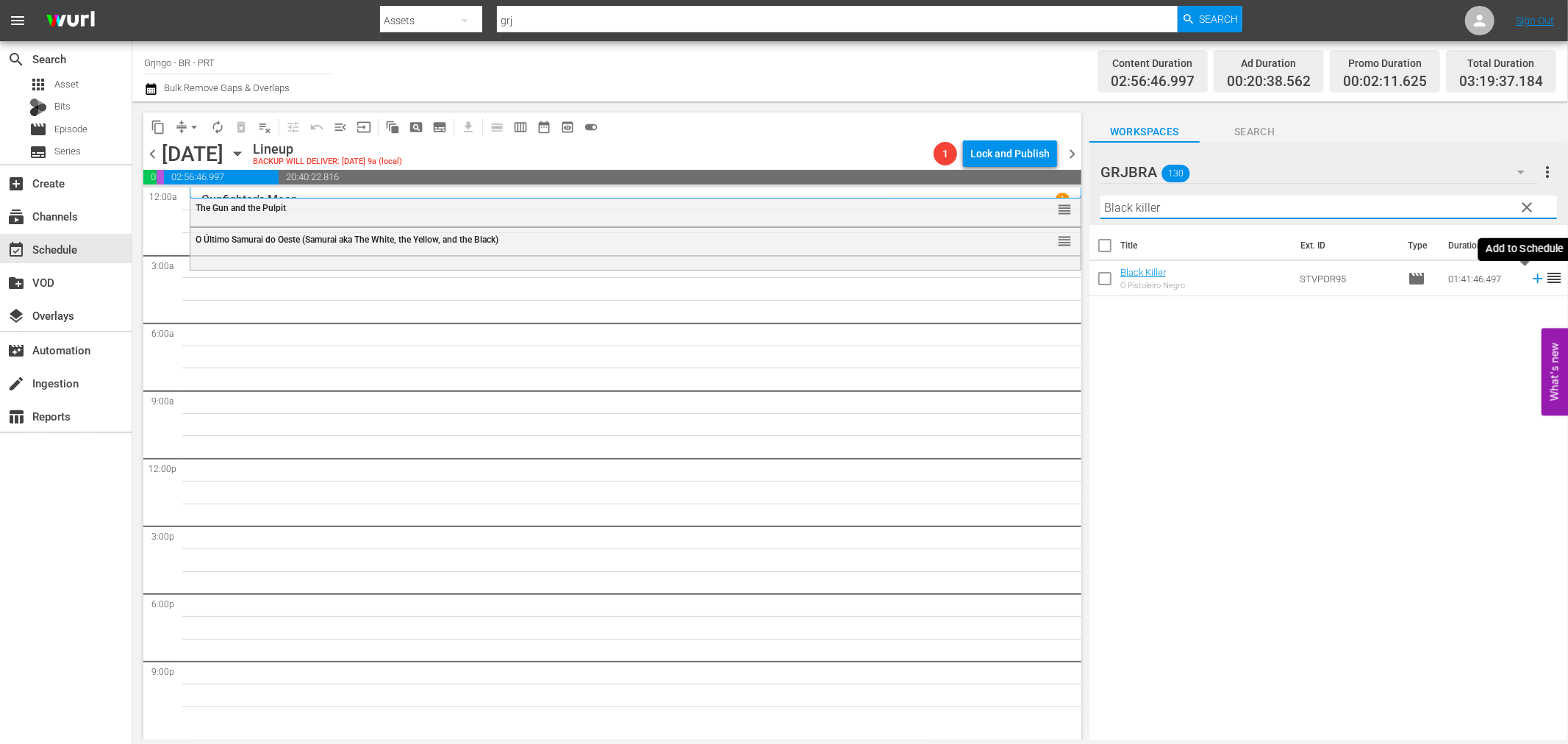
type input "Black killer"
click at [1533, 277] on icon at bounding box center [1538, 279] width 10 height 10
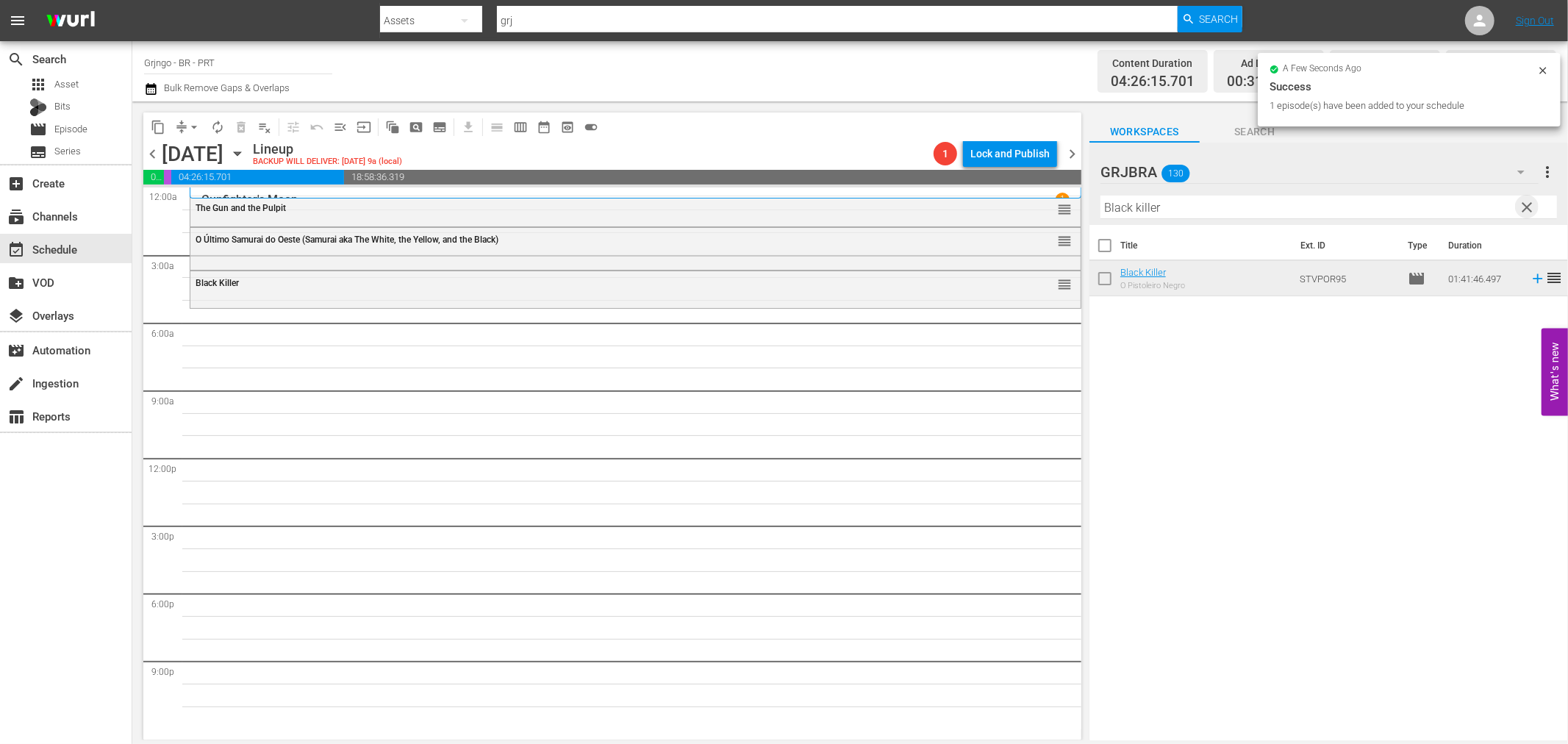
click at [1528, 201] on span "clear" at bounding box center [1528, 206] width 17 height 17
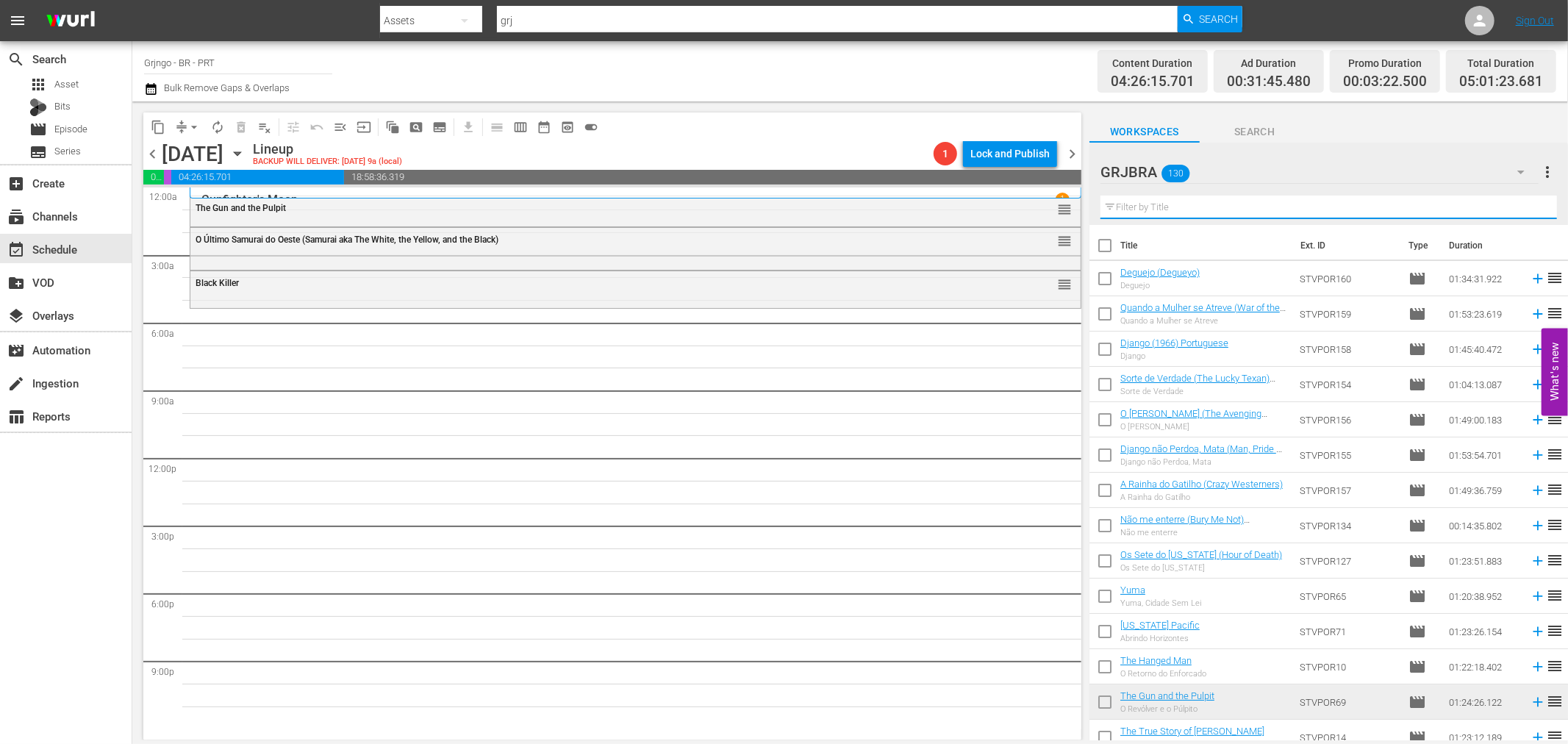
click at [1129, 201] on input "text" at bounding box center [1328, 207] width 457 height 23
paste input "[PERSON_NAME] Rides Alone"
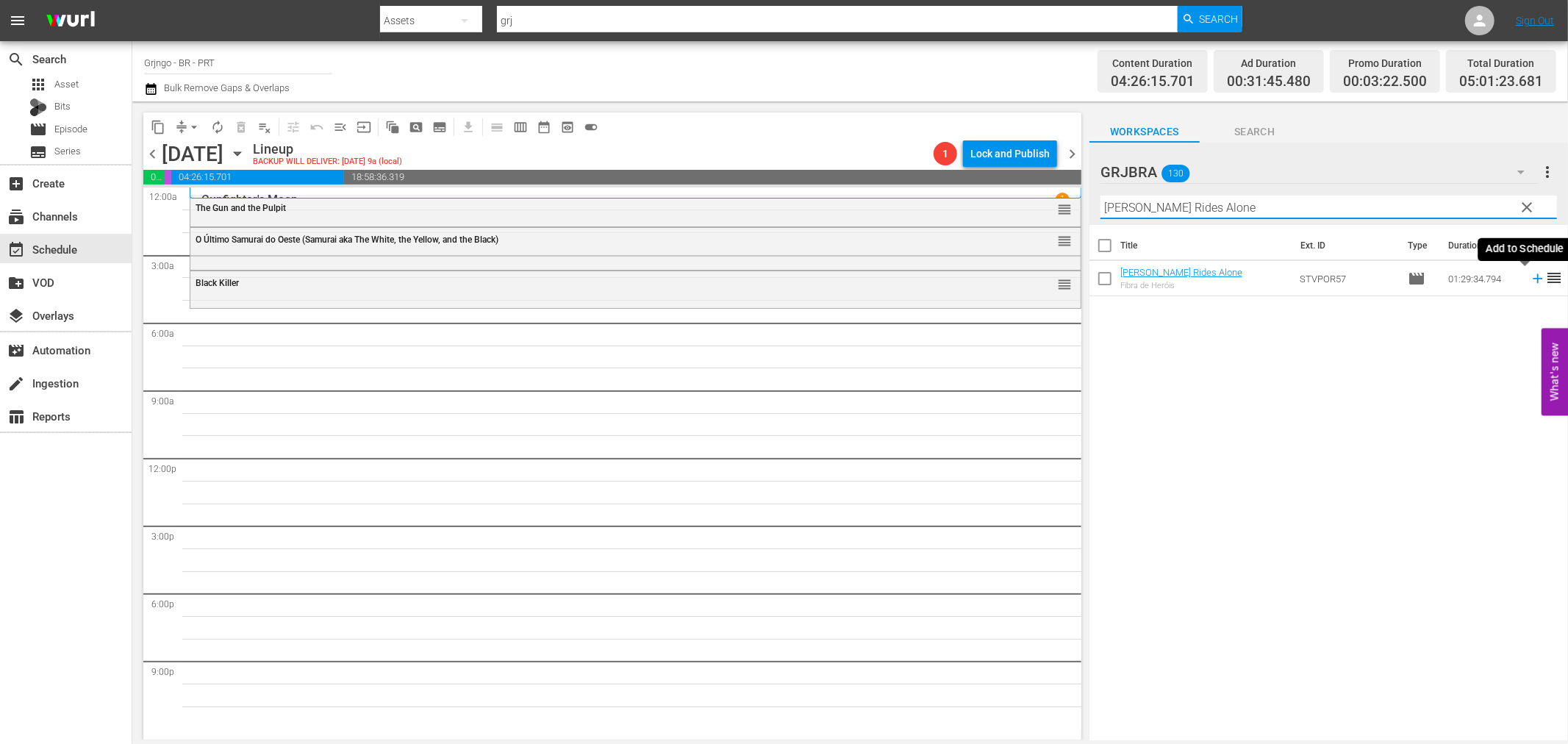
type input "[PERSON_NAME] Rides Alone"
click at [1533, 277] on icon at bounding box center [1538, 279] width 10 height 10
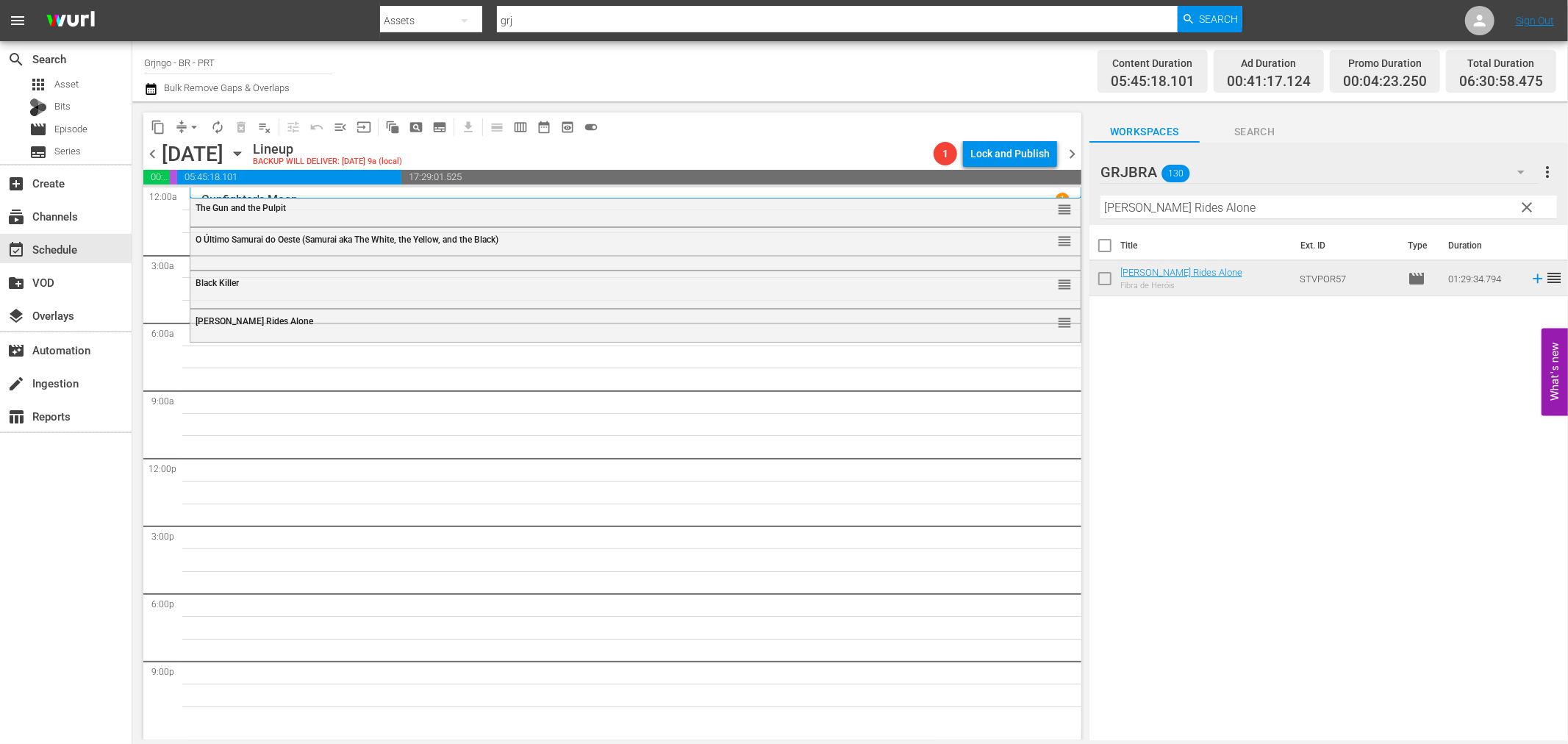
drag, startPoint x: 1531, startPoint y: 201, endPoint x: 1126, endPoint y: 219, distance: 405.4
click at [1531, 201] on span "clear" at bounding box center [1528, 206] width 17 height 17
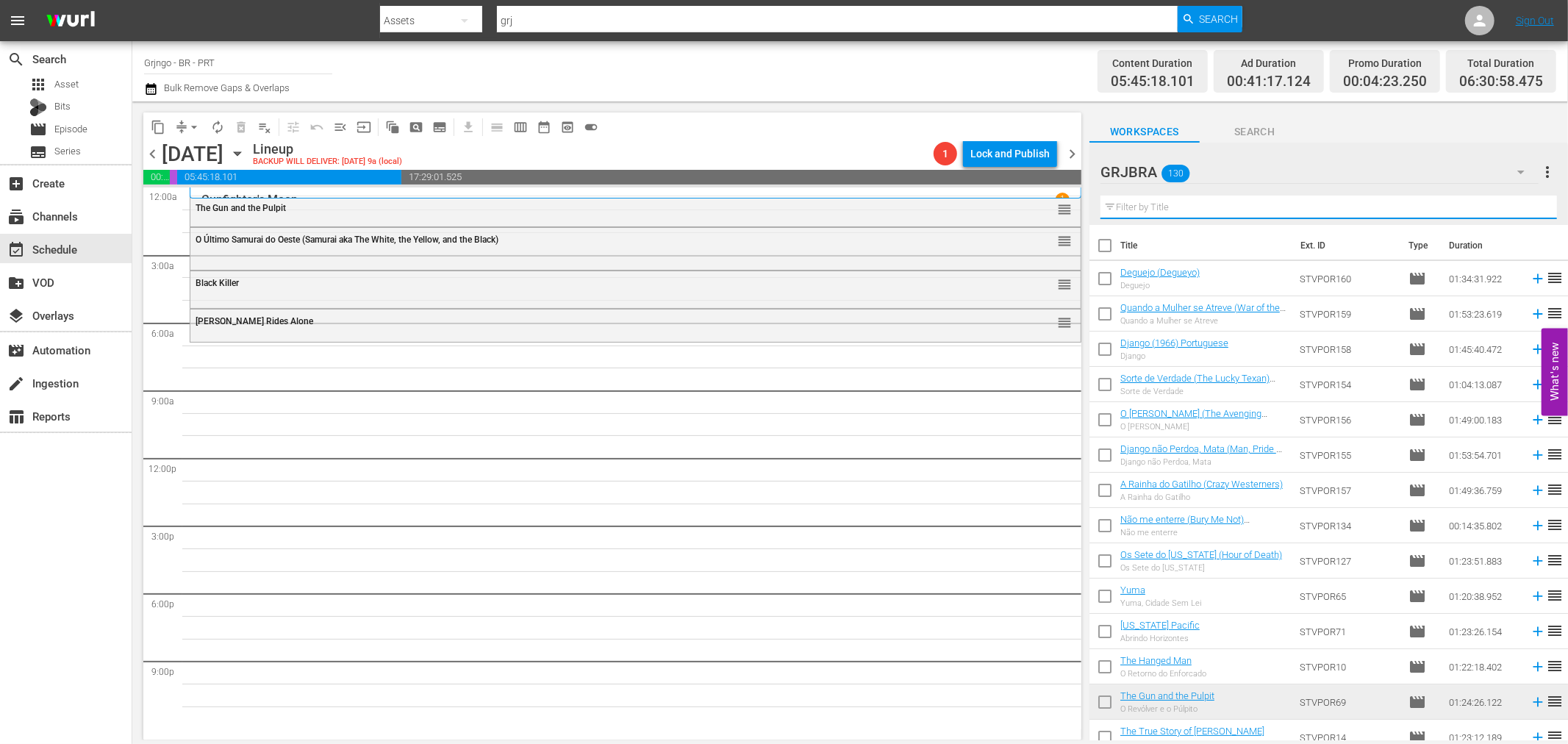
paste input "[US_STATE] Pacific"
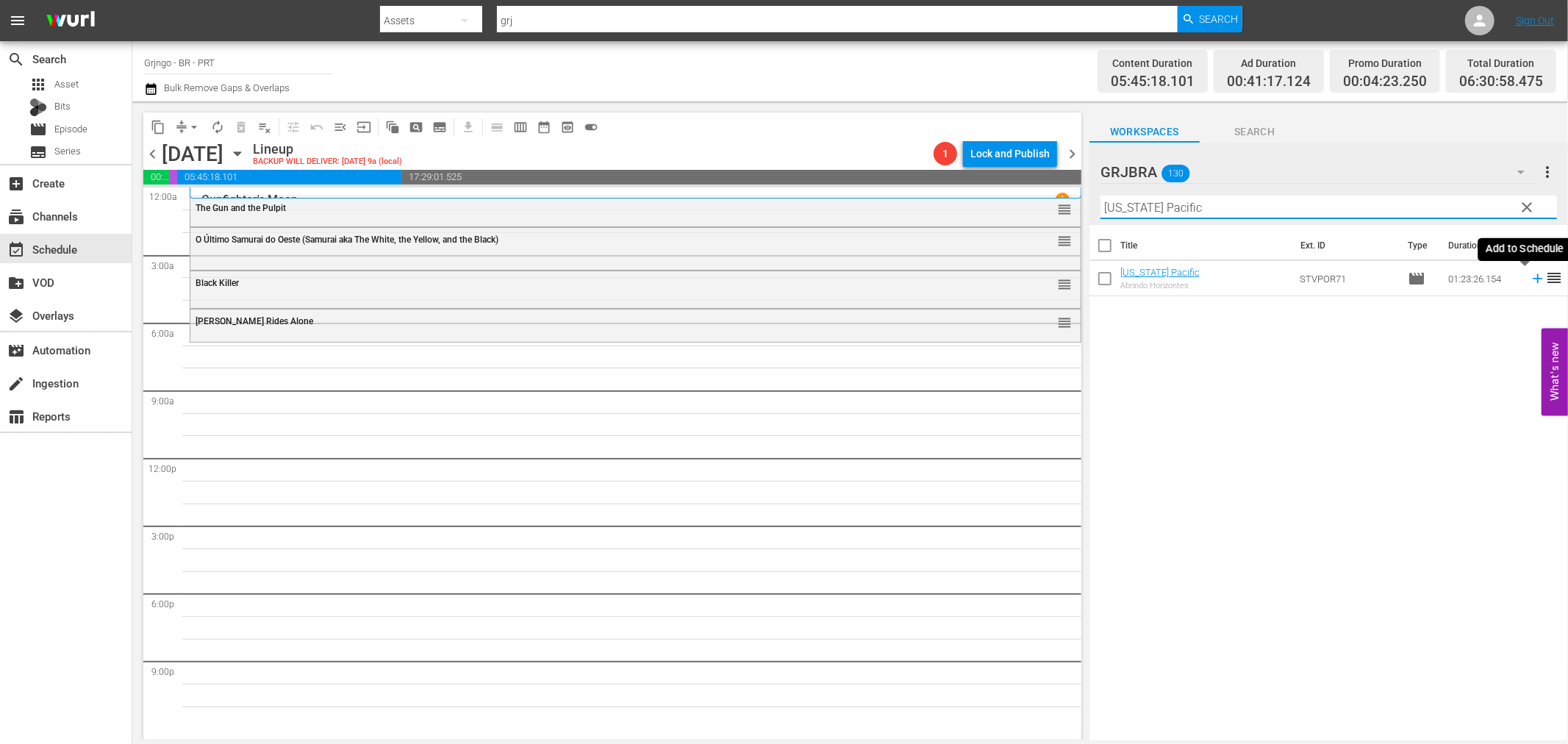
type input "[US_STATE] Pacific"
click at [1530, 277] on icon at bounding box center [1538, 279] width 17 height 17
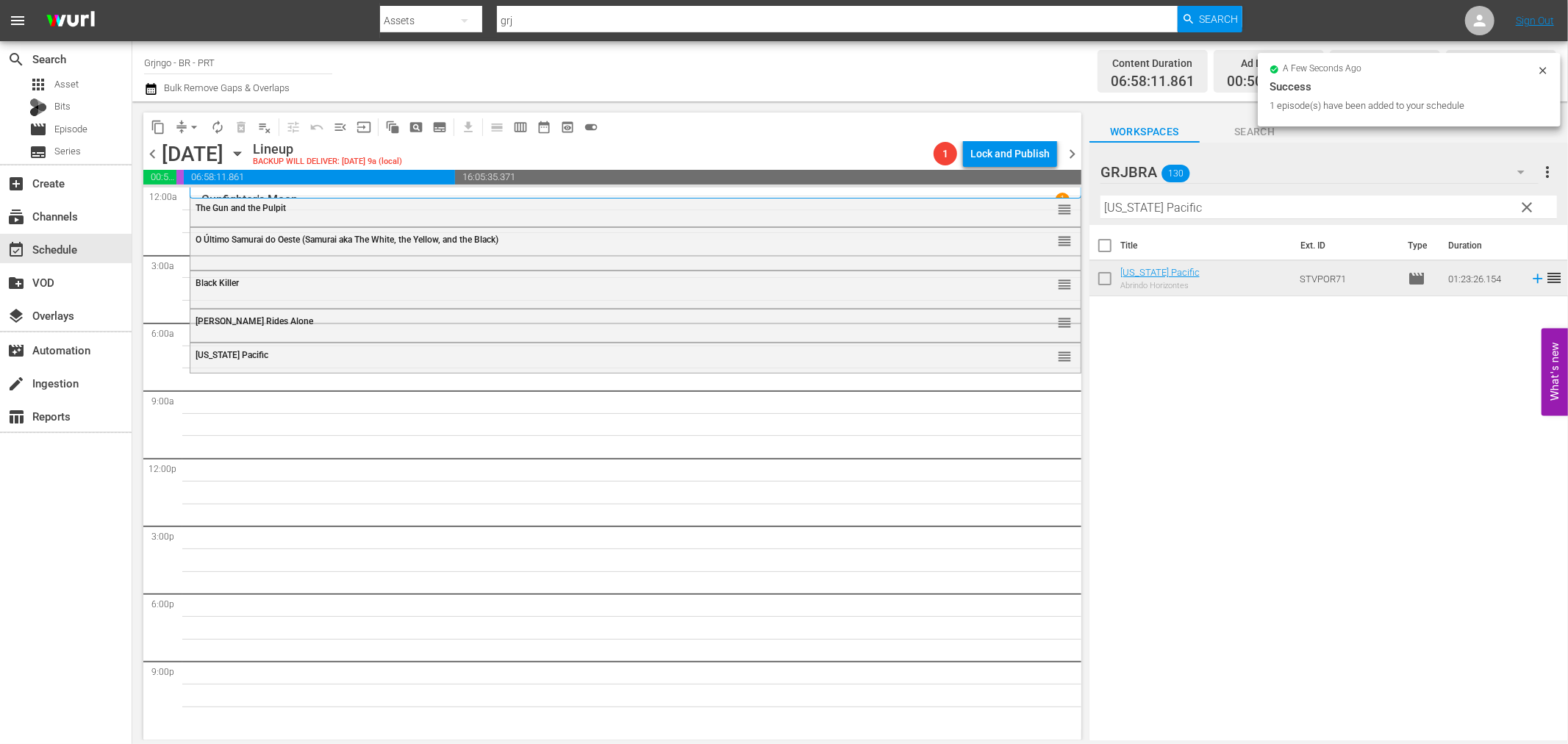
drag, startPoint x: 1526, startPoint y: 200, endPoint x: 1254, endPoint y: 200, distance: 272.0
click at [1526, 200] on span "clear" at bounding box center [1528, 206] width 17 height 17
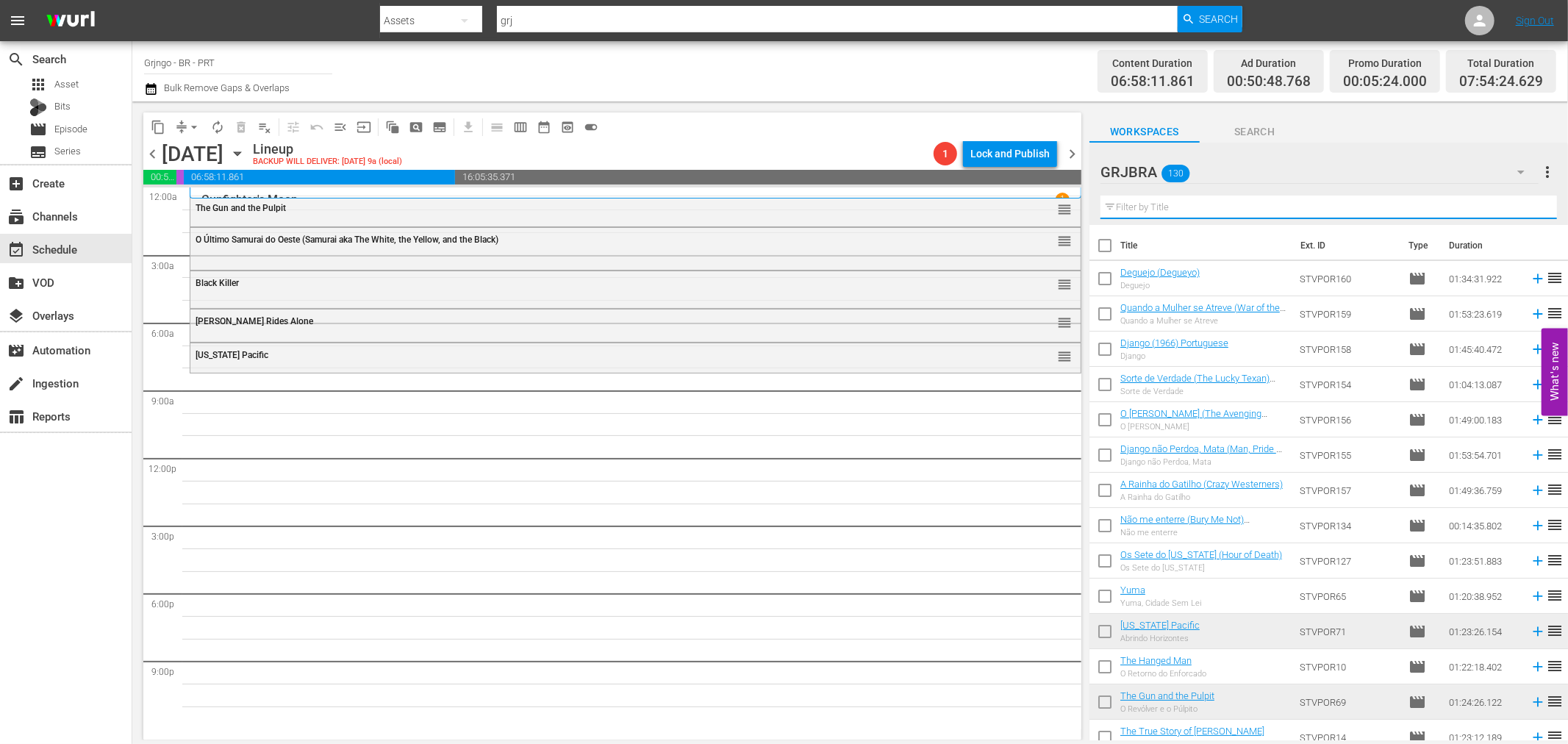
paste input "Django não Perdoa, Mata"
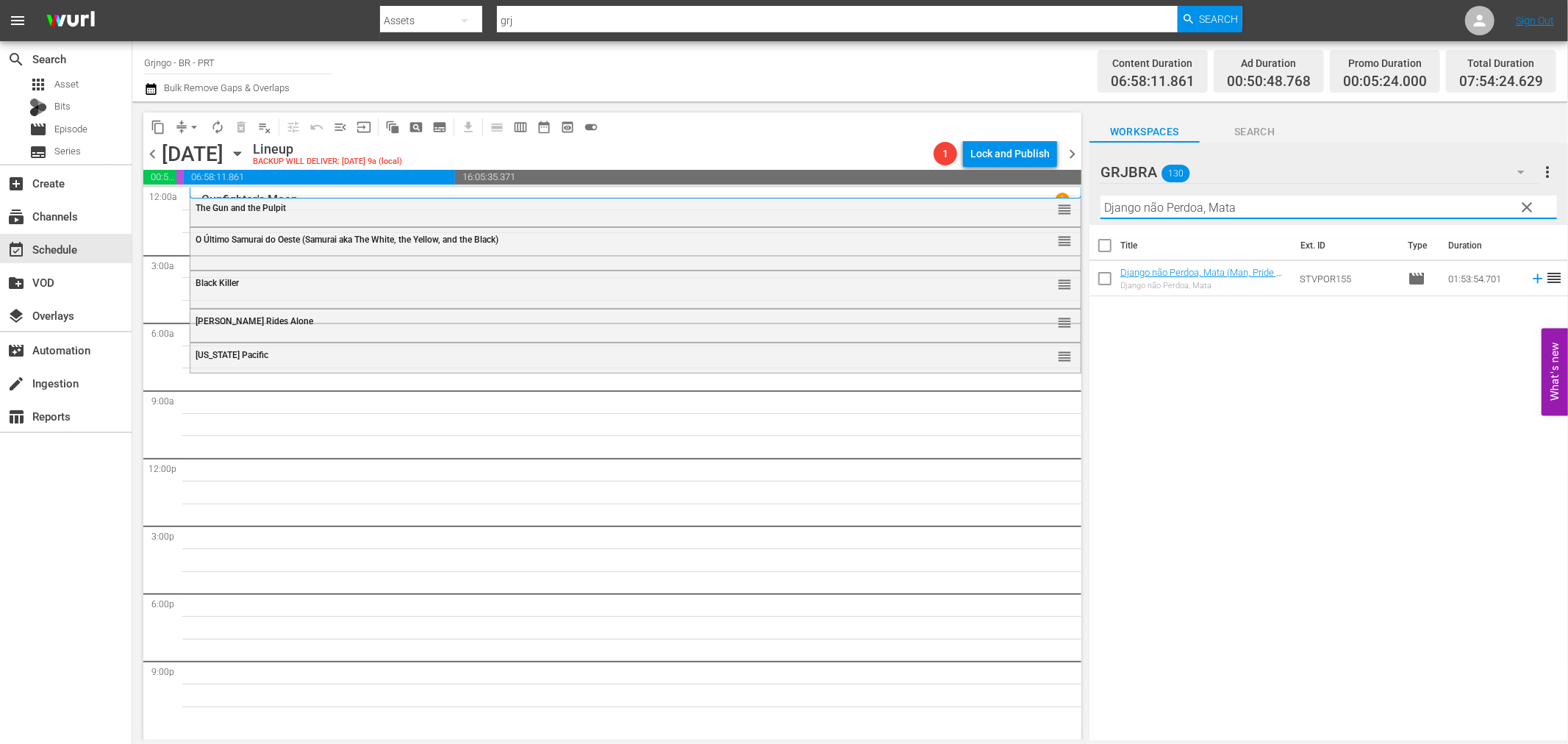
type input "Django não Perdoa, Mata"
click at [1530, 280] on icon at bounding box center [1538, 279] width 17 height 17
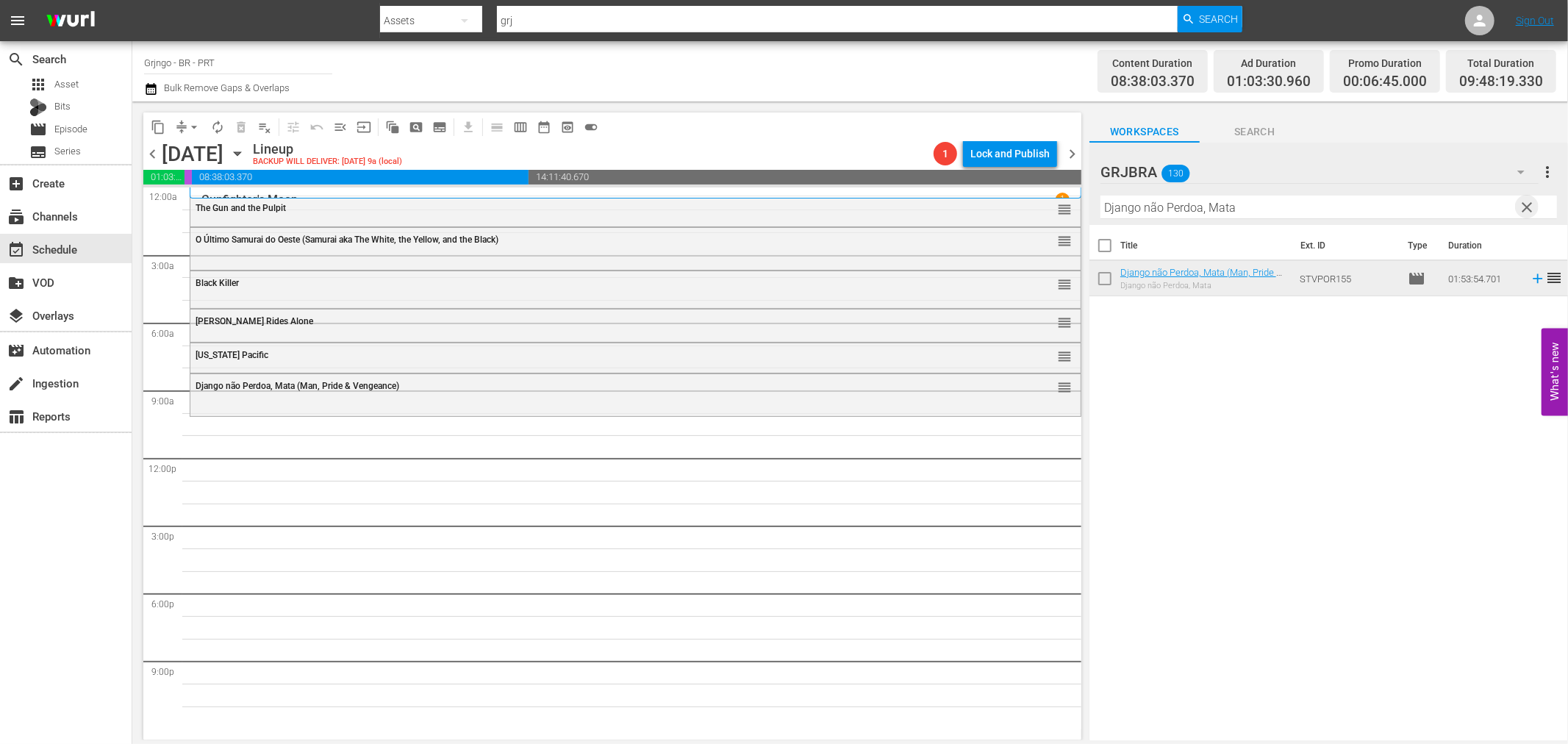
click at [1524, 204] on span "clear" at bounding box center [1528, 206] width 17 height 17
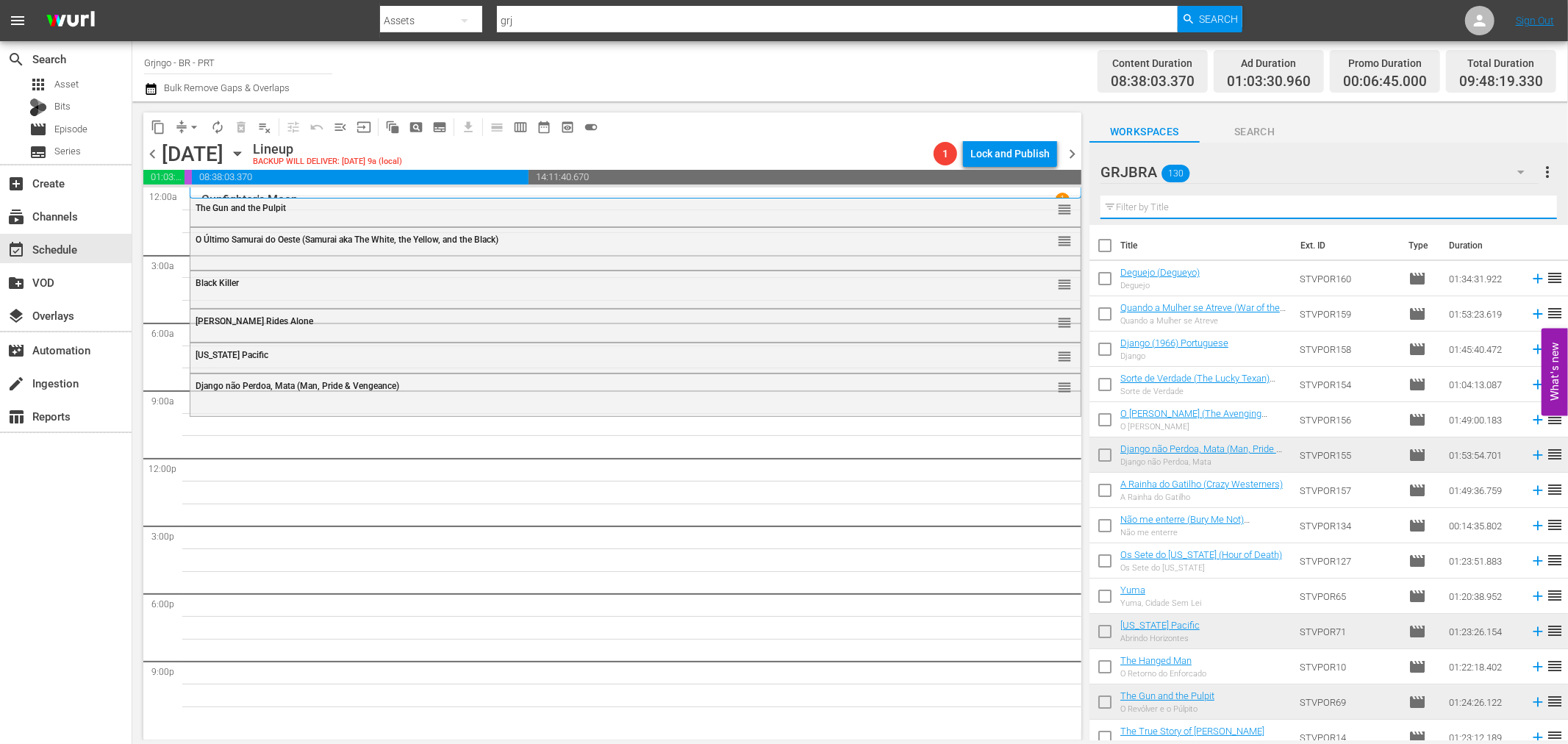
paste input "O Pistoleiro do Inferno"
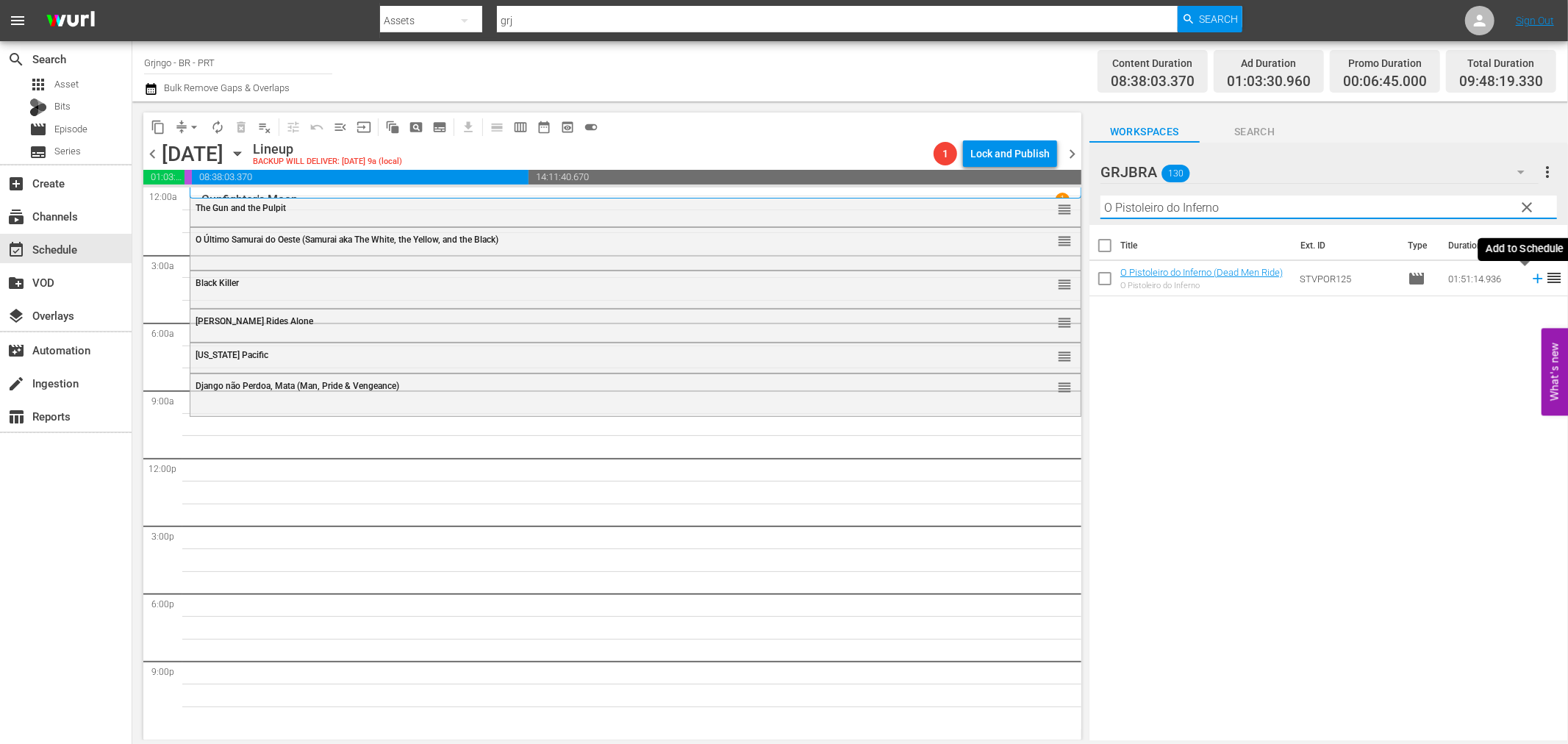
type input "O Pistoleiro do Inferno"
click at [1533, 279] on icon at bounding box center [1538, 279] width 10 height 10
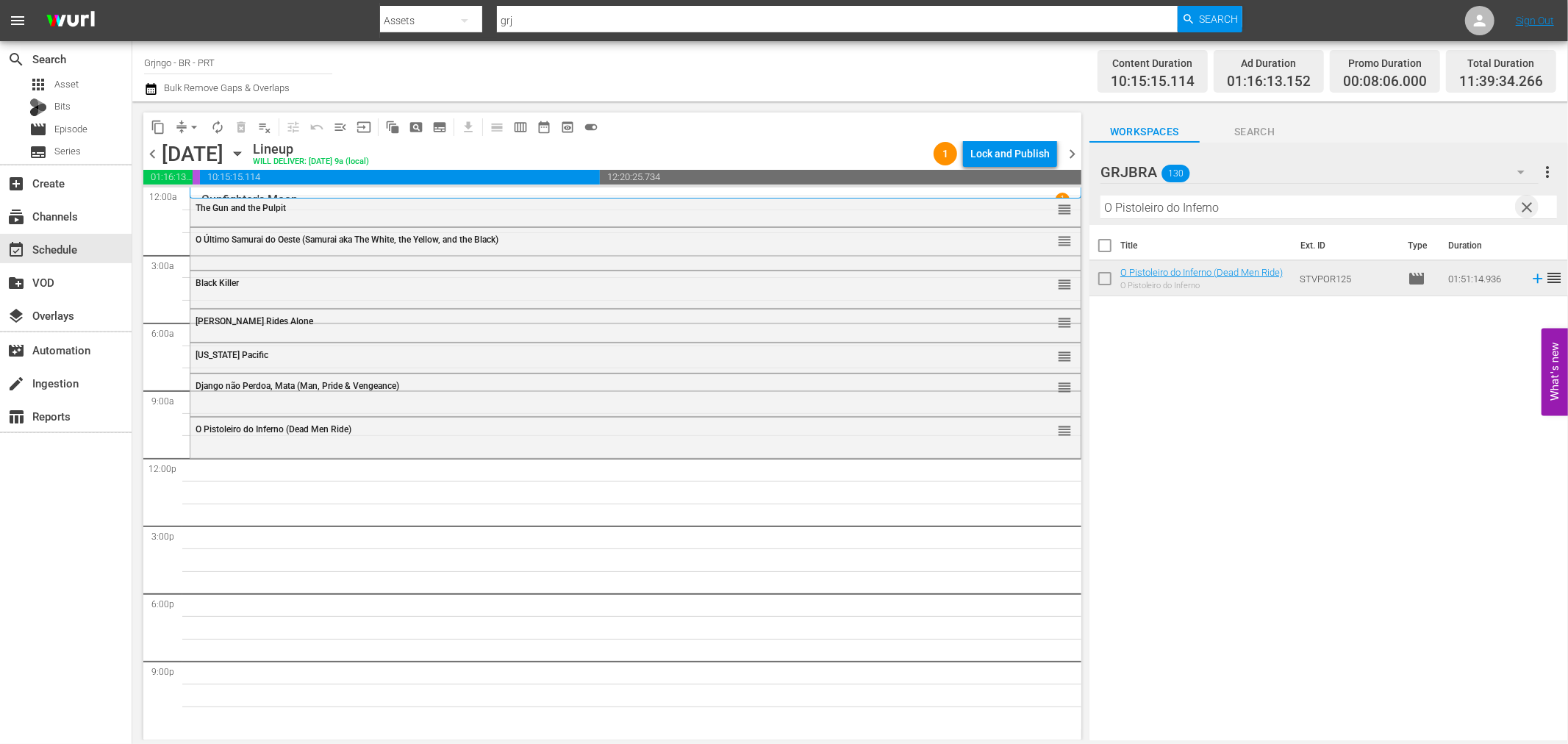
click at [1528, 200] on span "clear" at bounding box center [1528, 206] width 17 height 17
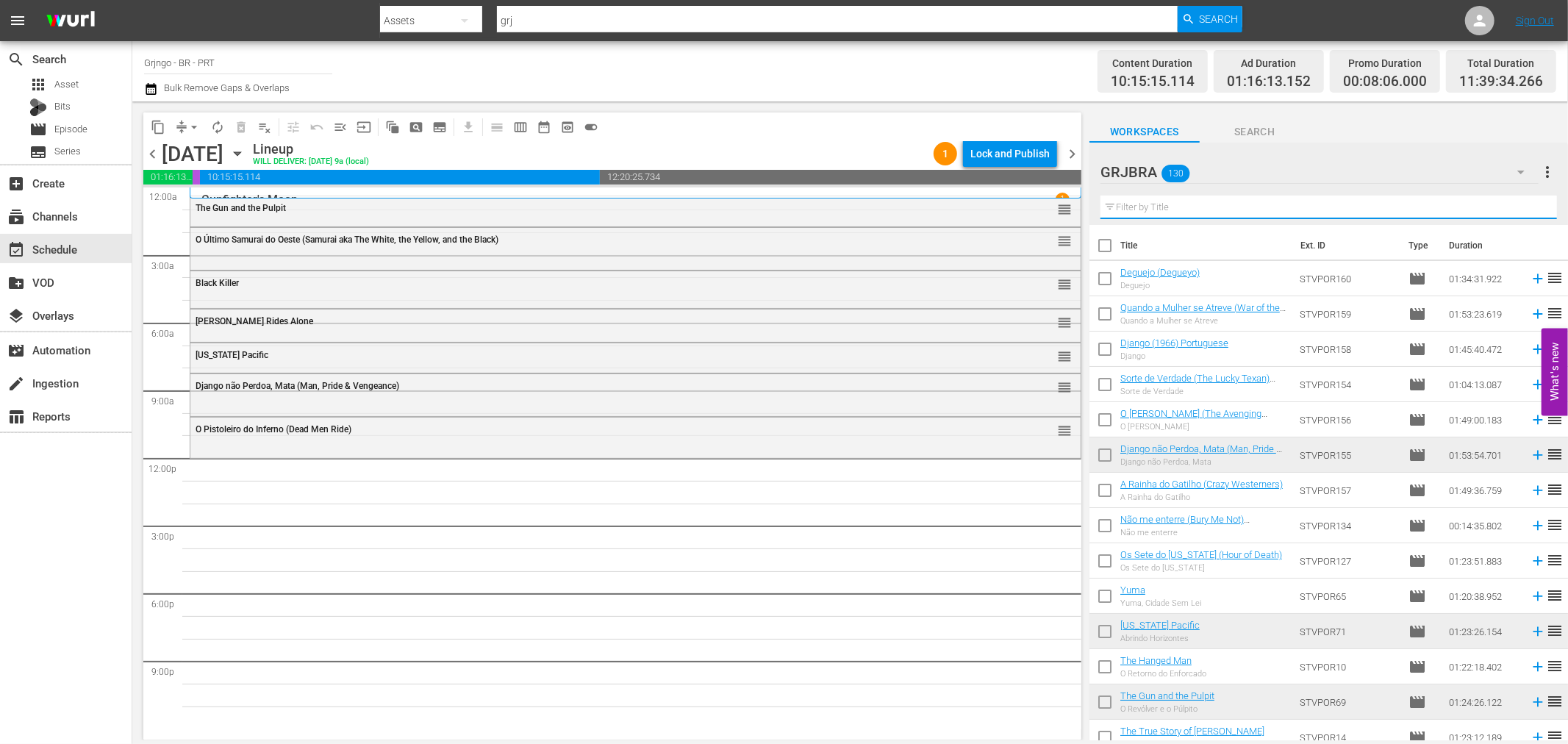
paste input "[US_STATE] Colt"
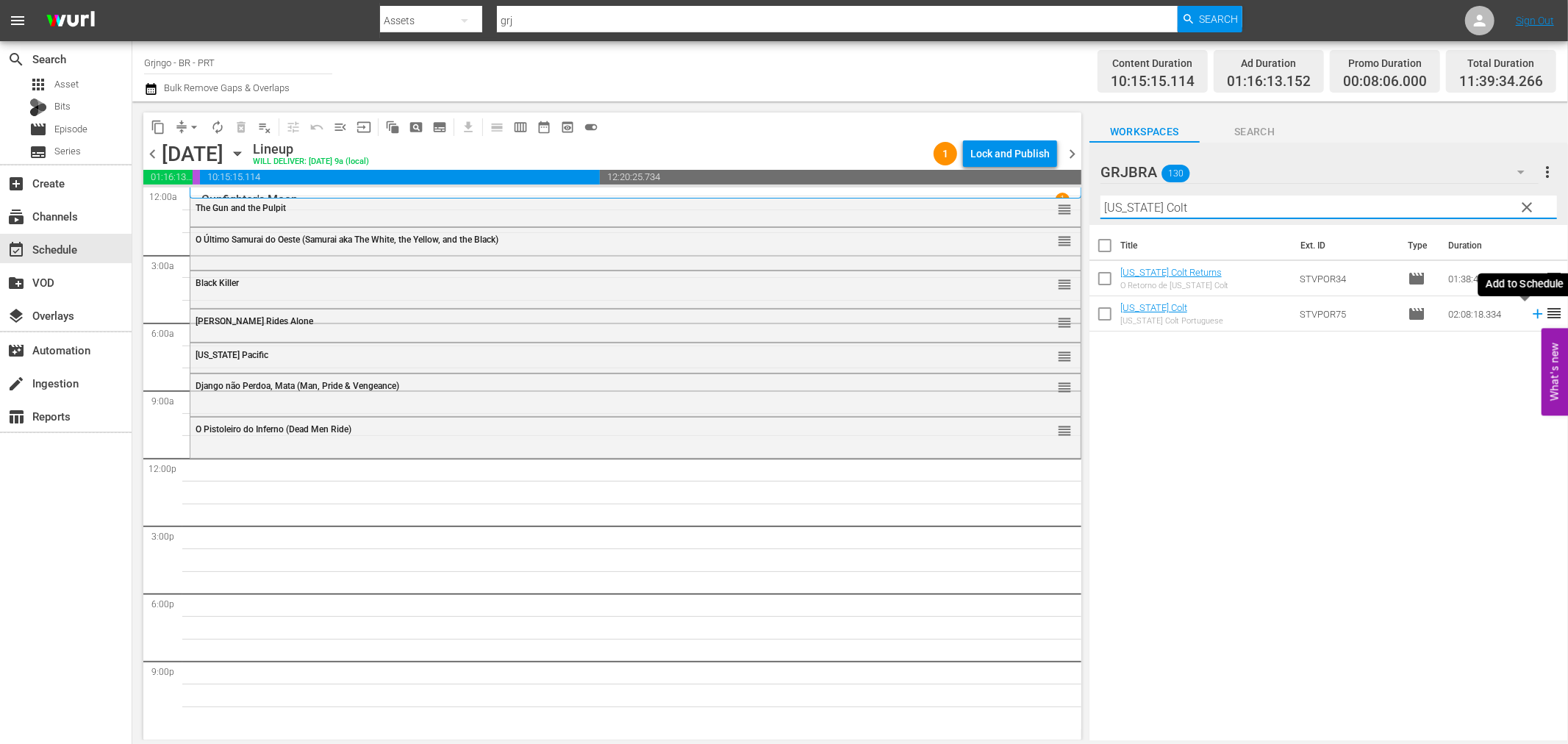
type input "[US_STATE] Colt"
click at [1533, 314] on icon at bounding box center [1538, 315] width 10 height 10
